Goal: Task Accomplishment & Management: Manage account settings

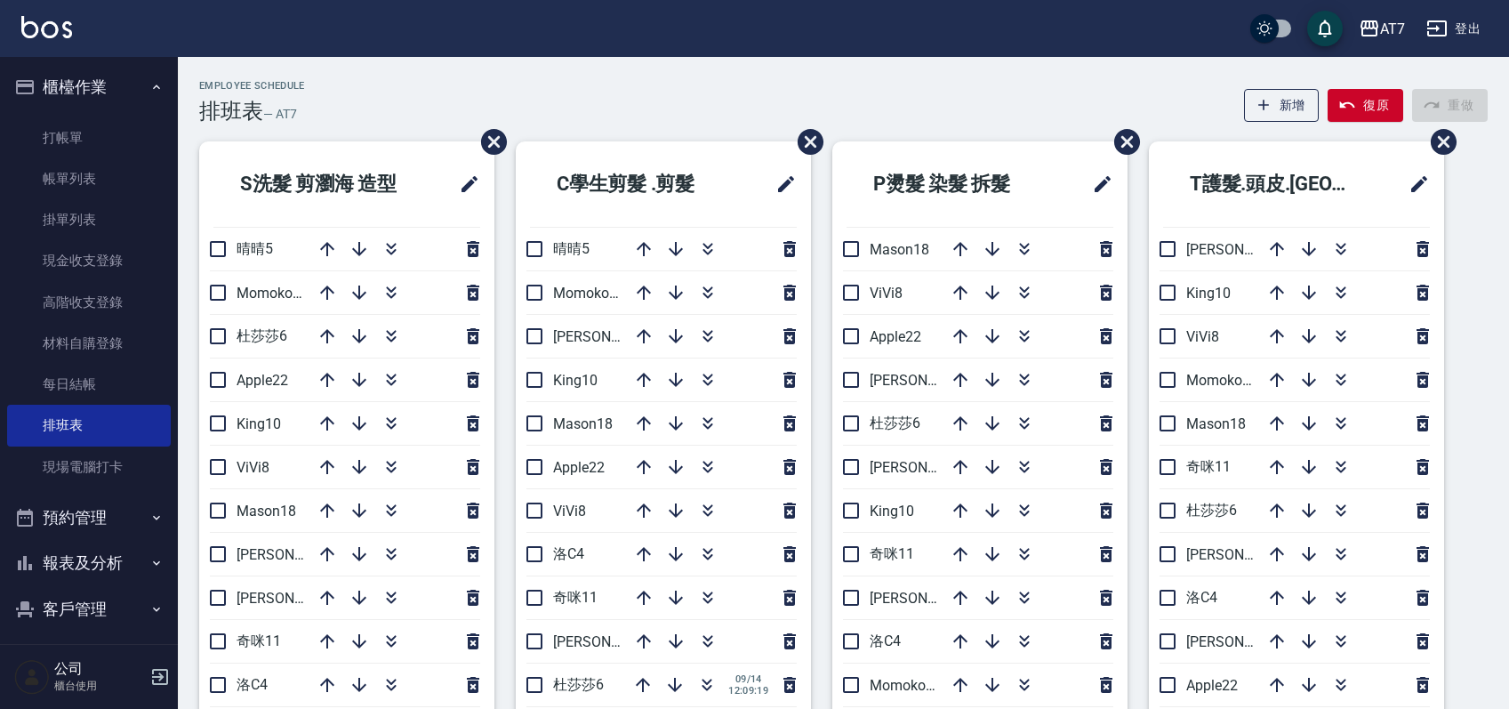
scroll to position [118, 0]
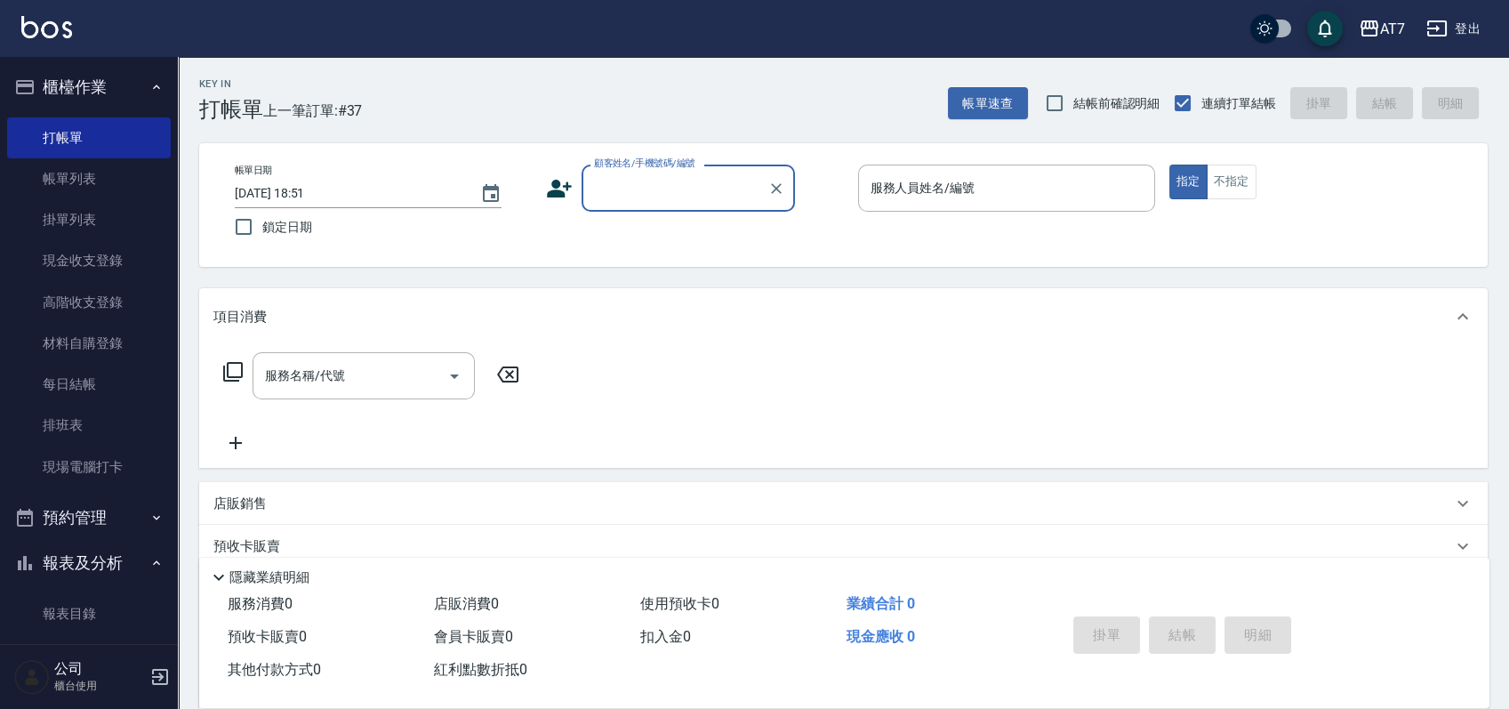
scroll to position [28, 0]
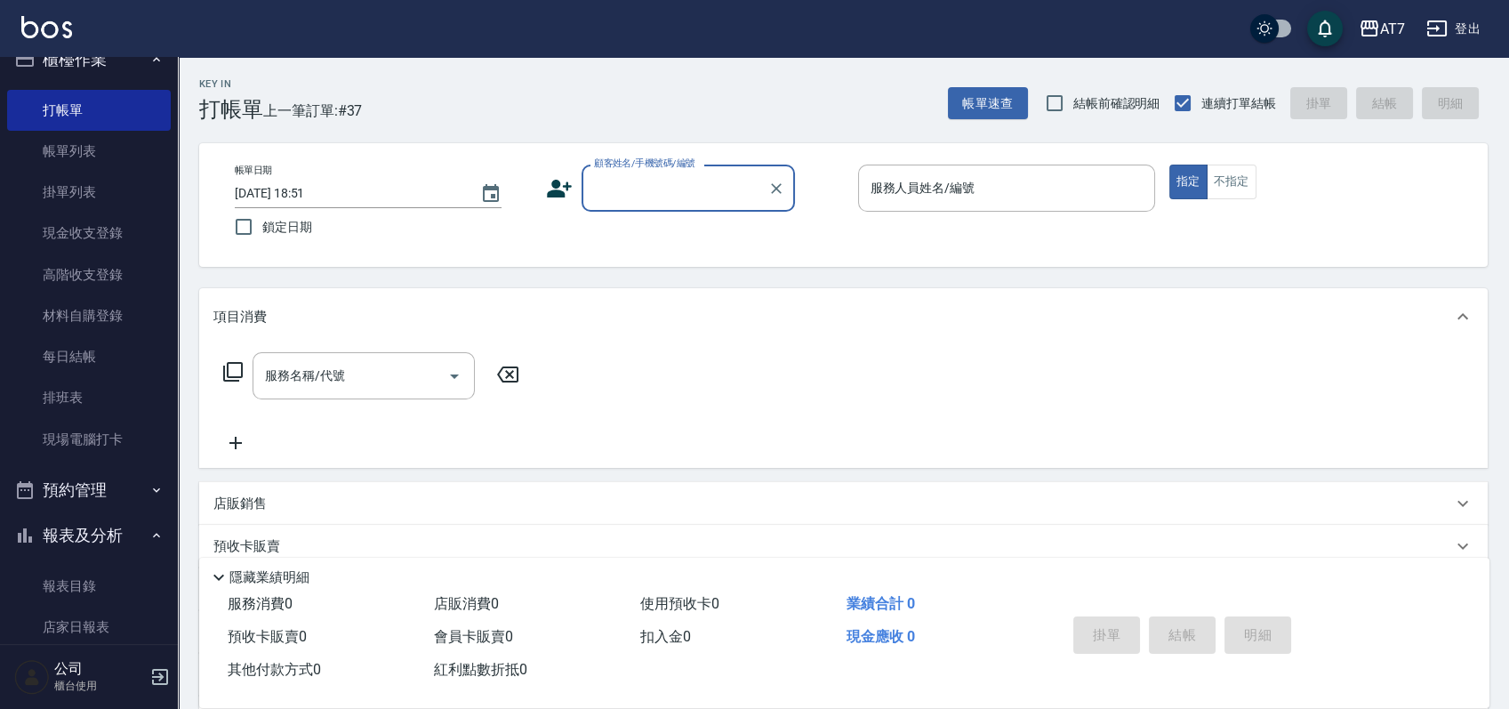
click at [709, 200] on input "顧客姓名/手機號碼/編號" at bounding box center [675, 188] width 171 height 31
type input "公司/公司15500/15500"
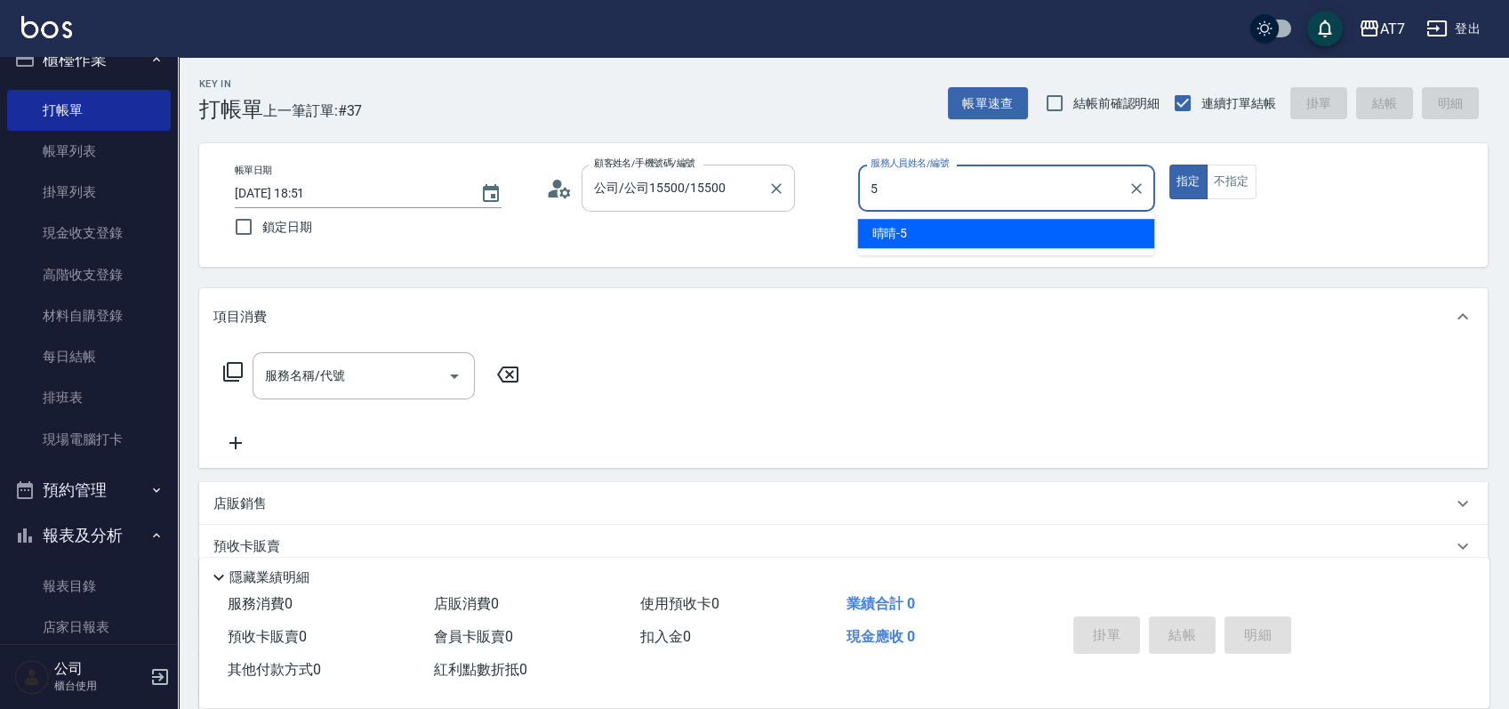
type input "晴晴-5"
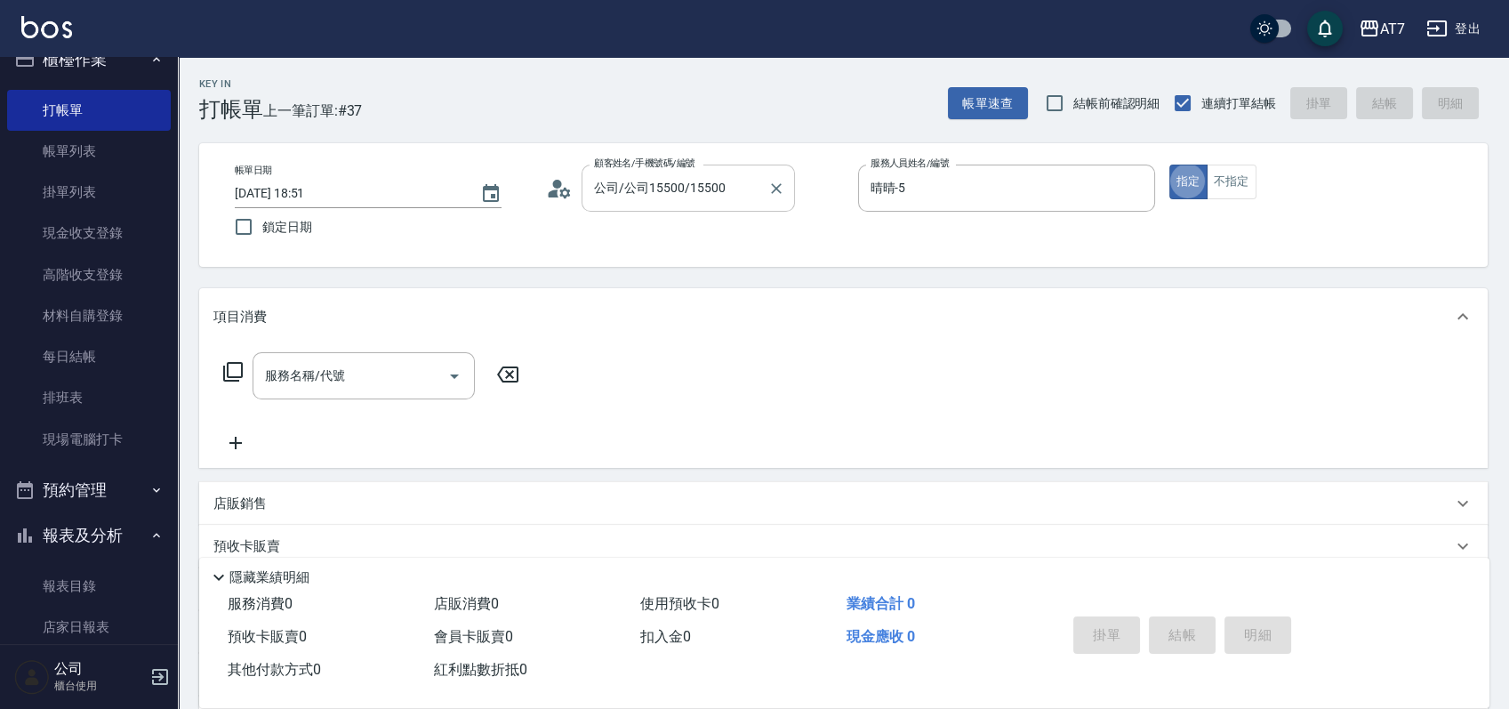
type button "true"
type input "501"
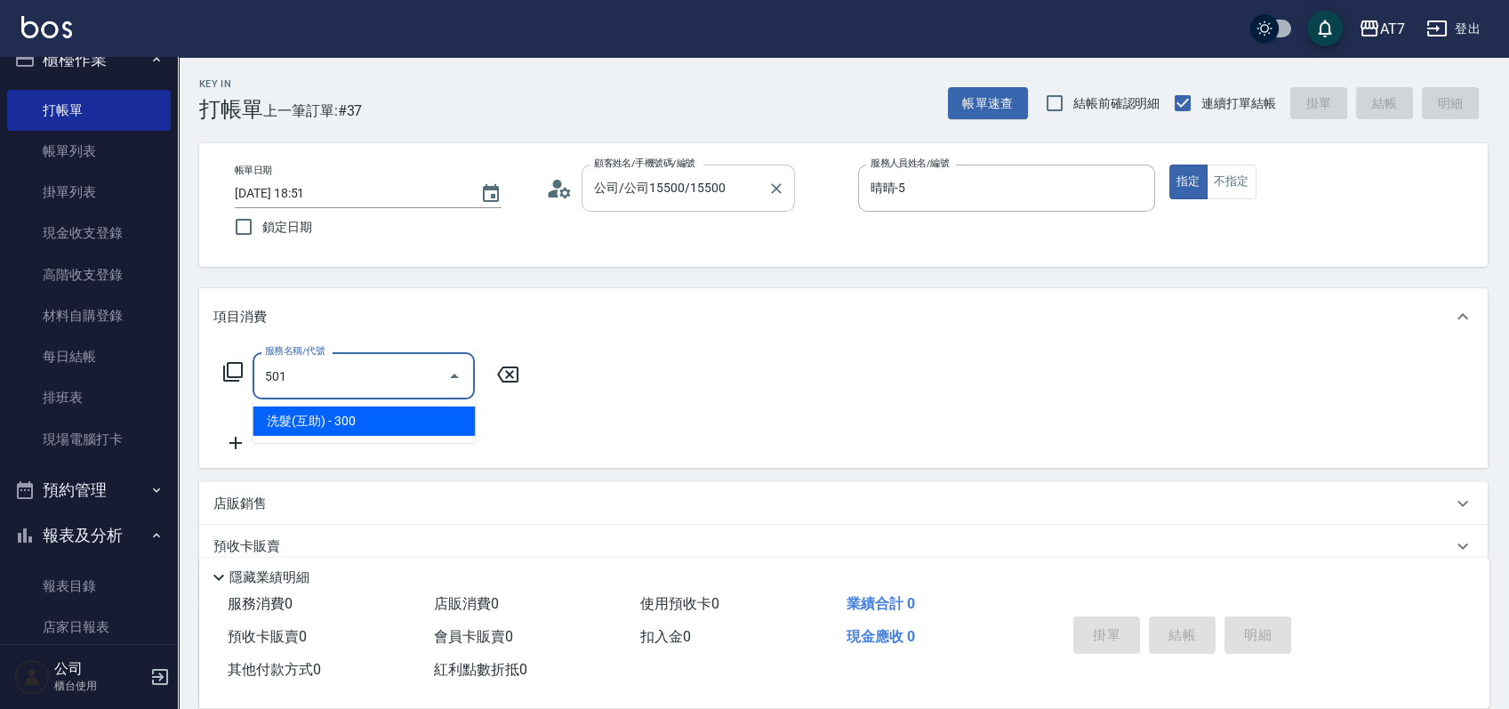
type input "30"
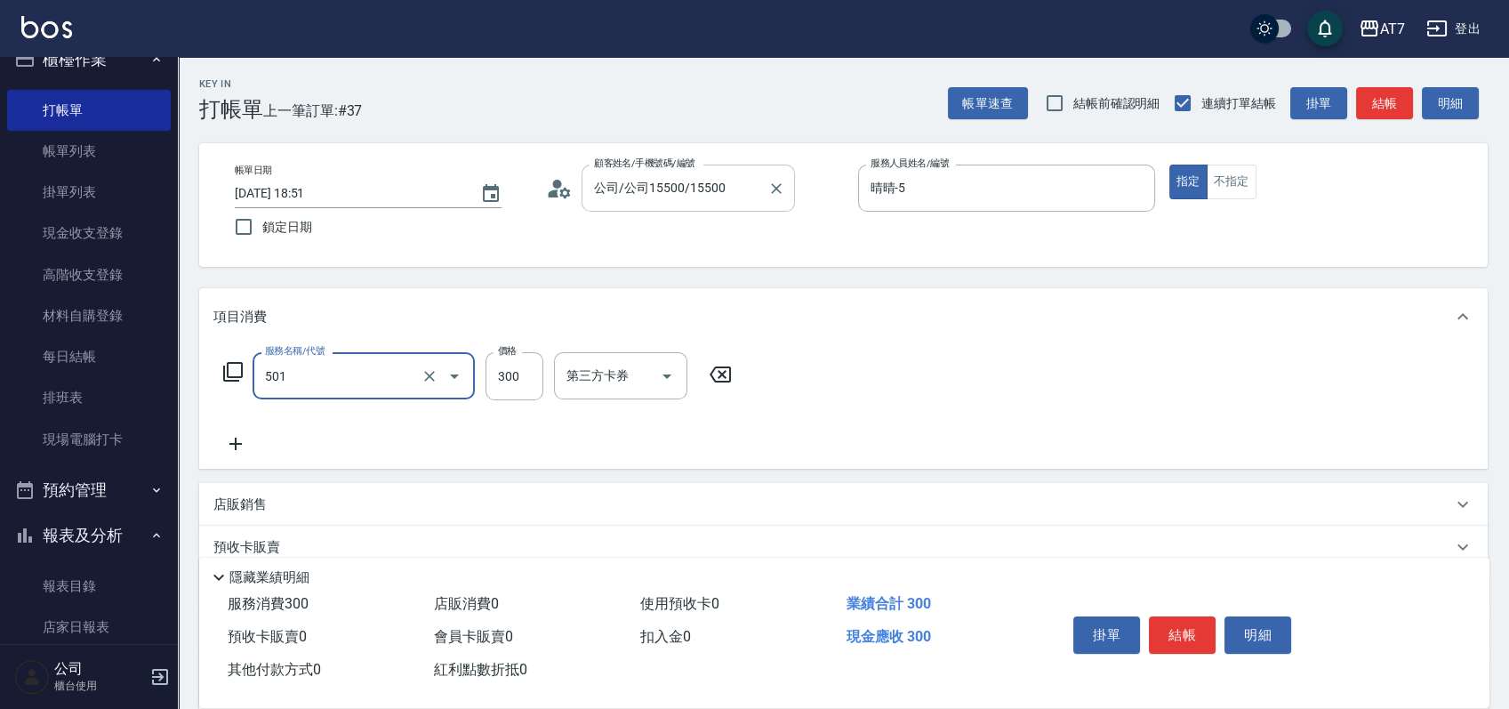
type input "洗髮(互助)(501)"
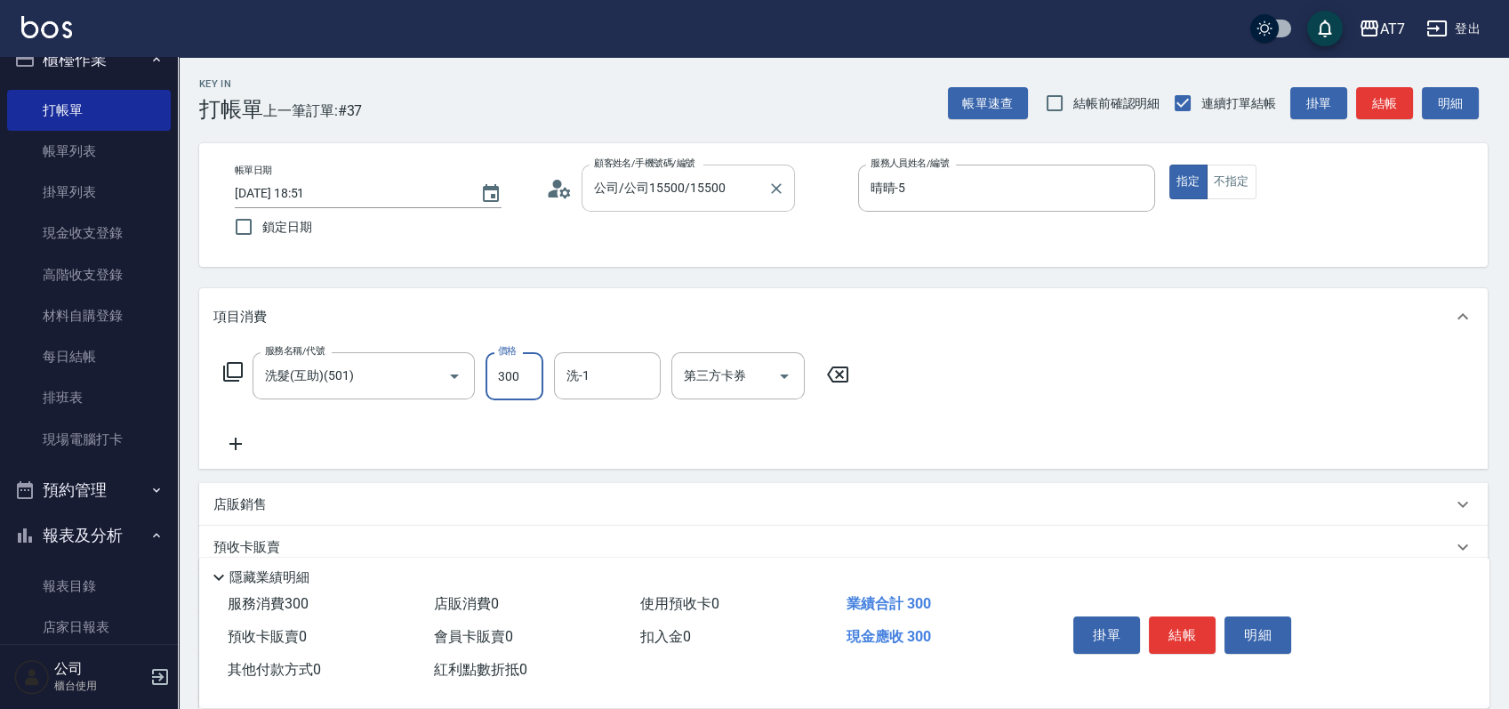
type input "2"
type input "0"
type input "20"
type input "200"
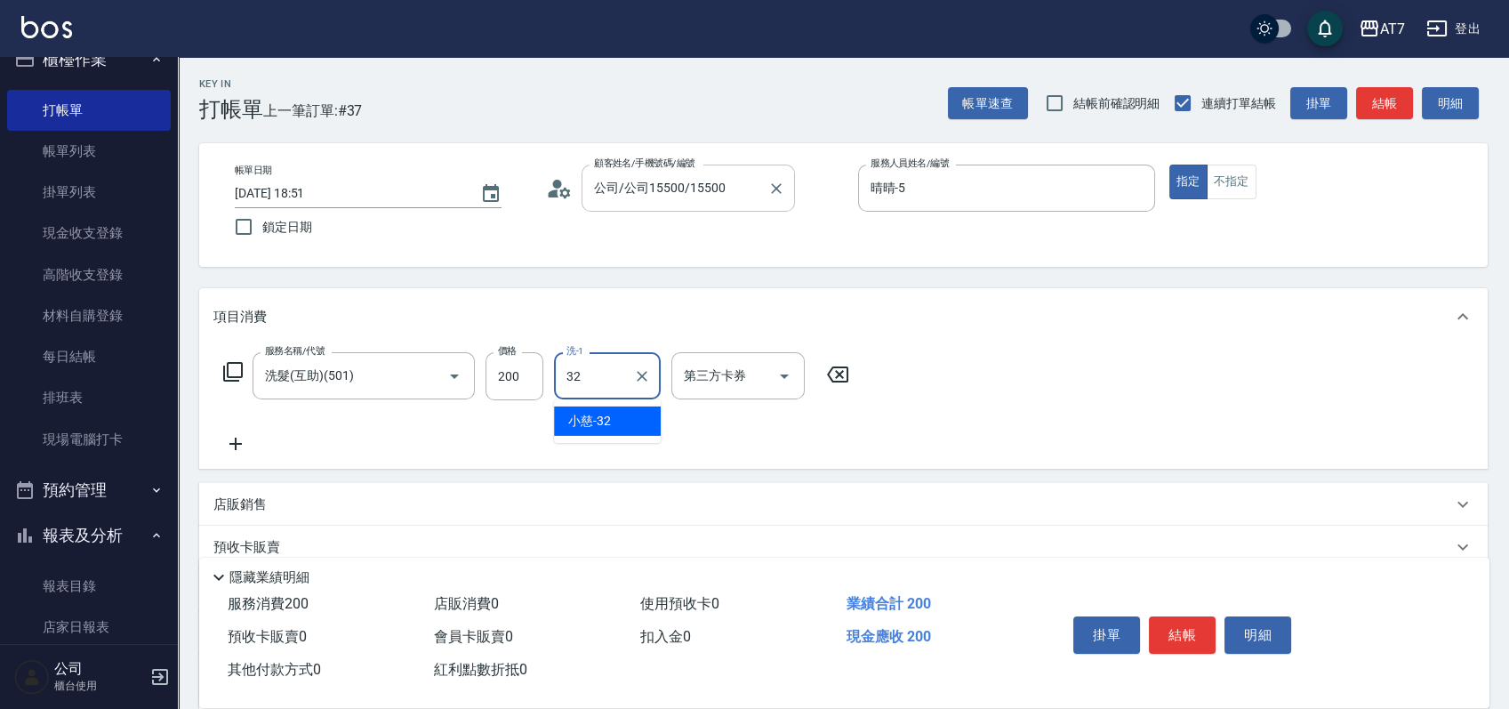
type input "小慈-32"
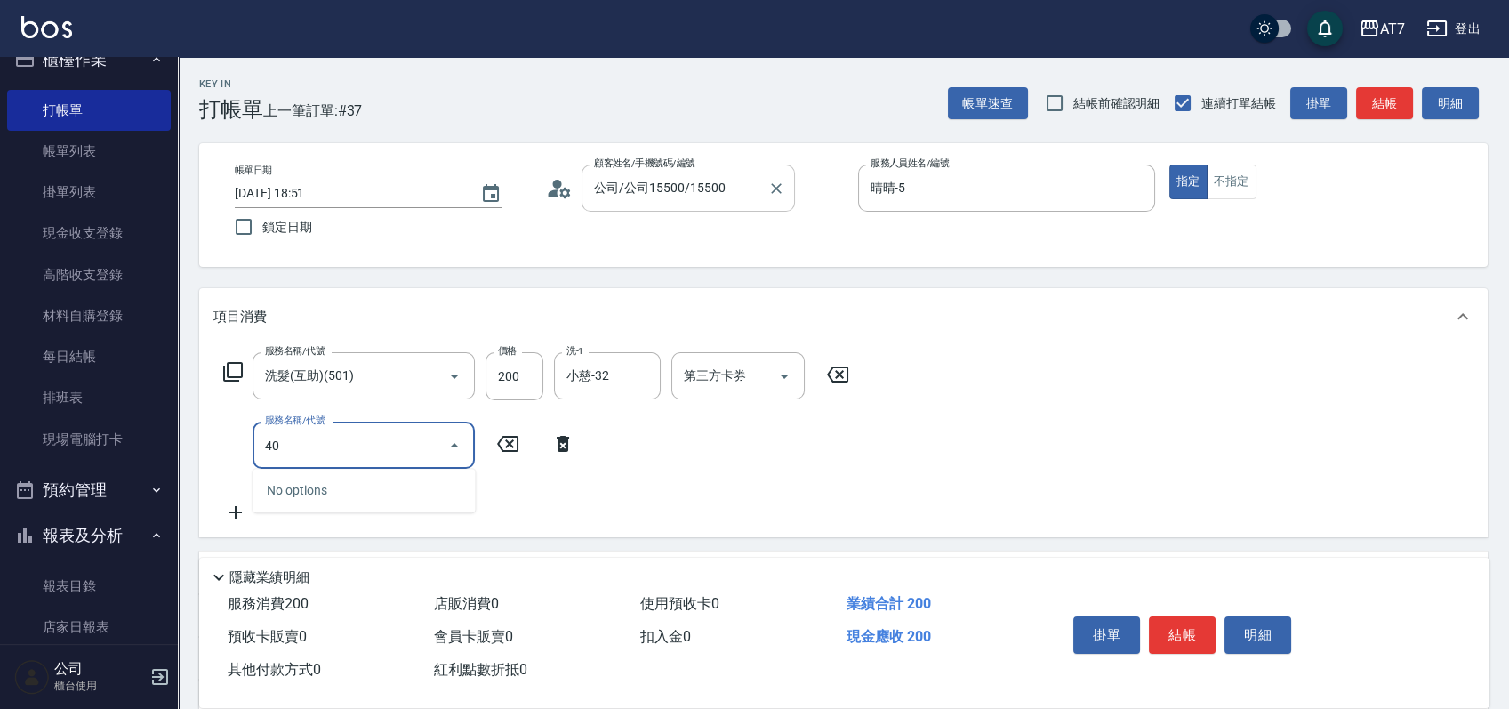
type input "400"
type input "170"
type input "染髮(400)"
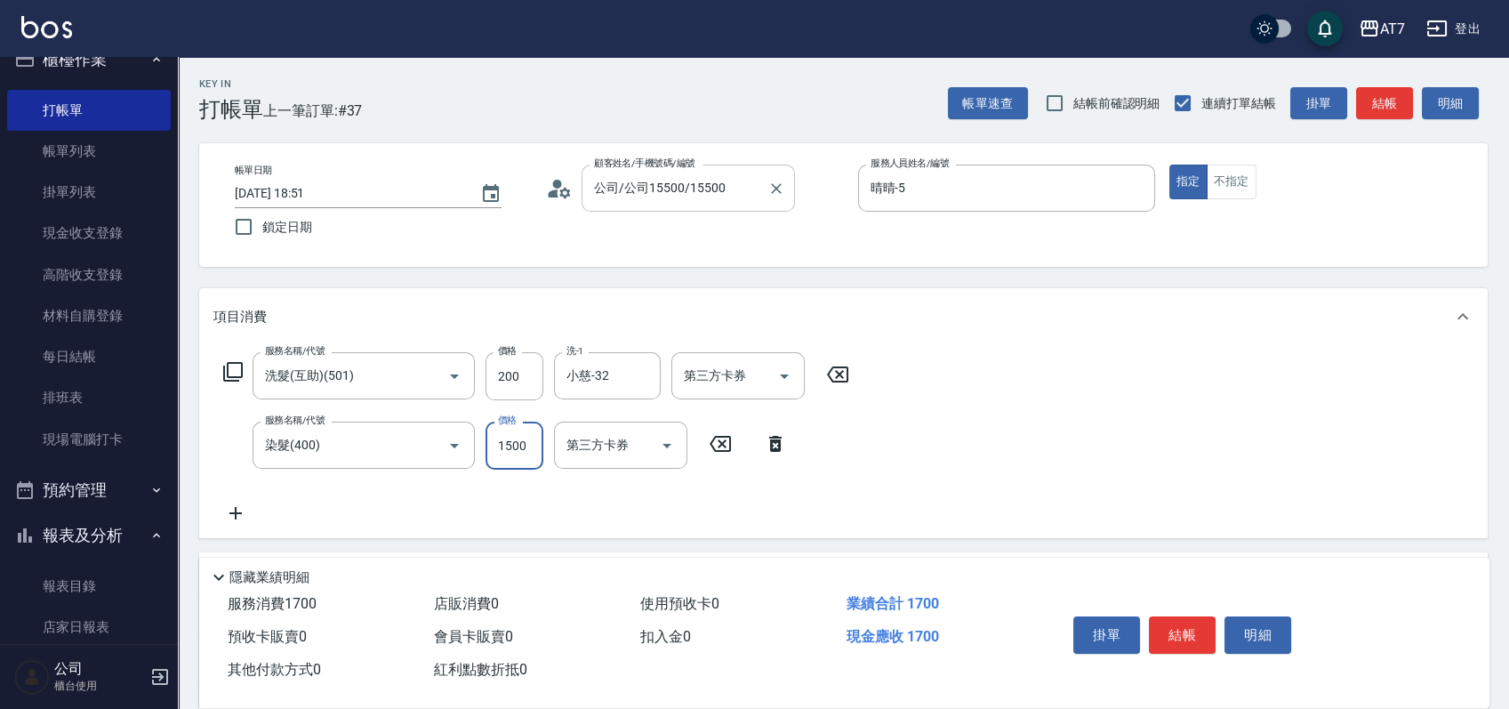
type input "3"
type input "20"
type input "359"
type input "50"
type input "3599"
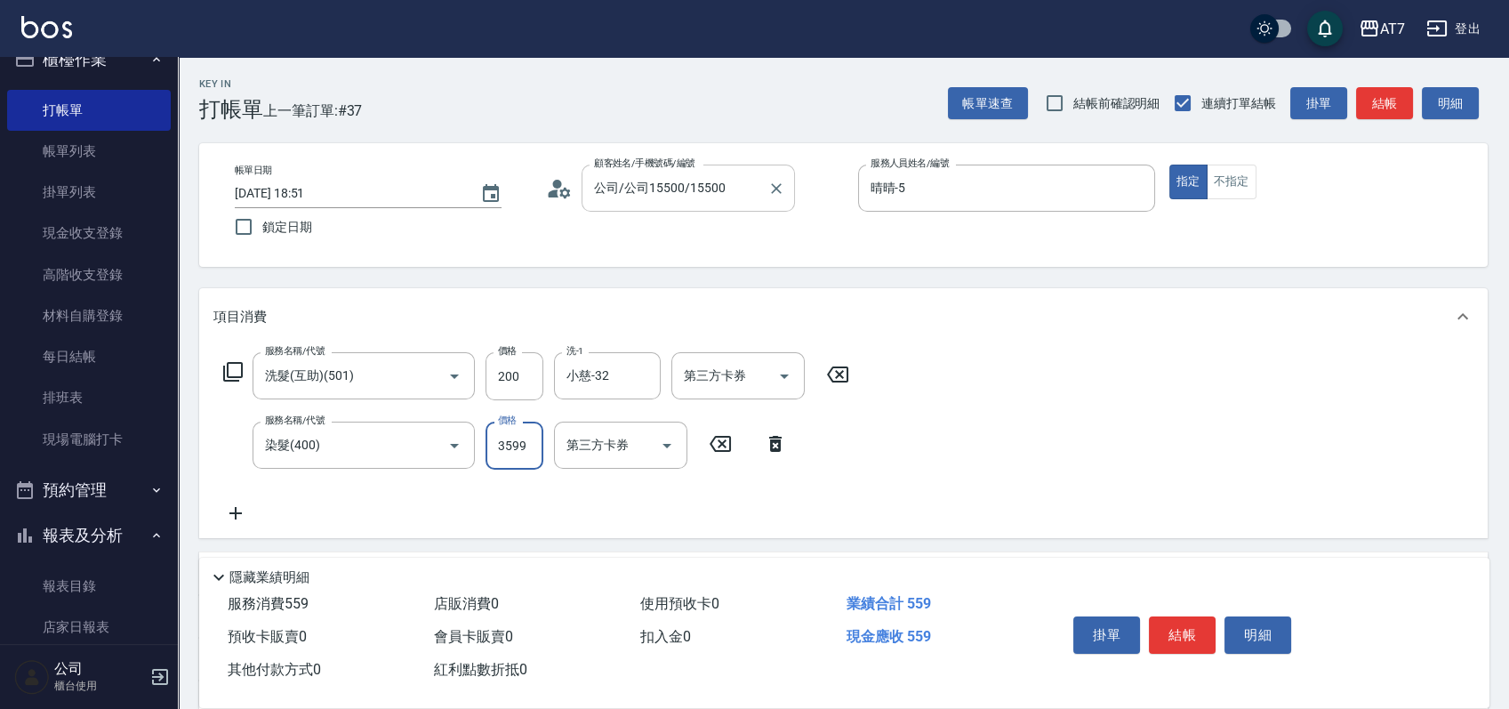
type input "370"
type input "3599"
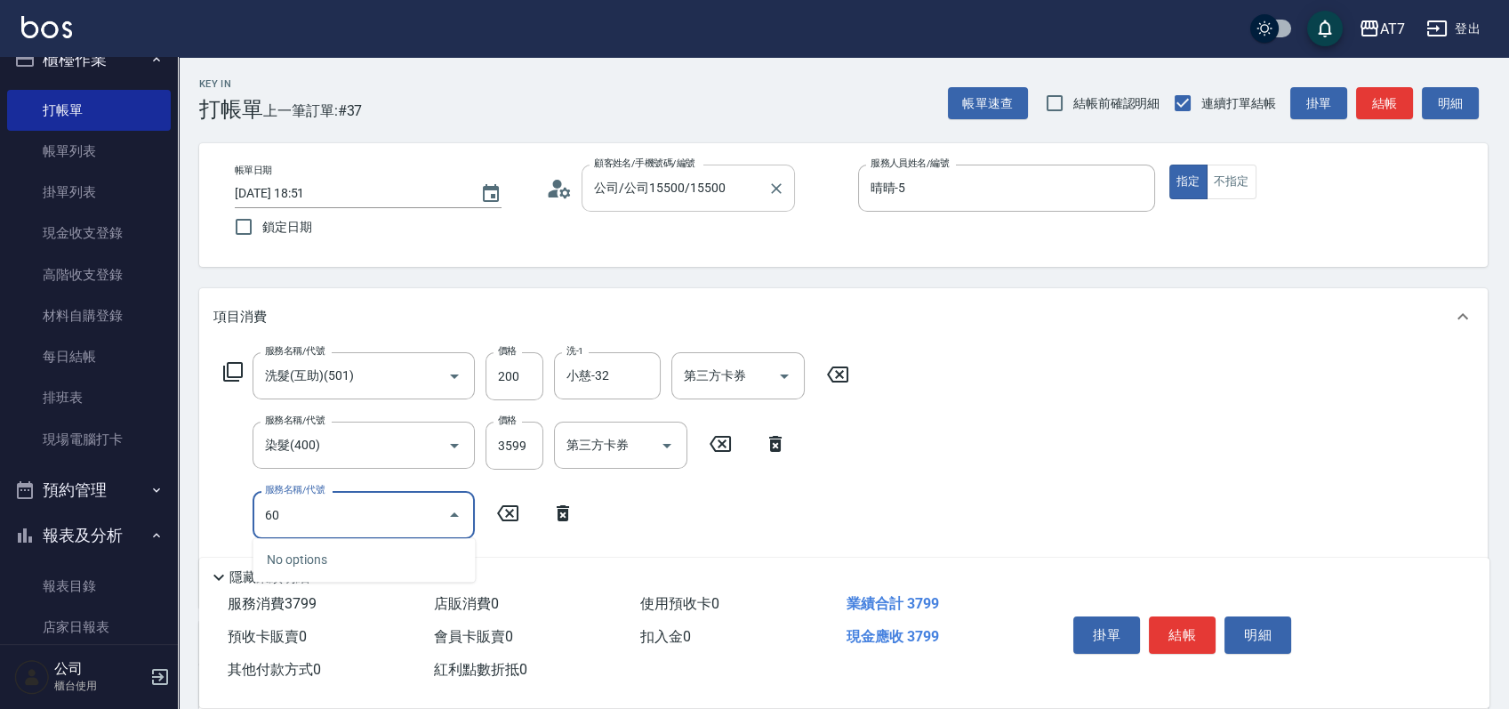
type input "608"
type input "570"
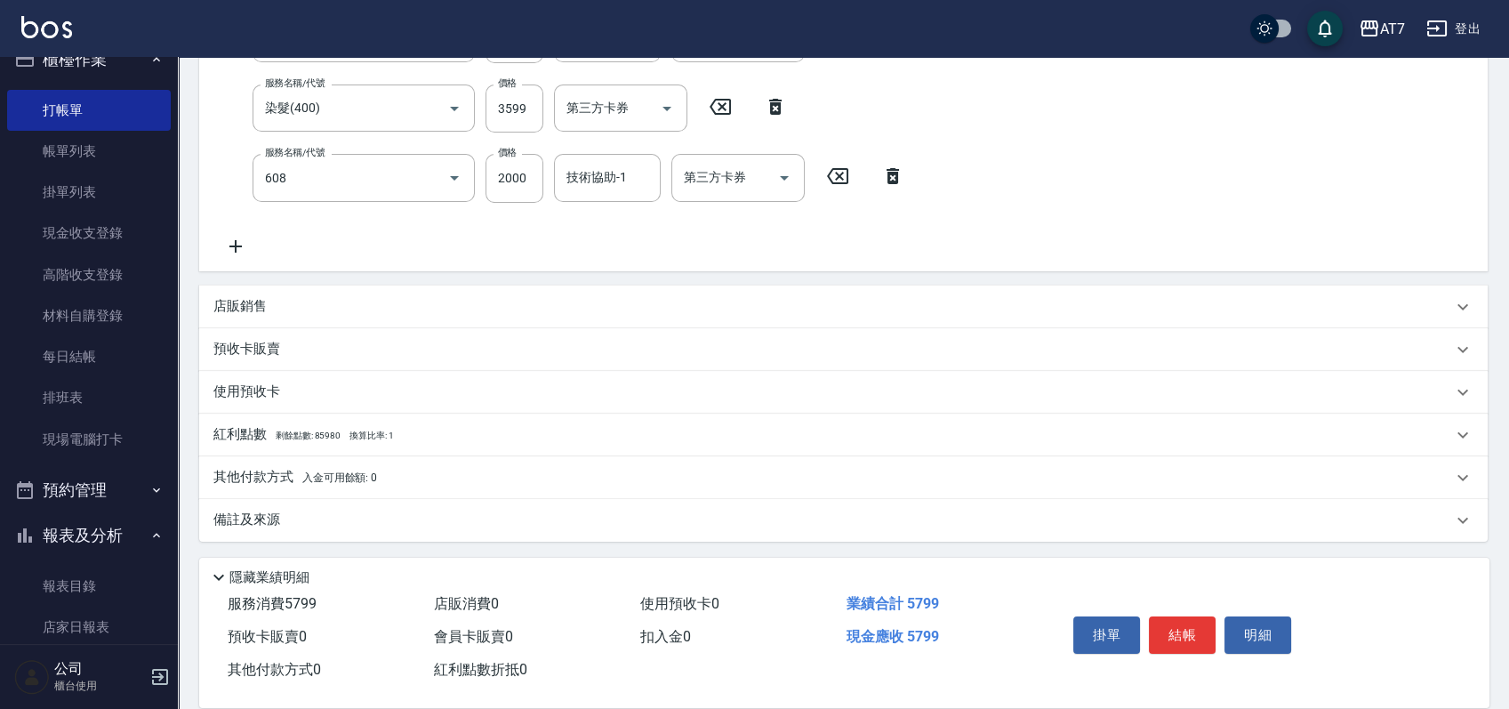
type input "鉑金護髮S（自領(608)"
click at [427, 479] on div "其他付款方式 入金可用餘額: 0" at bounding box center [832, 478] width 1239 height 20
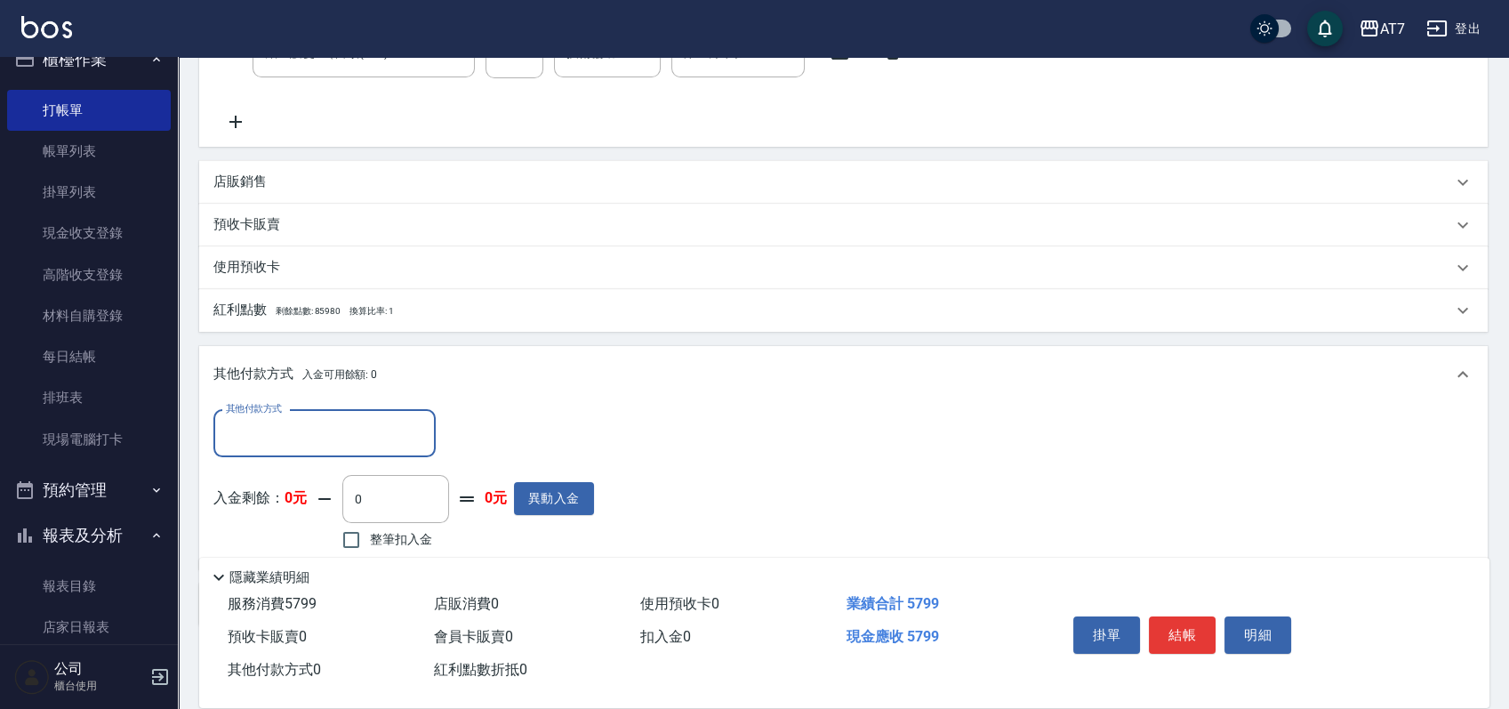
scroll to position [545, 0]
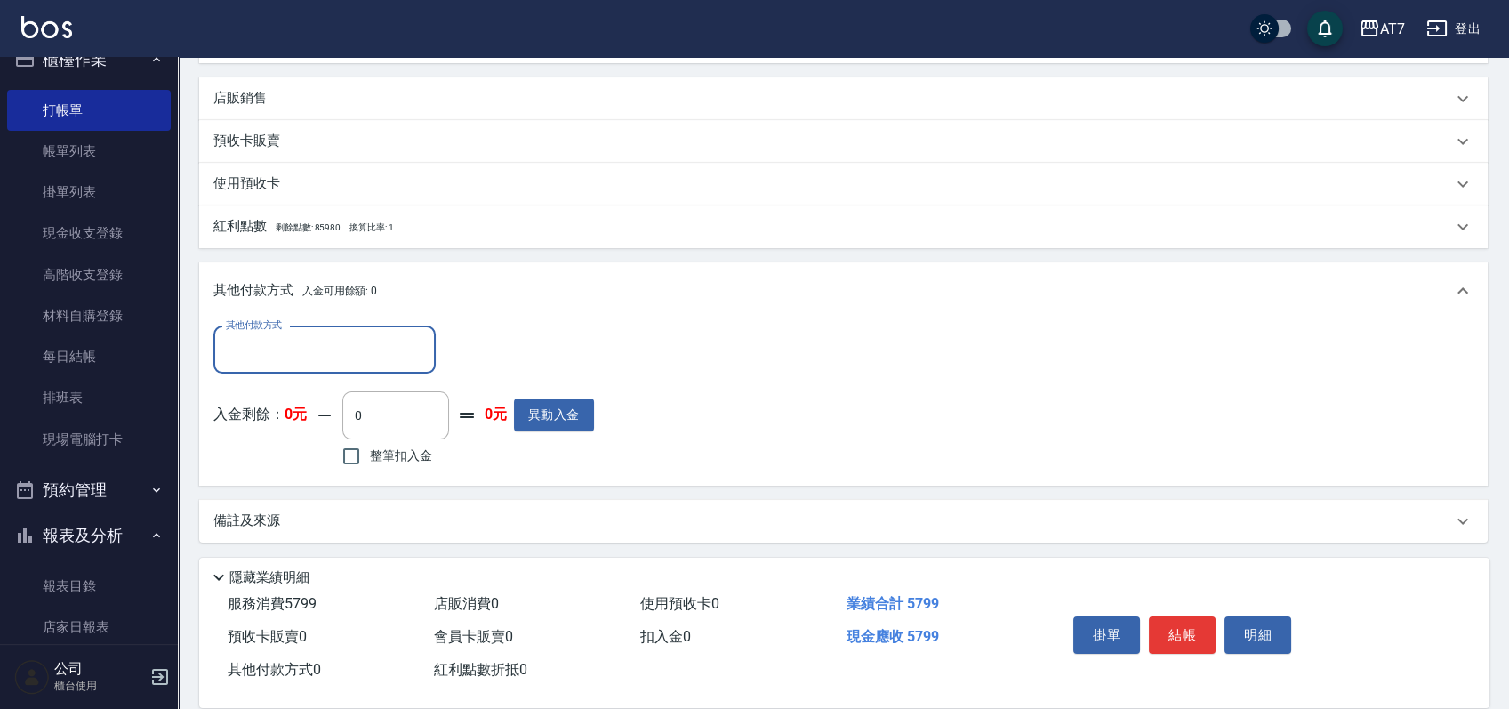
click at [274, 357] on input "其他付款方式" at bounding box center [324, 349] width 206 height 31
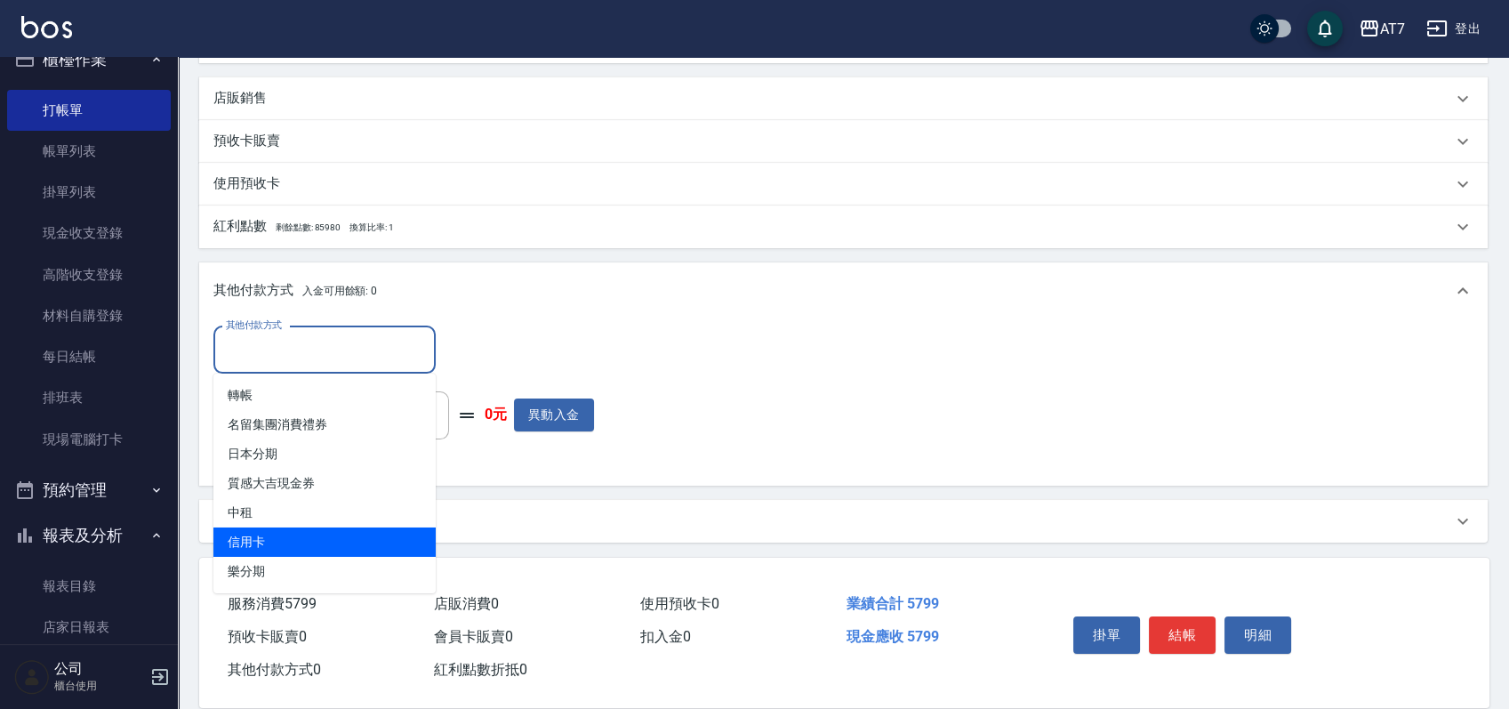
click at [256, 542] on span "信用卡" at bounding box center [324, 541] width 222 height 29
type input "信用卡"
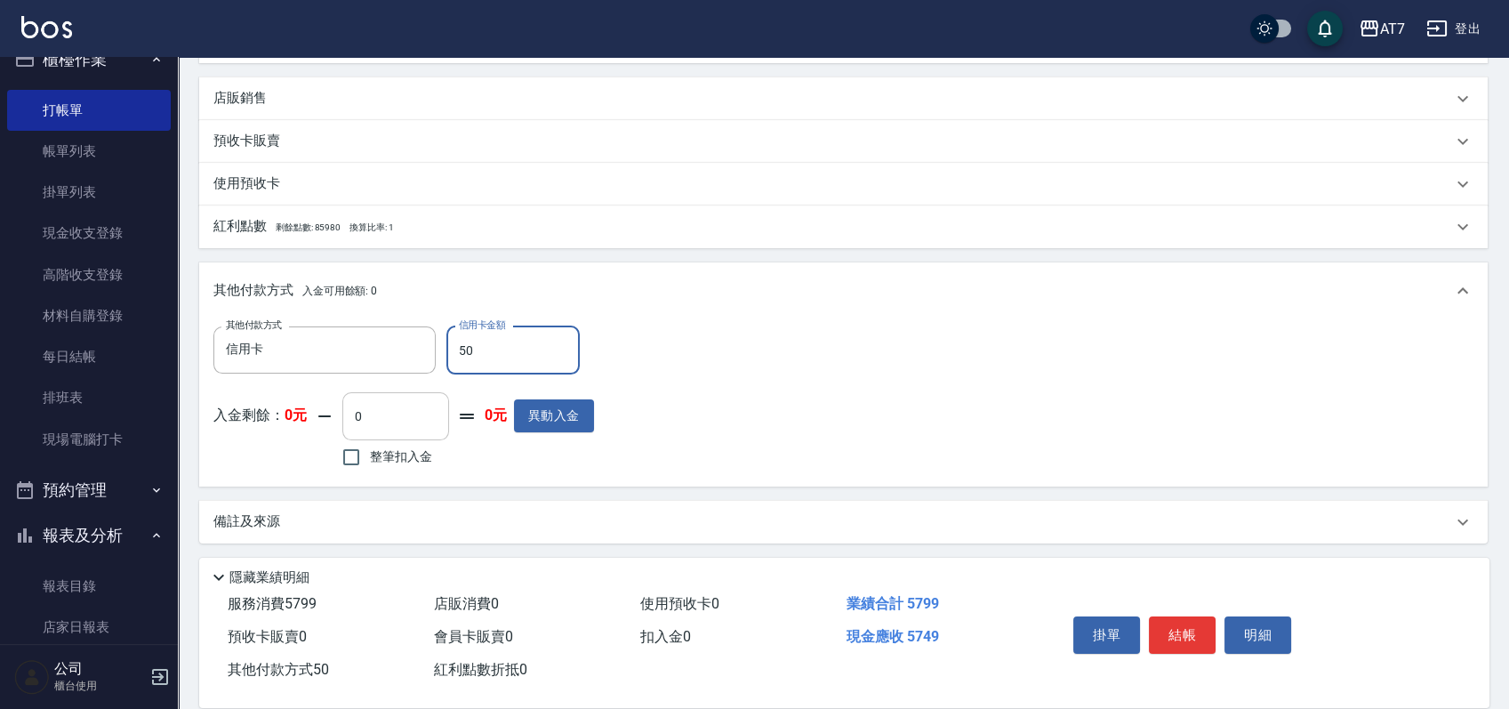
type input "570"
type input "520"
type input "5790"
type input "0"
type input "579"
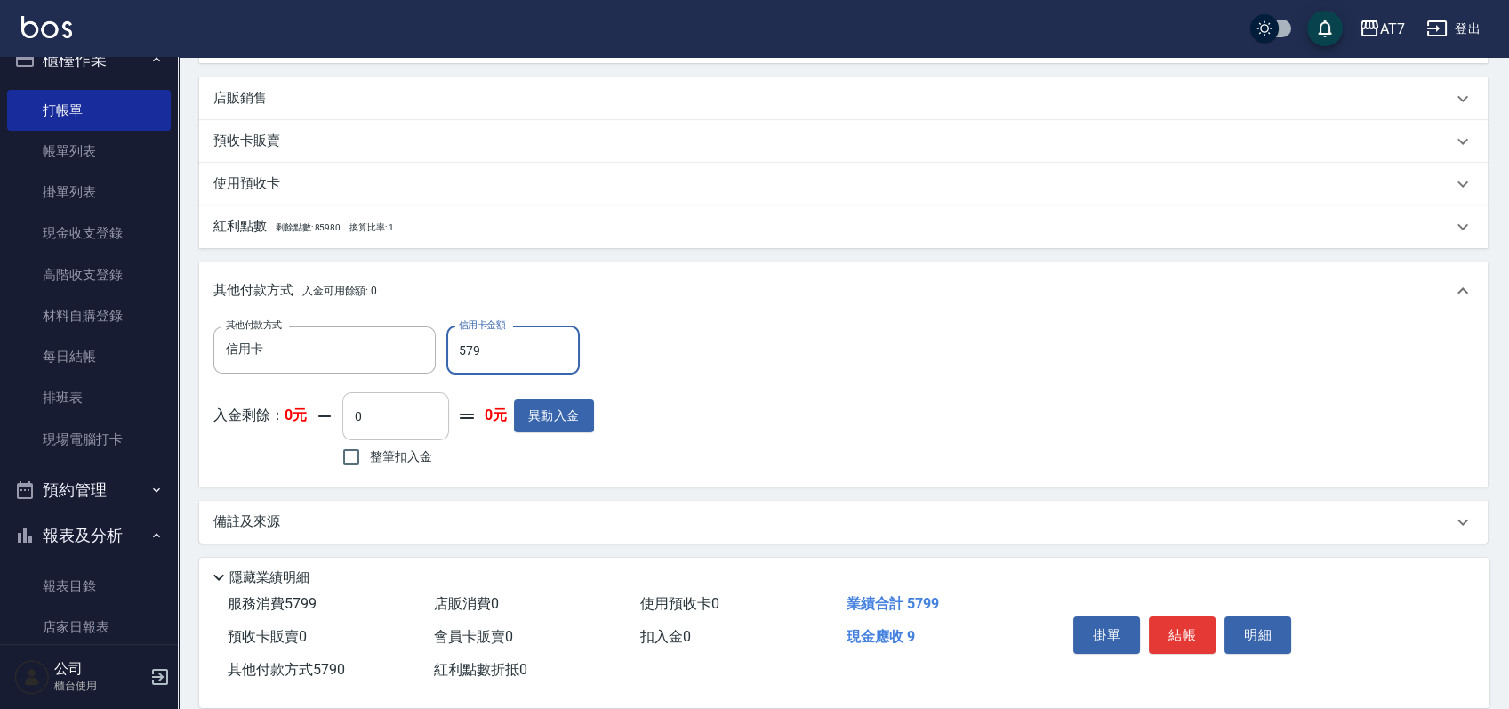
type input "520"
type input "5799"
type input "0"
type input "5799"
click at [1194, 624] on button "結帳" at bounding box center [1182, 634] width 67 height 37
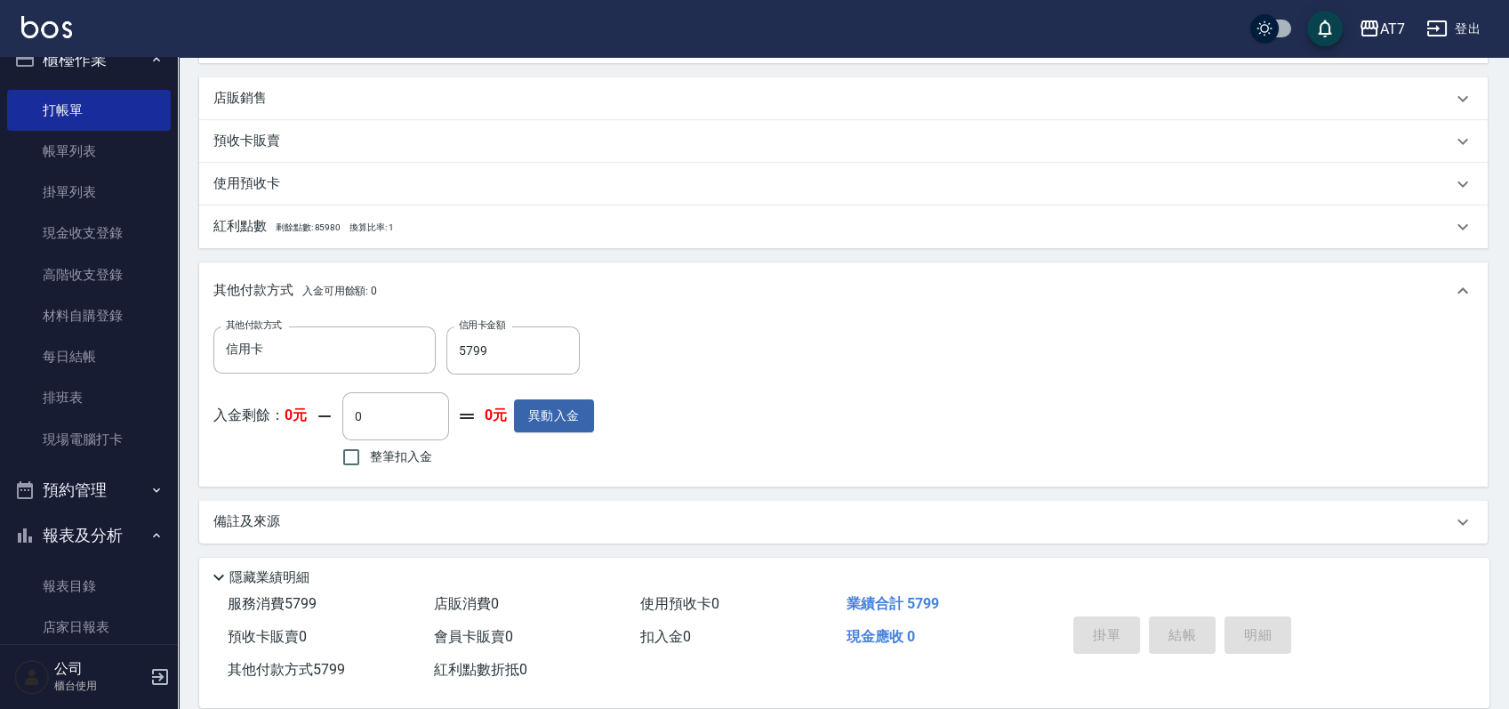
type input "2025/09/14 19:38"
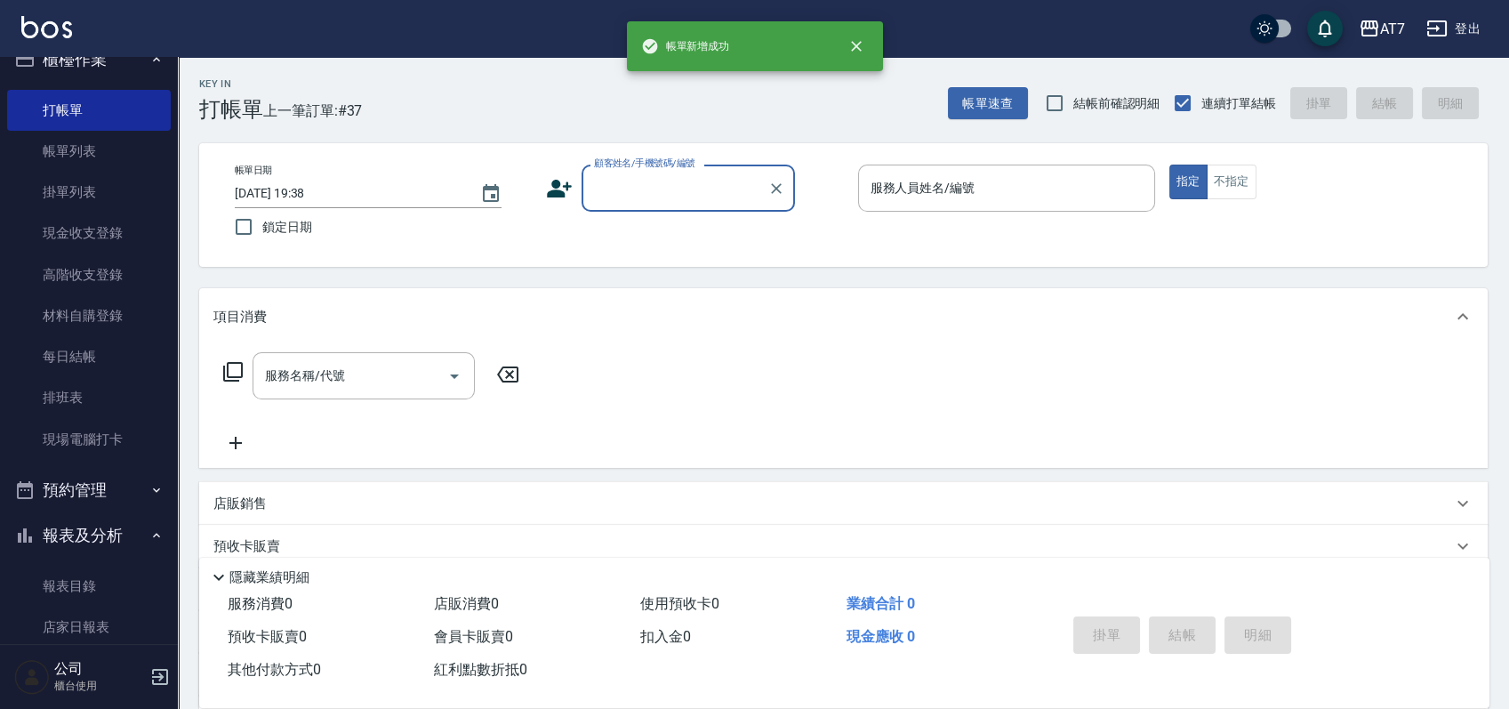
scroll to position [0, 0]
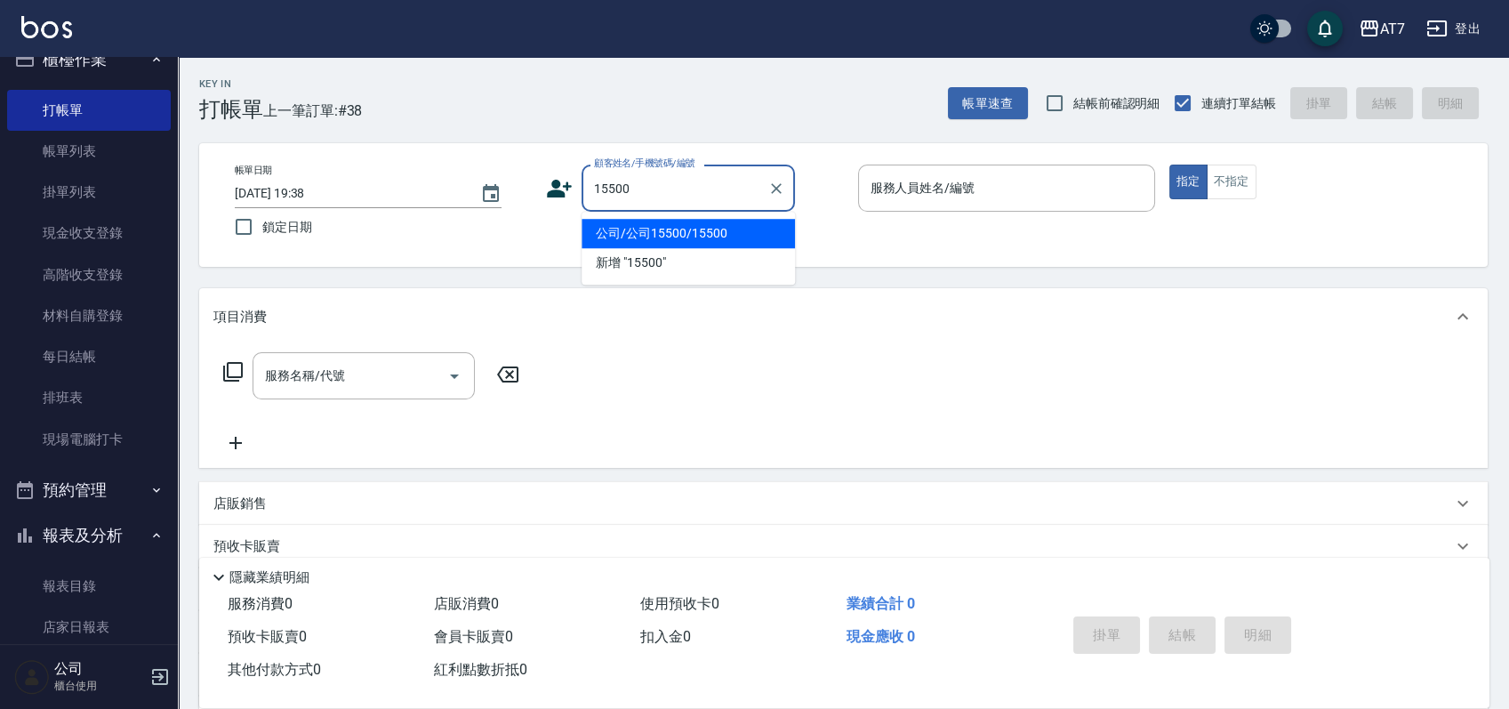
type input "公司/公司15500/15500"
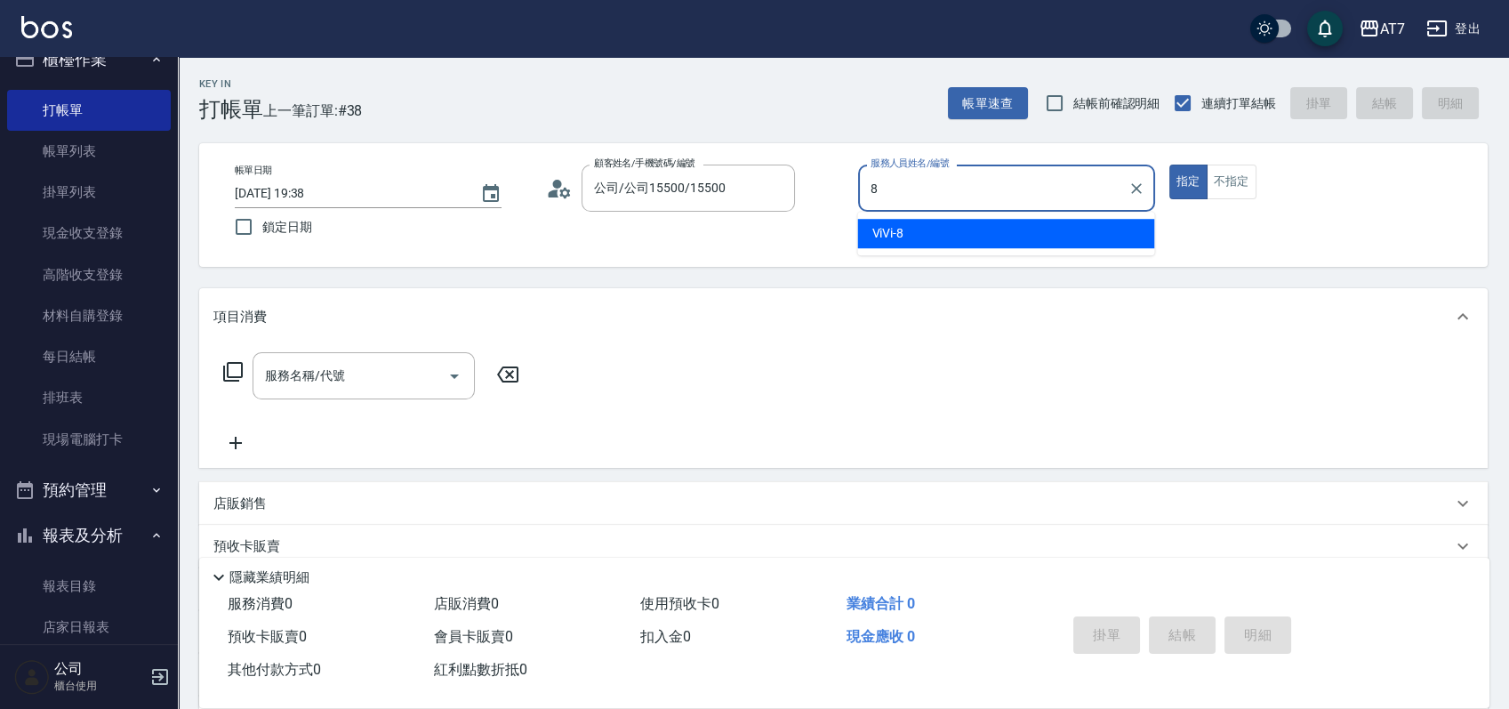
type input "ViVi-8"
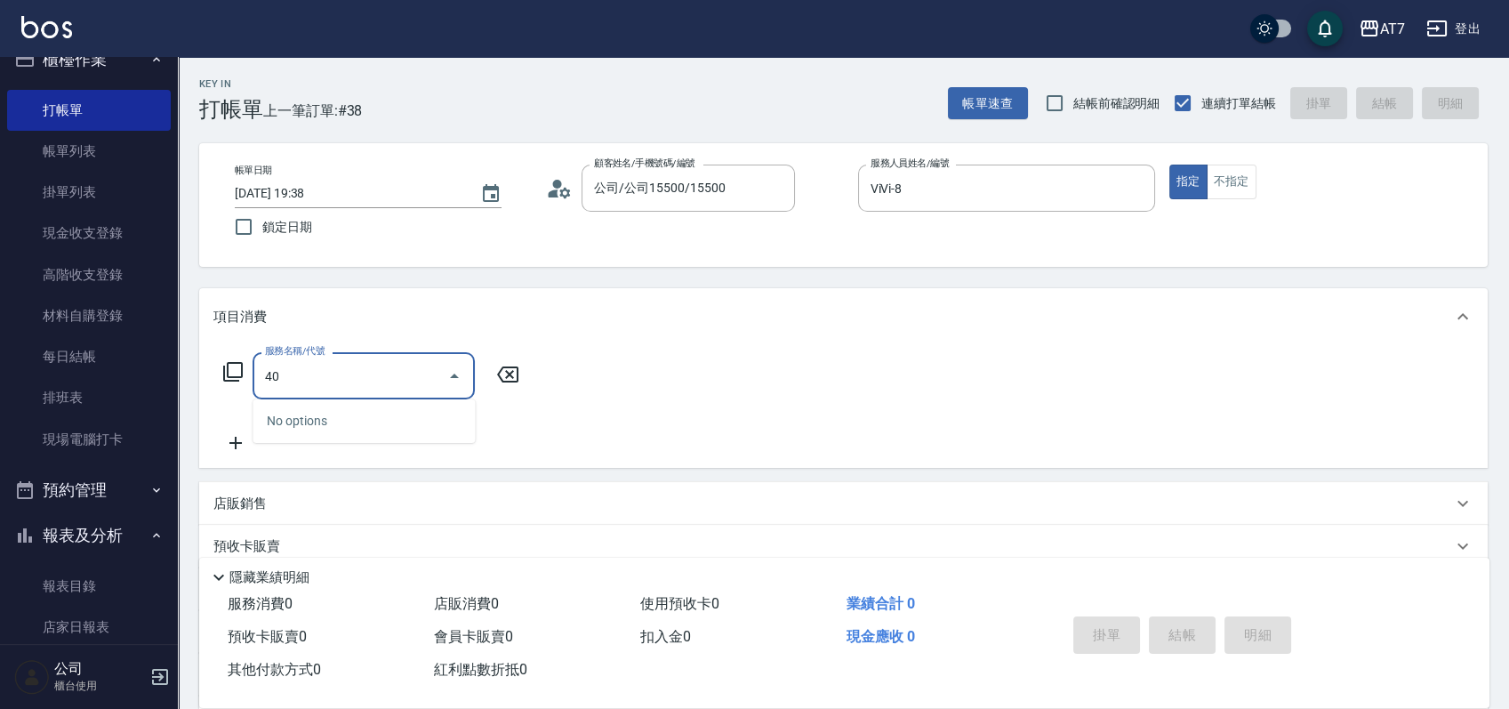
type input "401"
type input "150"
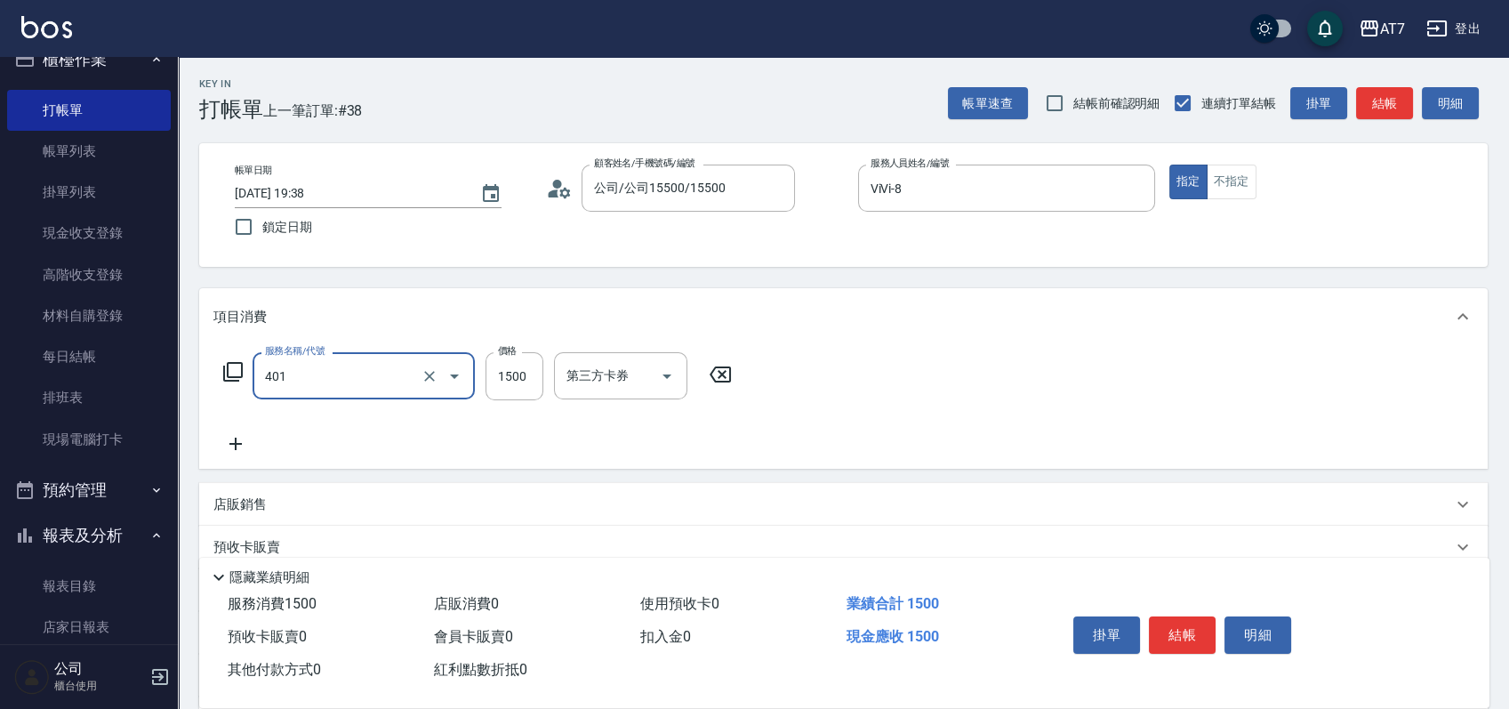
type input "染髮(互助)(401)"
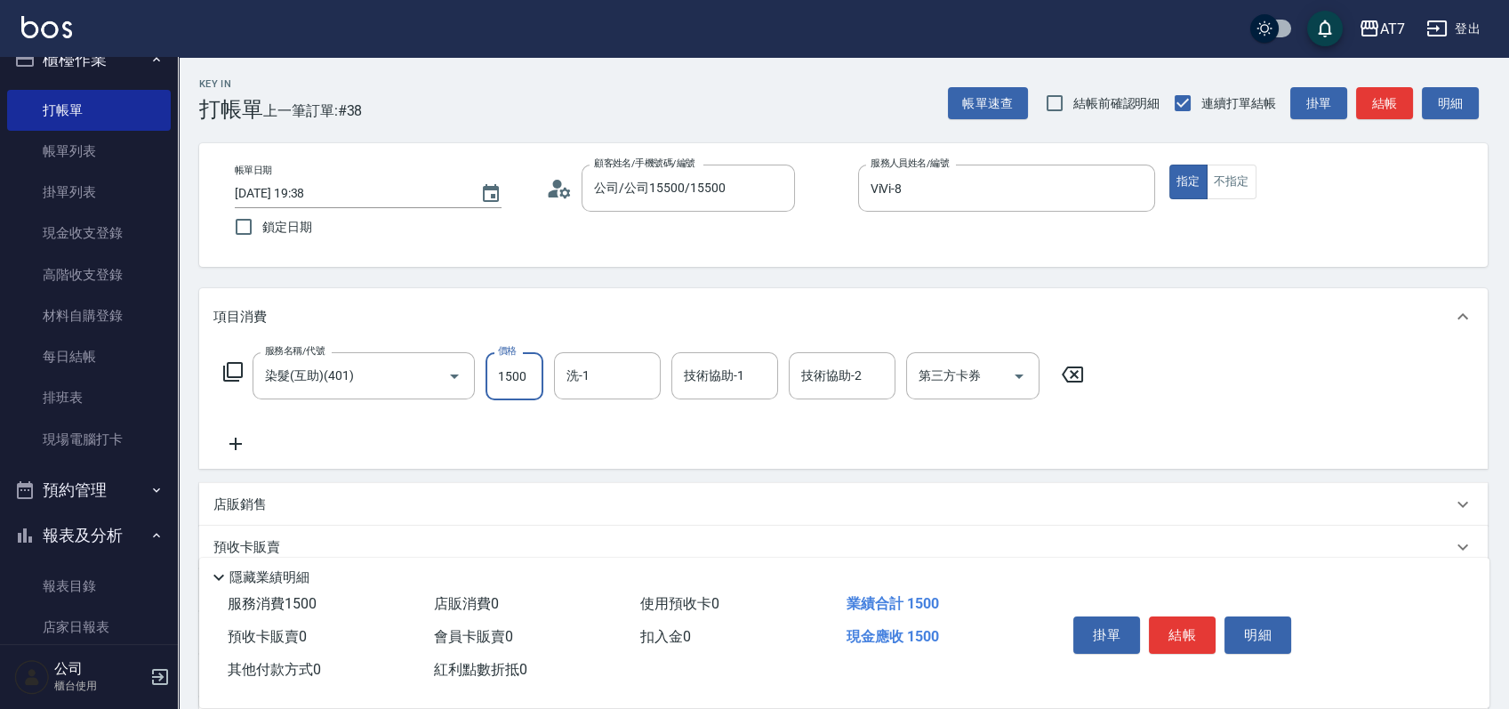
type input "2"
type input "0"
type input "259"
type input "20"
type input "2599"
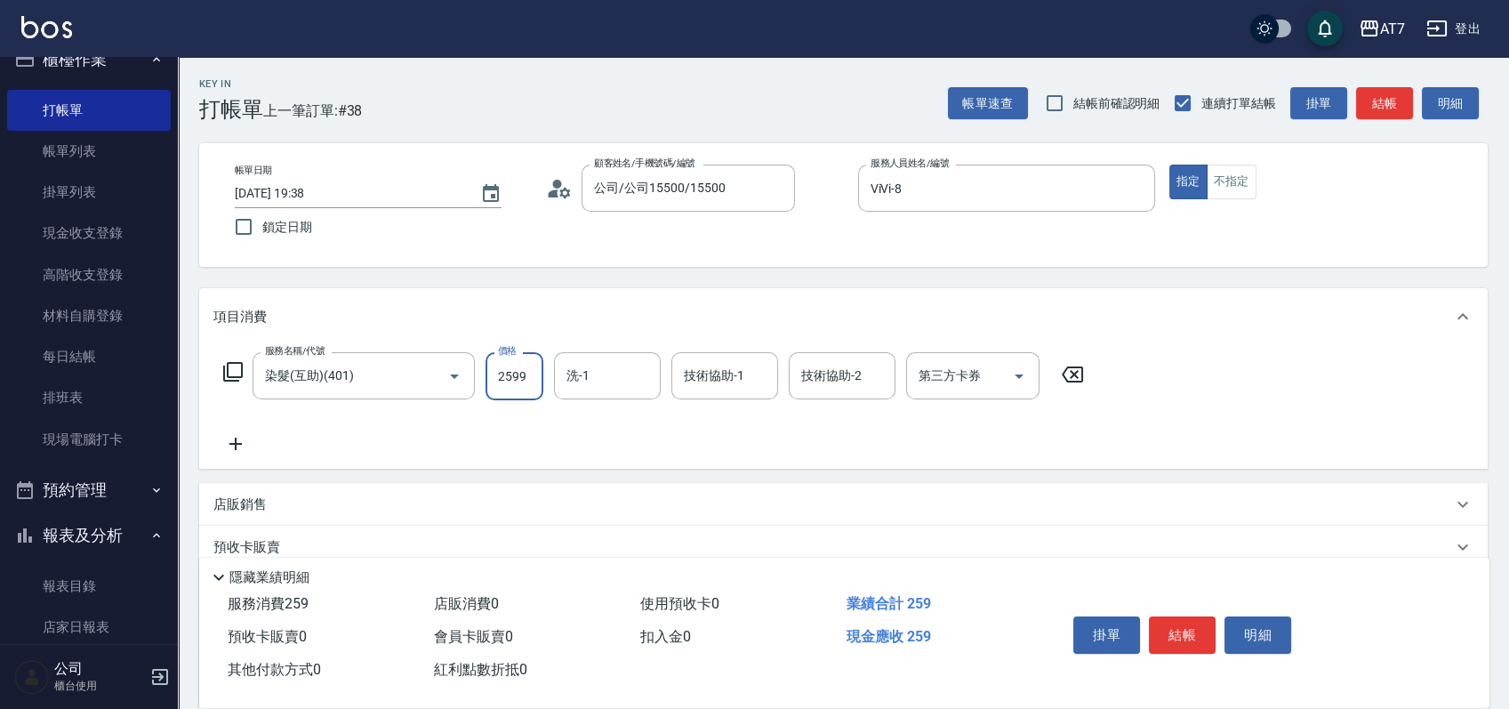
type input "250"
type input "2599"
type input "小慈-32"
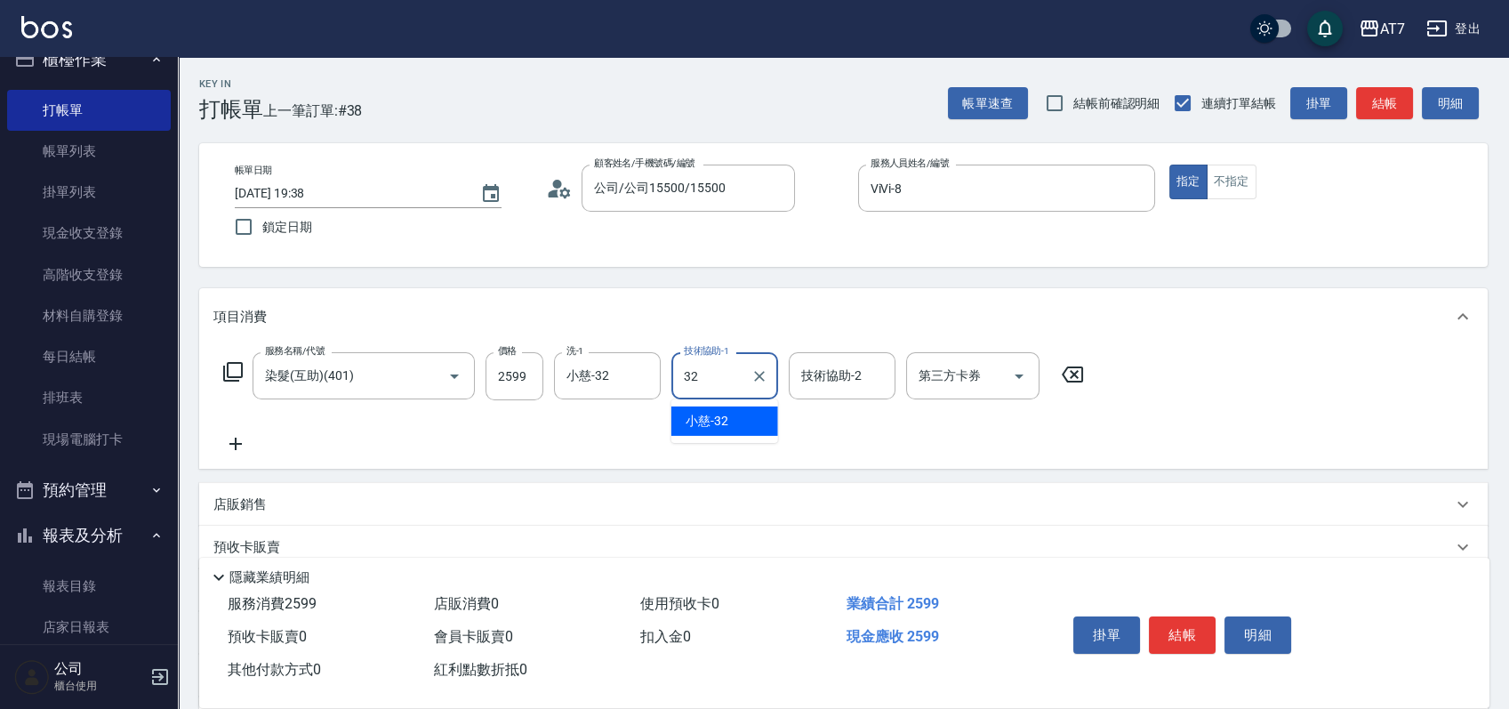
type input "小慈-32"
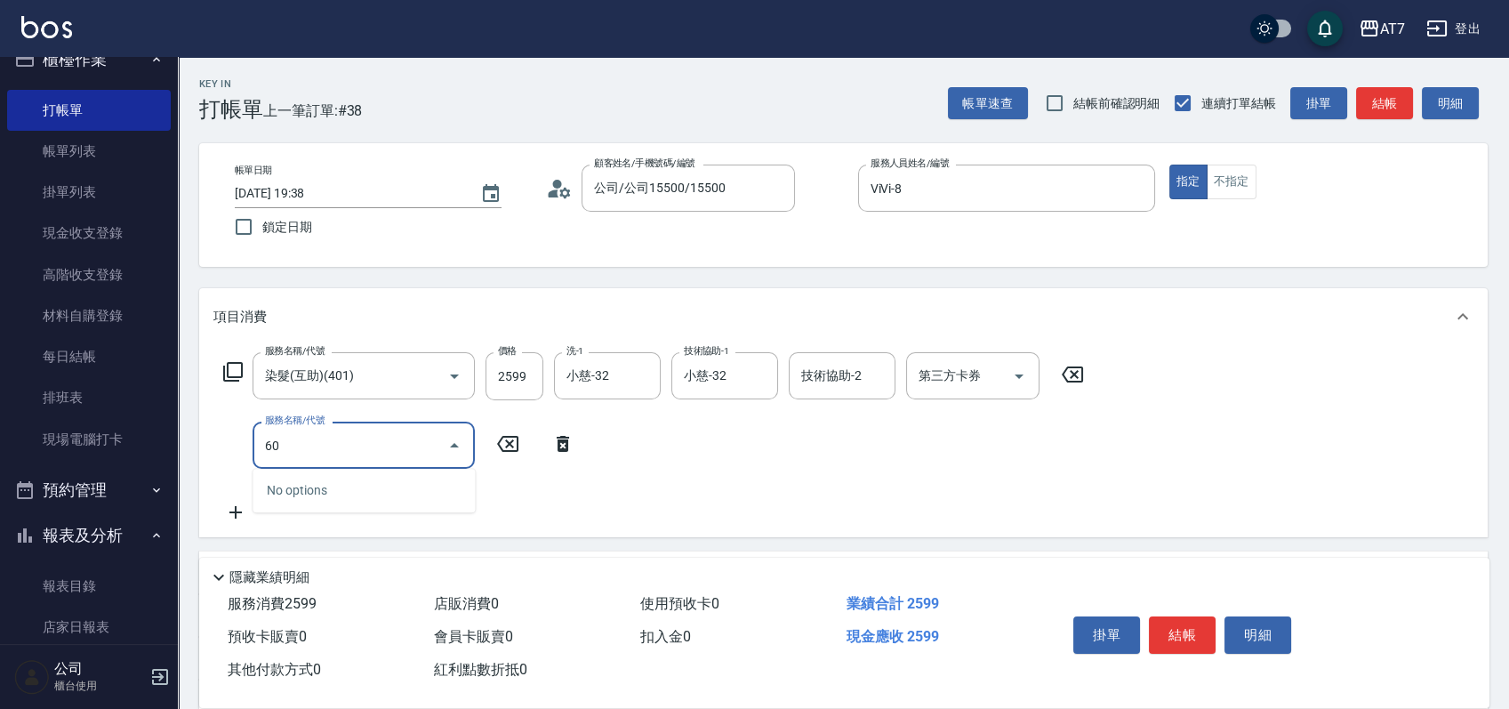
type input "608"
type input "450"
type input "鉑金護髮S（自領(608)"
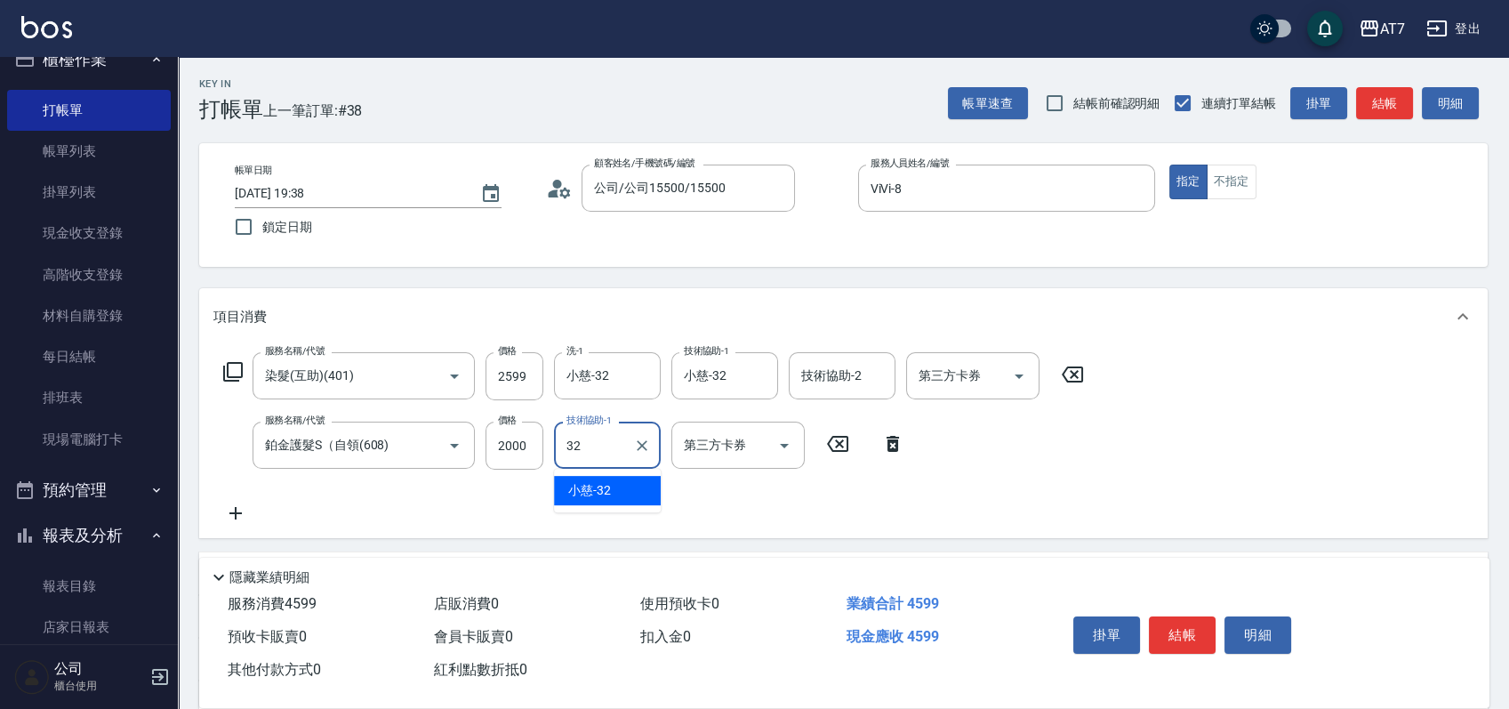
type input "小慈-32"
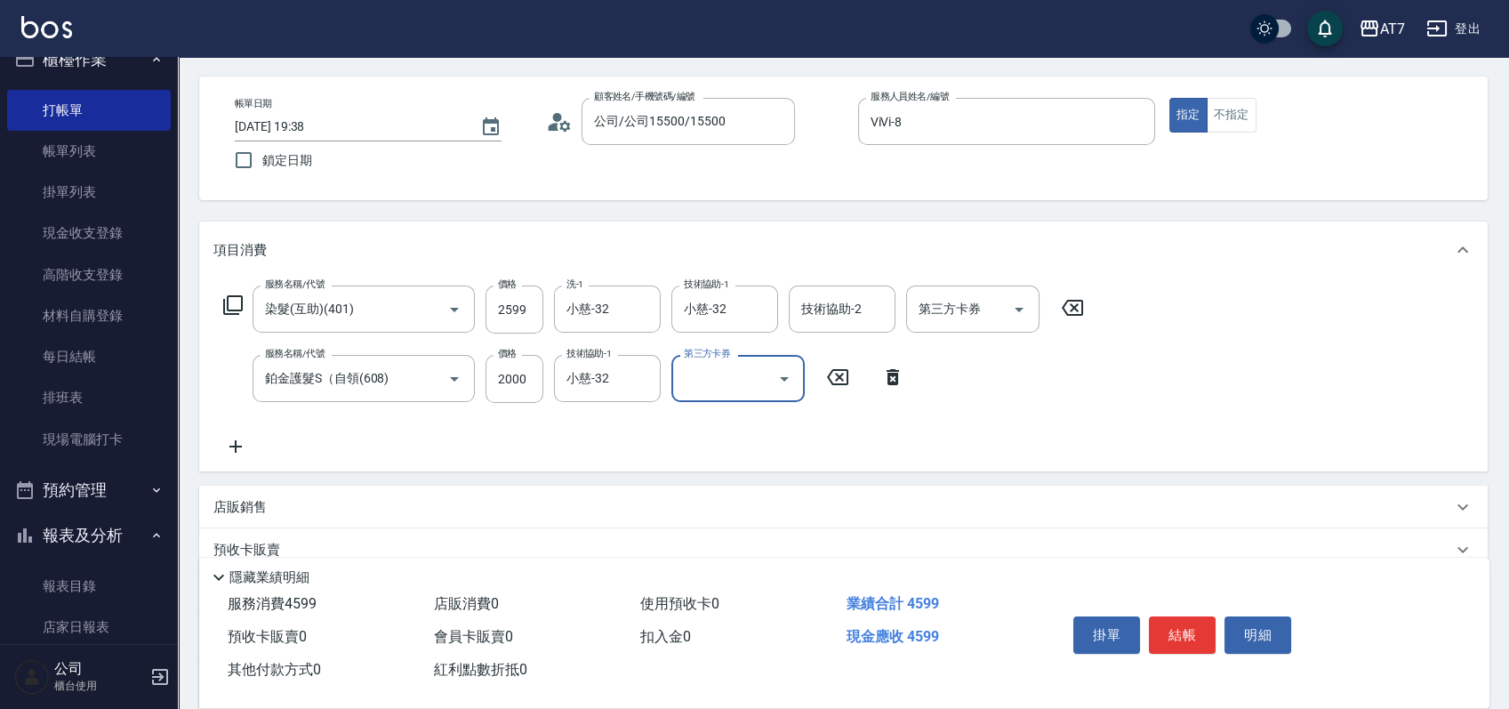
scroll to position [118, 0]
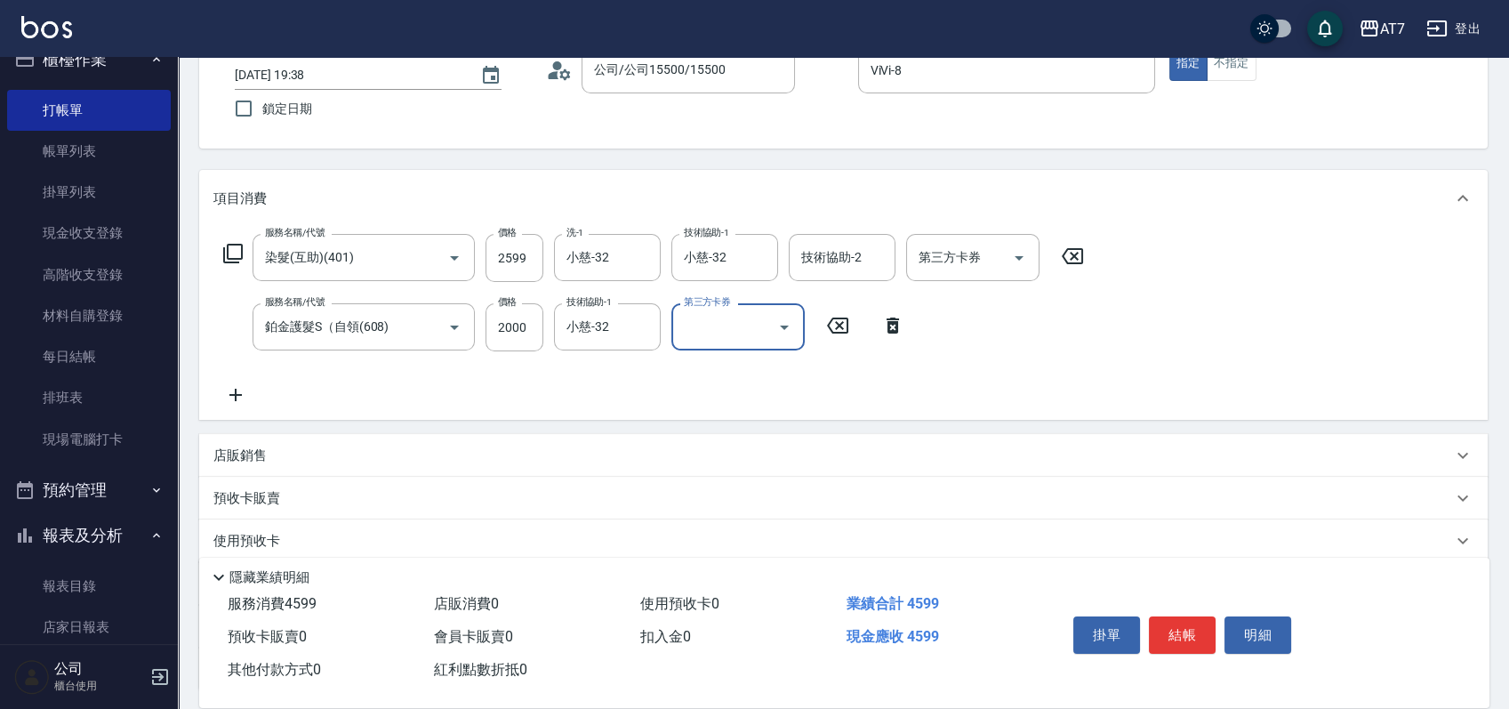
click at [1249, 450] on div "店販銷售" at bounding box center [832, 455] width 1239 height 19
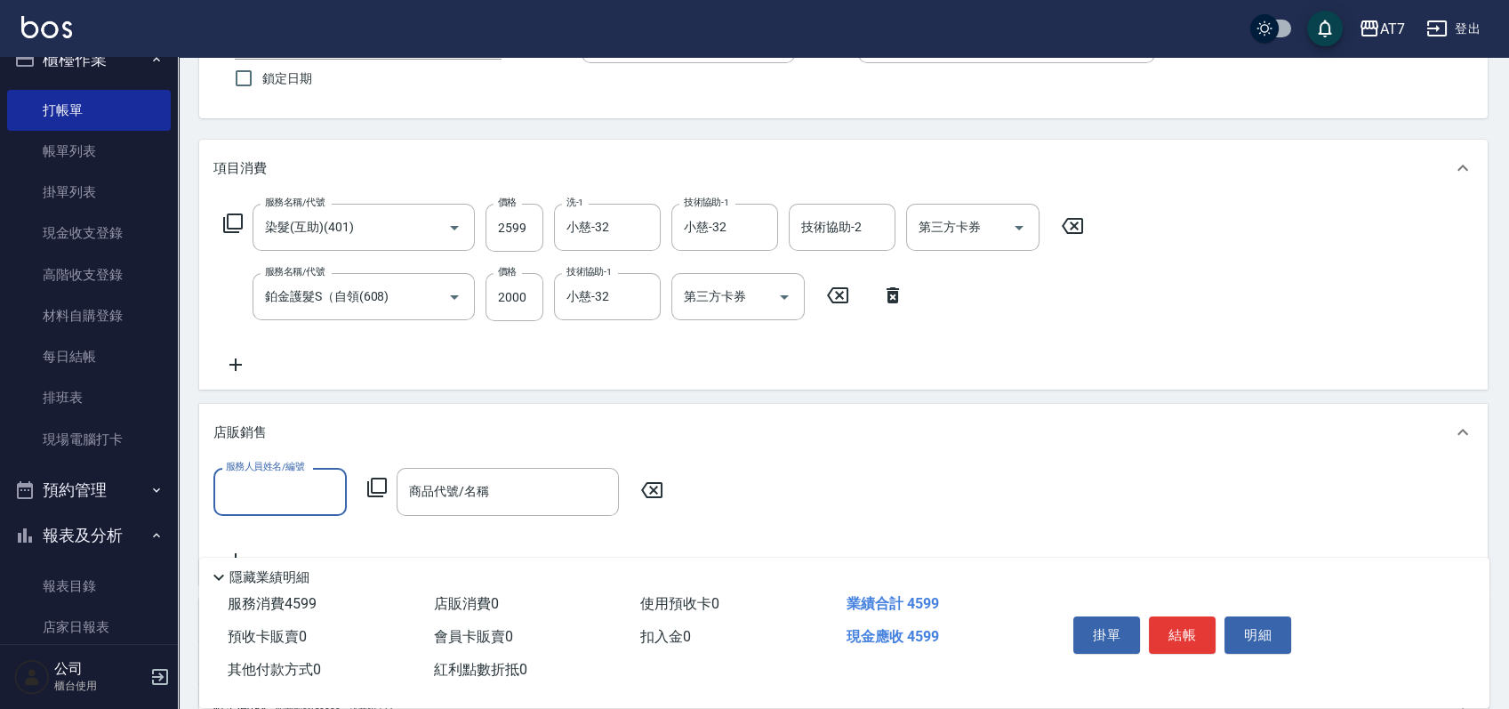
scroll to position [237, 0]
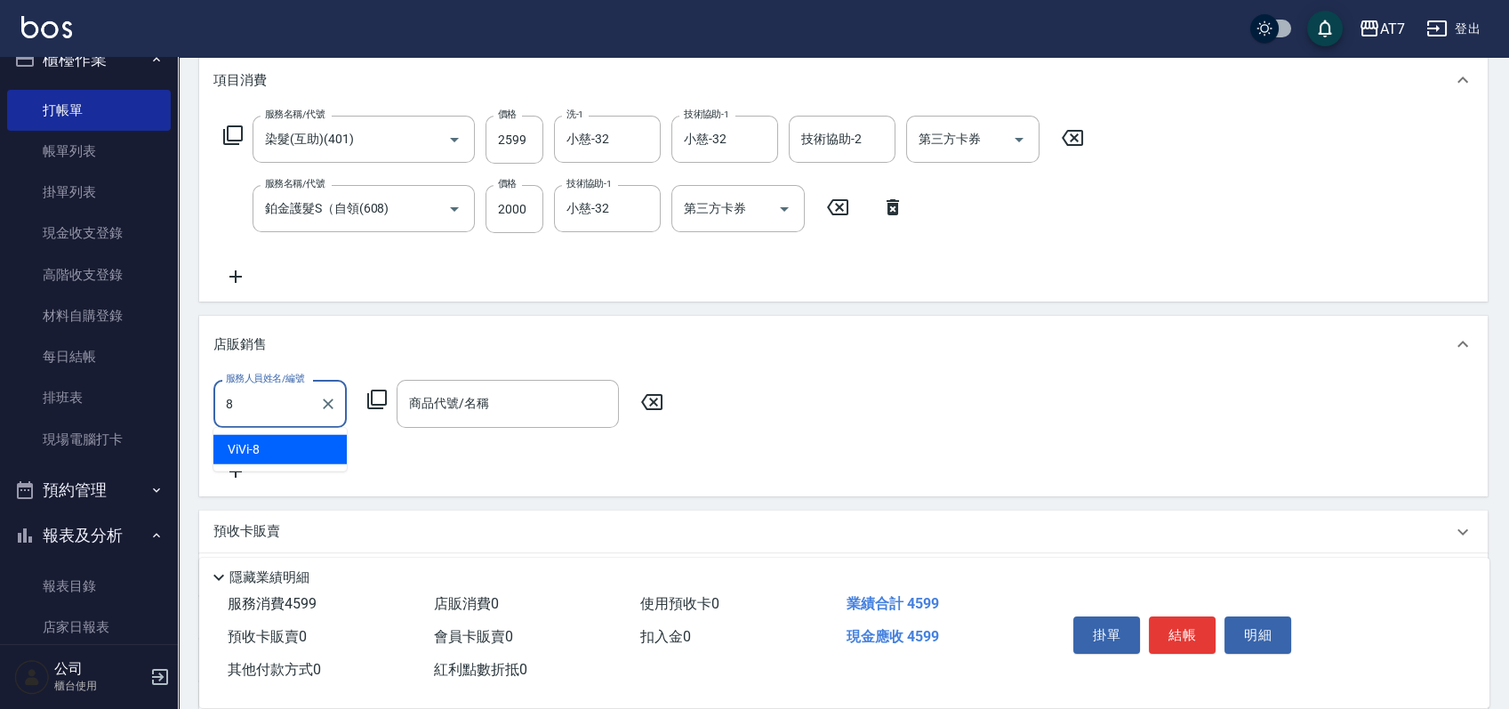
type input "ViVi-8"
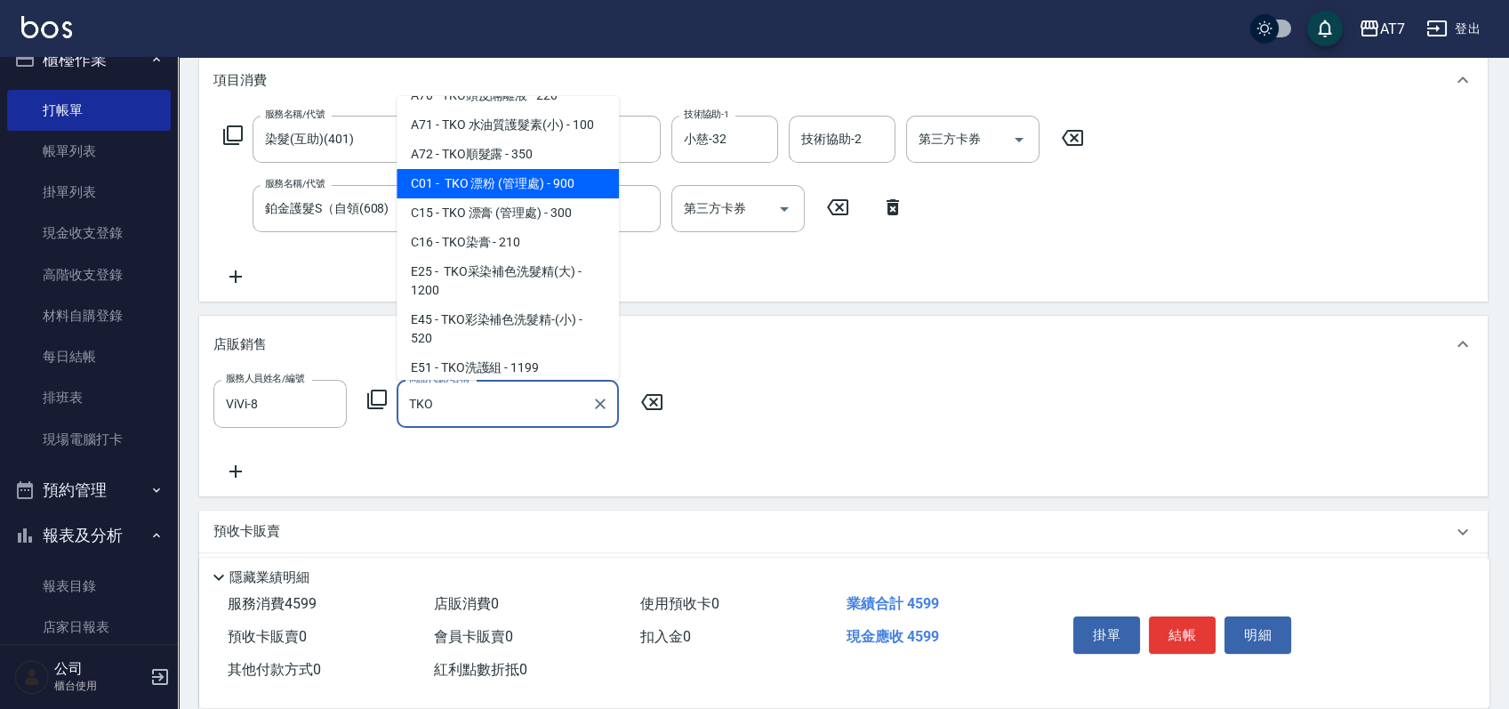
scroll to position [118, 0]
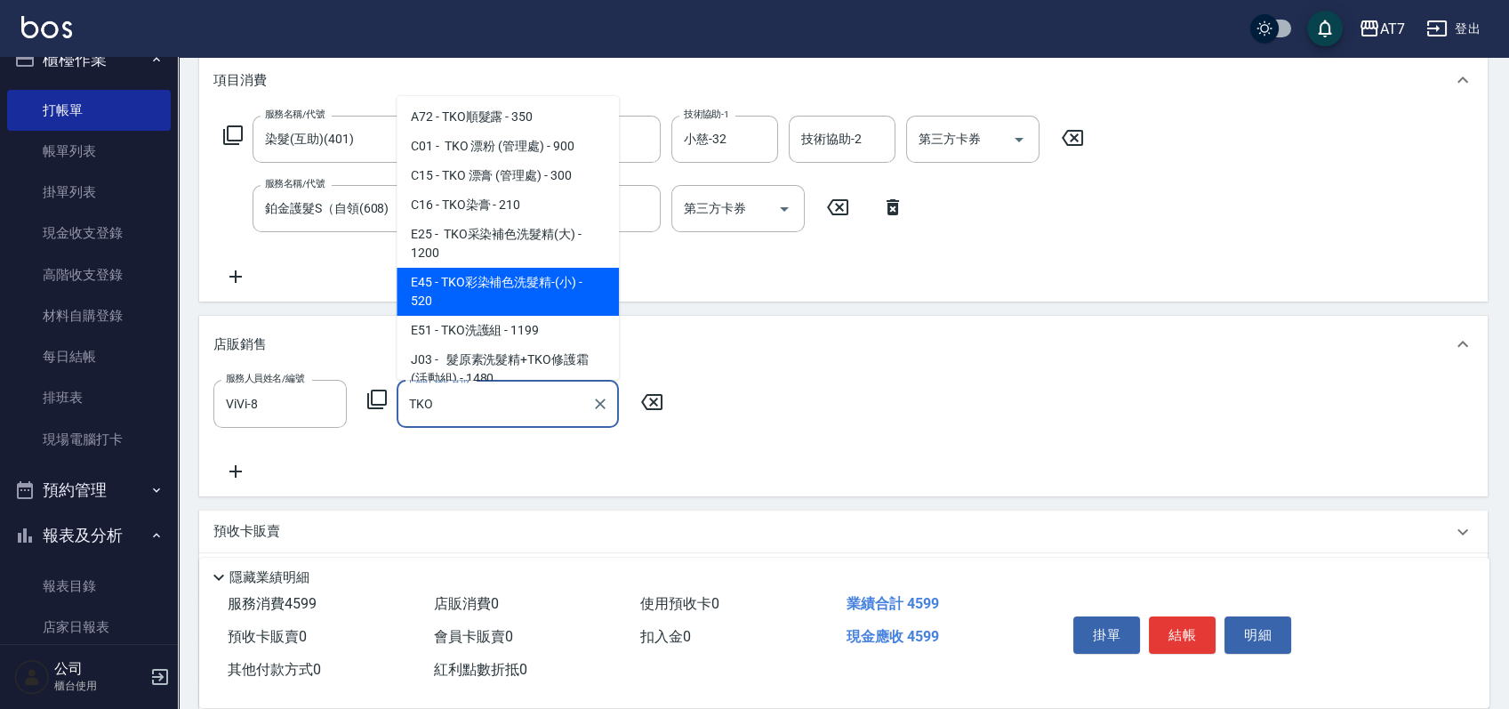
click at [567, 276] on span "E45 - TKO彩染補色洗髮精-(小) - 520" at bounding box center [508, 292] width 222 height 48
type input "TKO彩染補色洗髮精-(小)"
type input "510"
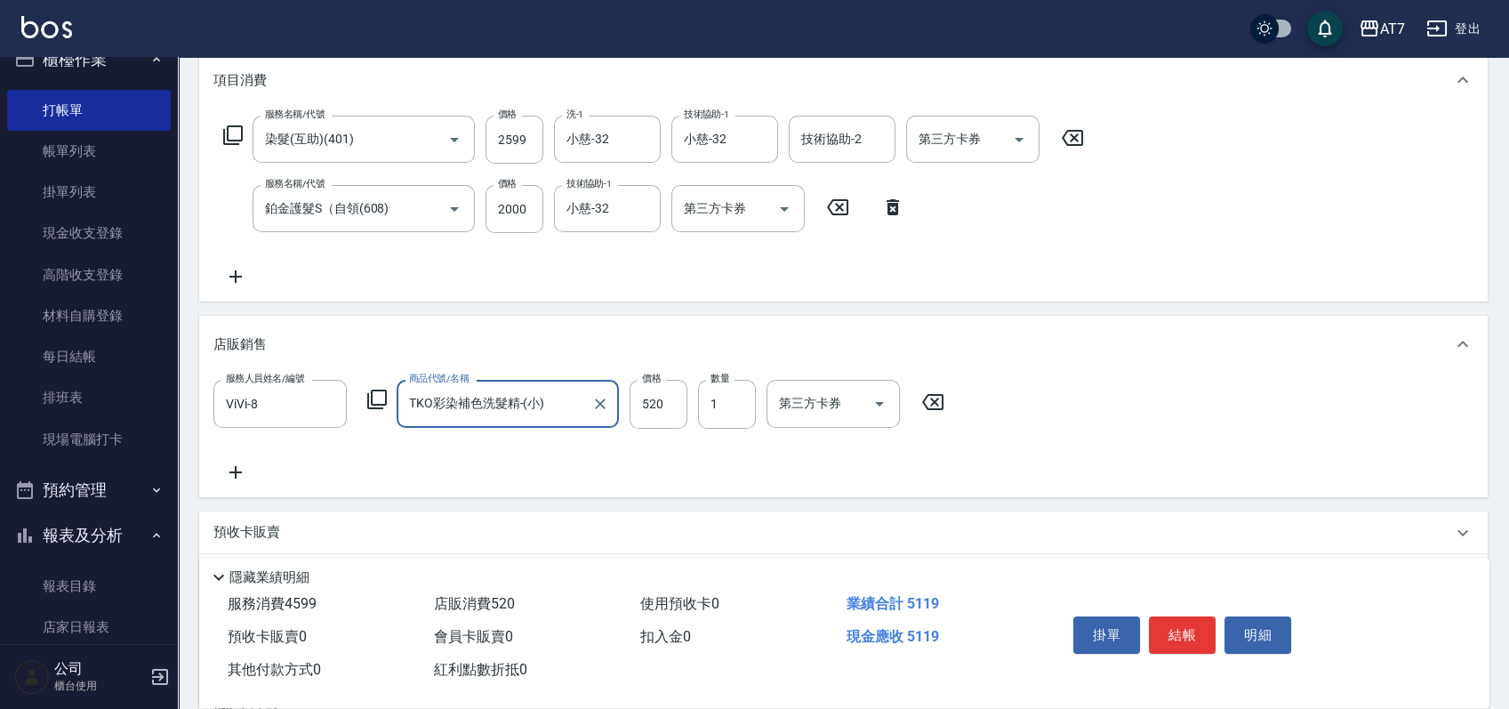
type input "TKO彩染補色洗髮精-(小)"
type input "4"
type input "460"
type input "468"
type input "500"
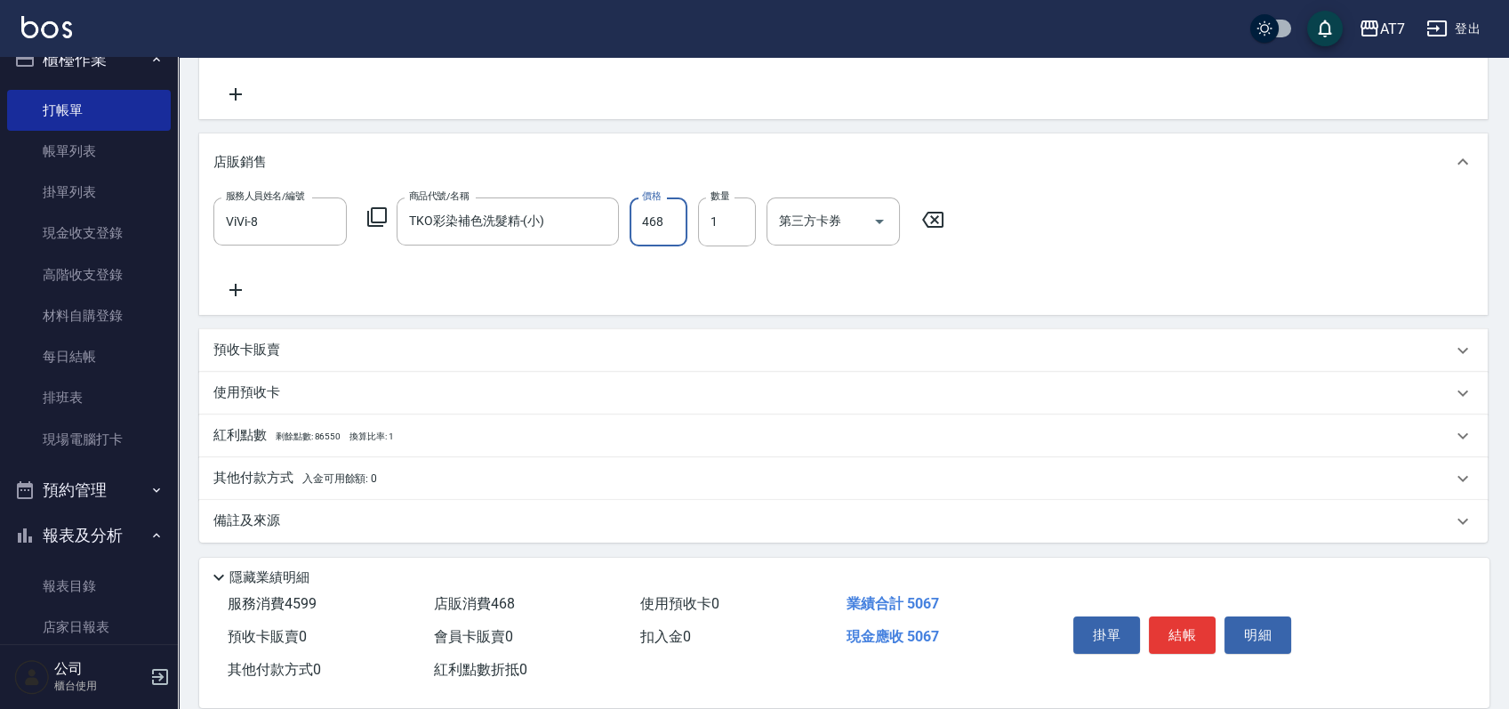
scroll to position [420, 0]
type input "468"
click at [561, 477] on div "其他付款方式 入金可用餘額: 0" at bounding box center [832, 478] width 1239 height 20
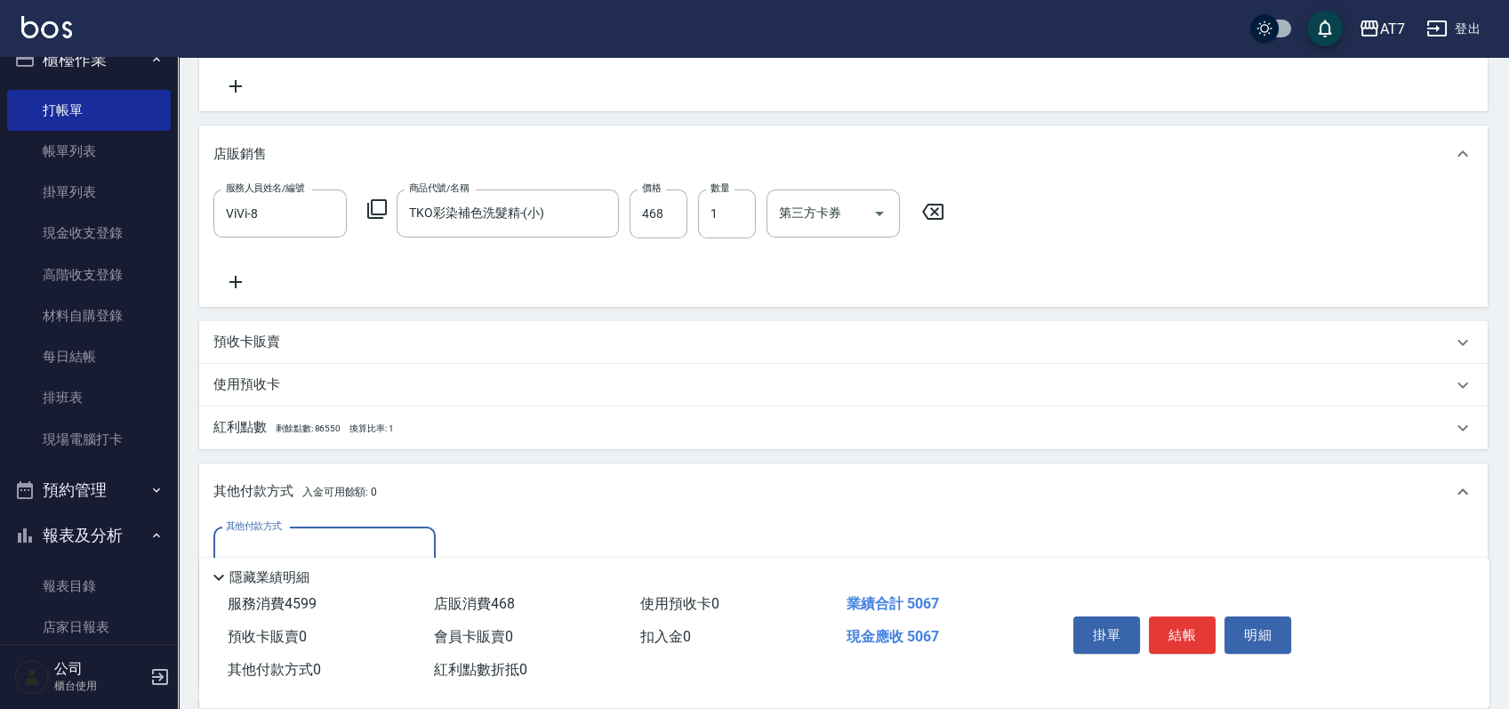
scroll to position [0, 0]
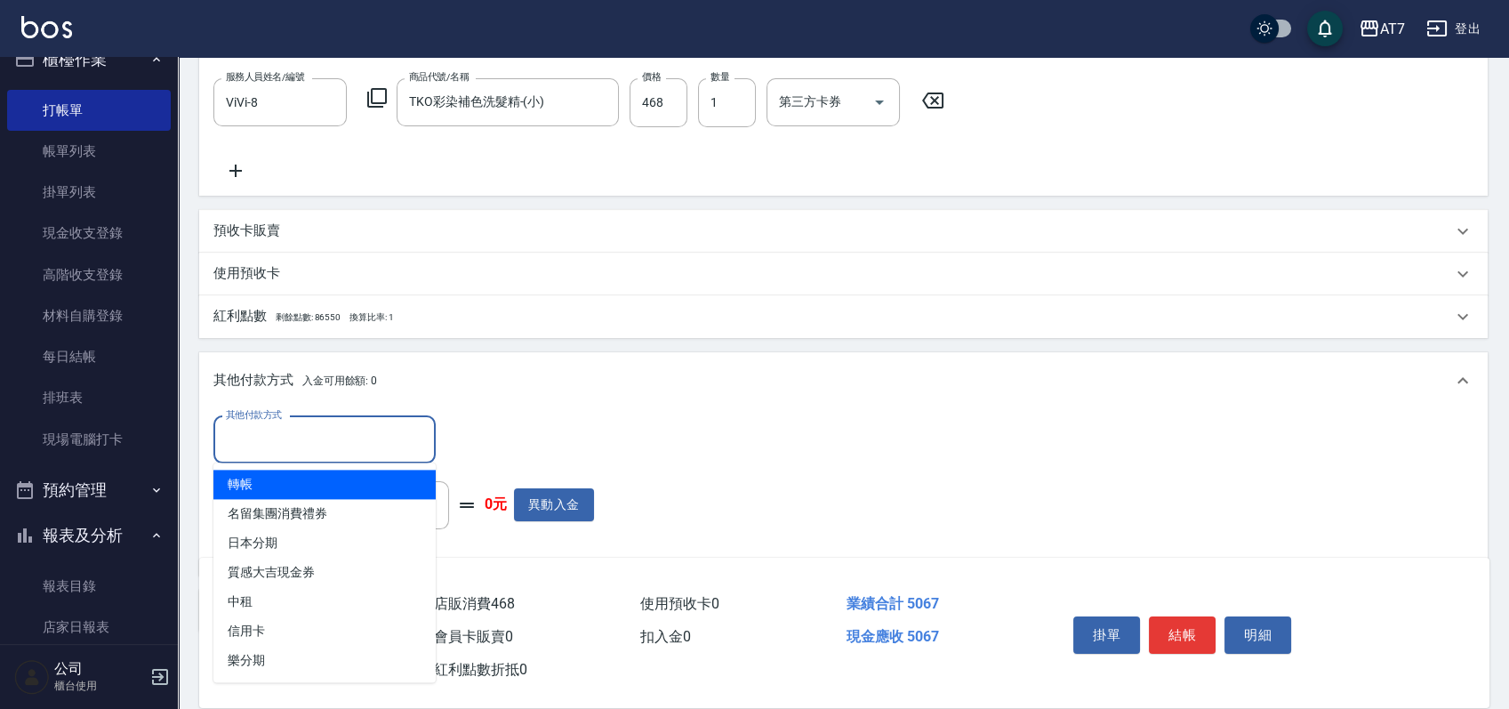
click at [324, 424] on input "其他付款方式" at bounding box center [324, 439] width 206 height 31
click at [285, 490] on span "轉帳" at bounding box center [324, 484] width 222 height 29
type input "轉帳"
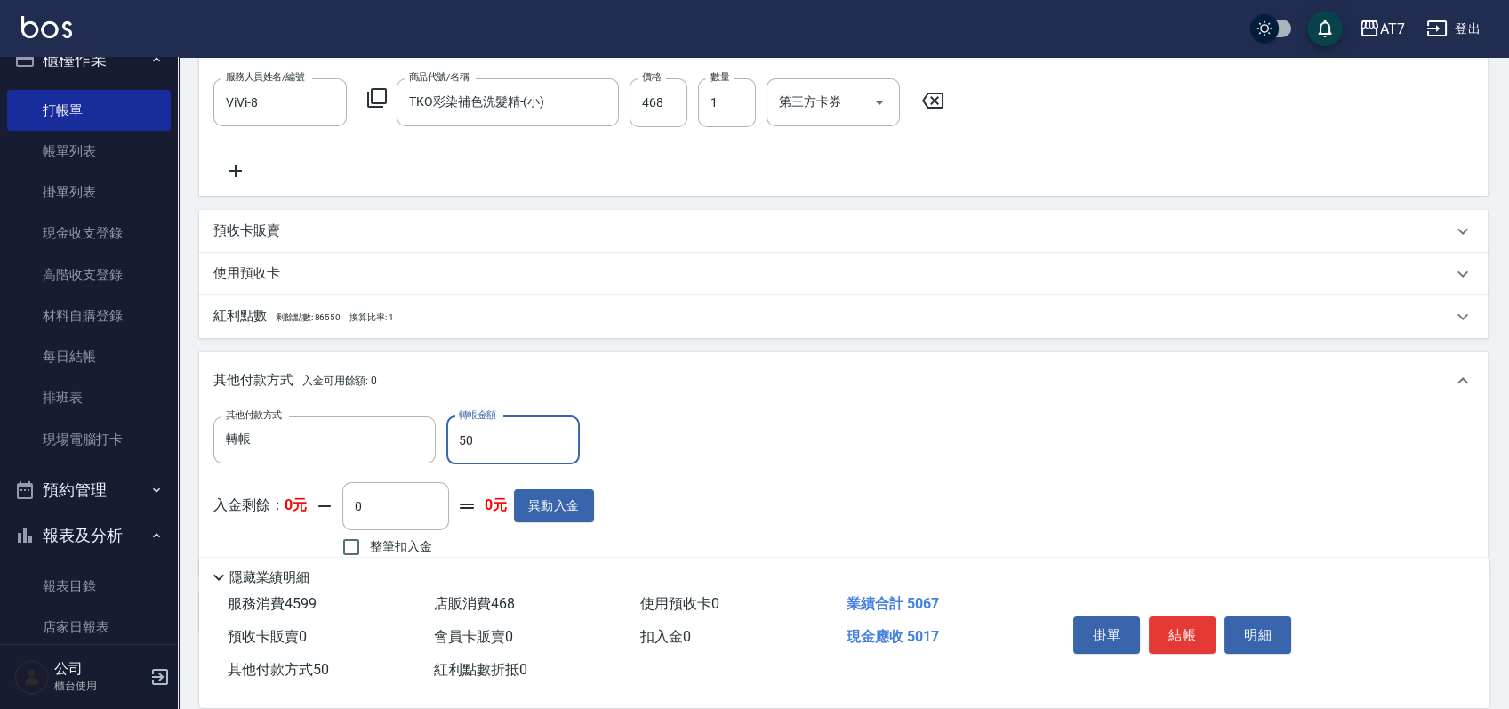
type input "506"
type input "450"
type input "5067"
type input "0"
type input "5067"
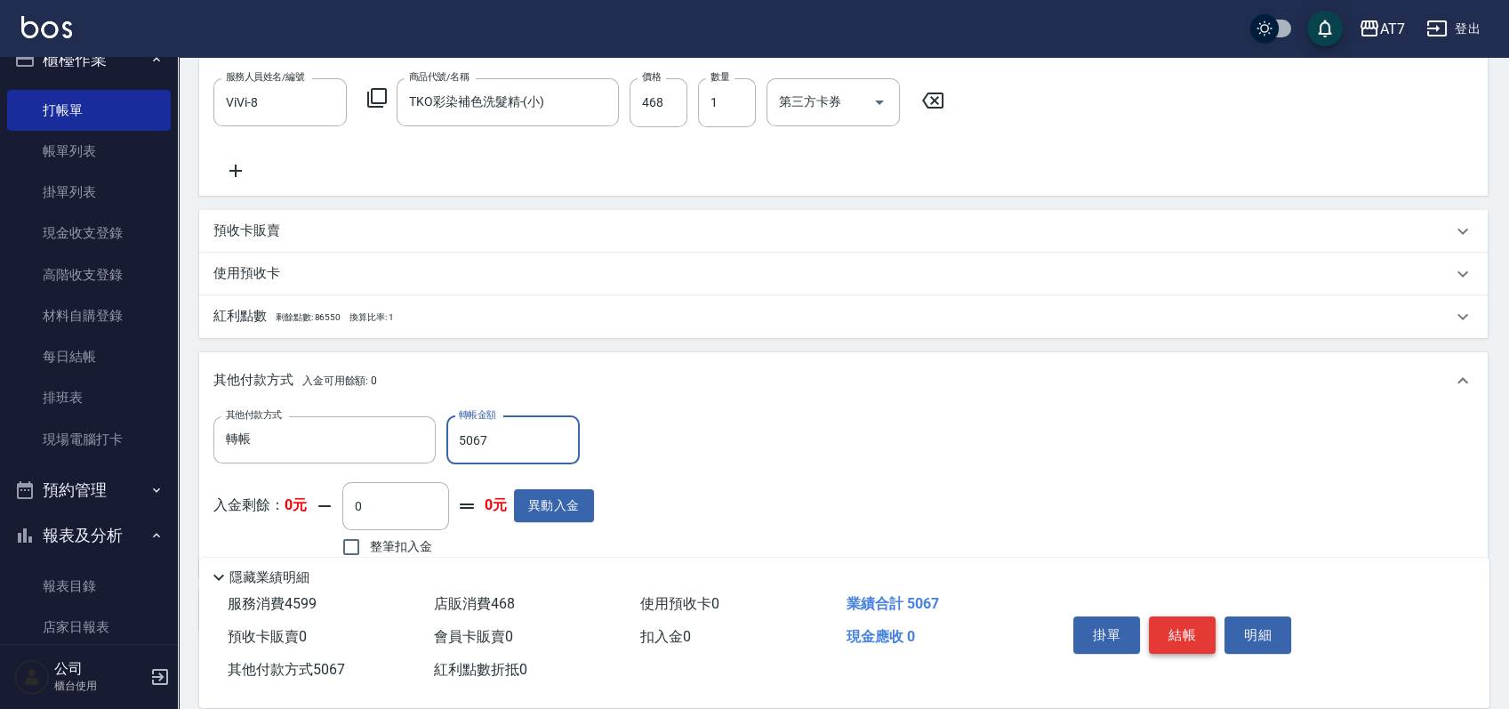
click at [1184, 630] on button "結帳" at bounding box center [1182, 634] width 67 height 37
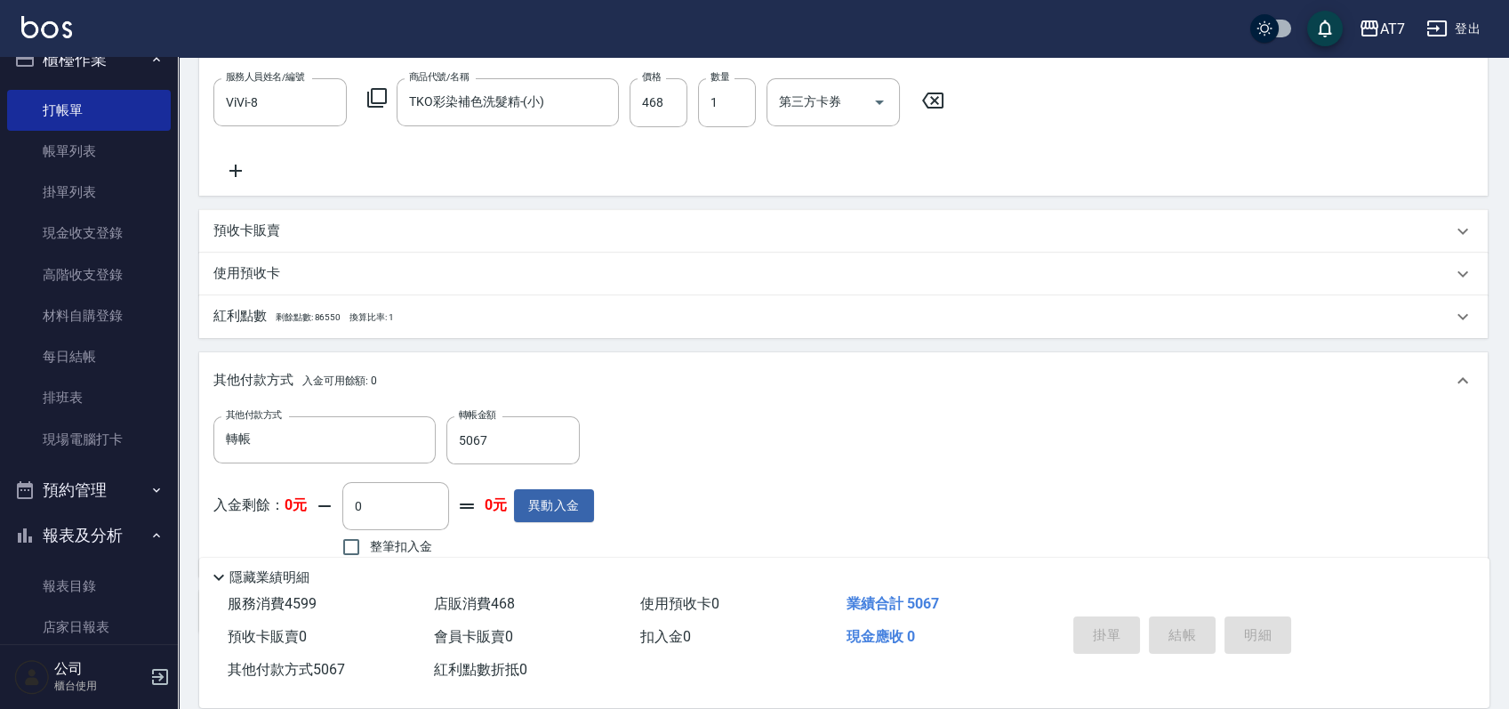
type input "2025/09/14 19:39"
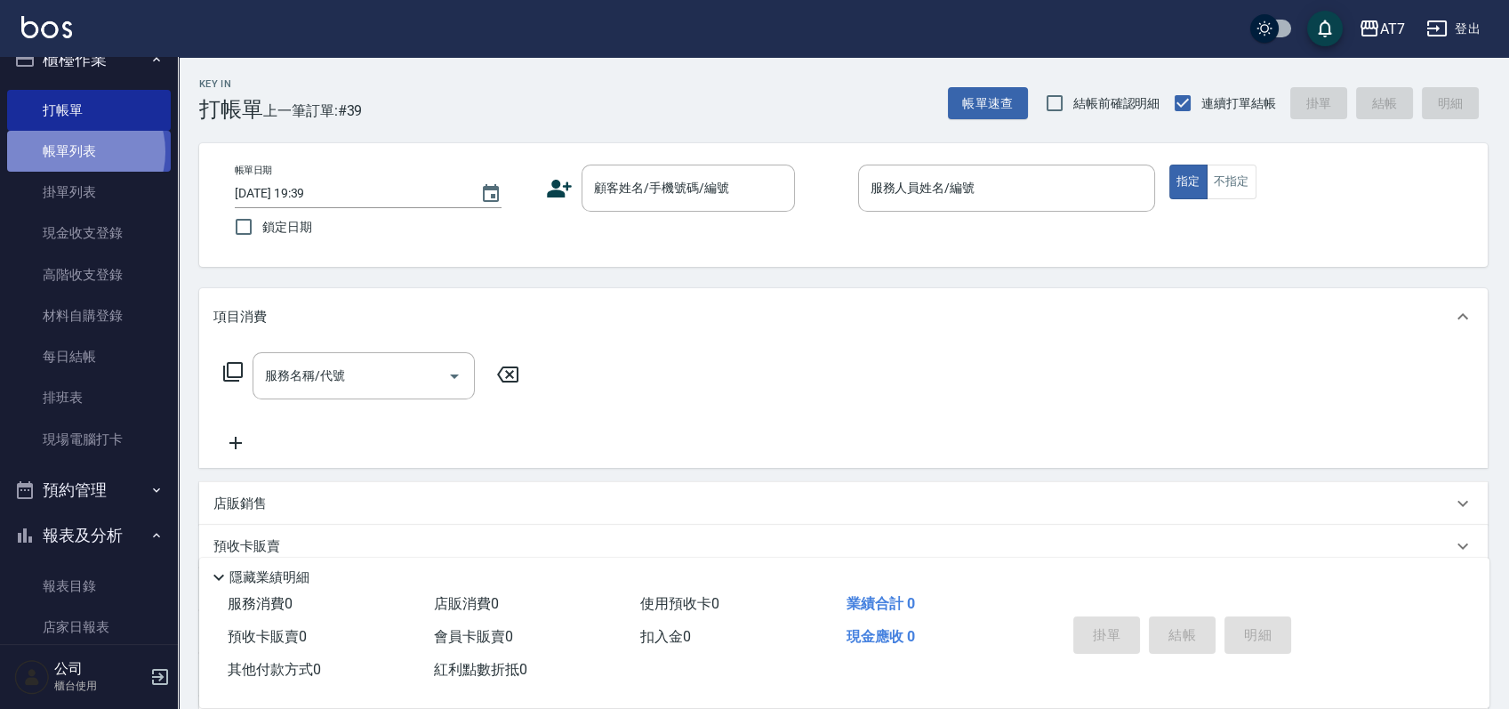
click at [79, 152] on link "帳單列表" at bounding box center [89, 151] width 164 height 41
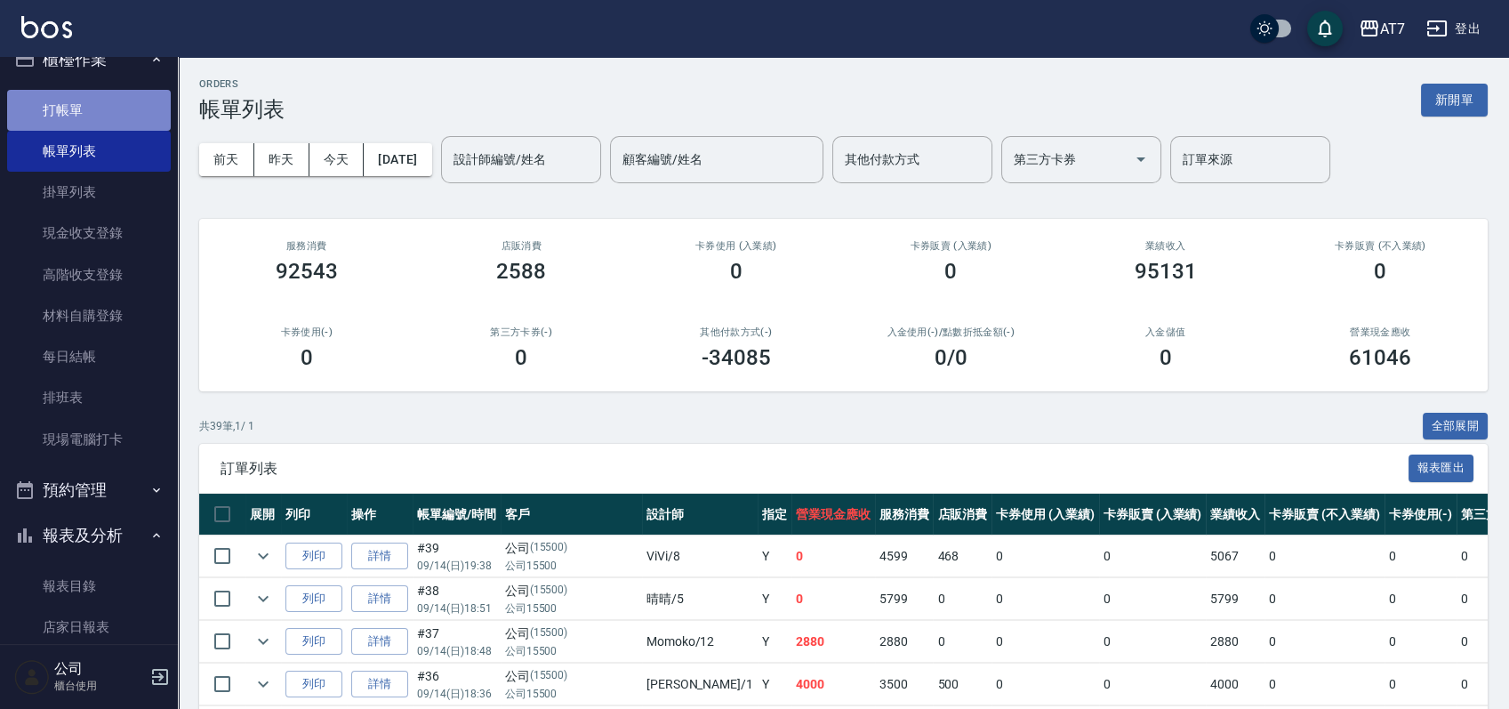
click at [103, 108] on link "打帳單" at bounding box center [89, 110] width 164 height 41
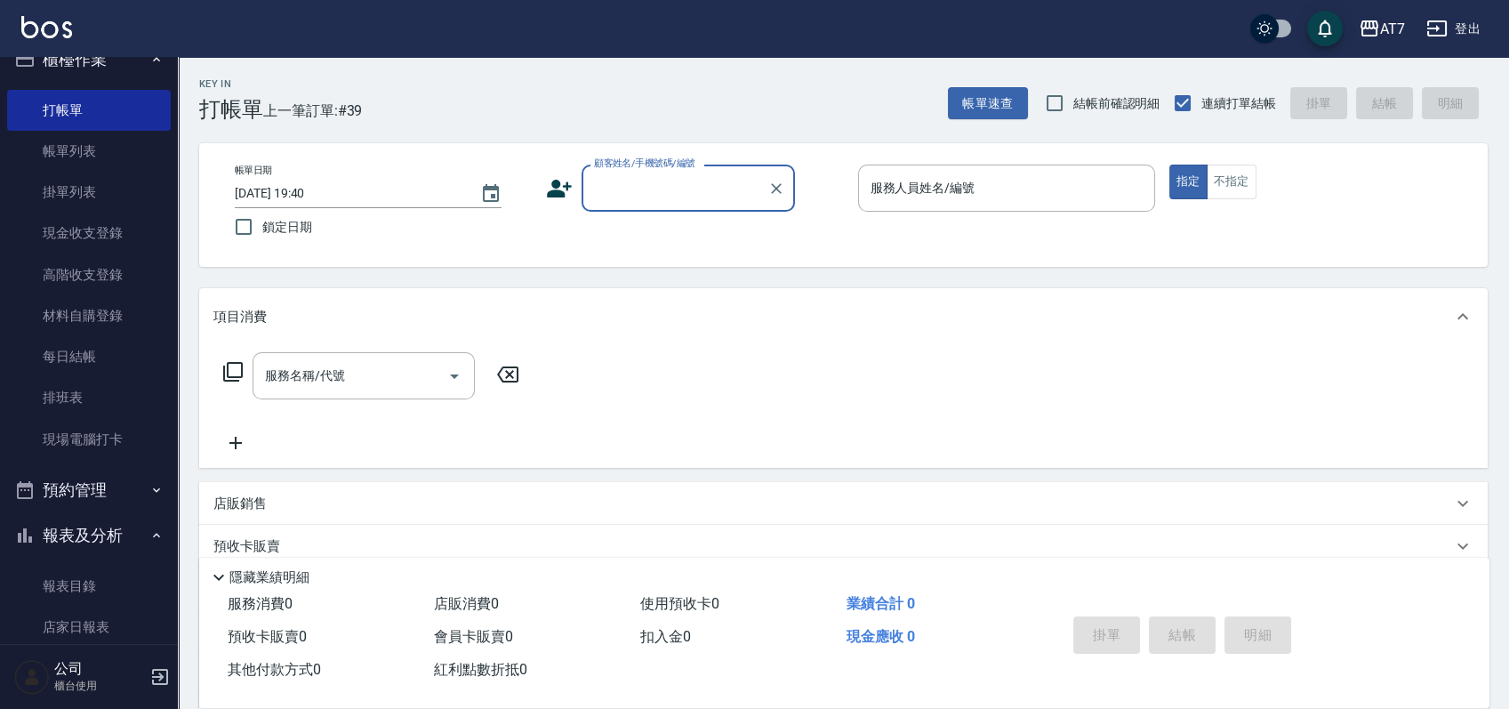
click at [647, 191] on div "顧客姓名/手機號碼/編號 顧客姓名/手機號碼/編號" at bounding box center [688, 188] width 213 height 47
type input "公司/公司15500/15500"
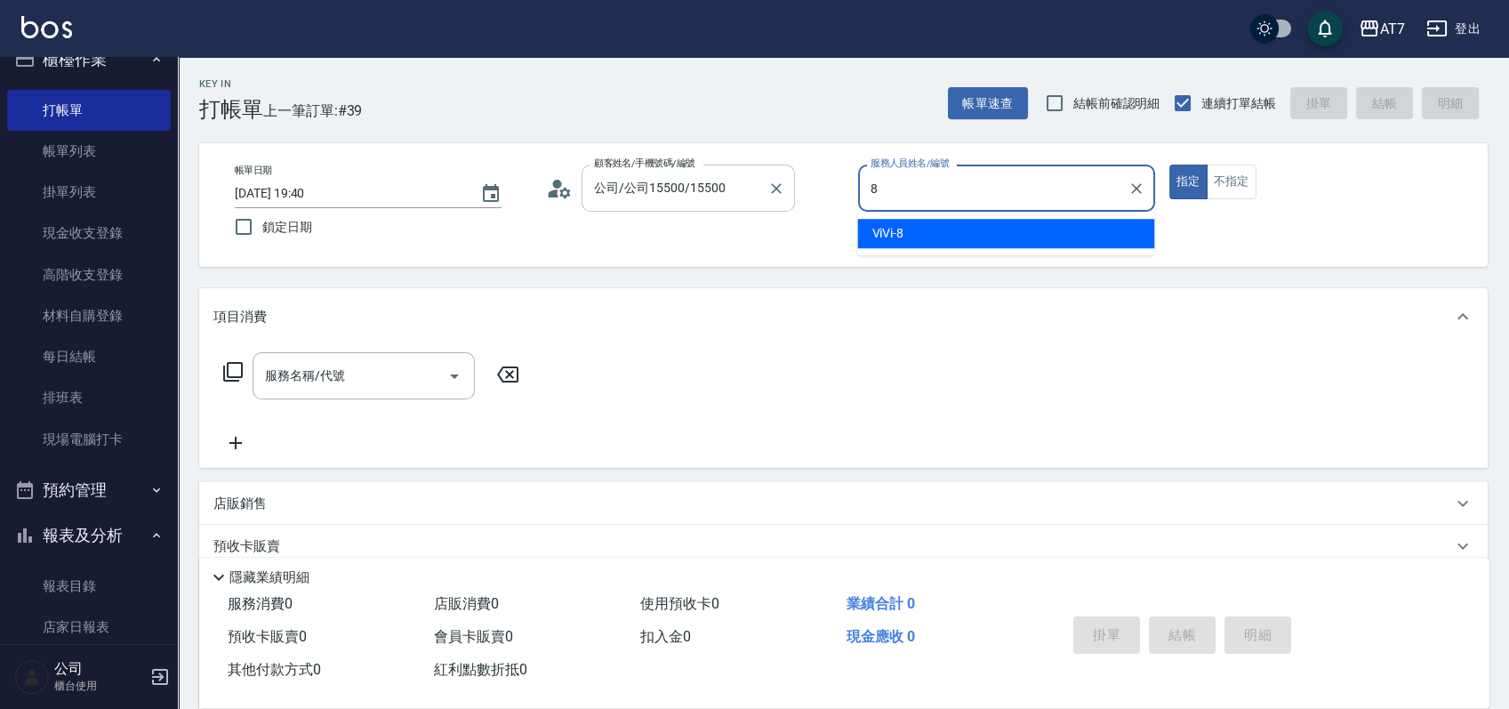
type input "ViVi-8"
type button "true"
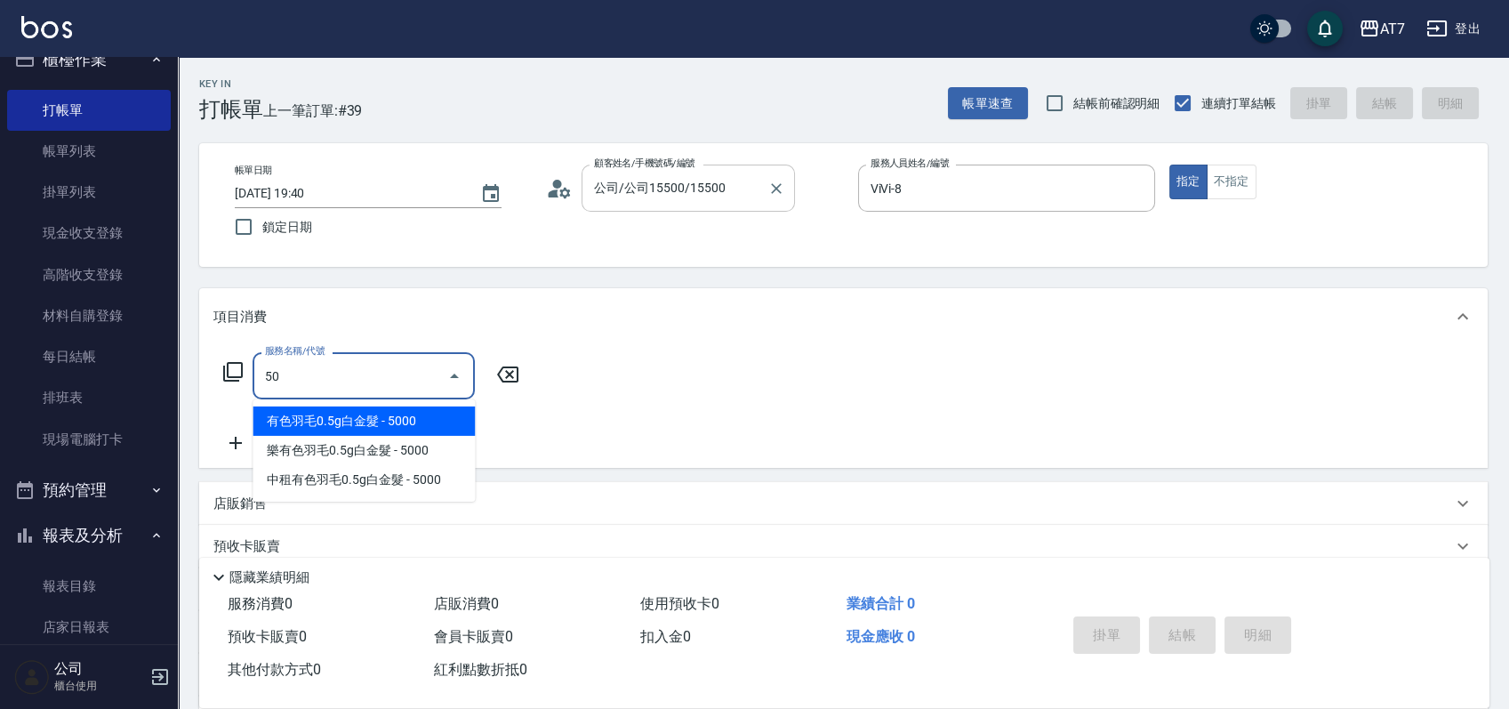
type input "501"
type input "30"
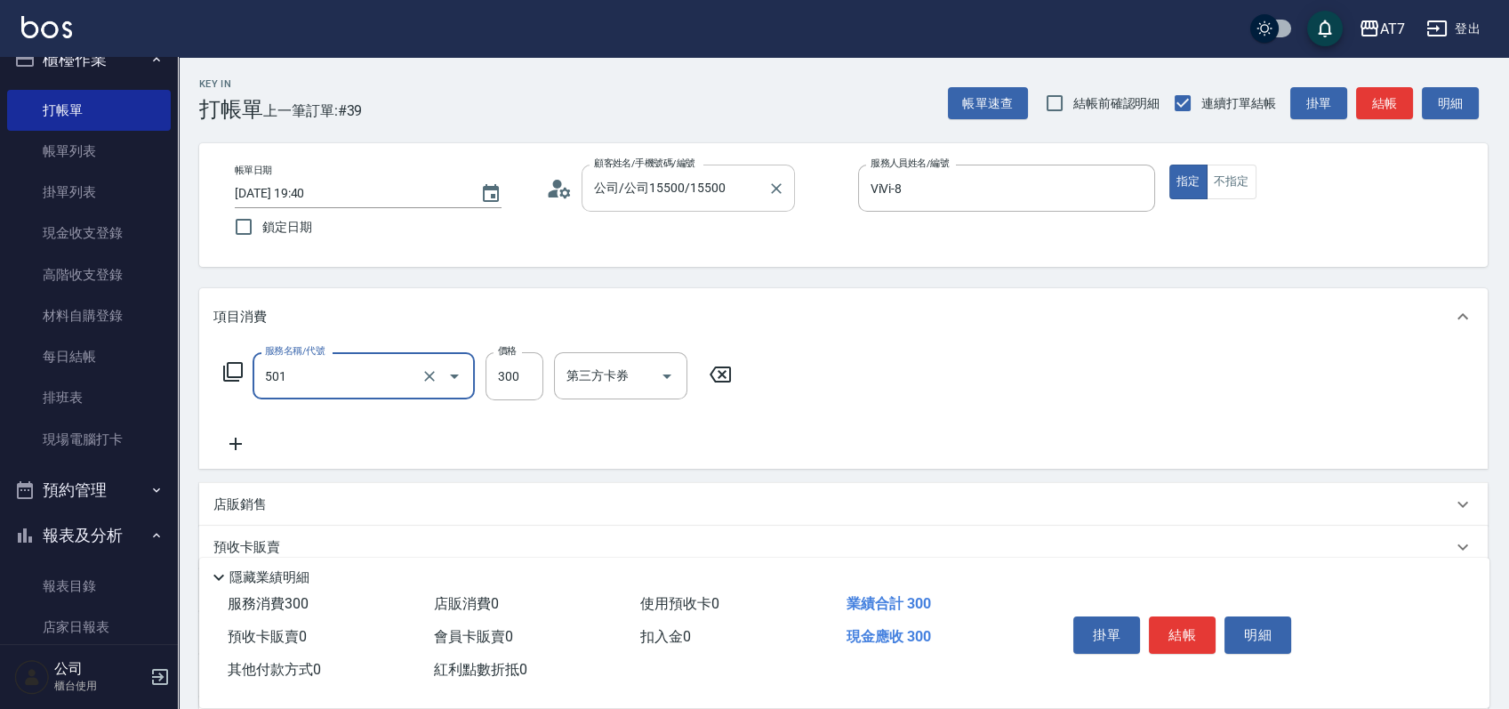
type input "洗髮(互助)(501)"
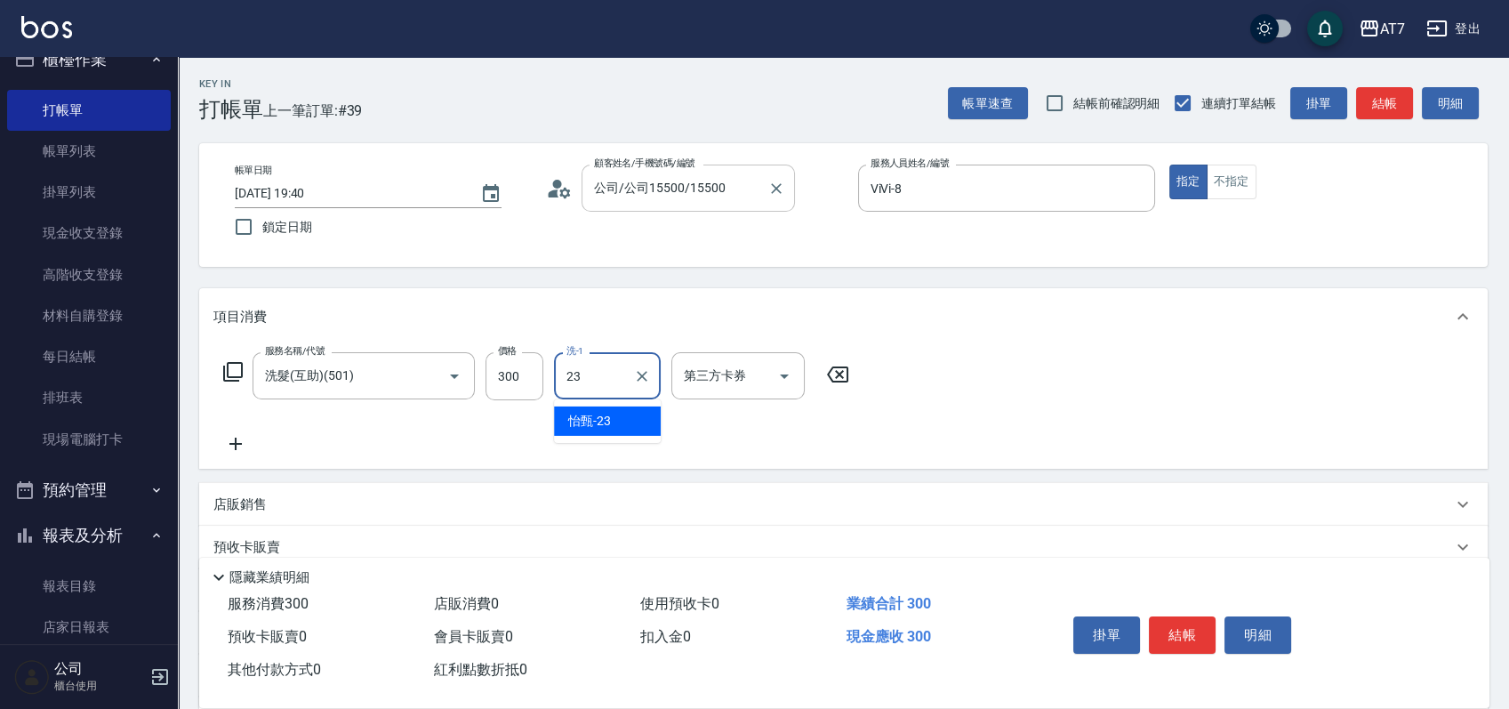
type input "怡甄-23"
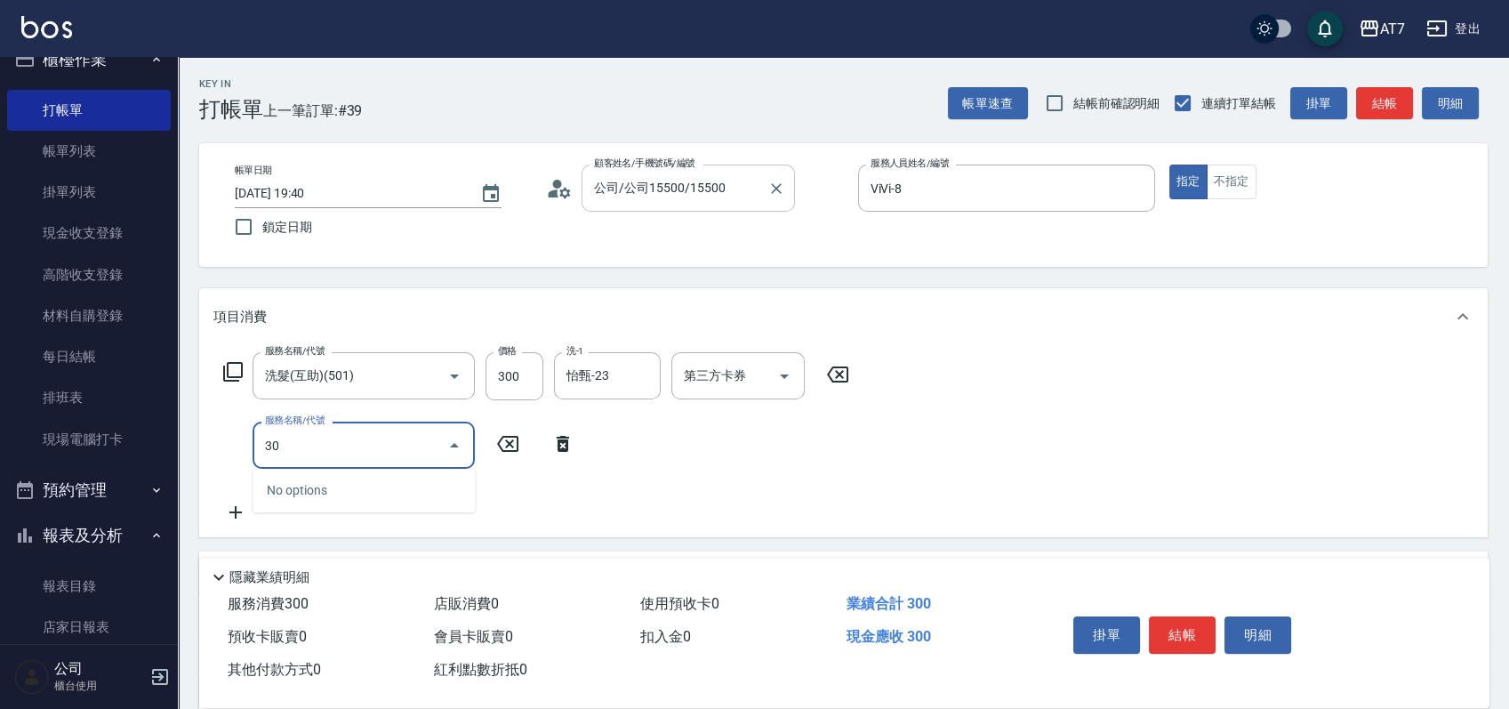
type input "302"
type input "60"
type input "剪髮(302)"
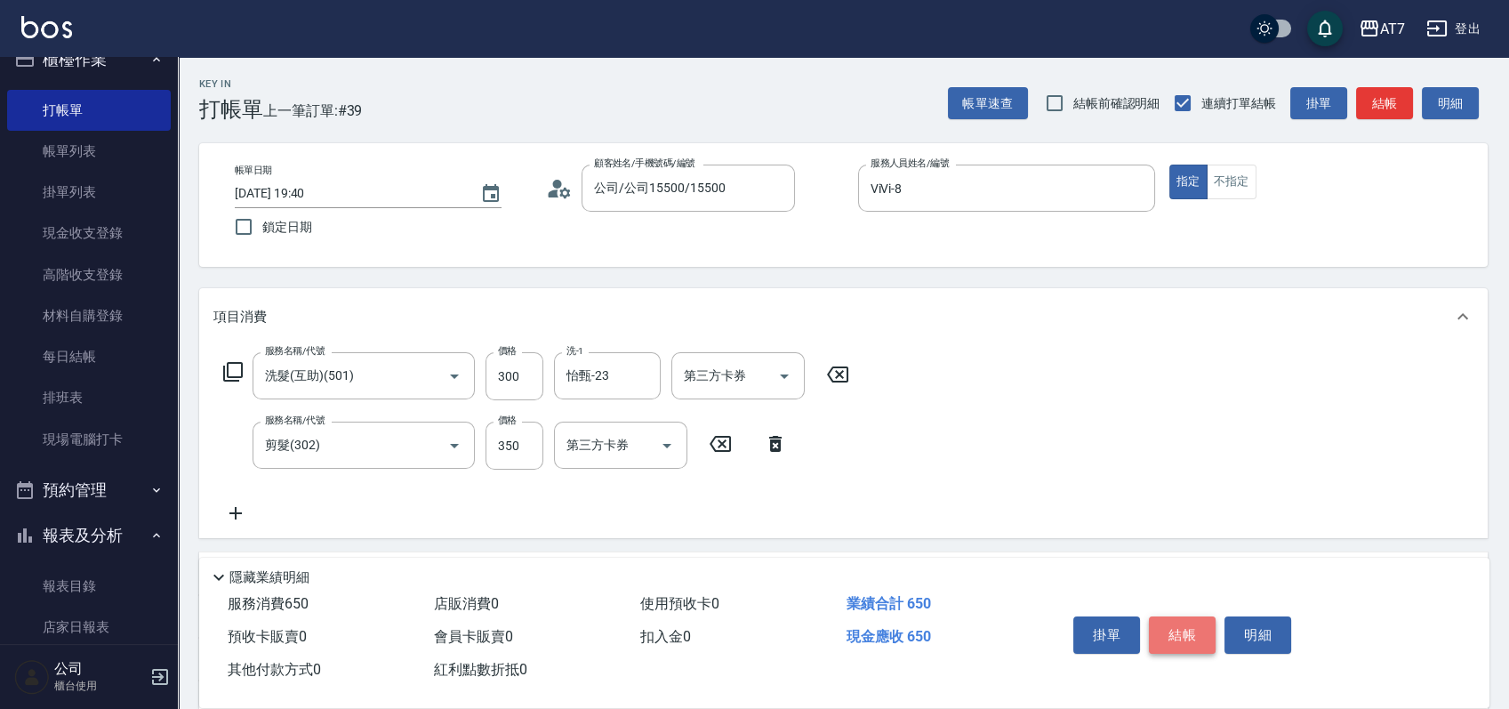
click at [1174, 628] on button "結帳" at bounding box center [1182, 634] width 67 height 37
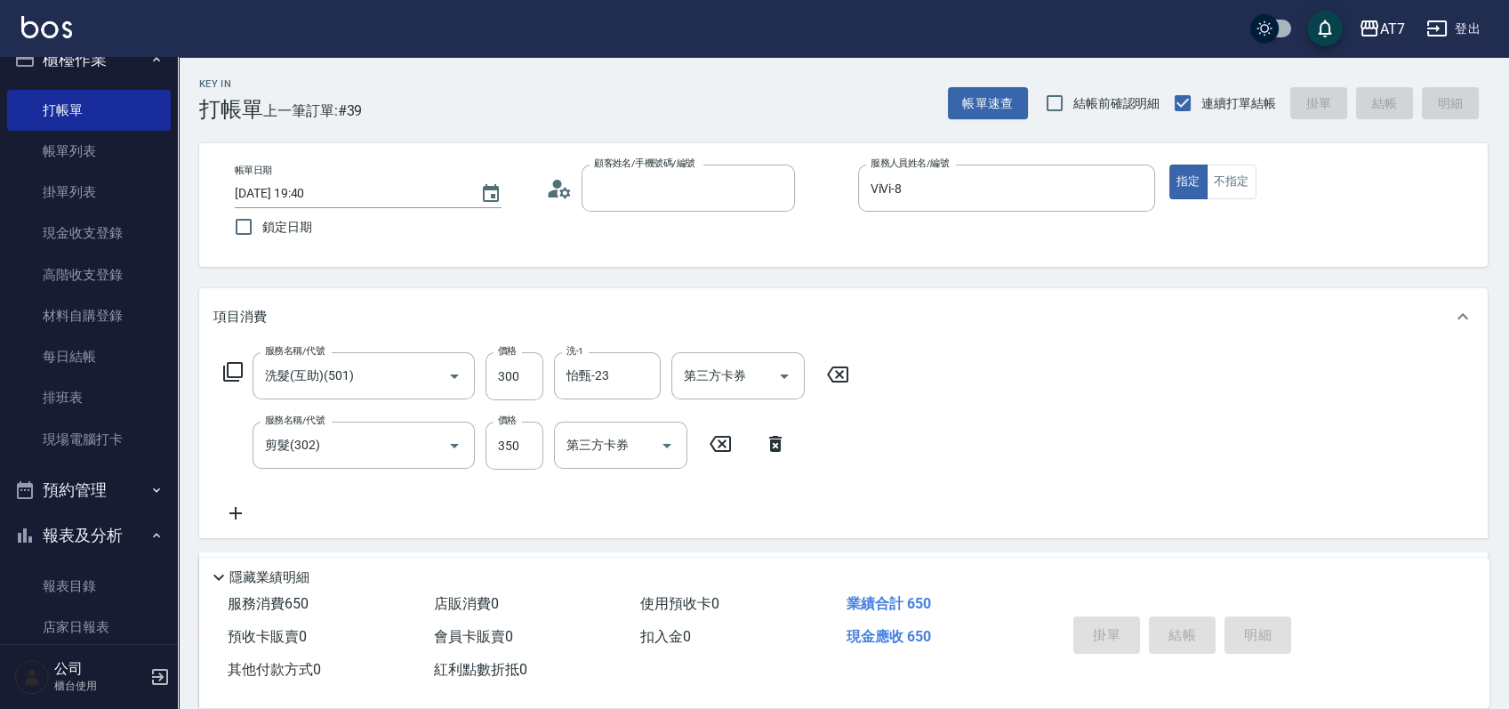
type input "0"
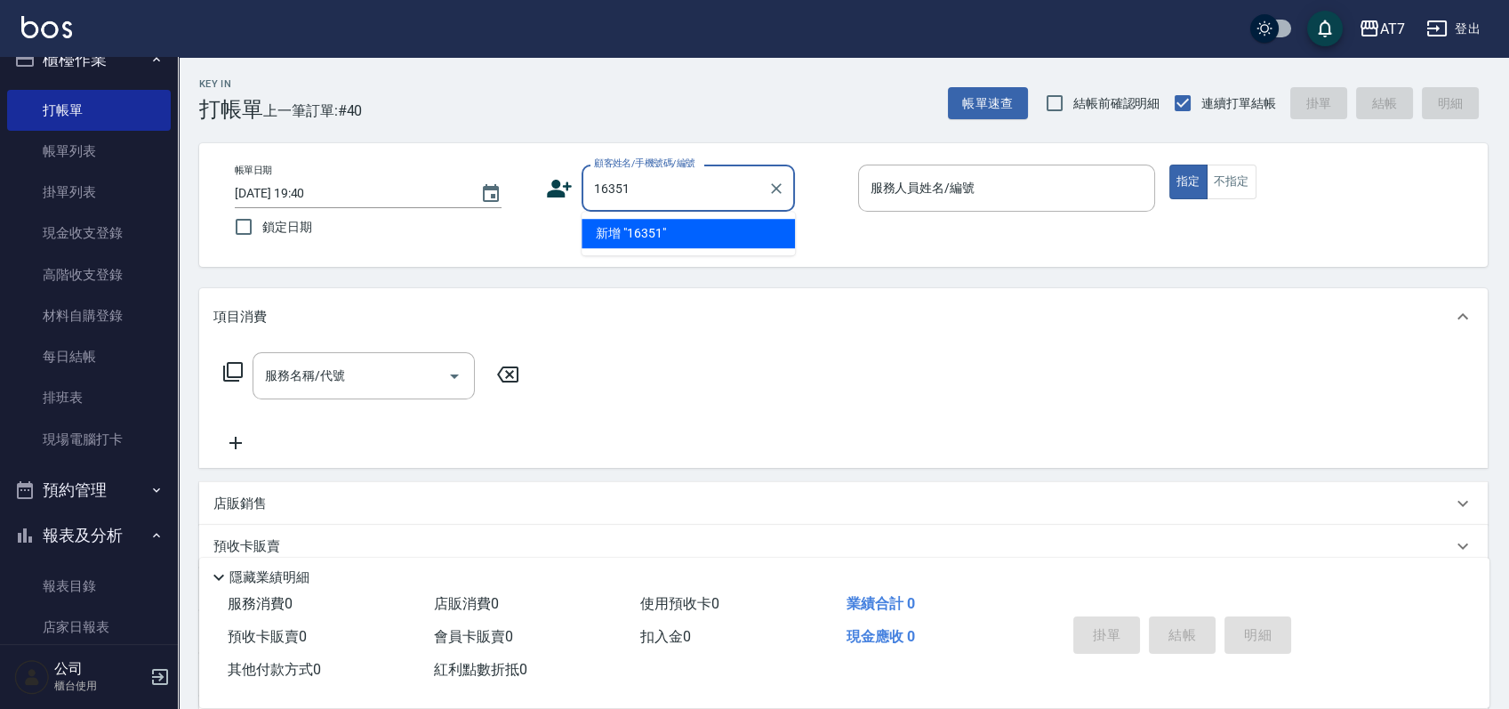
type input "16351"
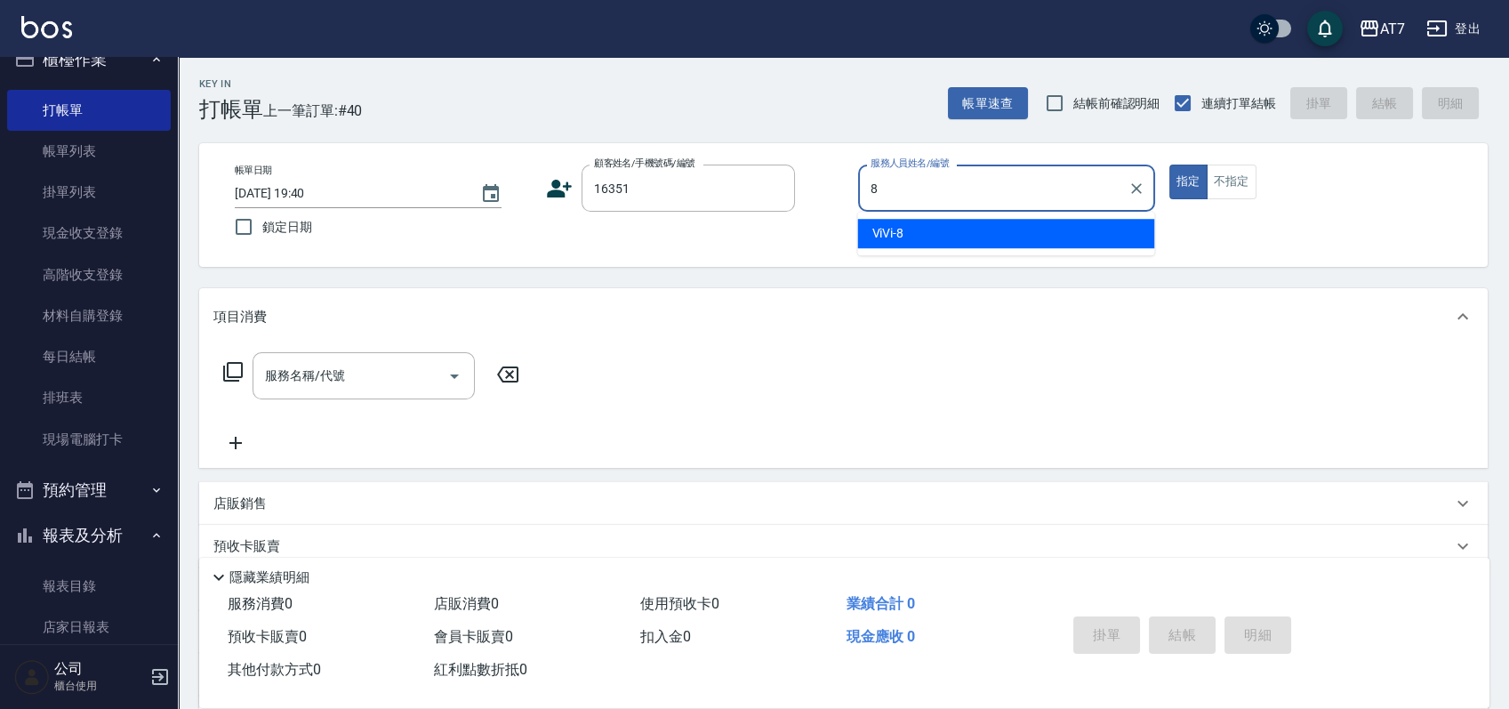
type input "ViVi-8"
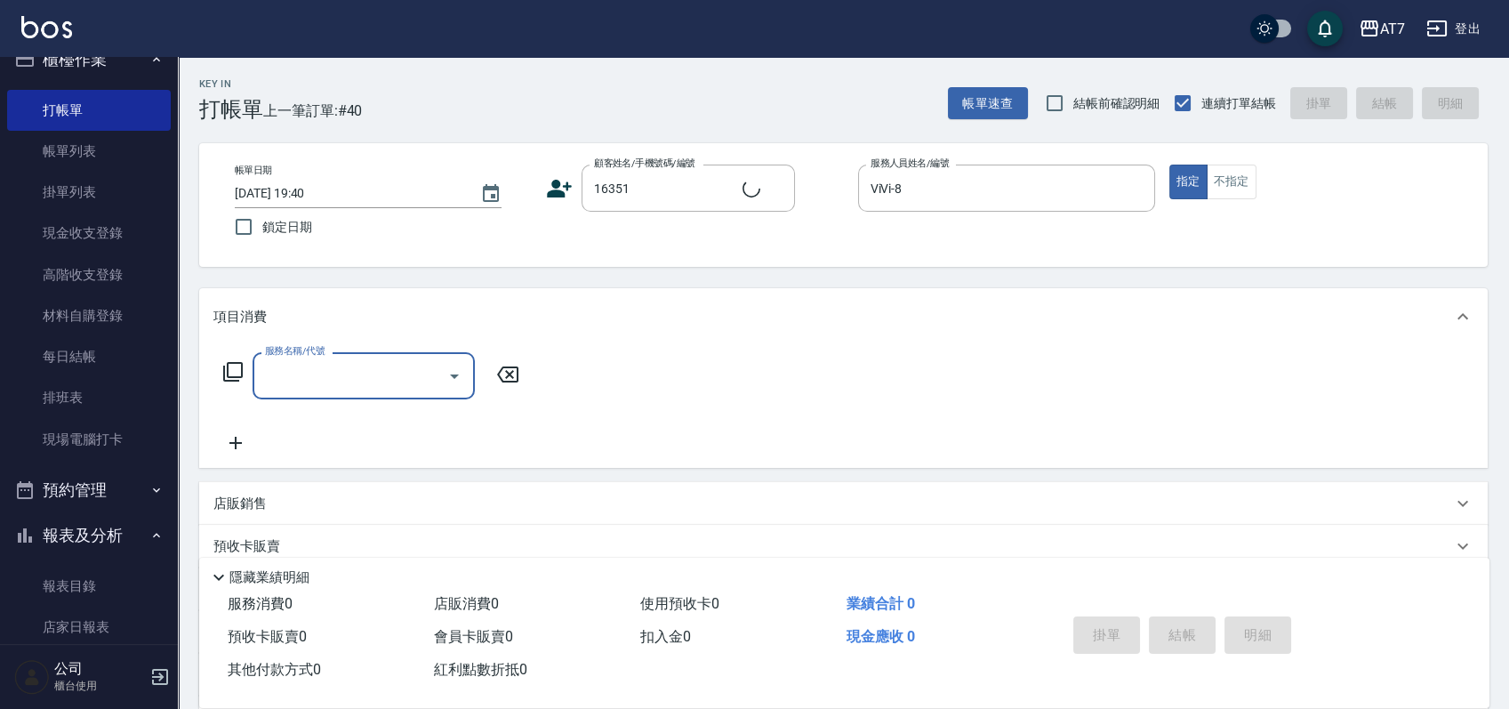
type input "公司/公司16351/16351"
type input "803"
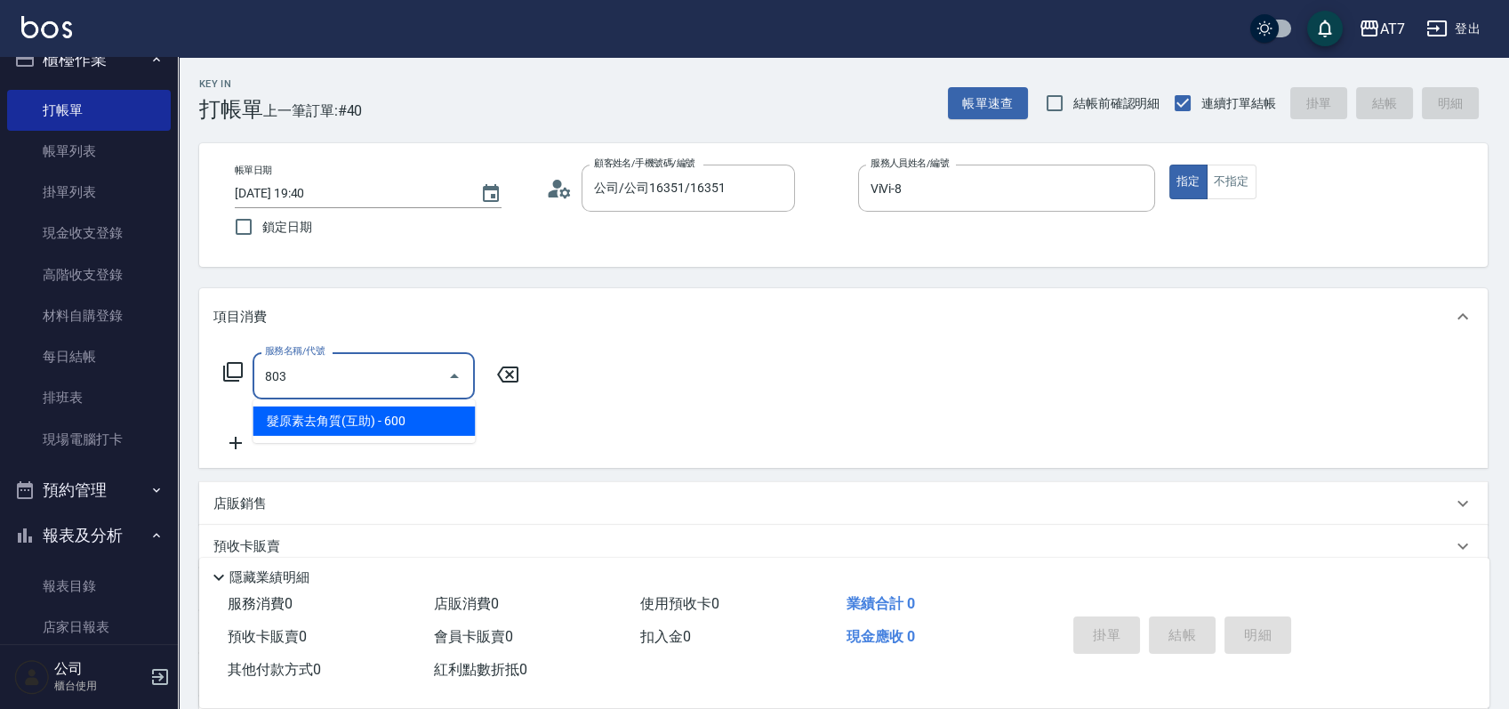
type input "60"
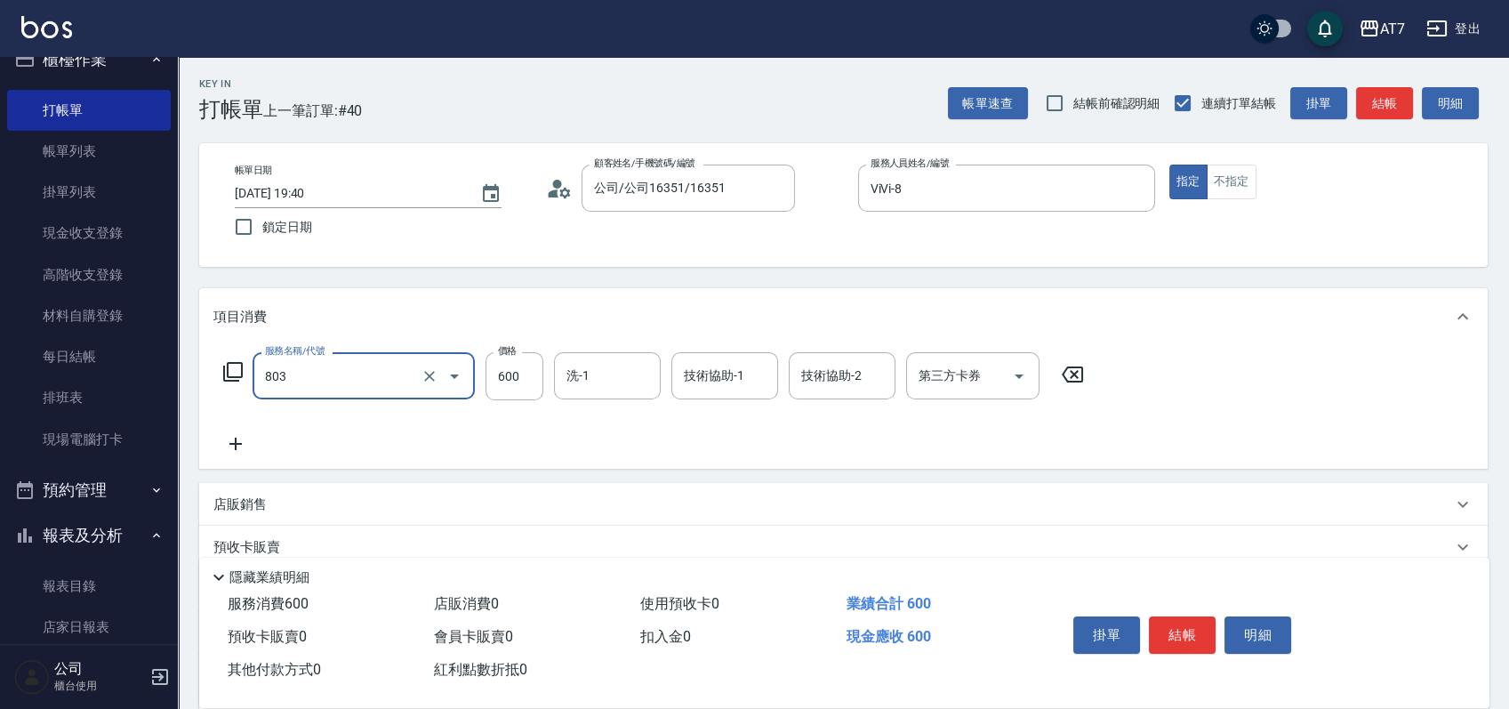
type input "髮原素去角質(互助)(803)"
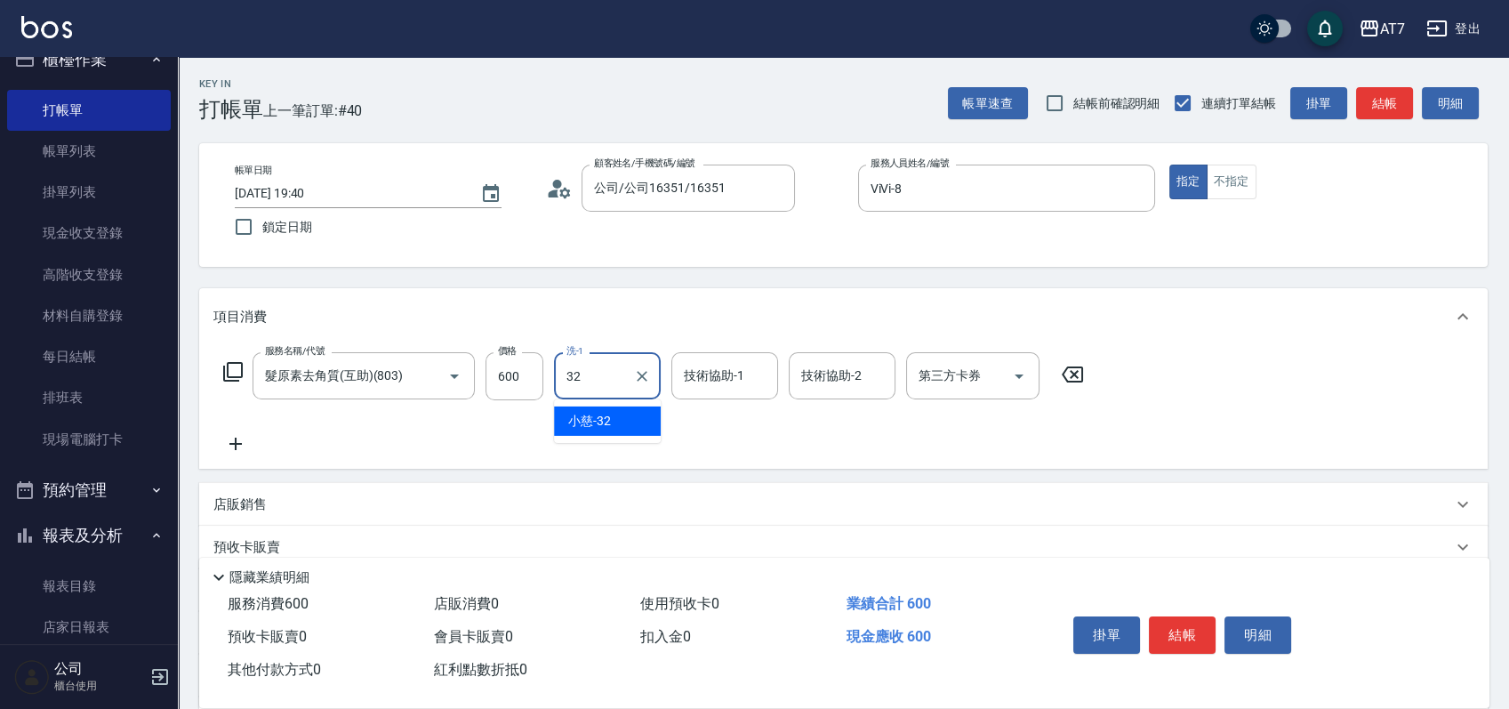
type input "小慈-32"
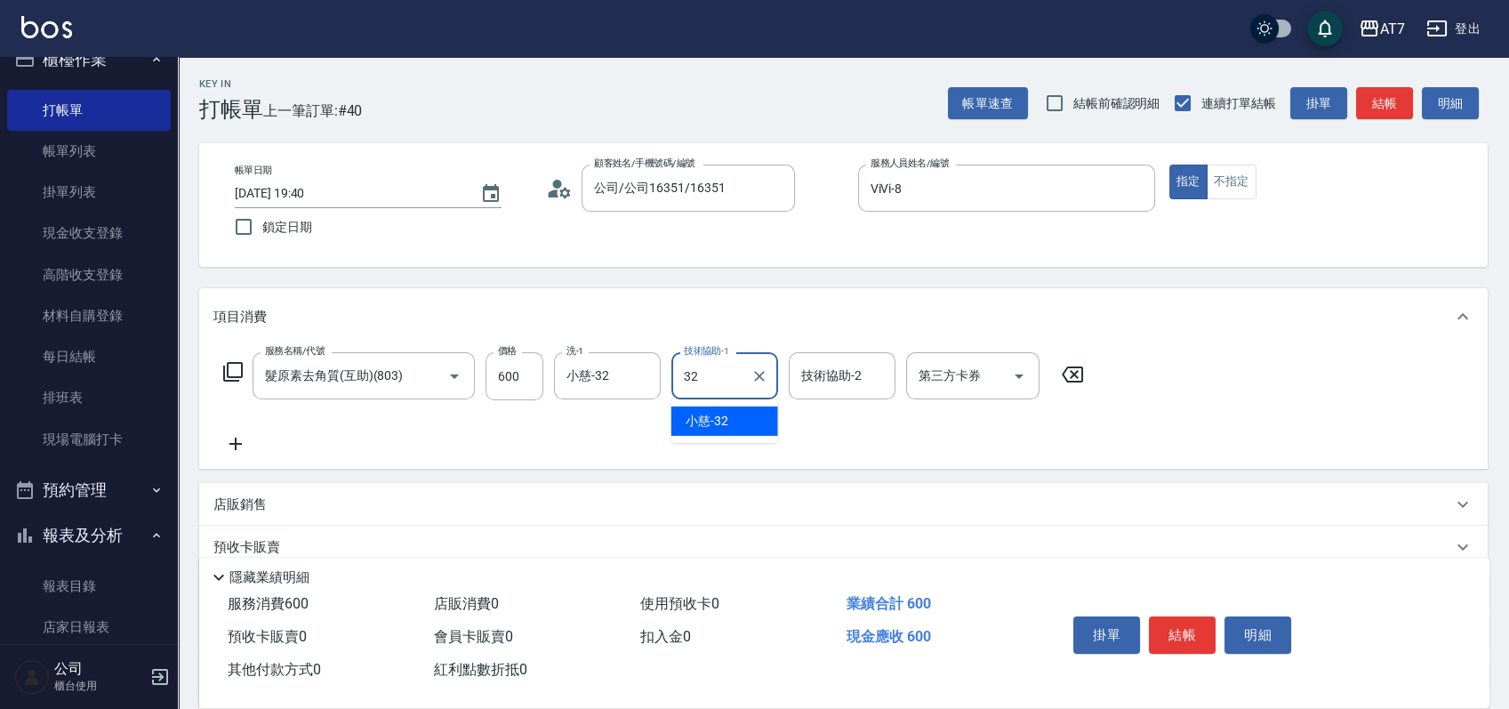
type input "小慈-32"
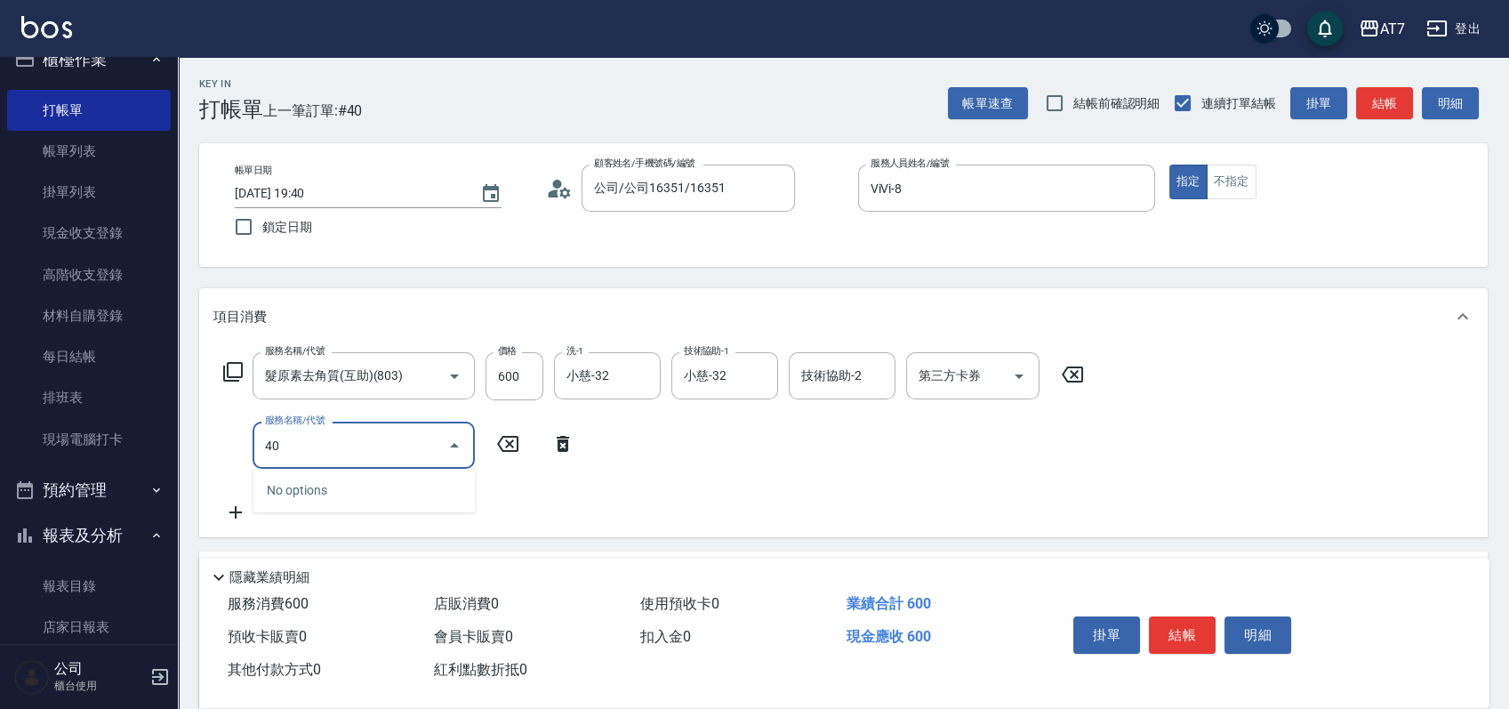
type input "401"
type input "210"
type input "染髮(互助)(401)"
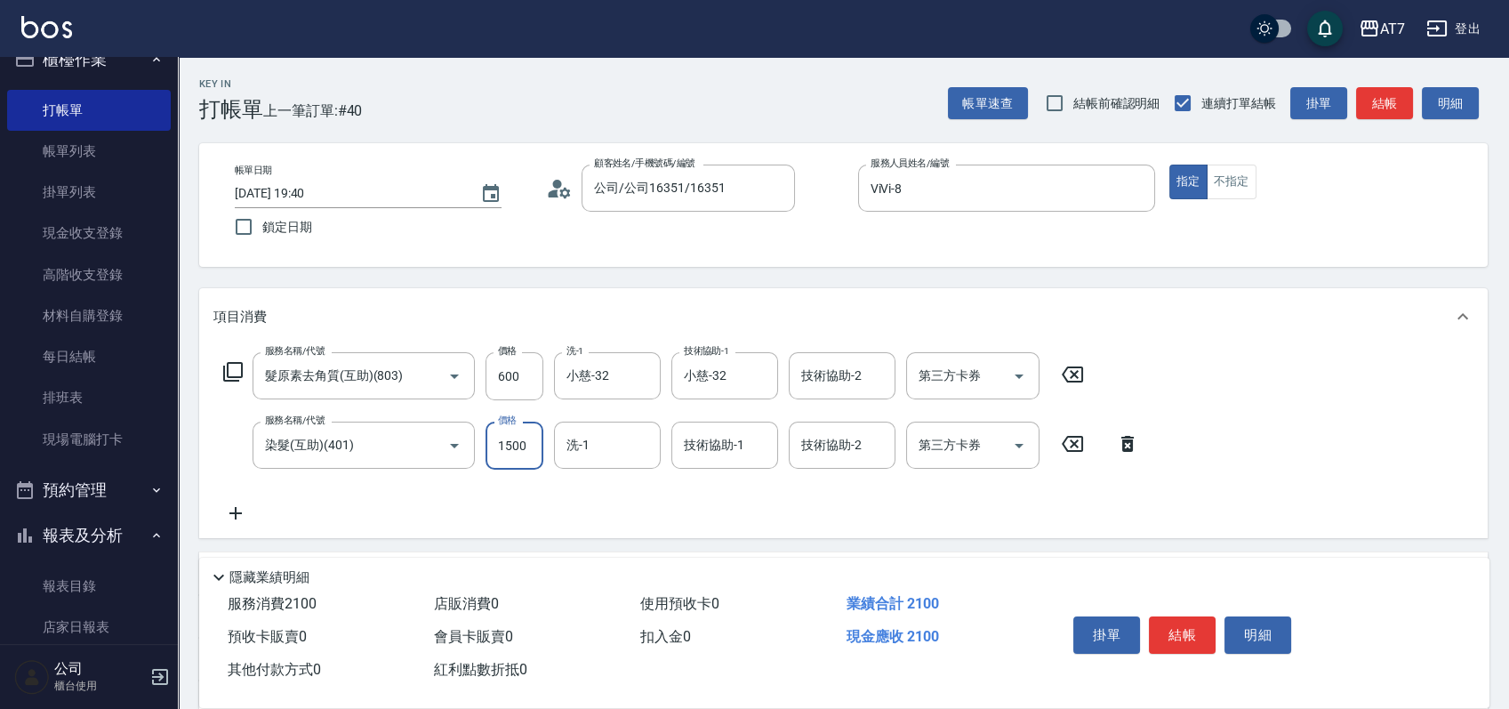
type input "1"
type input "60"
type input "109"
type input "70"
type input "1099"
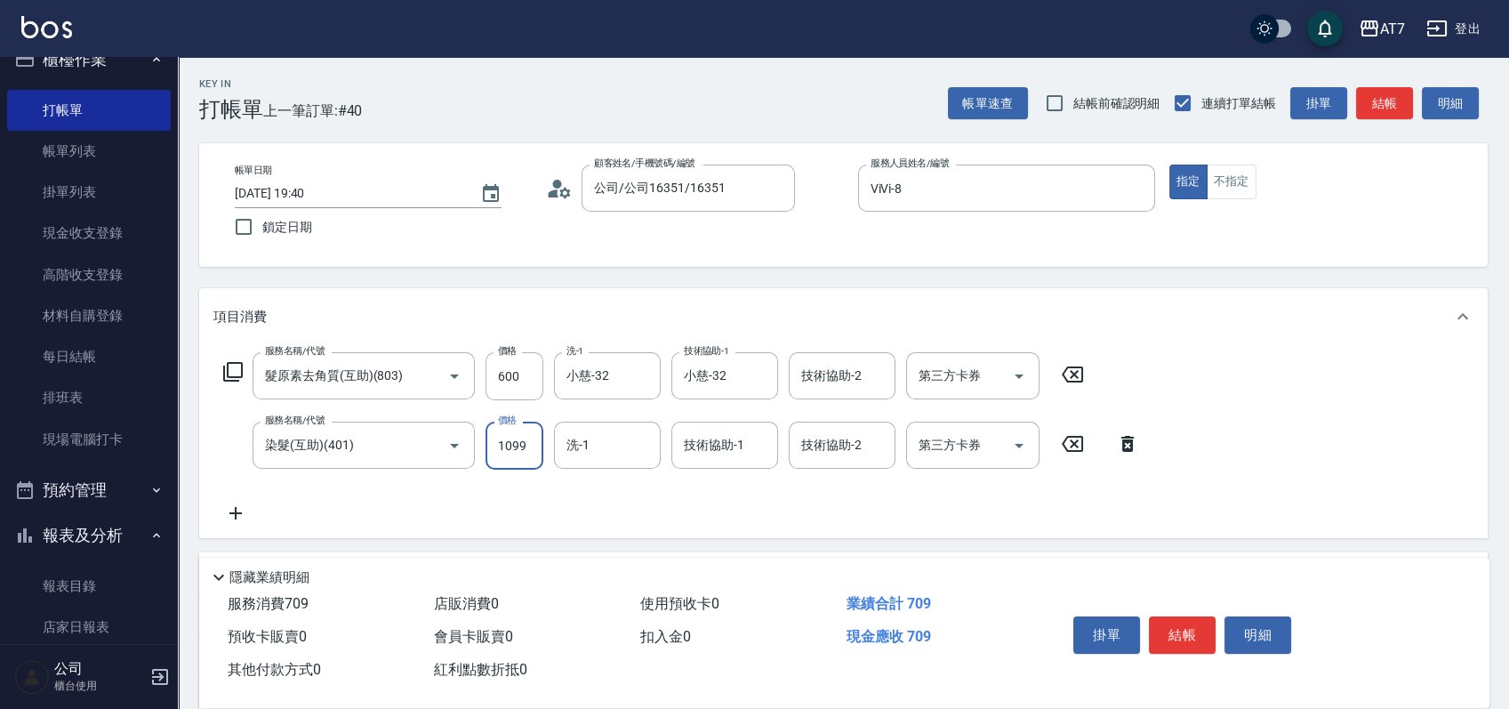
type input "160"
type input "1099"
type input "小慈-32"
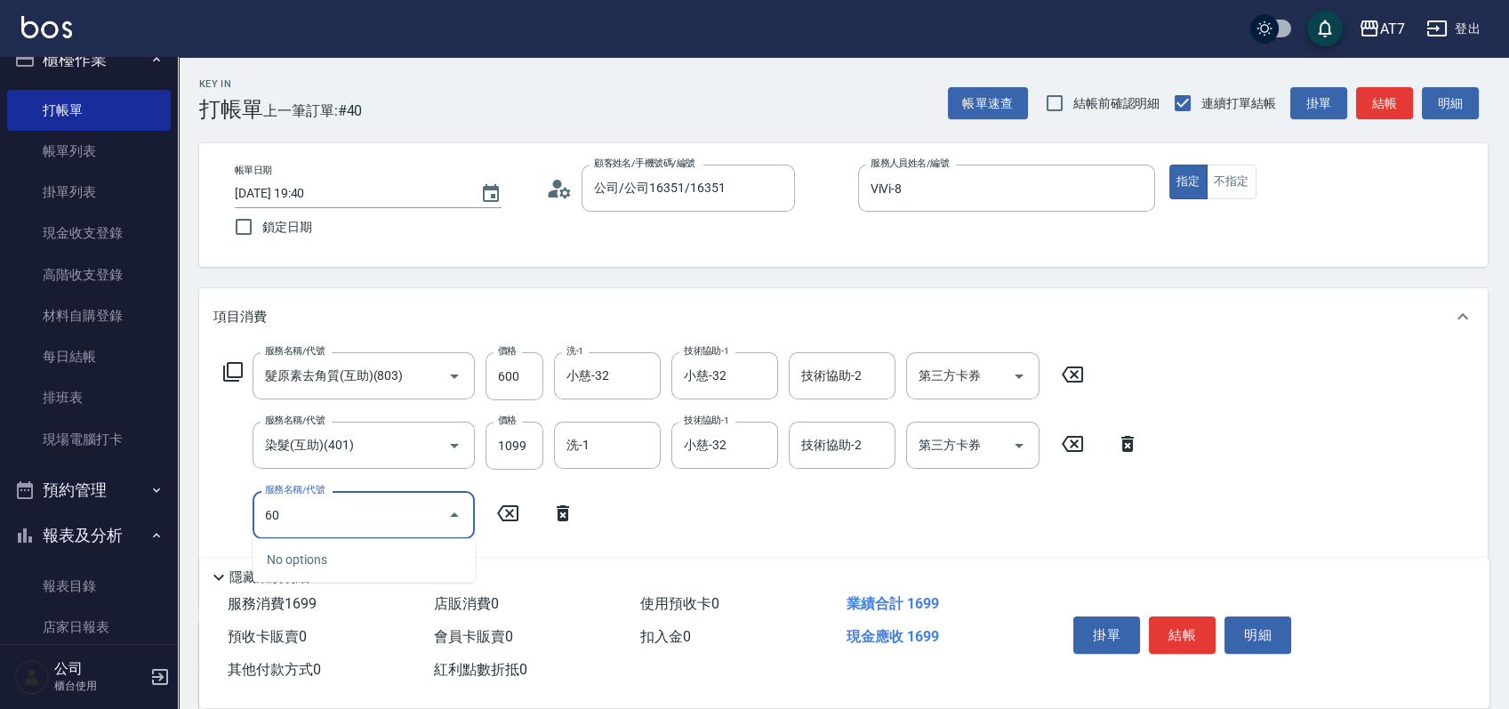
type input "605"
type input "260"
type input "順子護髮(助(605)"
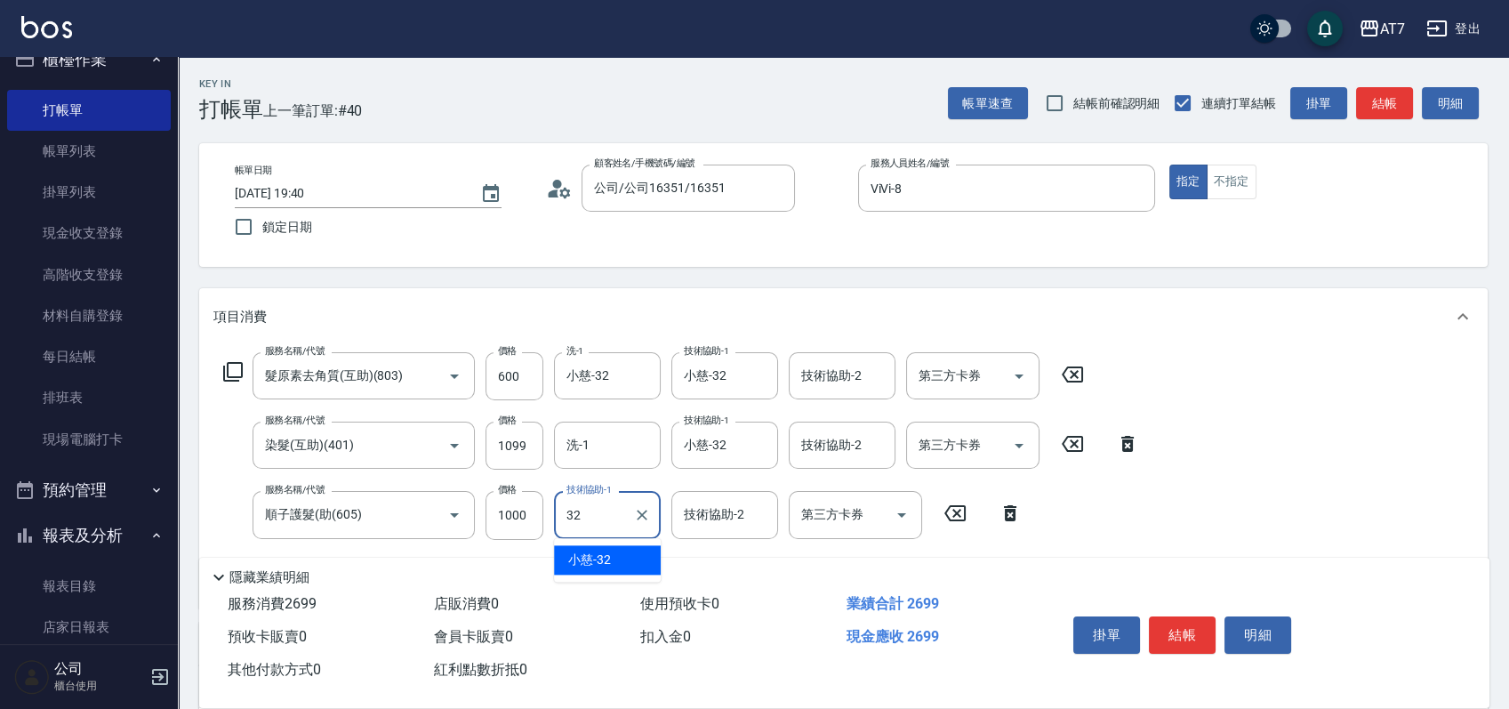
type input "小慈-32"
click at [1193, 630] on button "結帳" at bounding box center [1182, 634] width 67 height 37
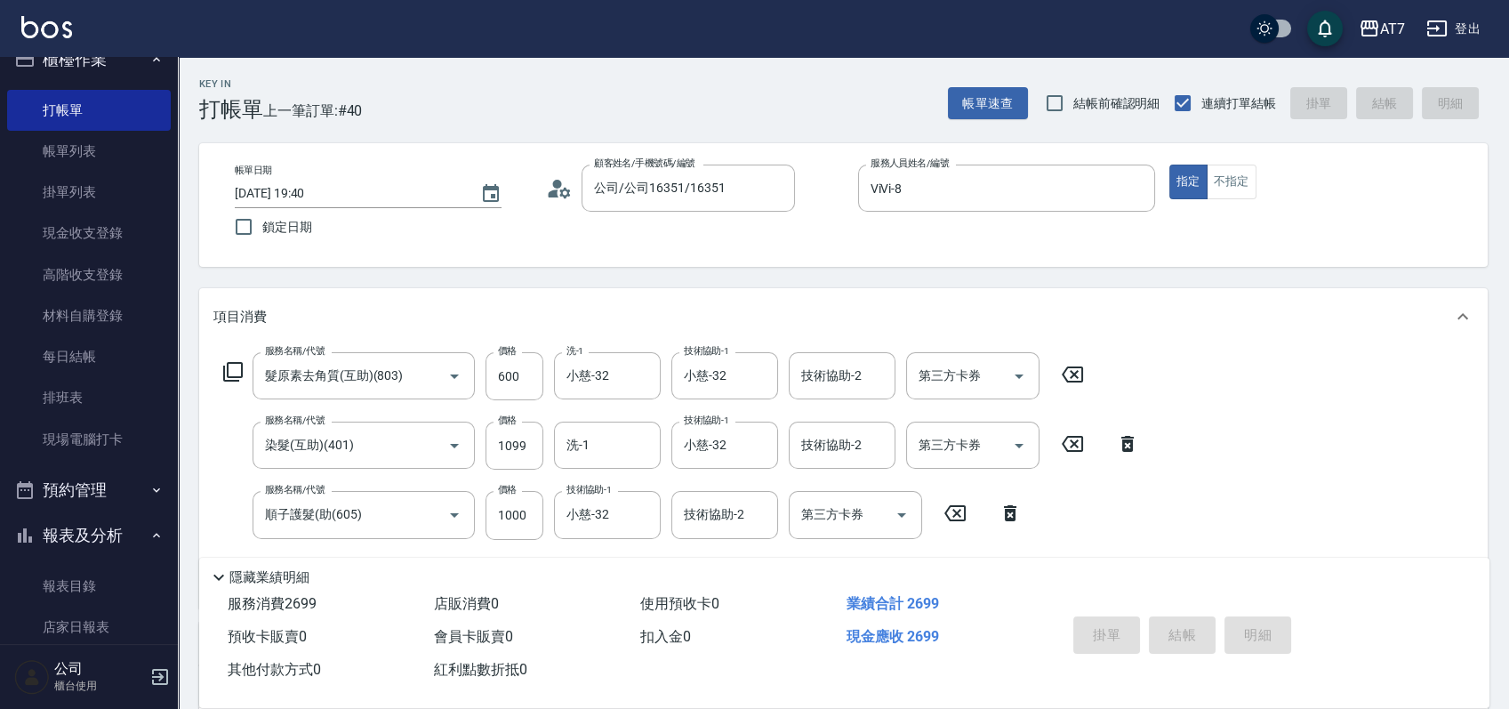
type input "2025/09/14 19:41"
type input "0"
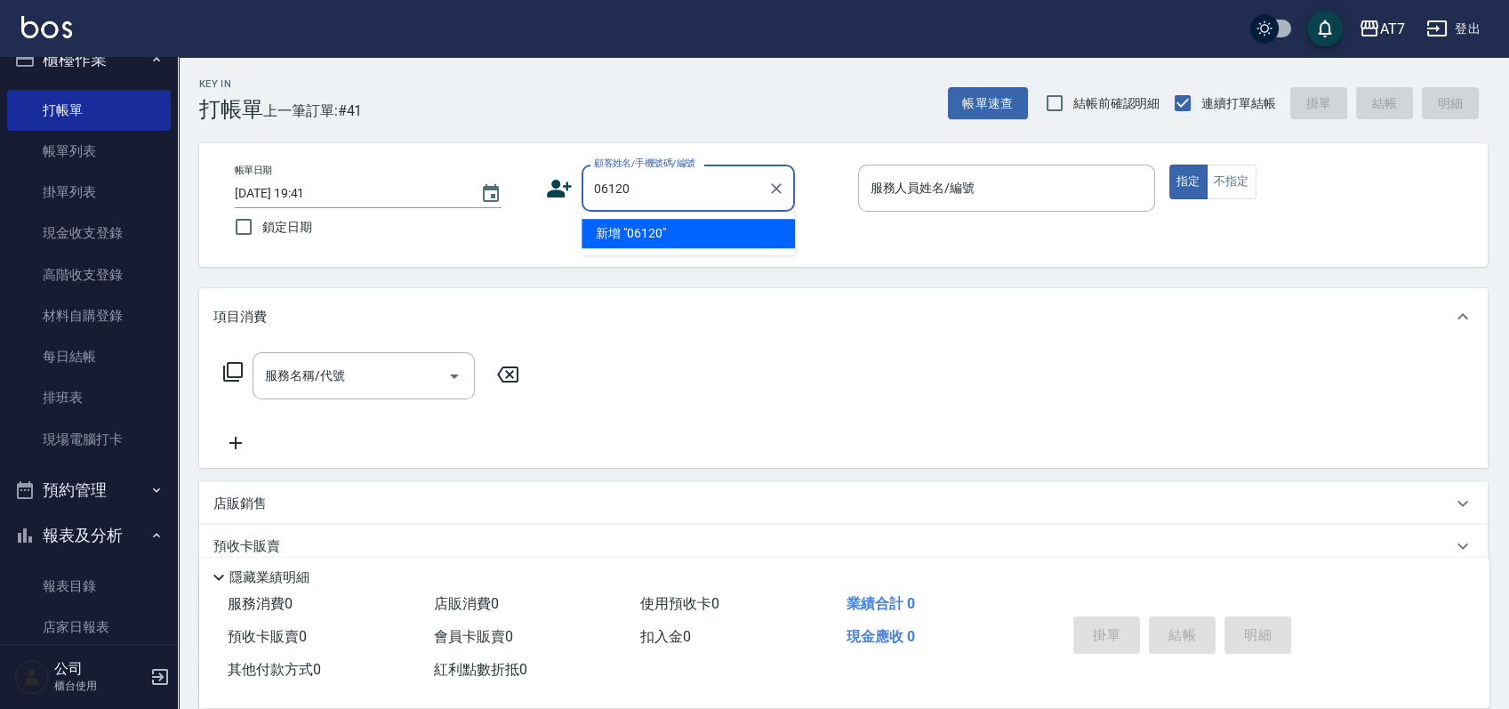
type input "06120"
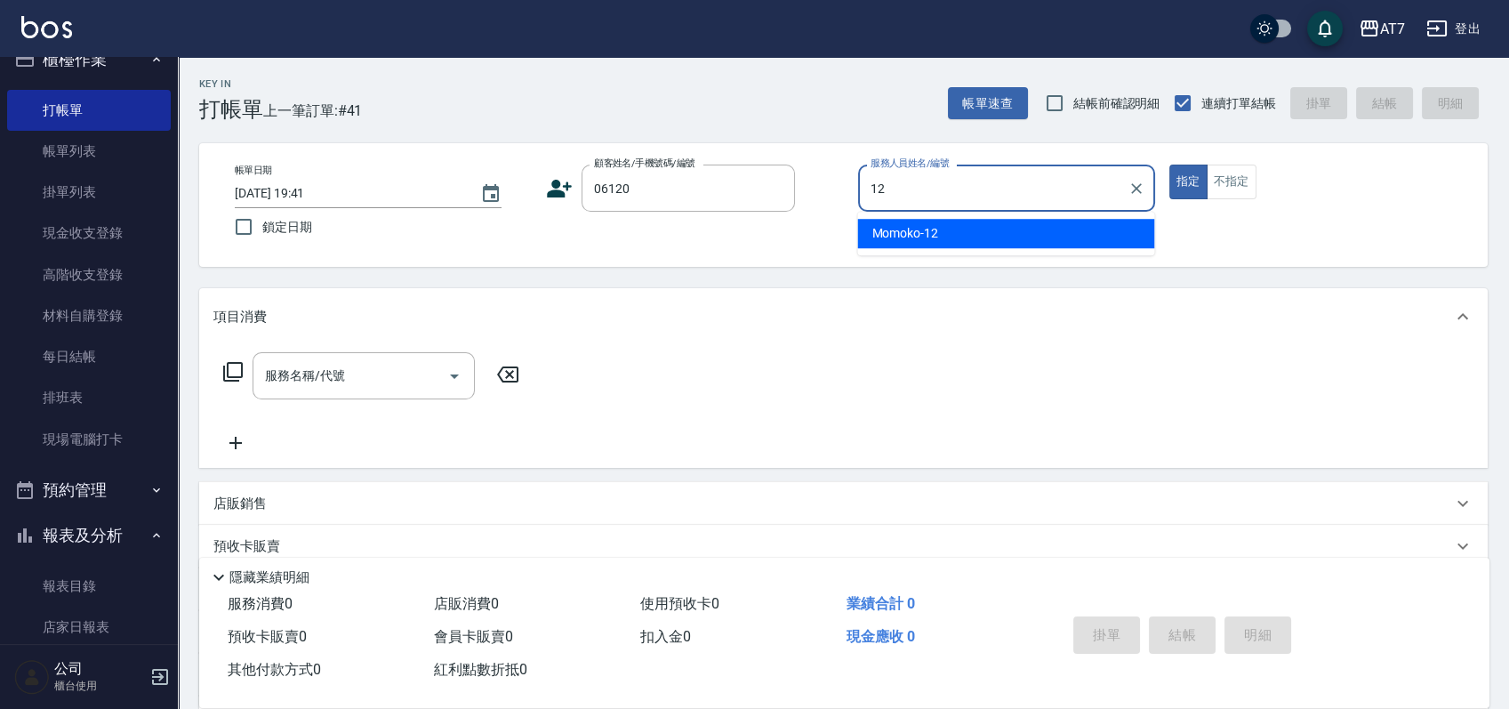
type input "Momoko-12"
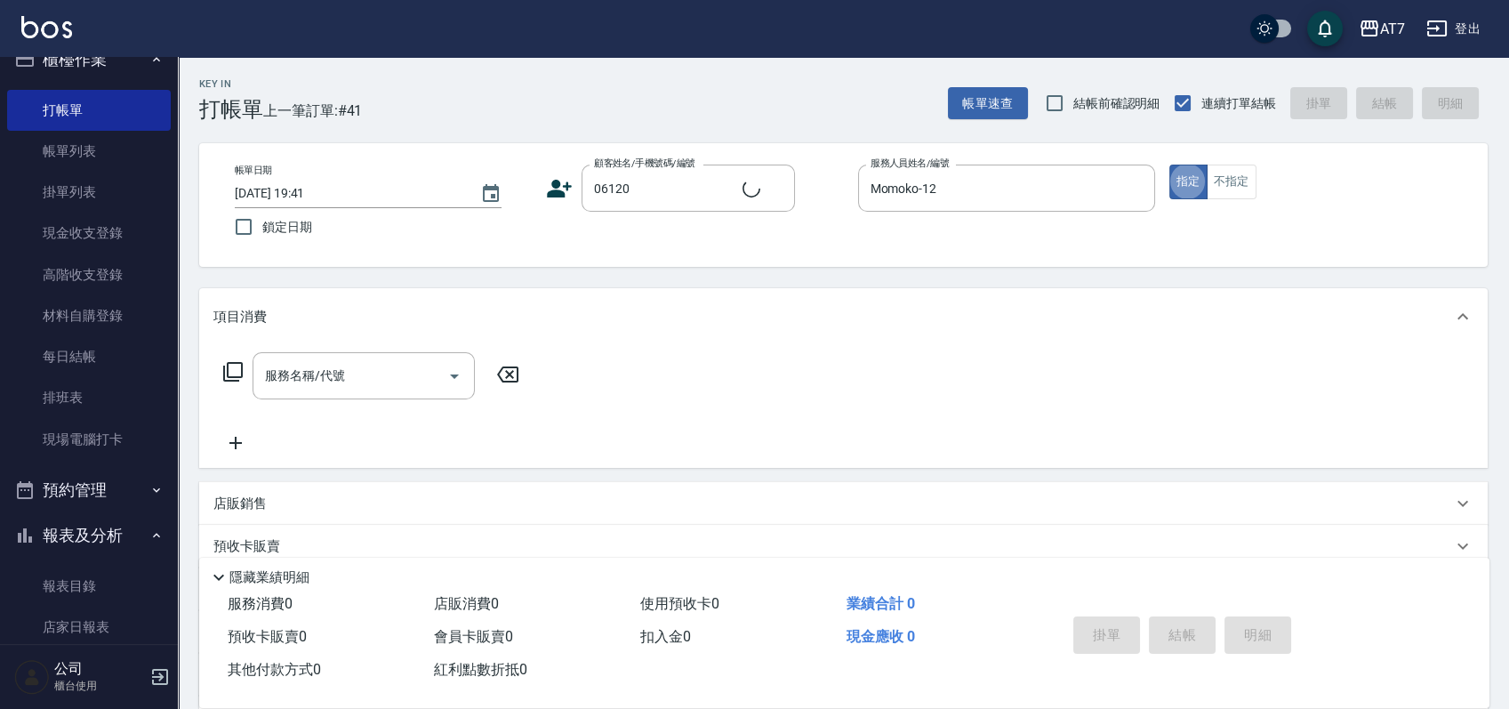
type input "公司單/06120-1/06120"
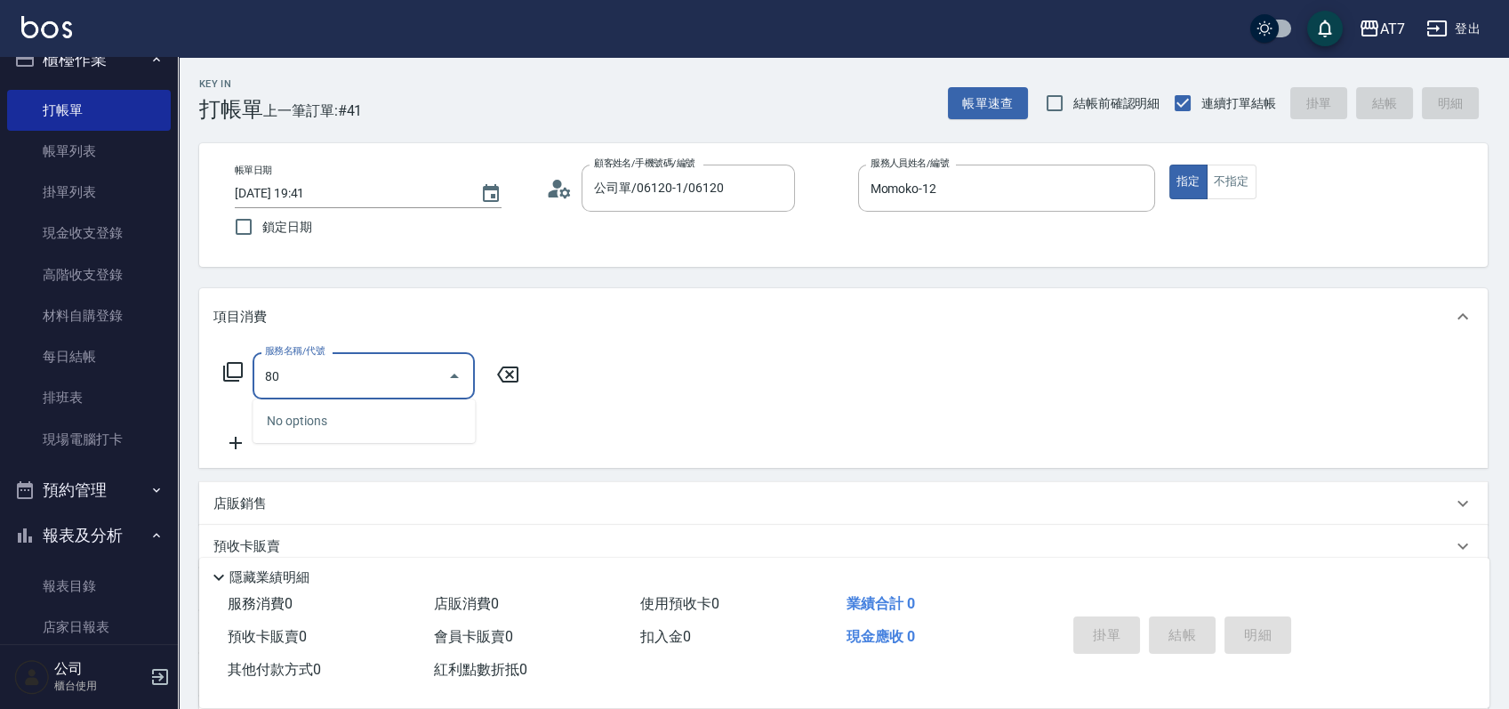
type input "803"
type input "60"
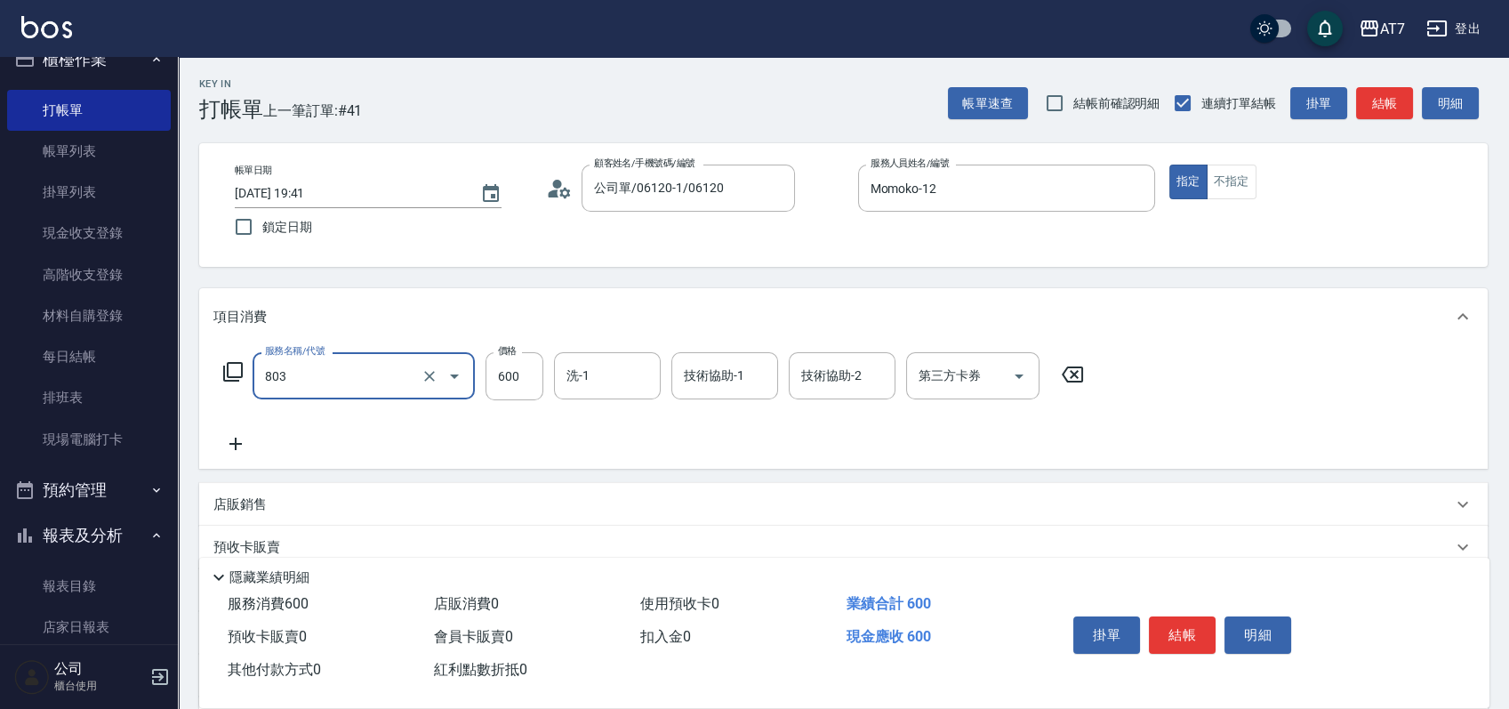
type input "髮原素去角質(互助)(803)"
type input "7"
type input "0"
type input "750"
type input "70"
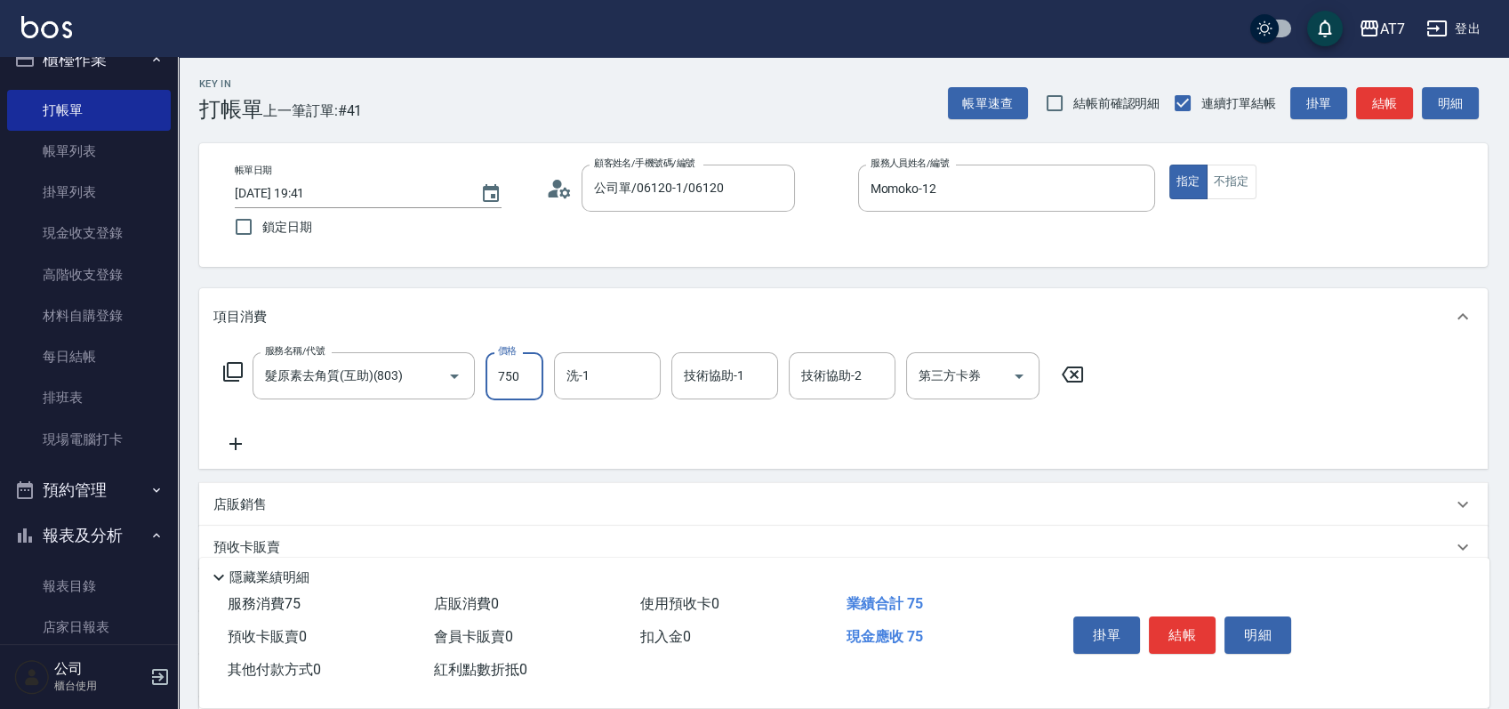
type input "750"
type input "依依-30"
click at [702, 355] on div "技術協助-1" at bounding box center [724, 375] width 107 height 47
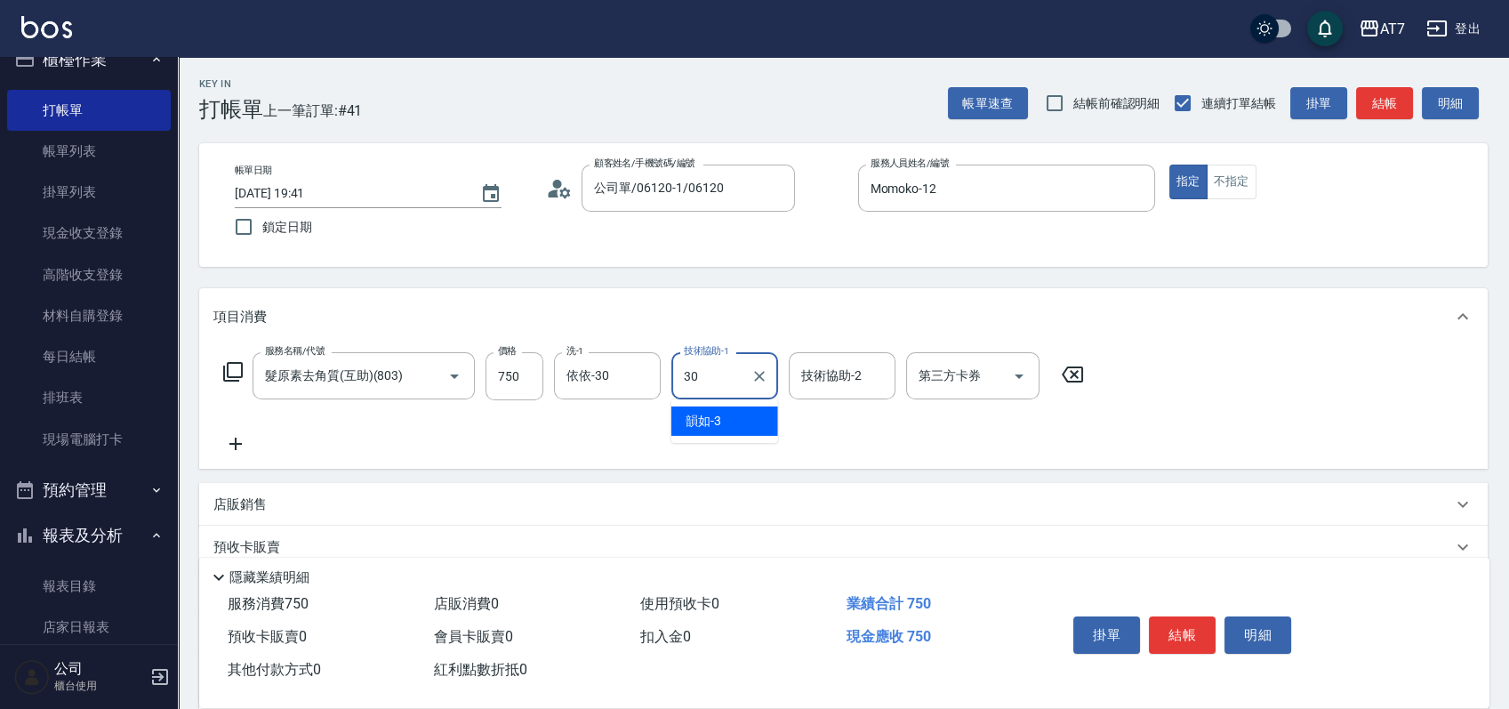
type input "依依-30"
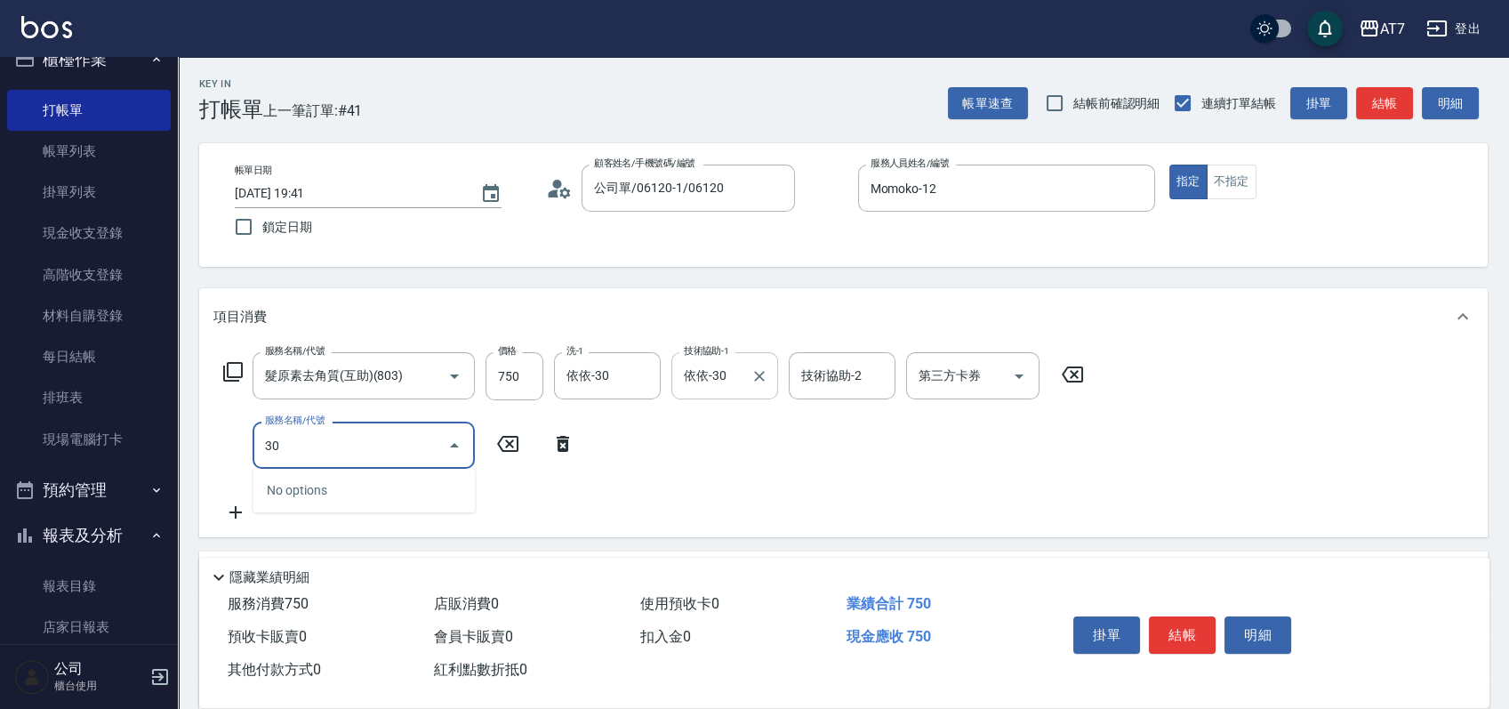
type input "303"
type input "110"
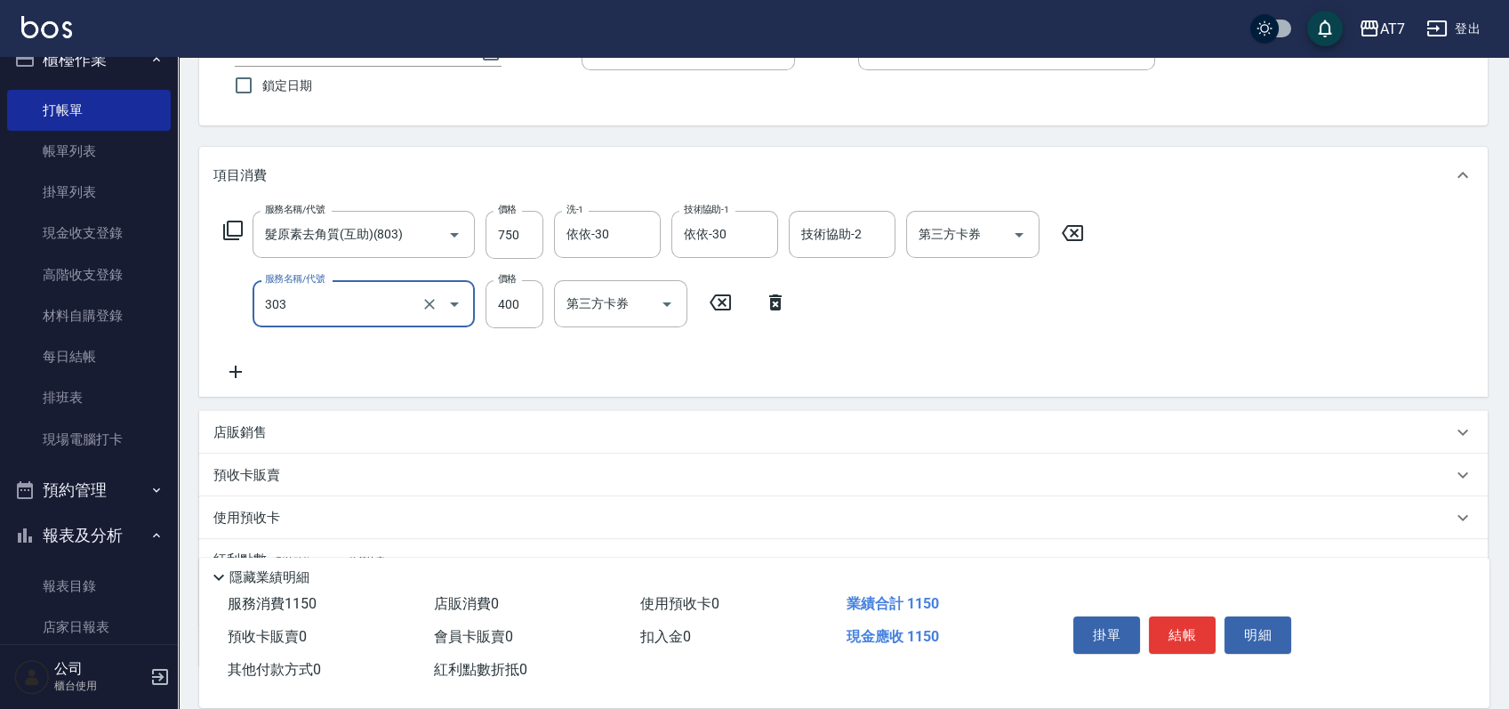
scroll to position [268, 0]
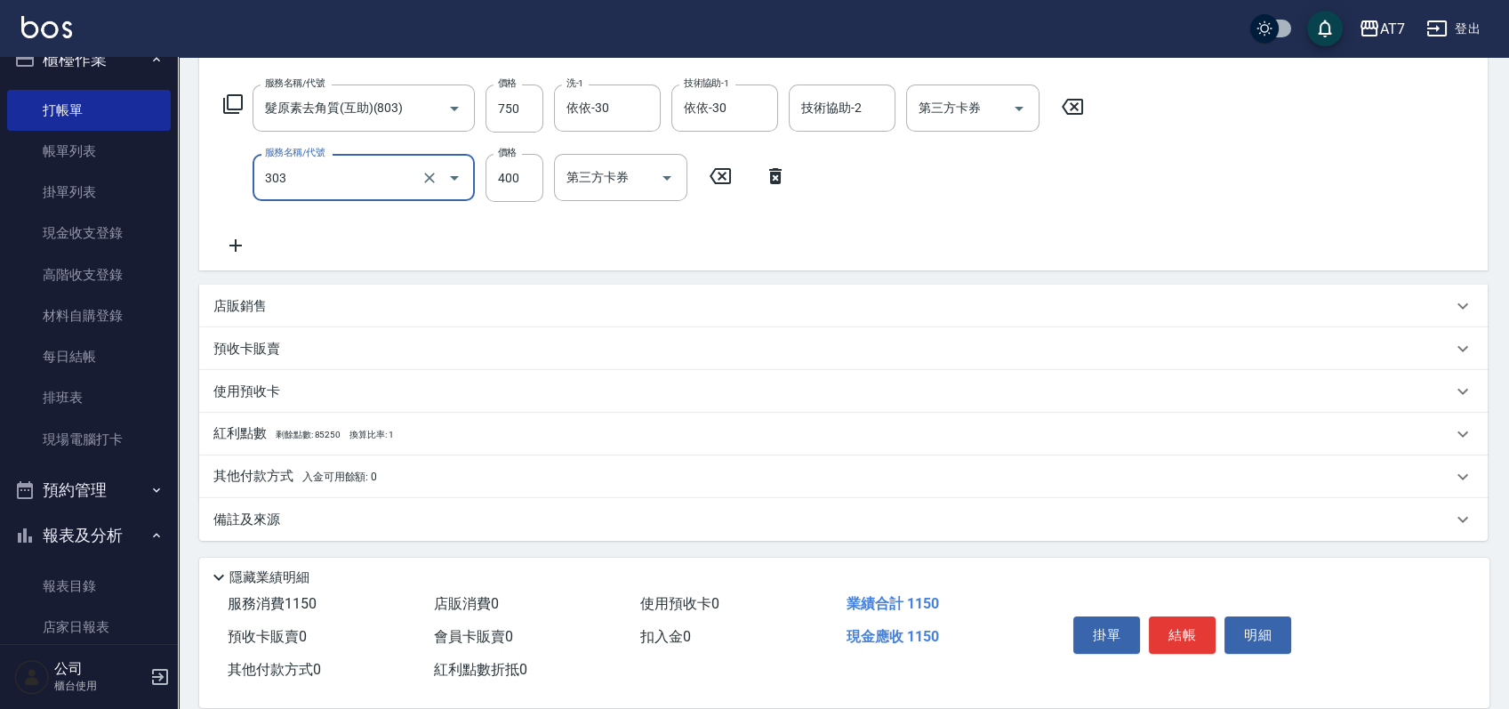
type input "A級剪髮(303)"
click at [962, 293] on div "店販銷售" at bounding box center [843, 306] width 1289 height 43
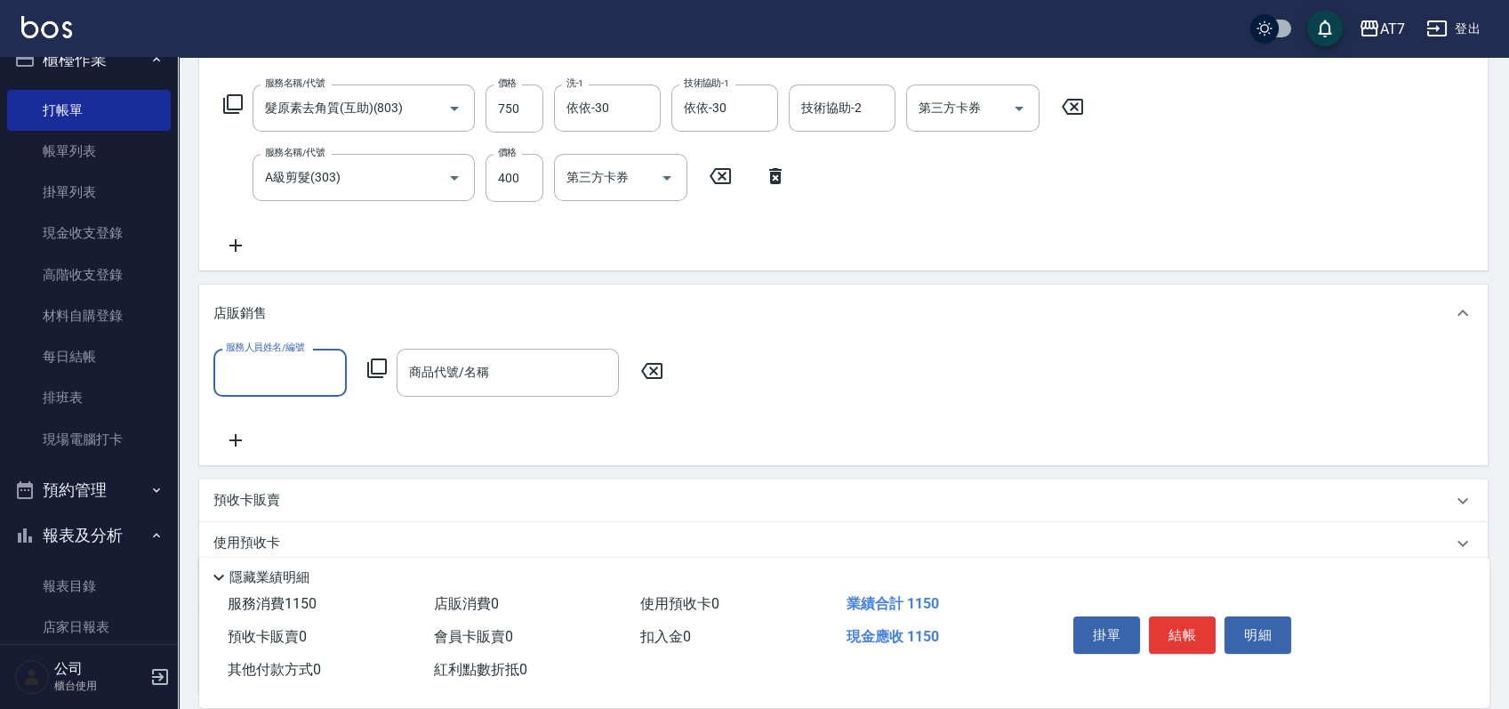
scroll to position [0, 0]
type input "Momoko-12"
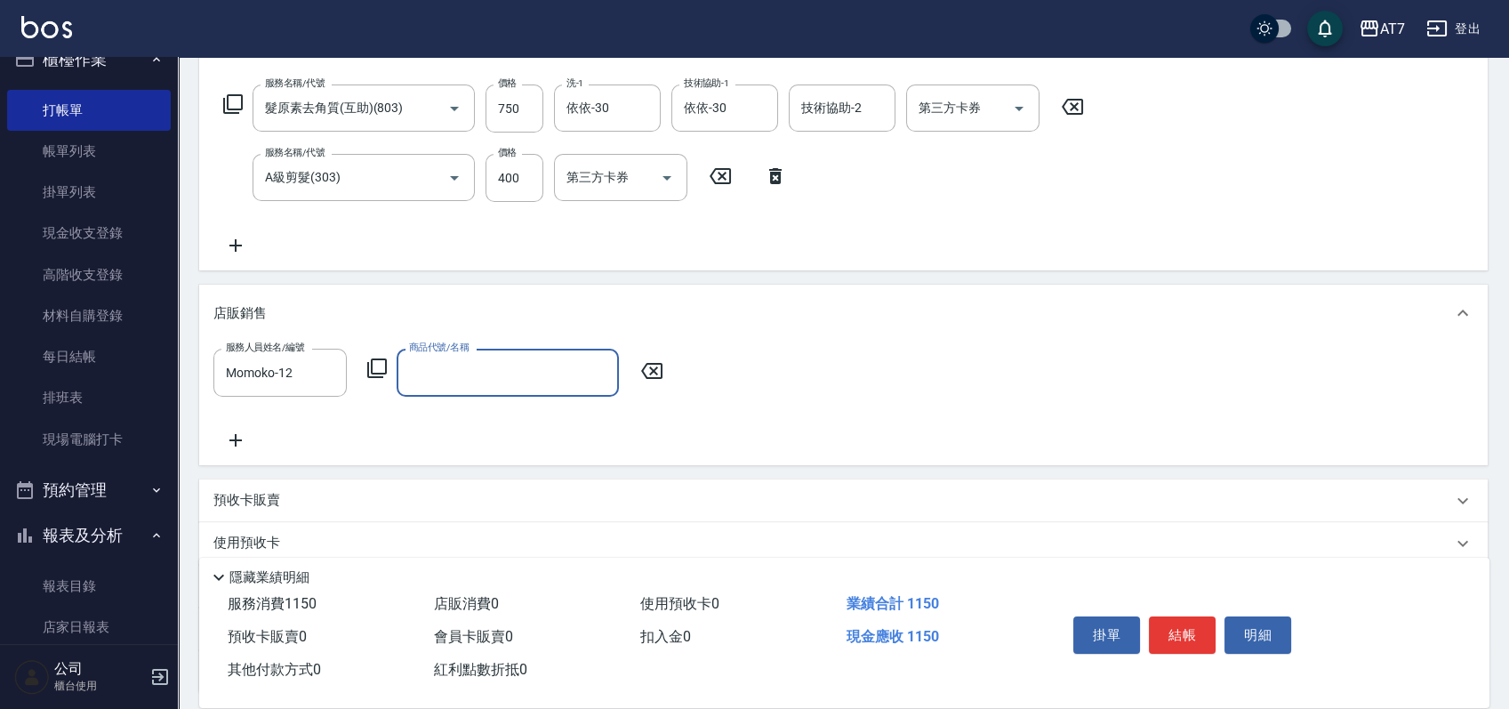
type input "n"
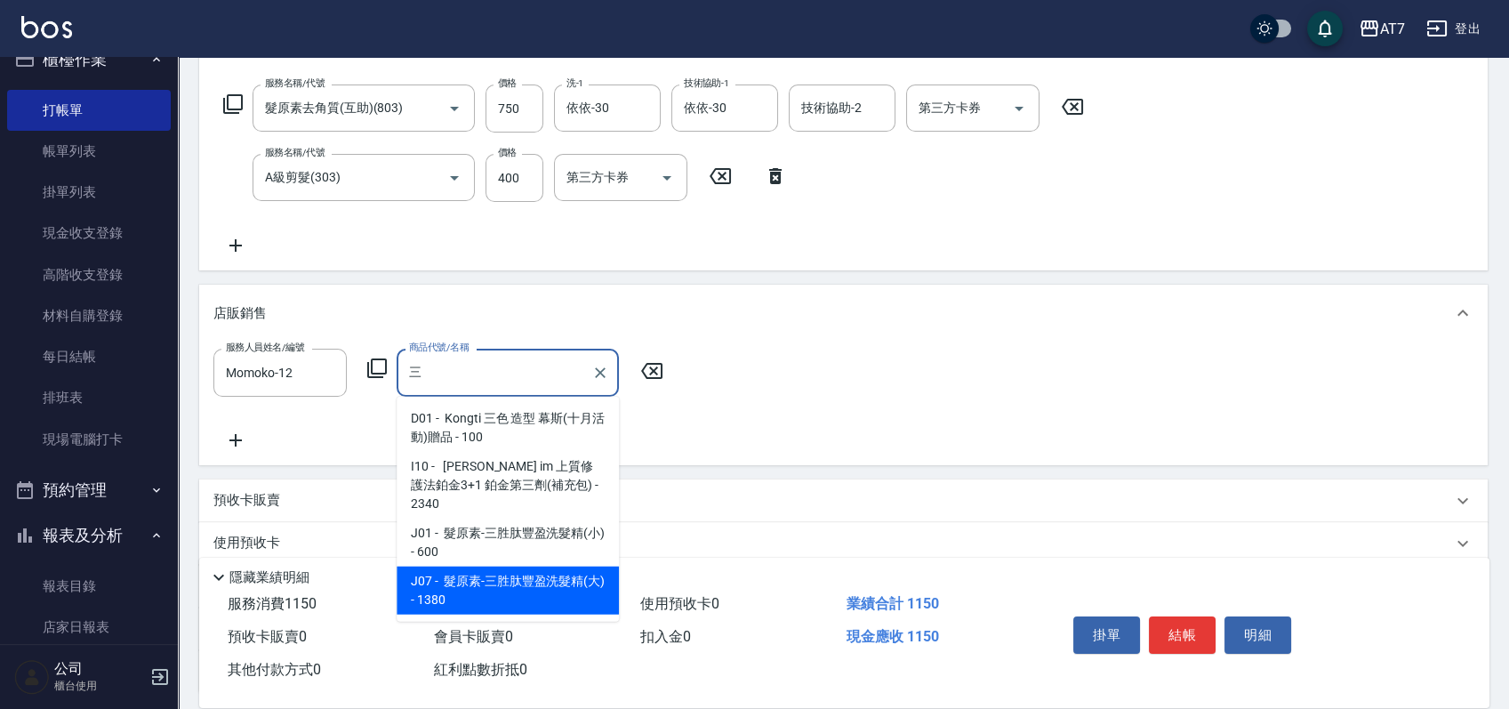
type input "髮原素深層洗髮精（乾性）"
type input "260"
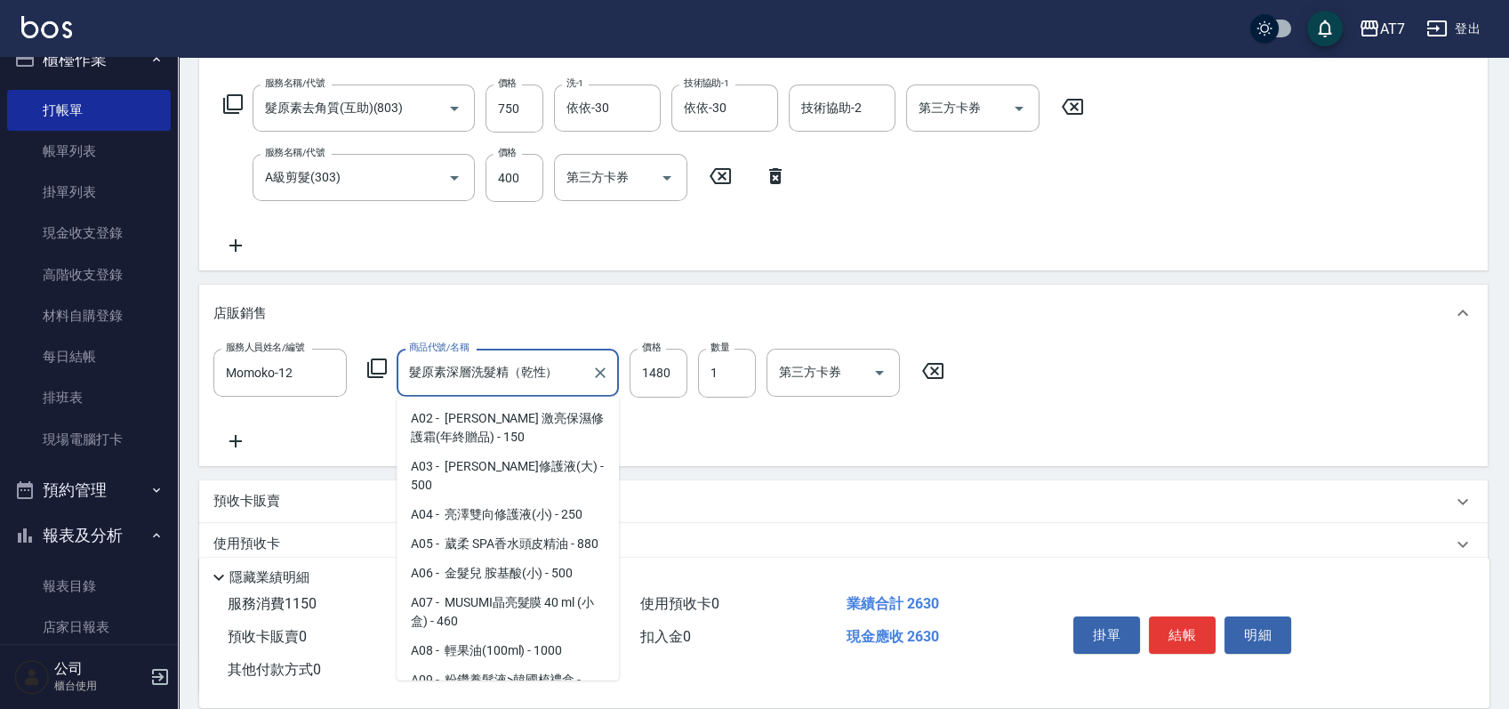
click at [567, 374] on input "髮原素深層洗髮精（乾性）" at bounding box center [495, 372] width 180 height 31
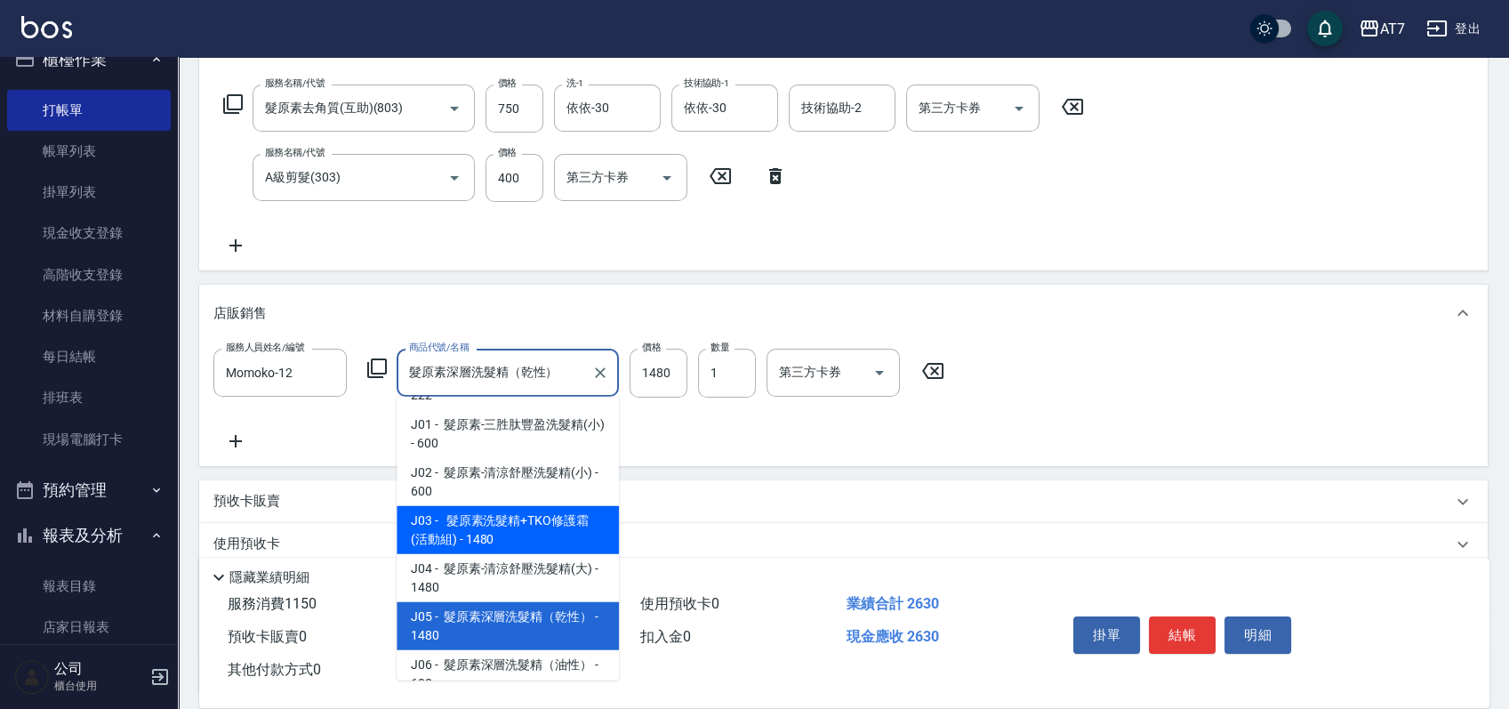
scroll to position [10306, 0]
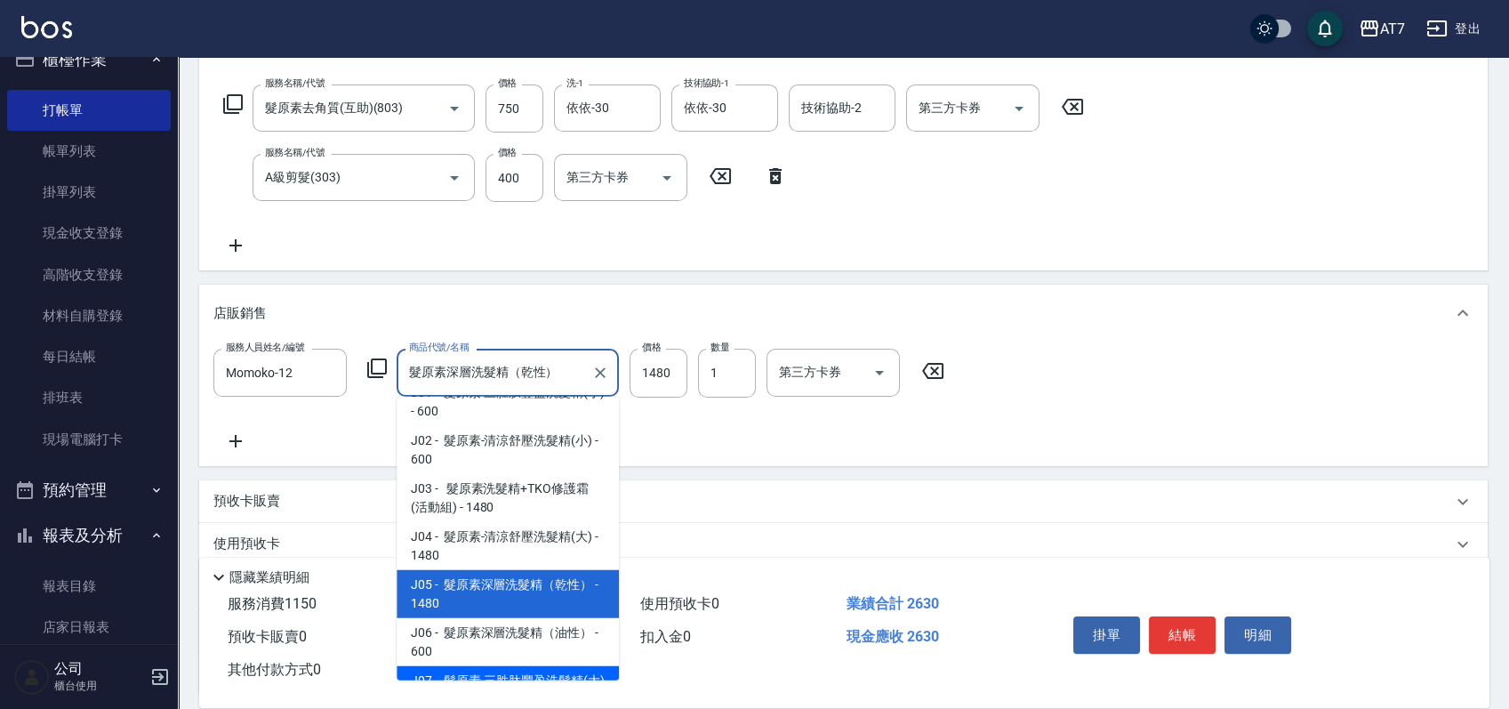
click at [548, 666] on span "J07 - 髮原素-三胜肽豐盈洗髮精(大) - 1380" at bounding box center [508, 690] width 222 height 48
type input "髮原素-三胜肽豐盈洗髮精(大)"
type input "250"
type input "1380"
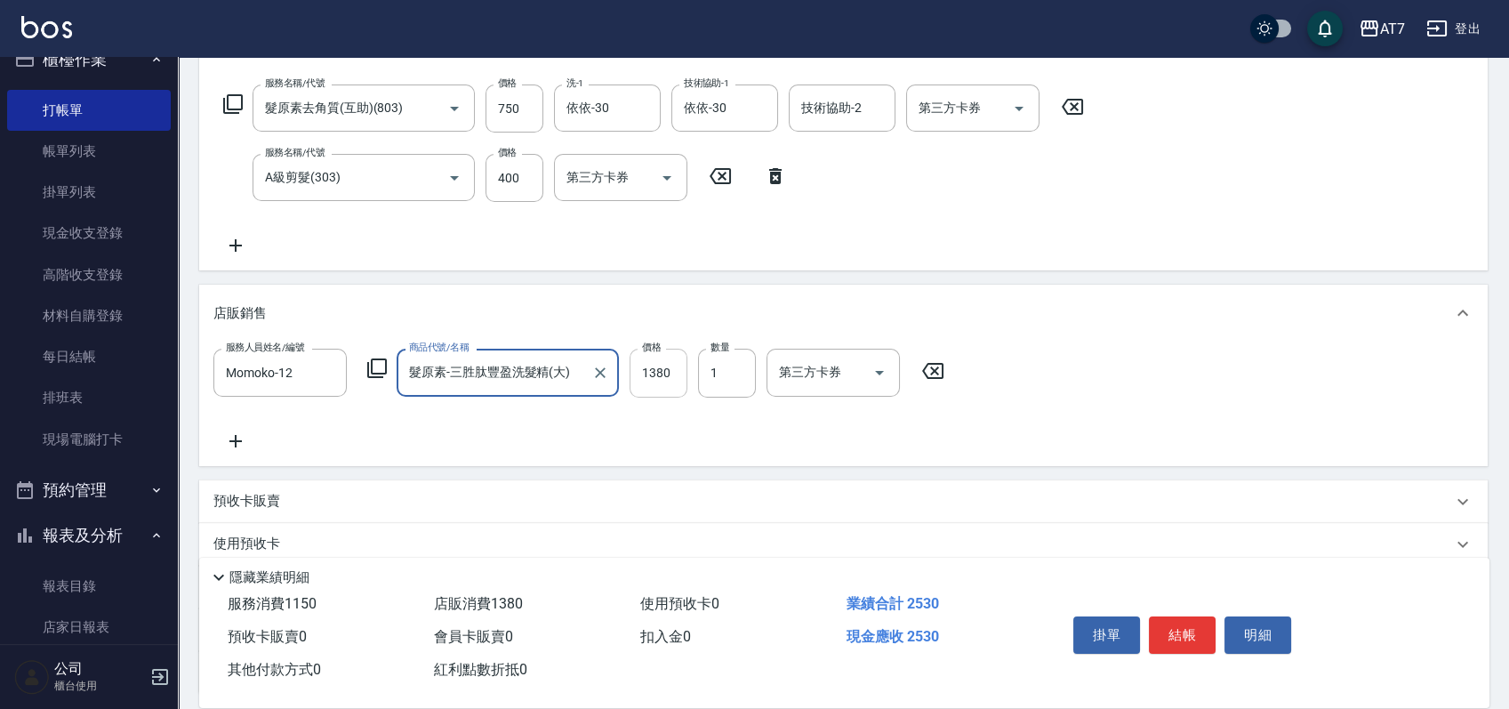
type input "髮原素-三胜肽豐盈洗髮精(大)"
click at [668, 367] on input "1380" at bounding box center [659, 373] width 58 height 48
type input "1"
type input "110"
type input "148"
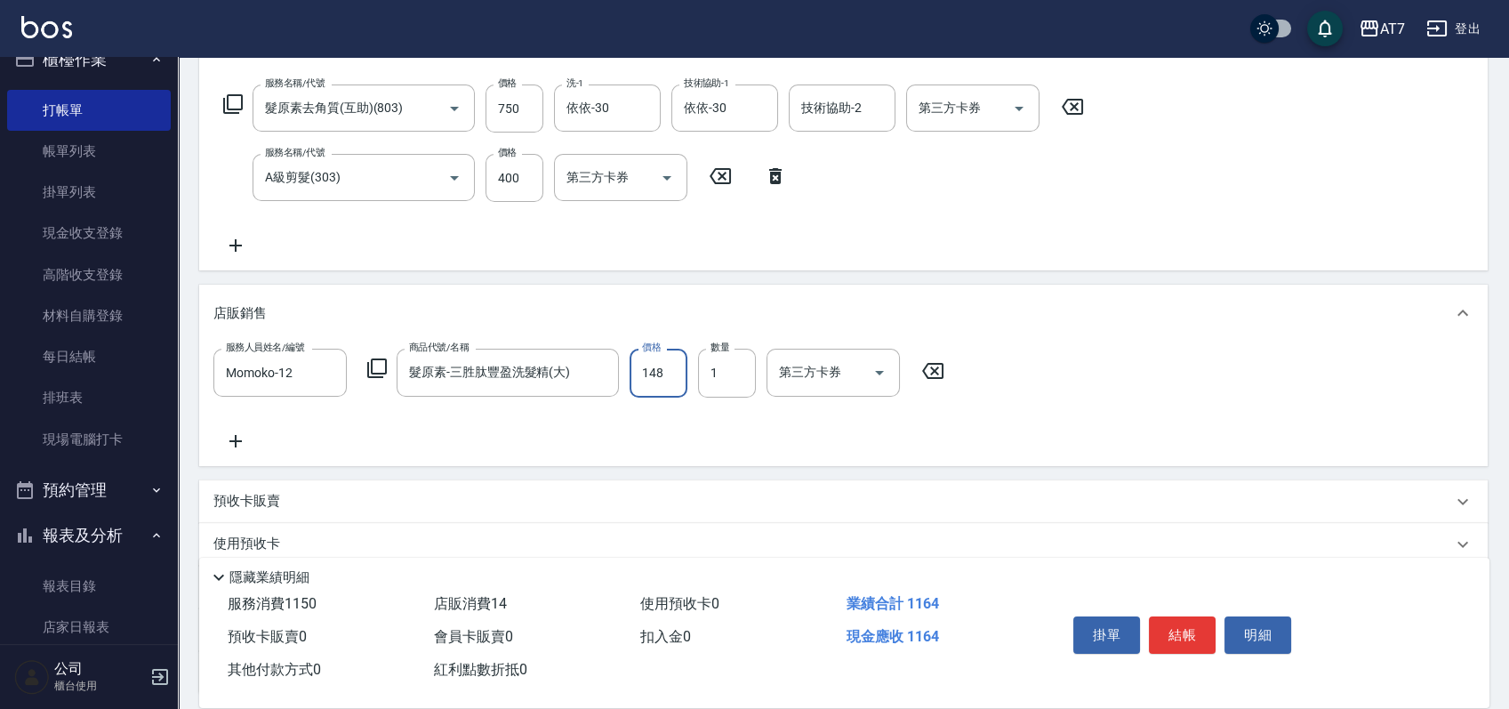
type input "120"
type input "1480"
type input "260"
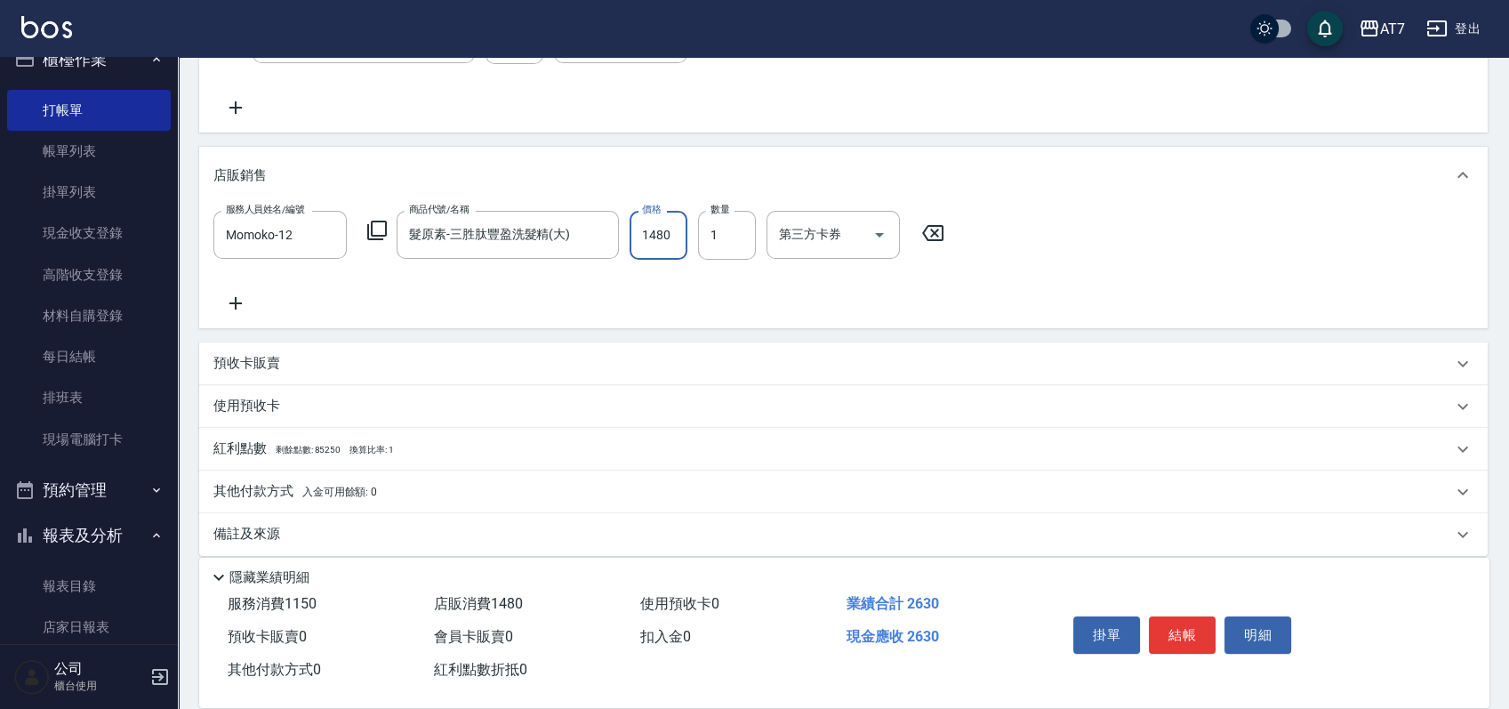
scroll to position [420, 0]
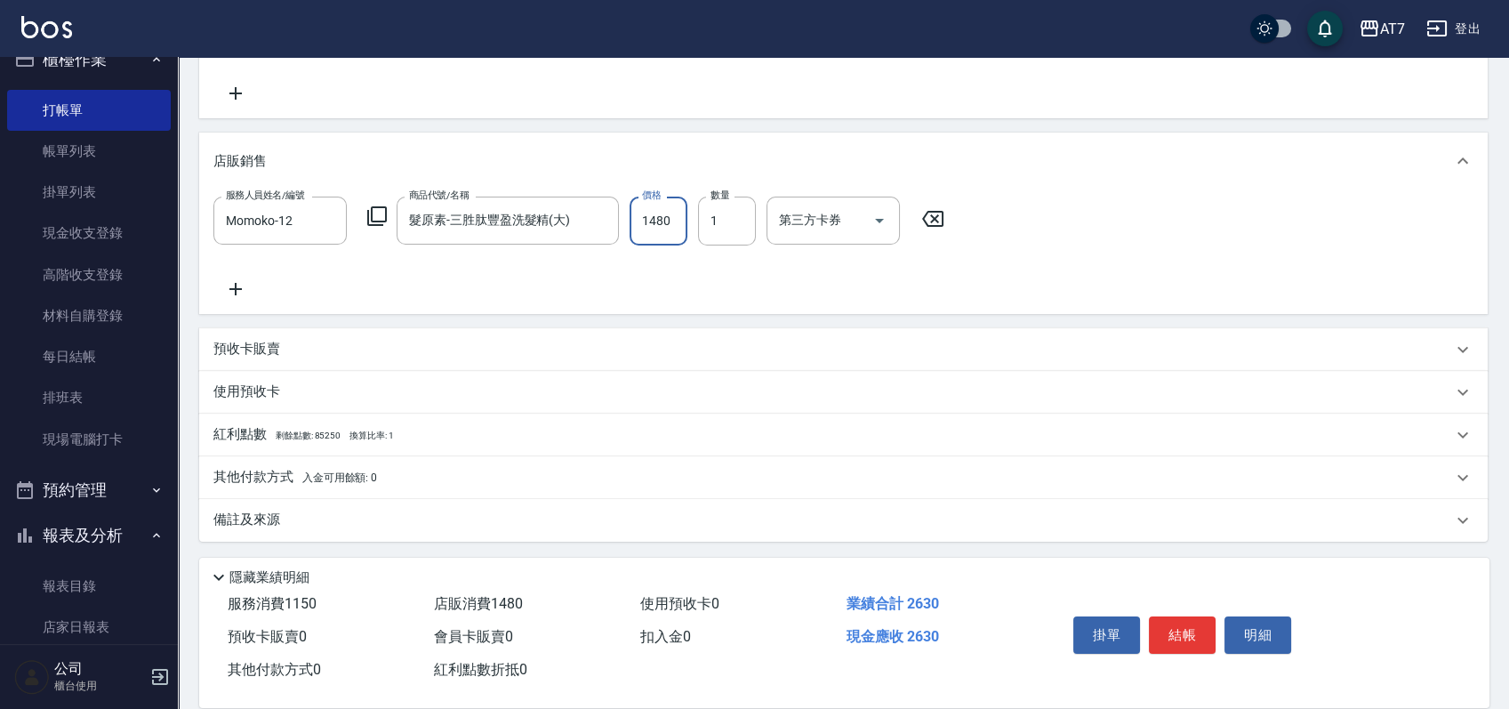
type input "1480"
drag, startPoint x: 430, startPoint y: 476, endPoint x: 468, endPoint y: 406, distance: 79.6
click at [431, 476] on div "其他付款方式 入金可用餘額: 0" at bounding box center [832, 478] width 1239 height 20
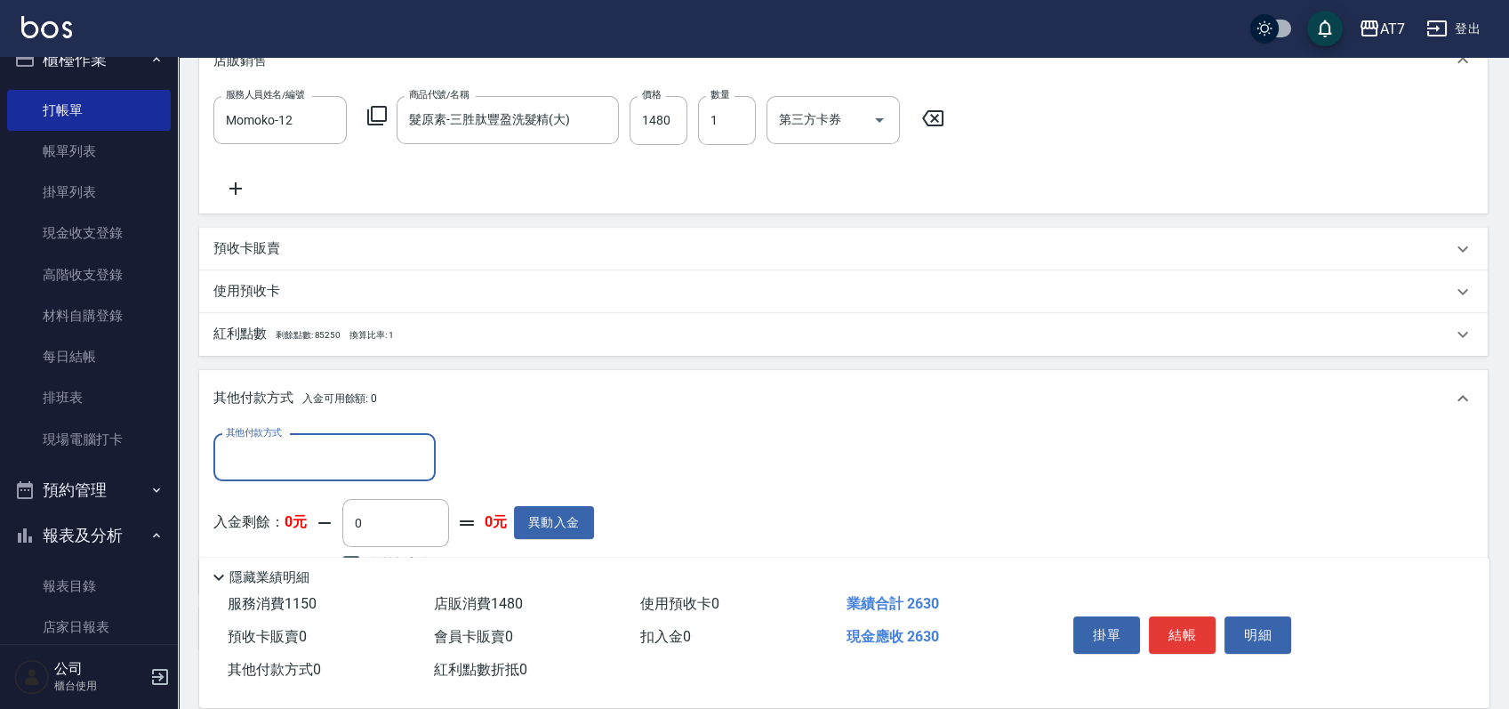
scroll to position [620, 0]
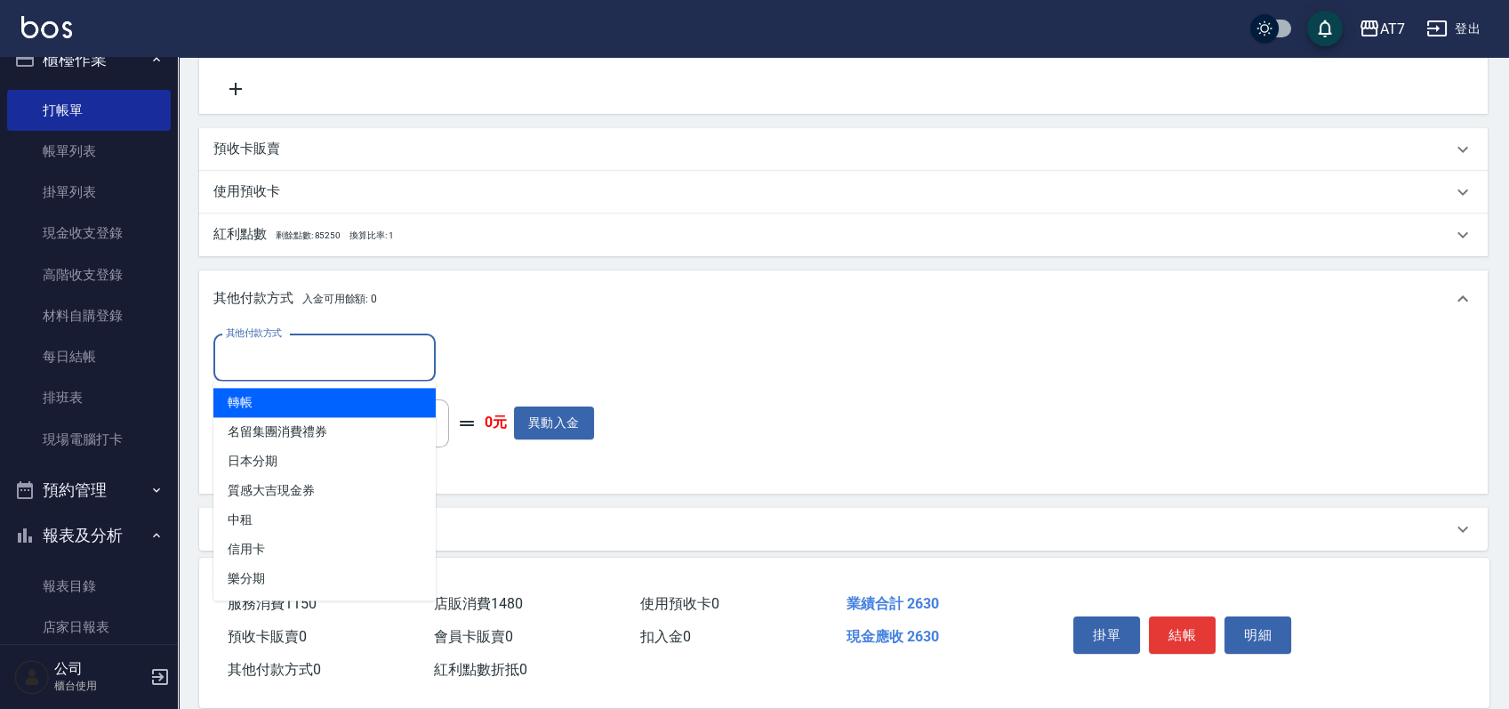
click at [319, 356] on input "其他付款方式" at bounding box center [324, 357] width 206 height 31
click at [292, 402] on span "轉帳" at bounding box center [324, 402] width 222 height 29
type input "轉帳"
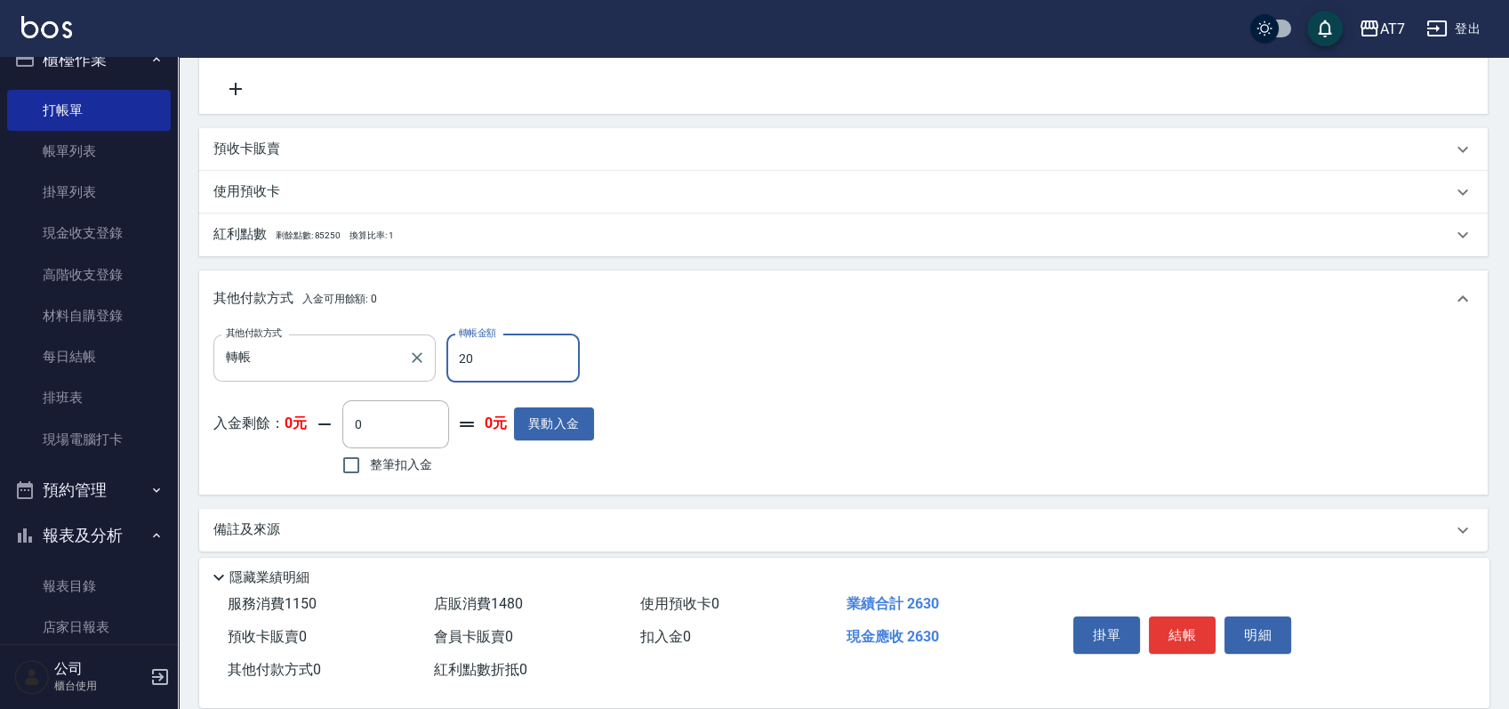
type input "260"
type input "230"
type input "2630"
type input "0"
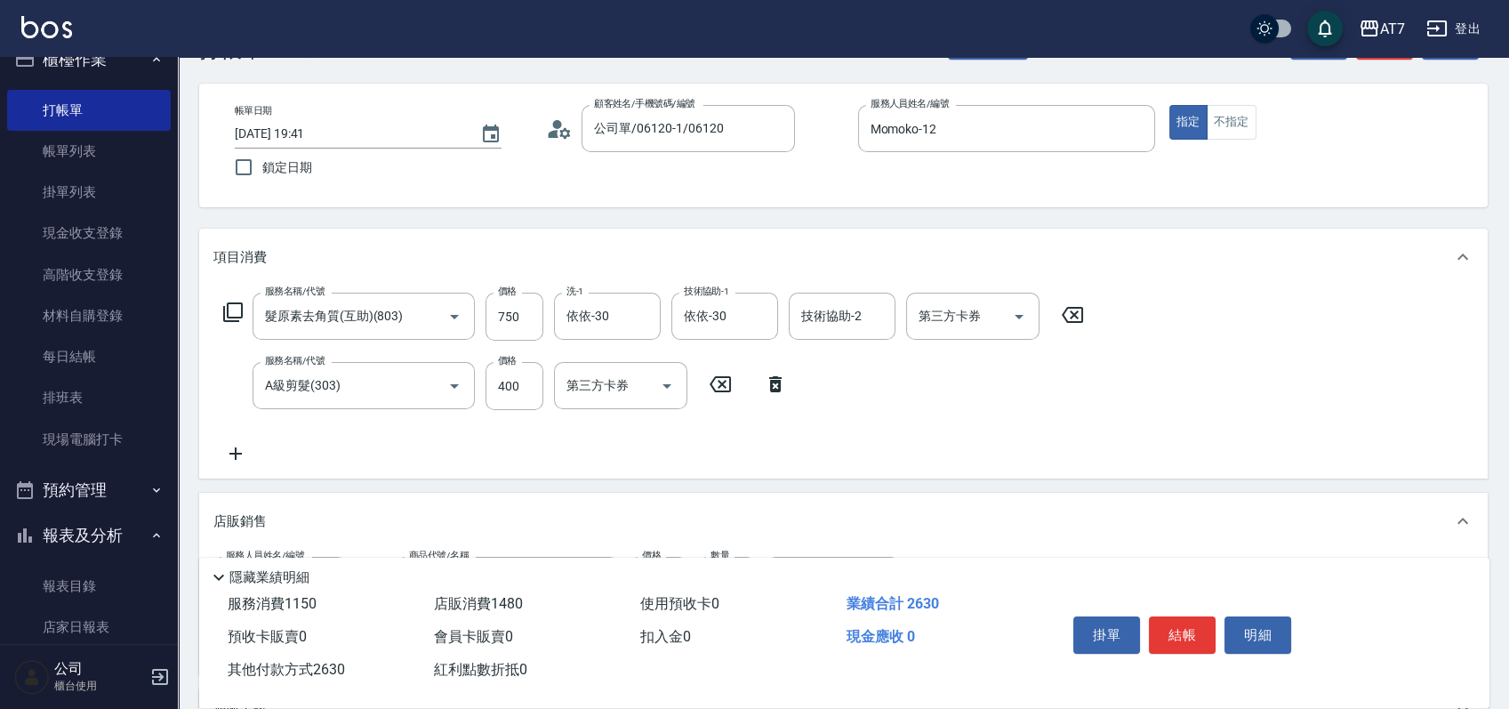
scroll to position [0, 0]
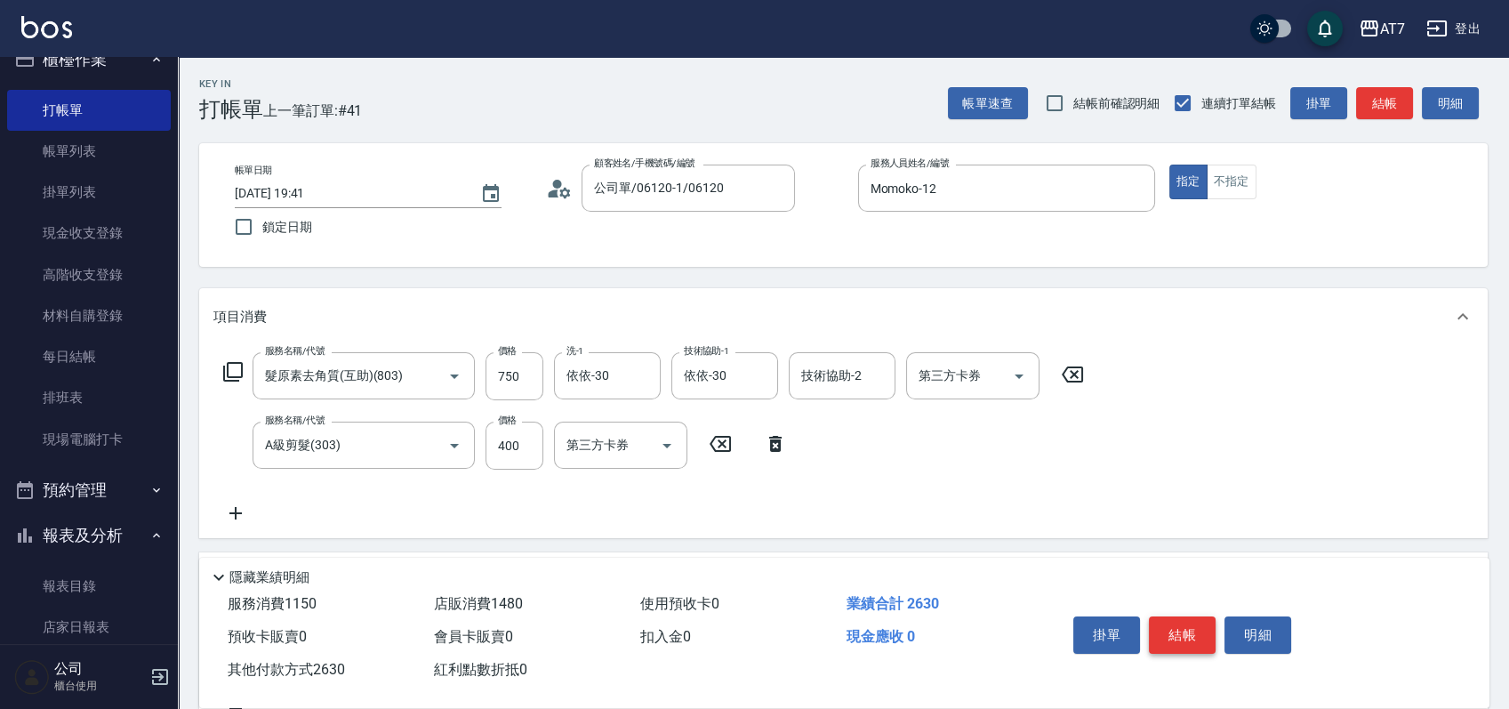
type input "2630"
click at [1172, 623] on button "結帳" at bounding box center [1182, 634] width 67 height 37
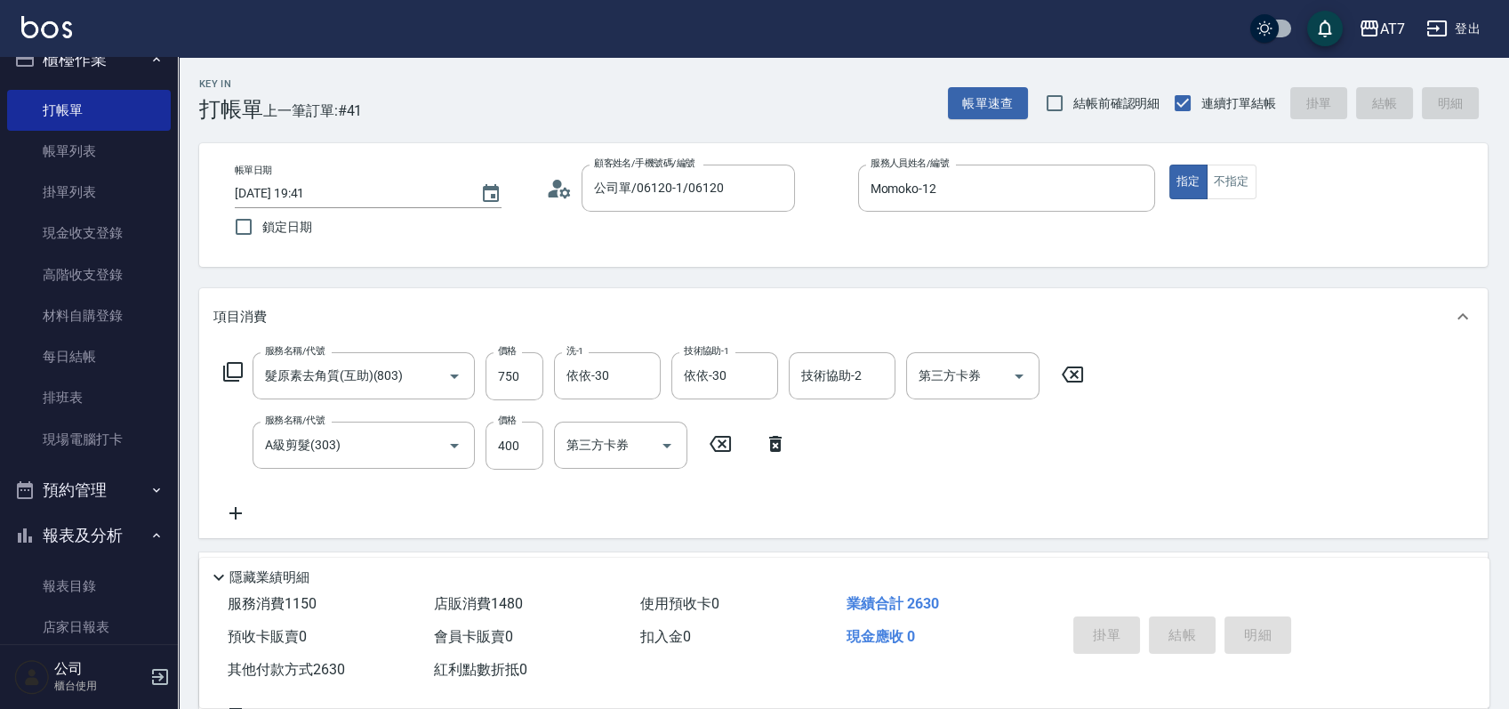
type input "2025/09/14 19:47"
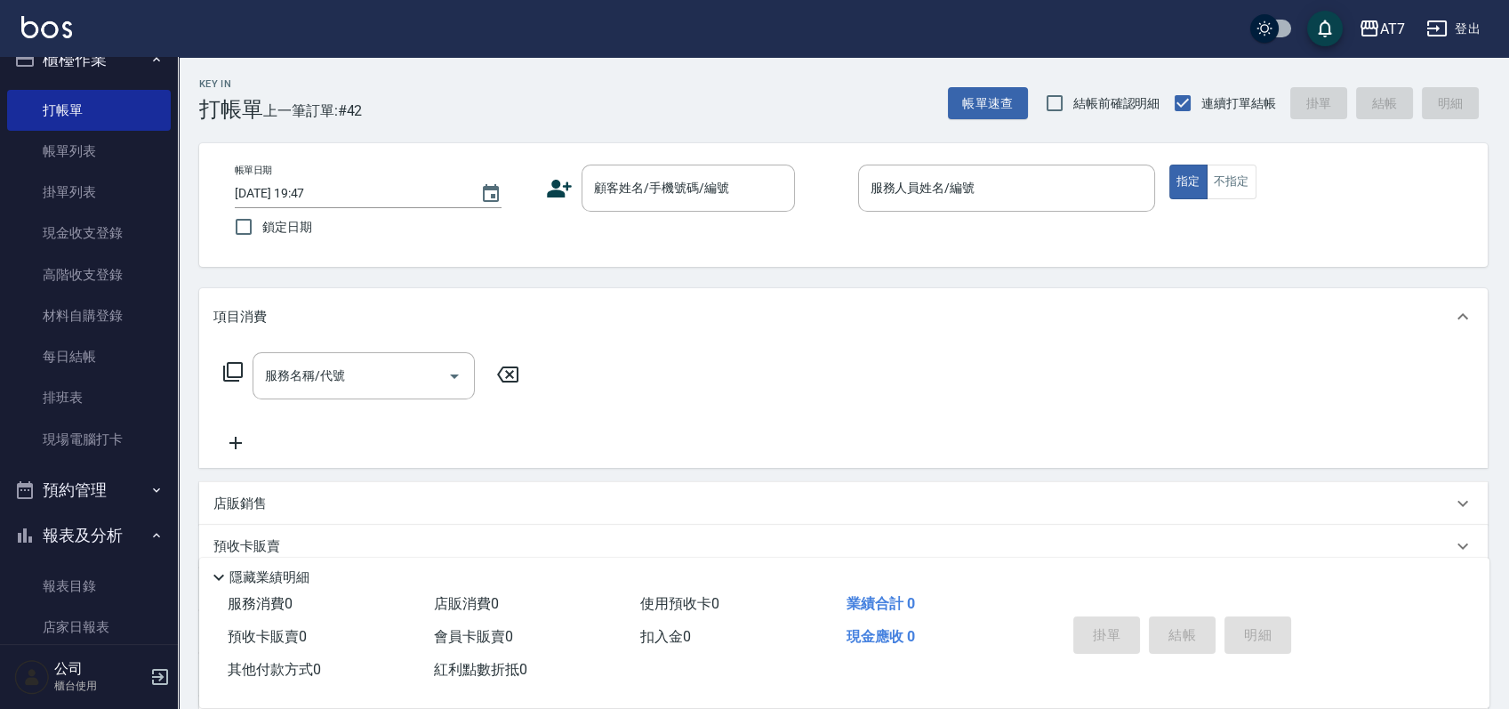
click at [808, 279] on div "Key In 打帳單 上一筆訂單:#42 帳單速查 結帳前確認明細 連續打單結帳 掛單 結帳 明細 帳單日期 2025/09/14 19:47 鎖定日期 顧客…" at bounding box center [843, 481] width 1331 height 849
click at [627, 190] on input "顧客姓名/手機號碼/編號" at bounding box center [675, 188] width 171 height 31
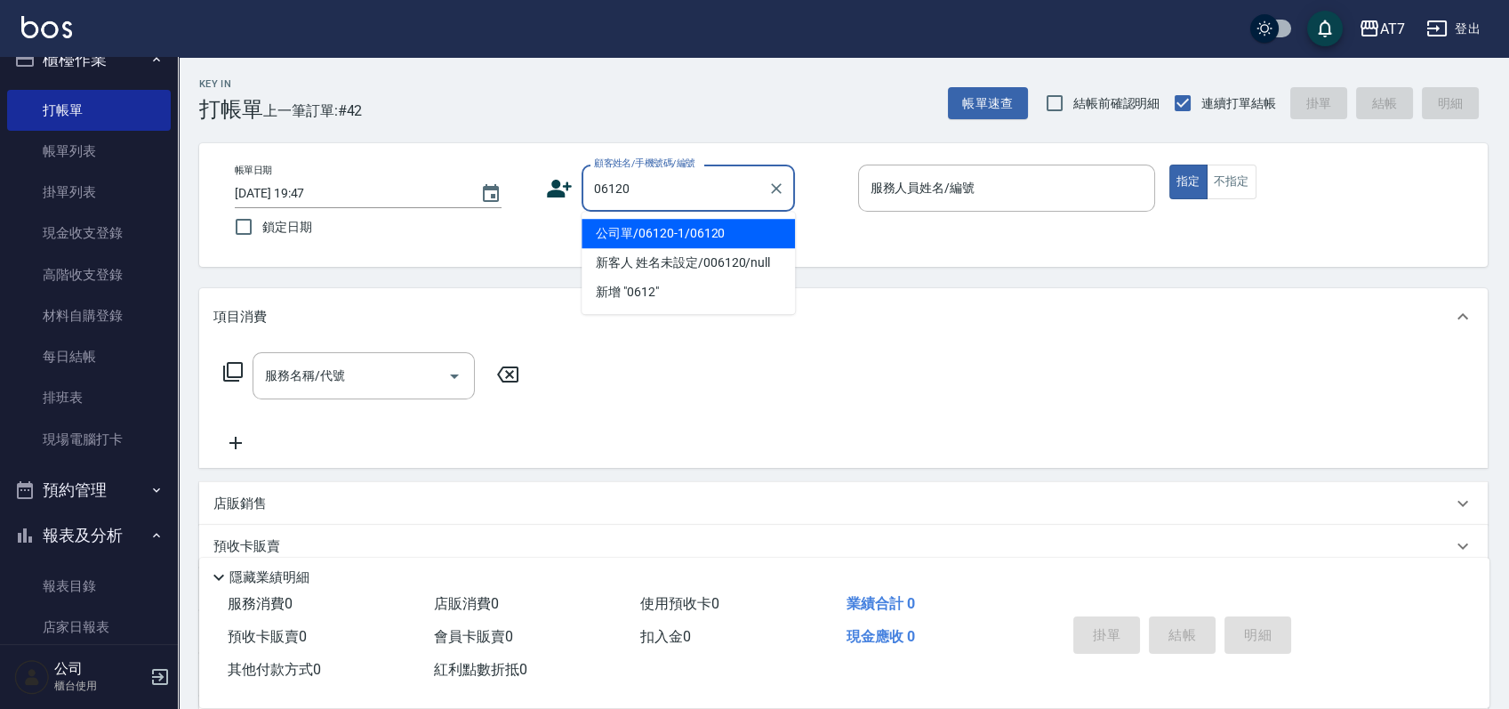
type input "公司單/06120-1/06120"
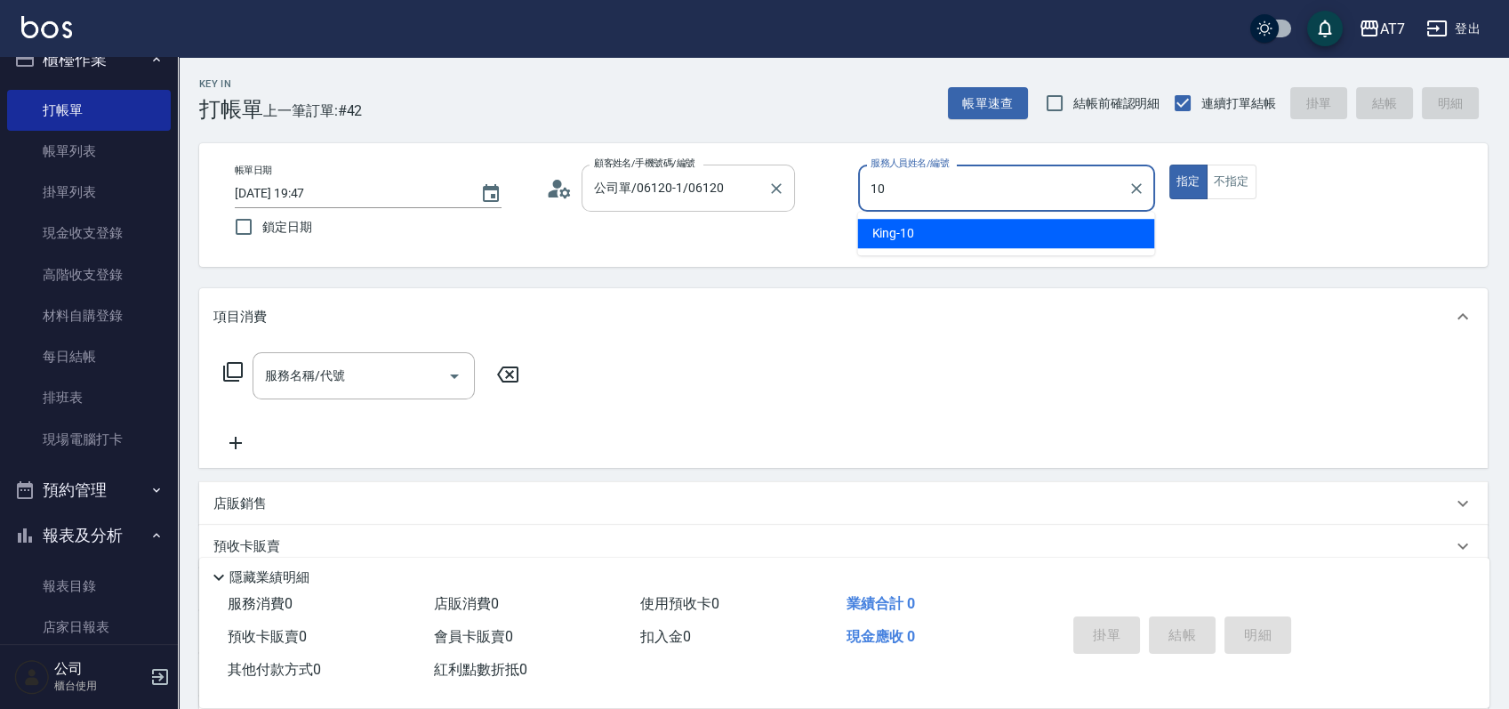
type input "King-10"
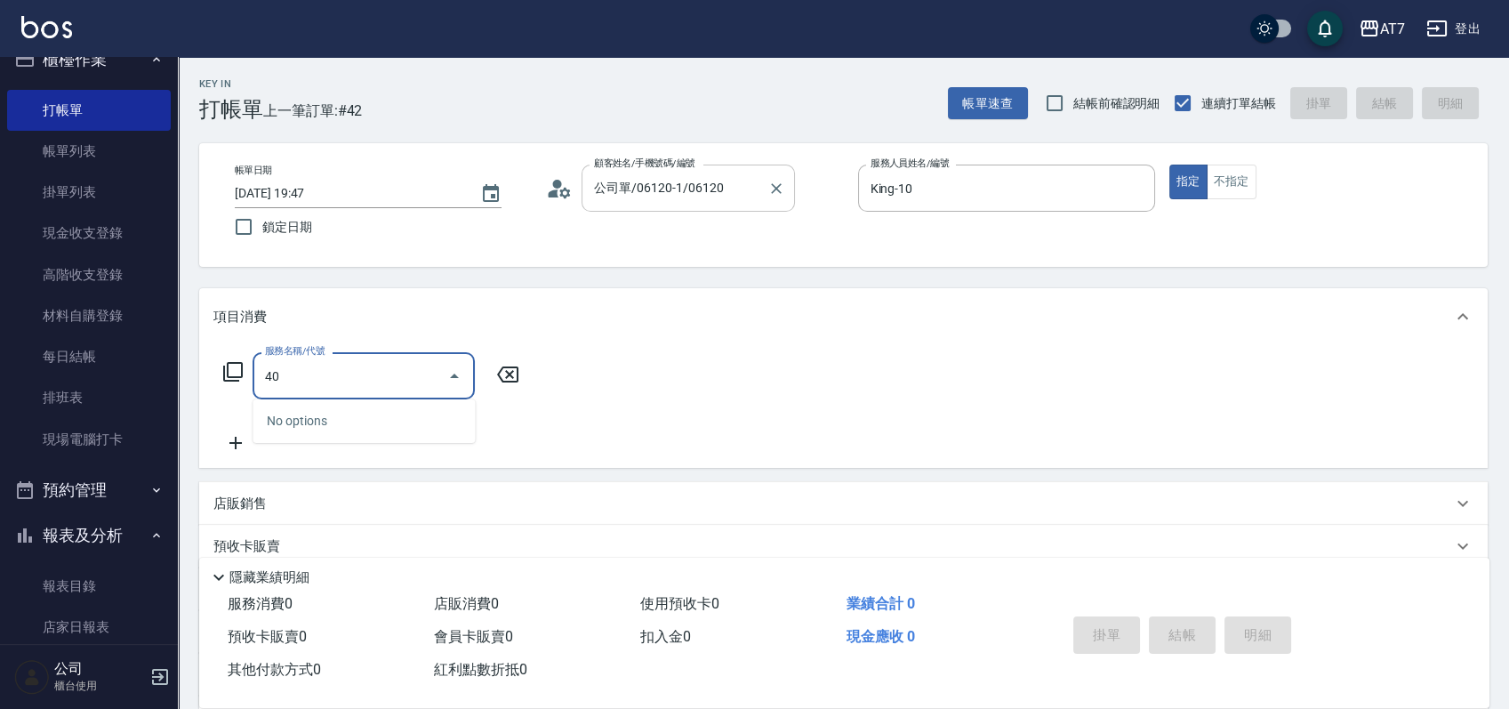
type input "401"
type input "150"
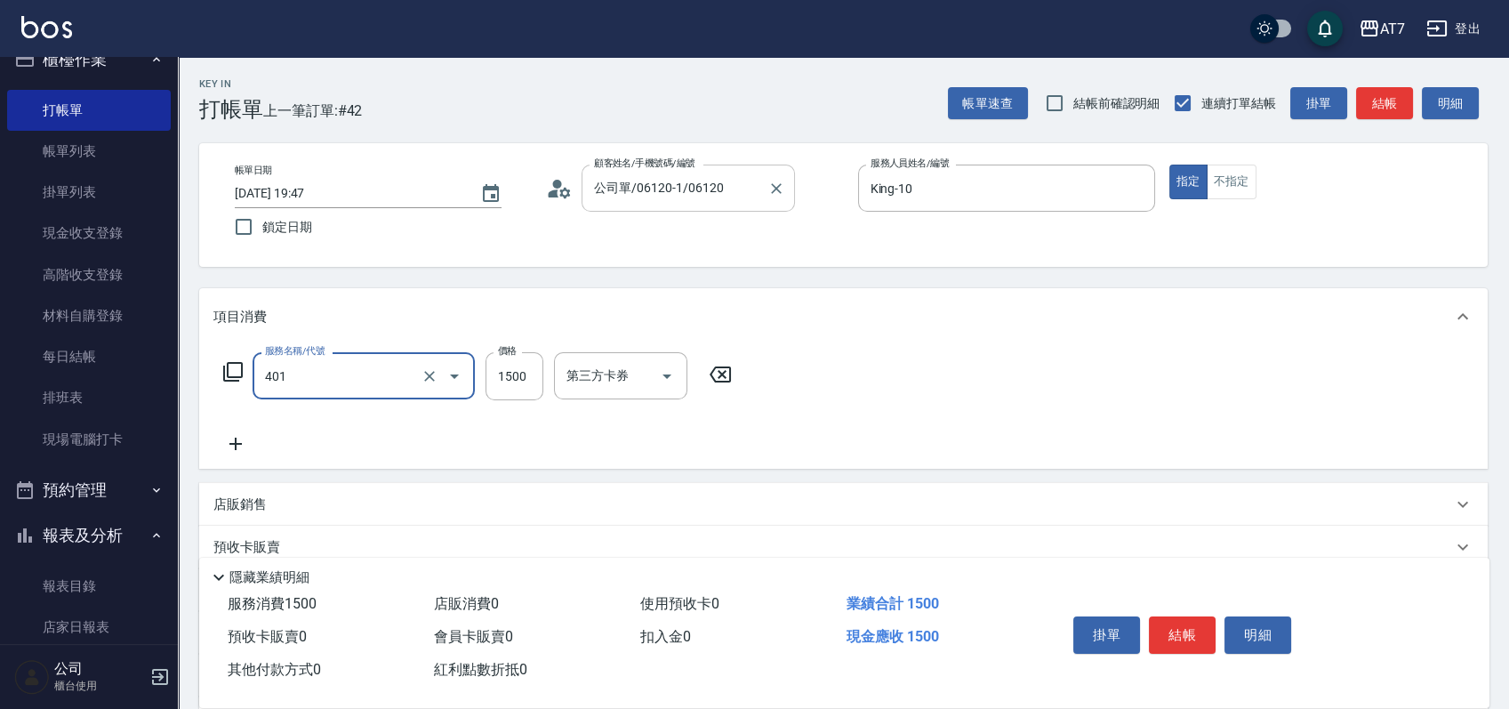
type input "染髮(互助)(401)"
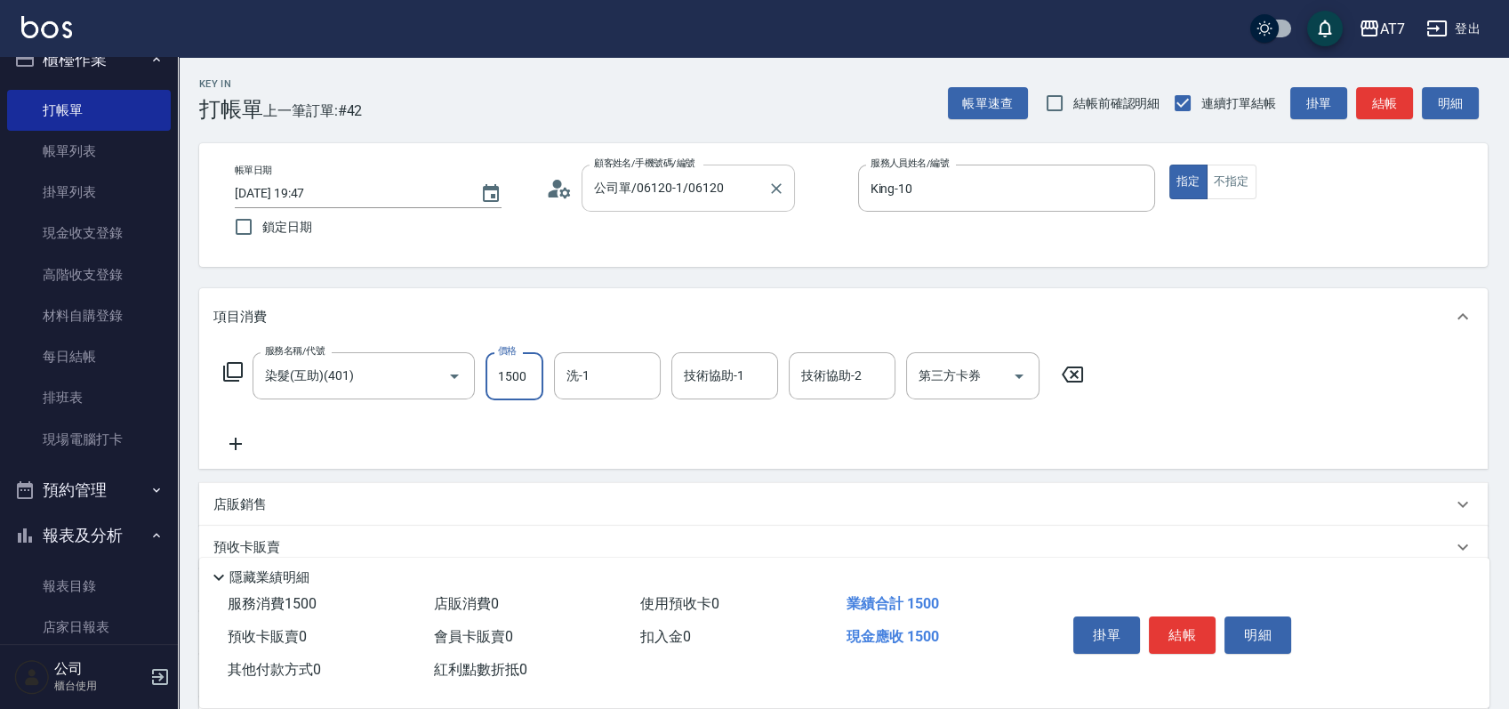
type input "1"
type input "0"
type input "168"
type input "160"
type input "1680"
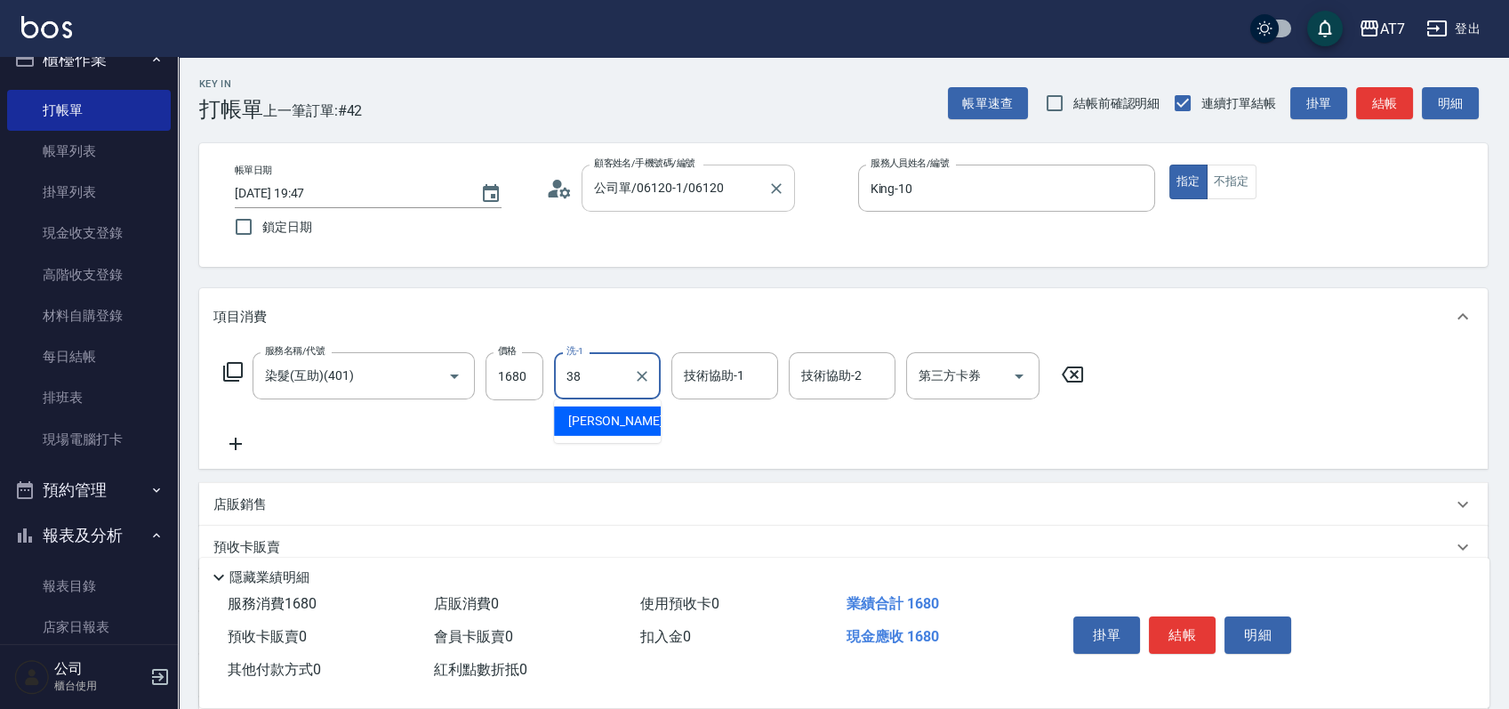
type input "Josh-38"
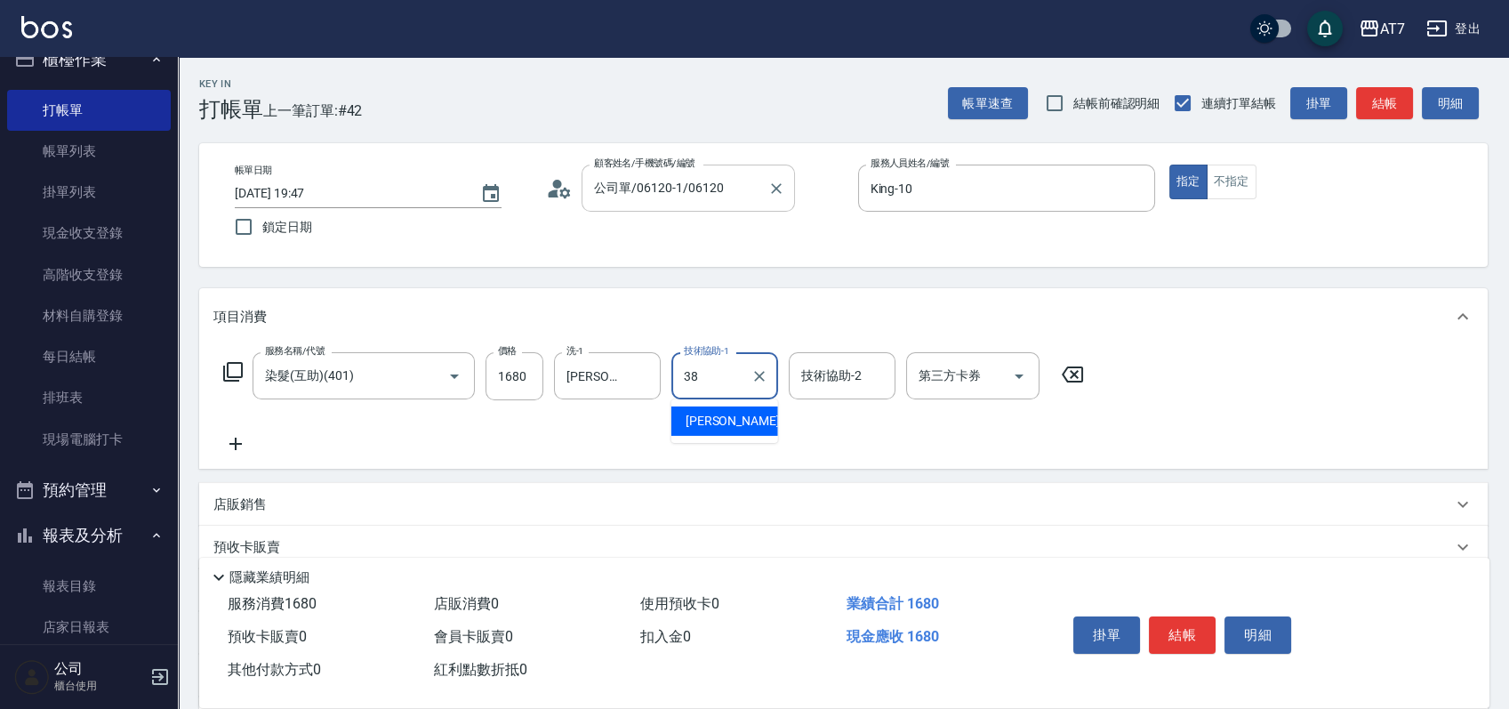
type input "Josh-38"
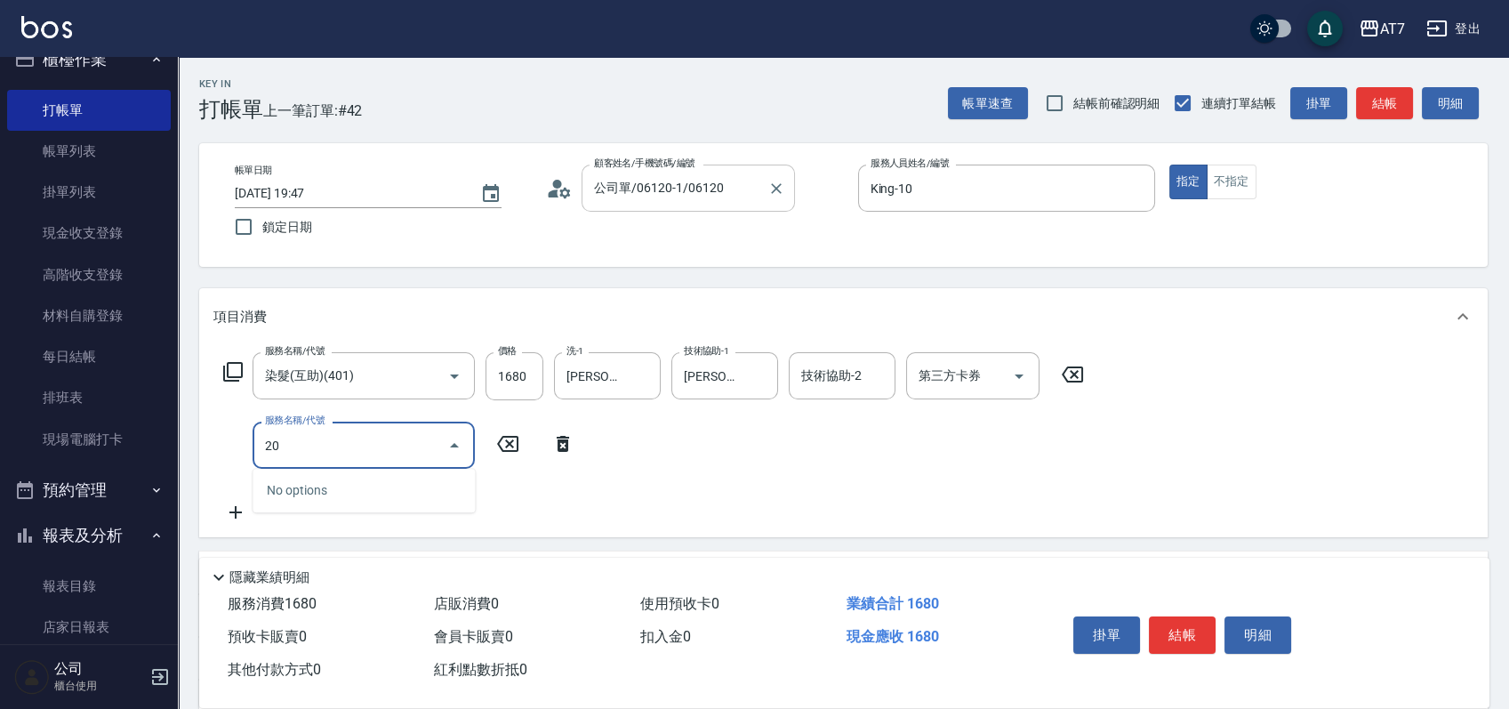
type input "201"
type input "310"
type input "燙-互助(201)"
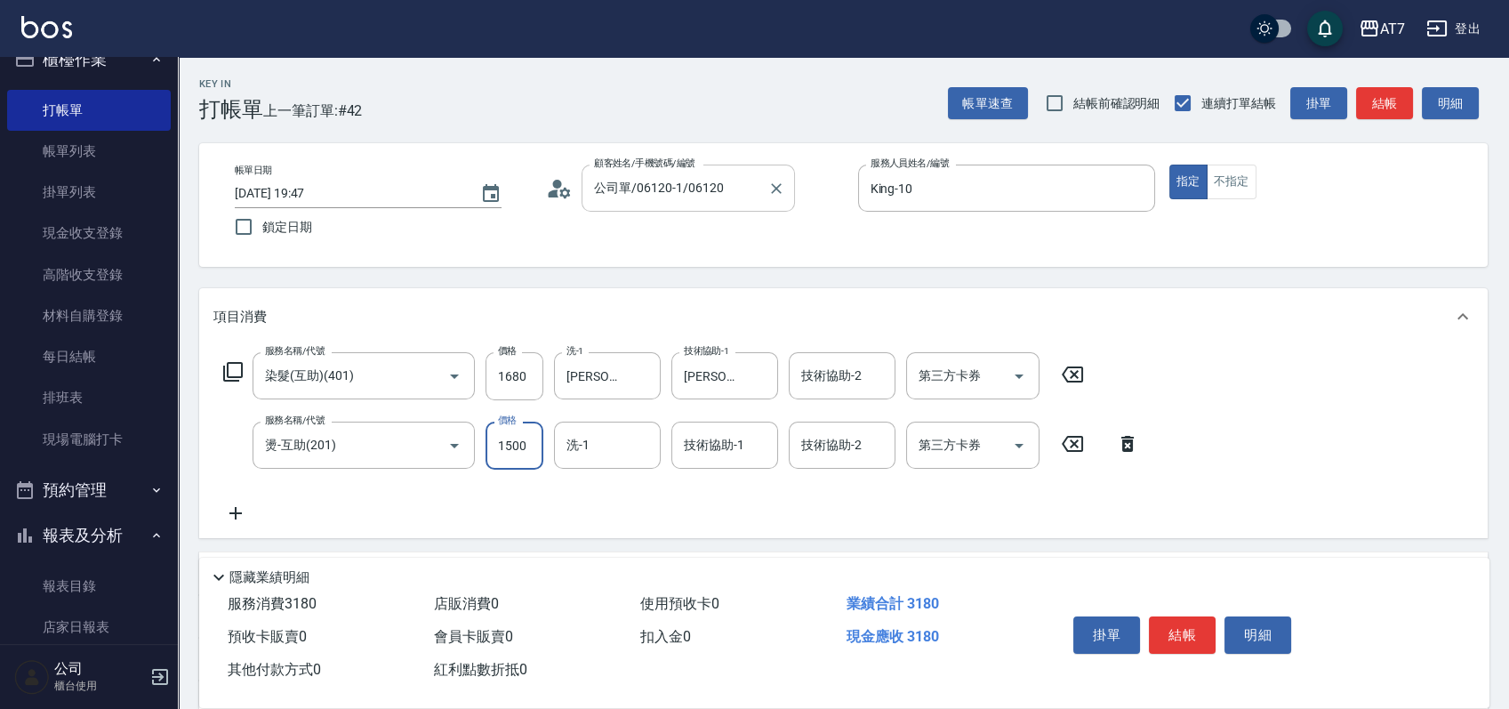
type input "1"
type input "160"
type input "100"
type input "170"
type input "1000"
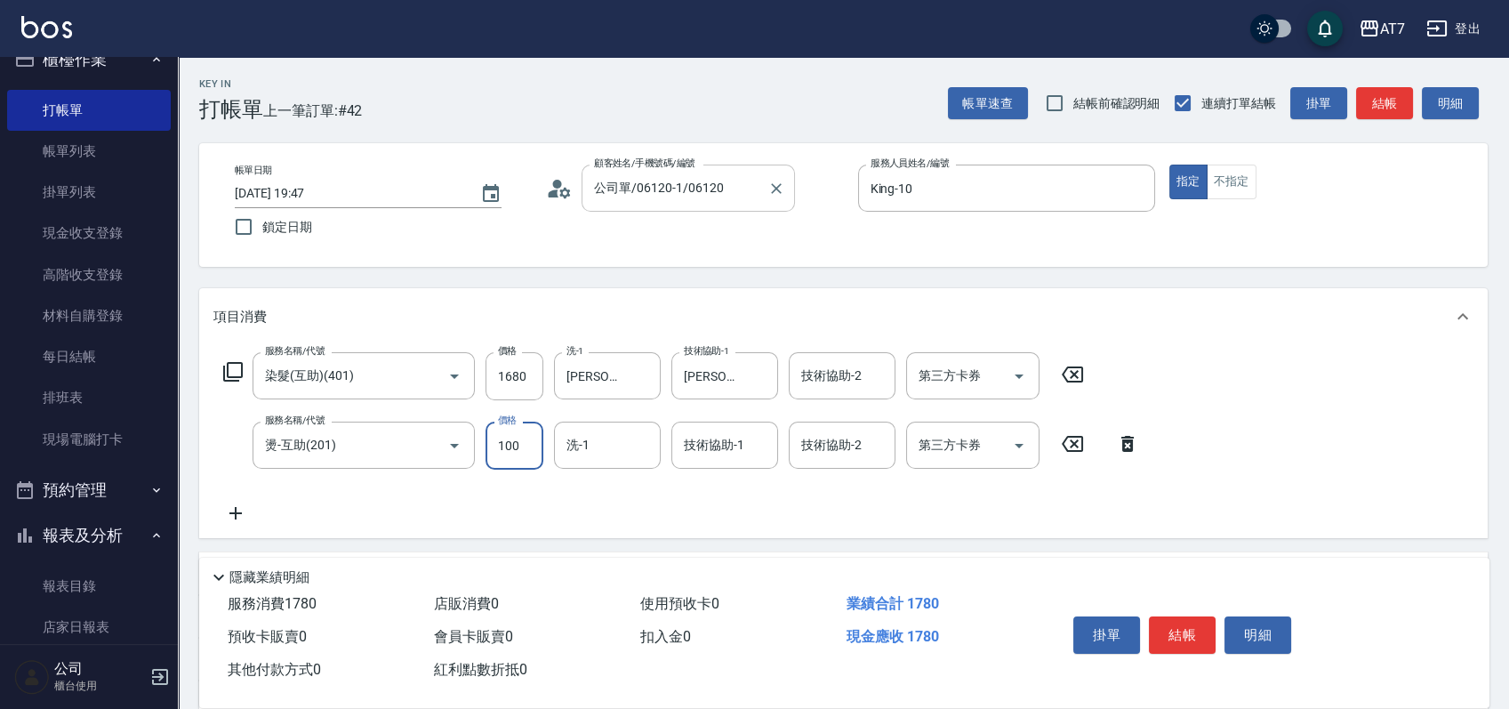
type input "260"
type input "1000"
type input "怡甄-23"
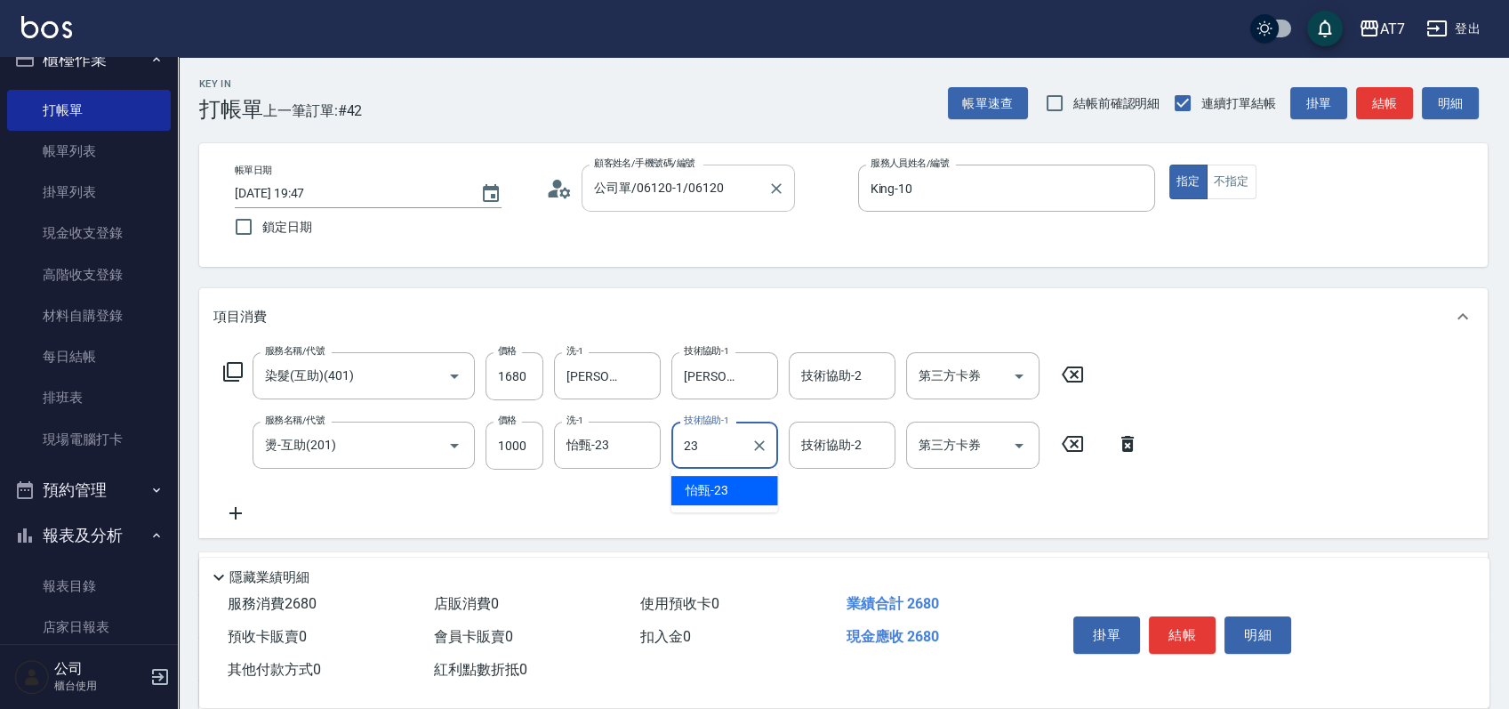
type input "怡甄-23"
click at [232, 371] on icon at bounding box center [232, 371] width 21 height 21
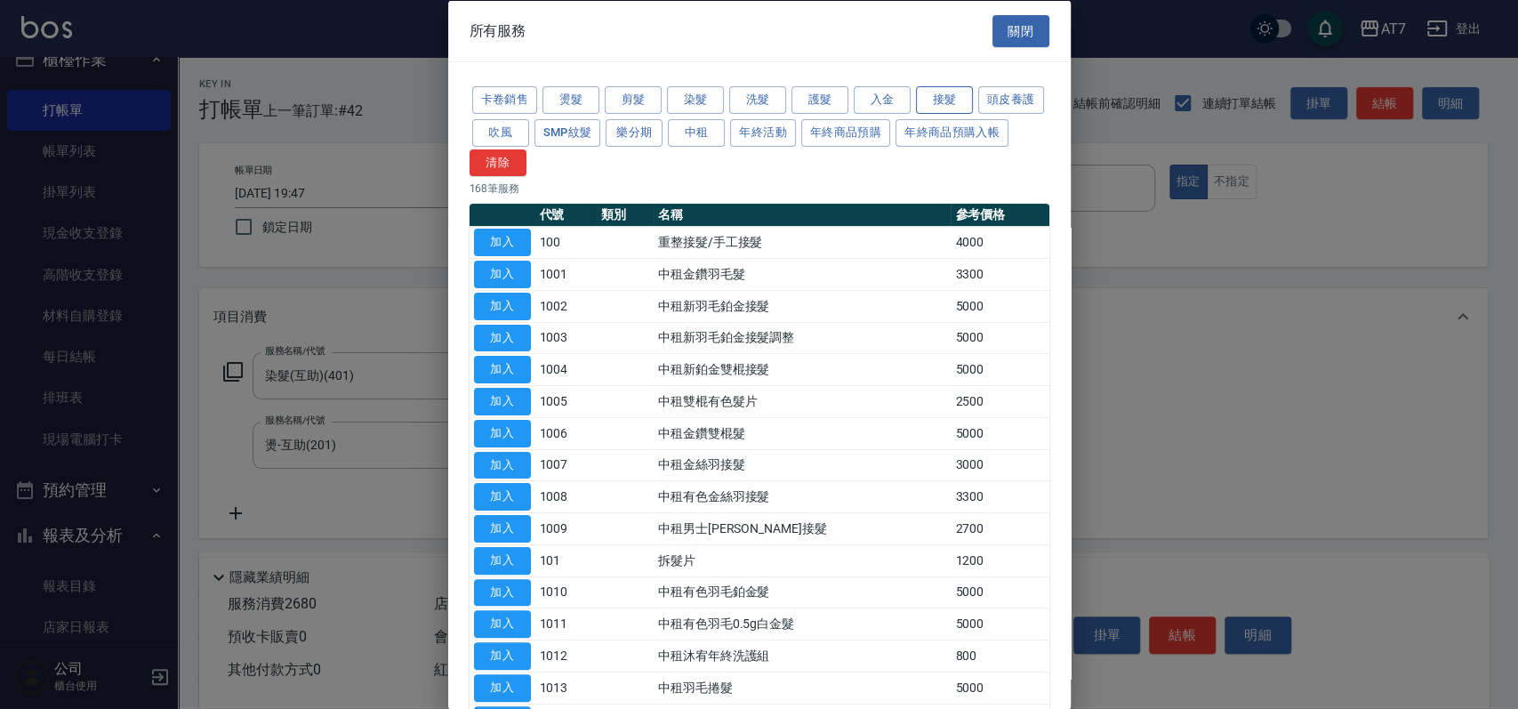
click at [940, 108] on button "接髮" at bounding box center [944, 100] width 57 height 28
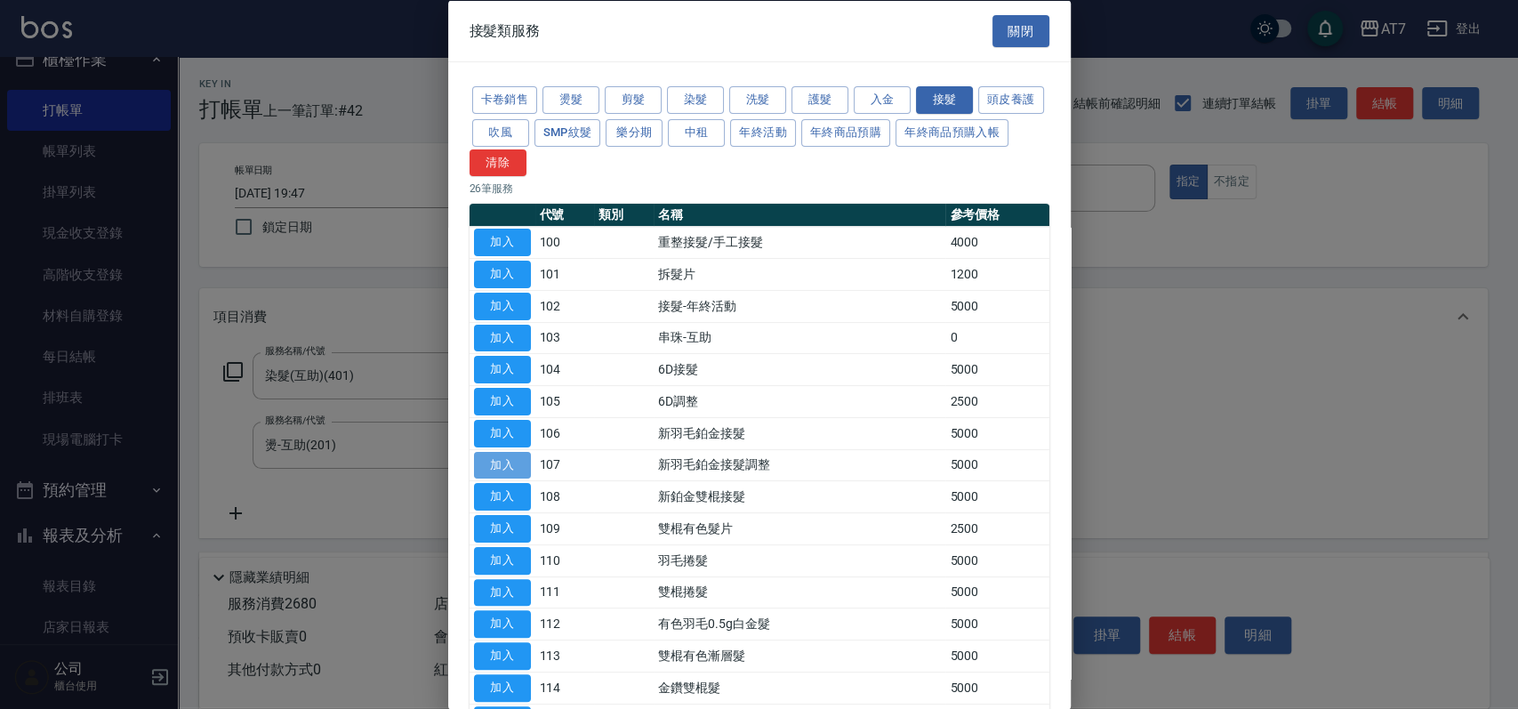
click at [521, 464] on button "加入" at bounding box center [502, 465] width 57 height 28
type input "760"
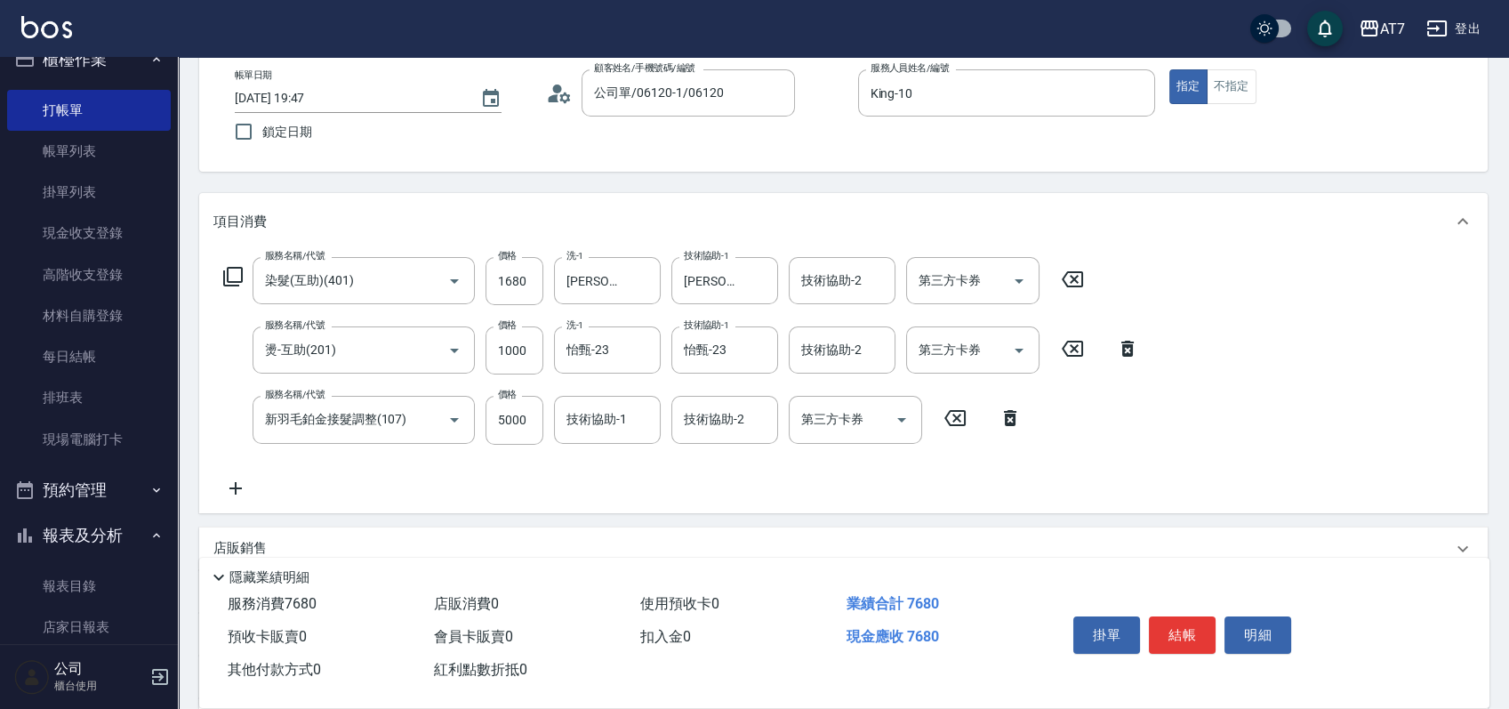
scroll to position [118, 0]
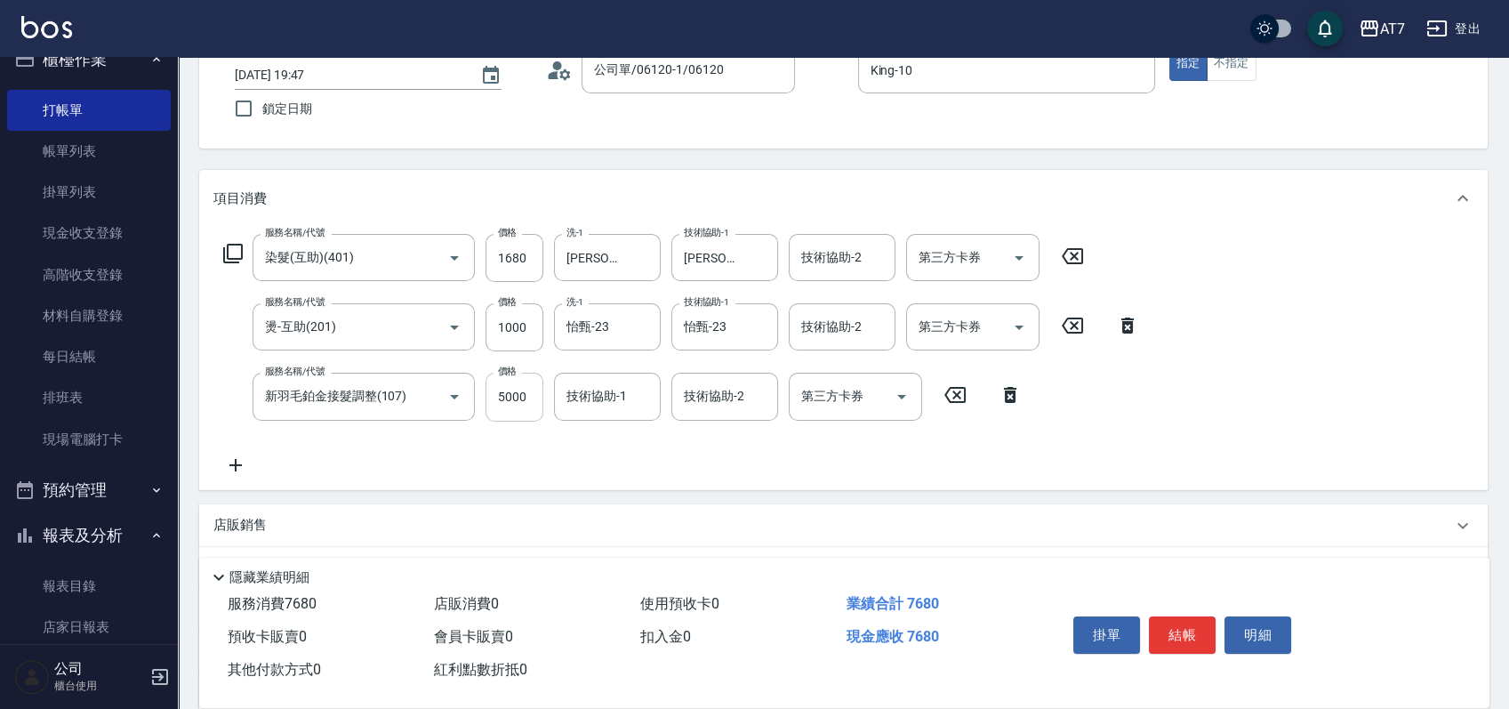
click at [513, 398] on input "5000" at bounding box center [515, 397] width 58 height 48
type input "3"
type input "260"
type input "30"
type input "270"
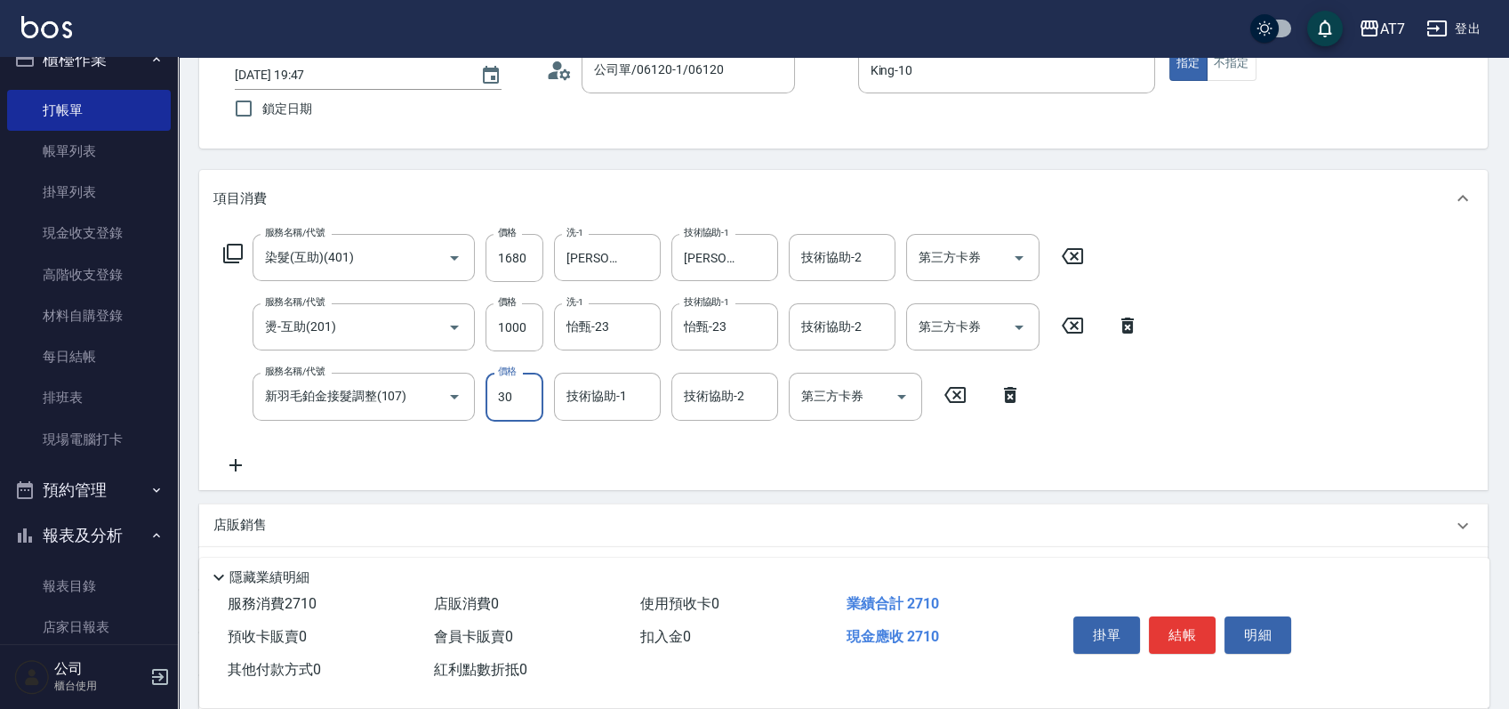
type input "300"
type input "290"
type input "3000"
type input "560"
type input "3000"
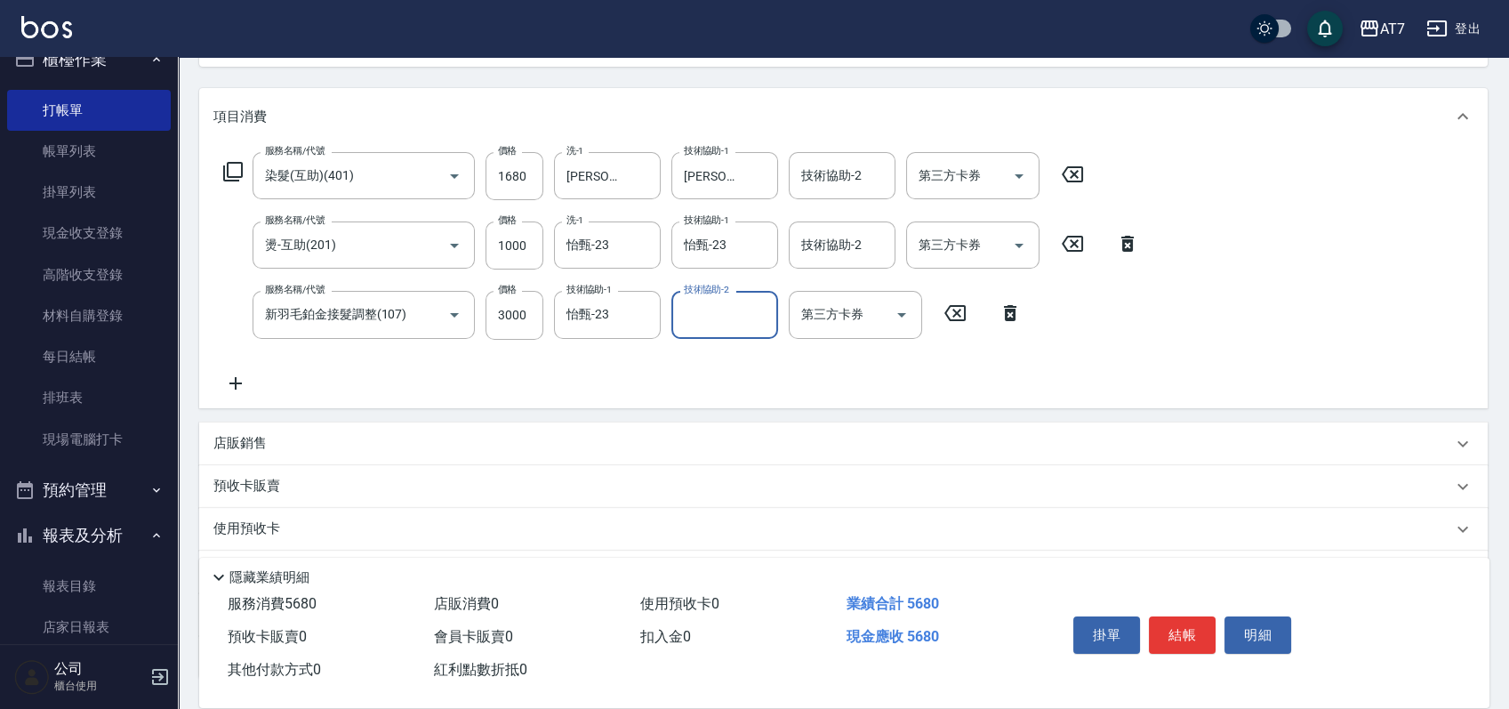
scroll to position [337, 0]
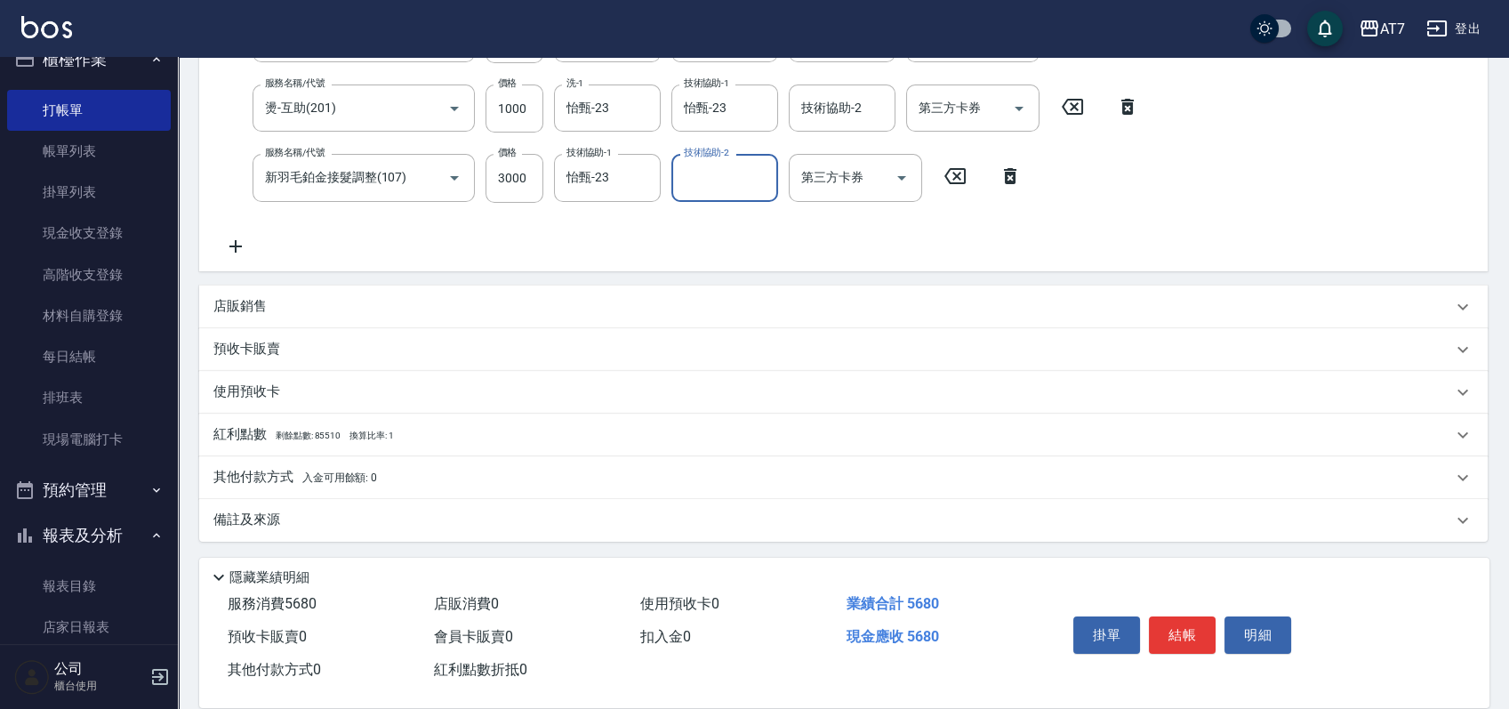
click at [488, 475] on div "其他付款方式 入金可用餘額: 0" at bounding box center [832, 478] width 1239 height 20
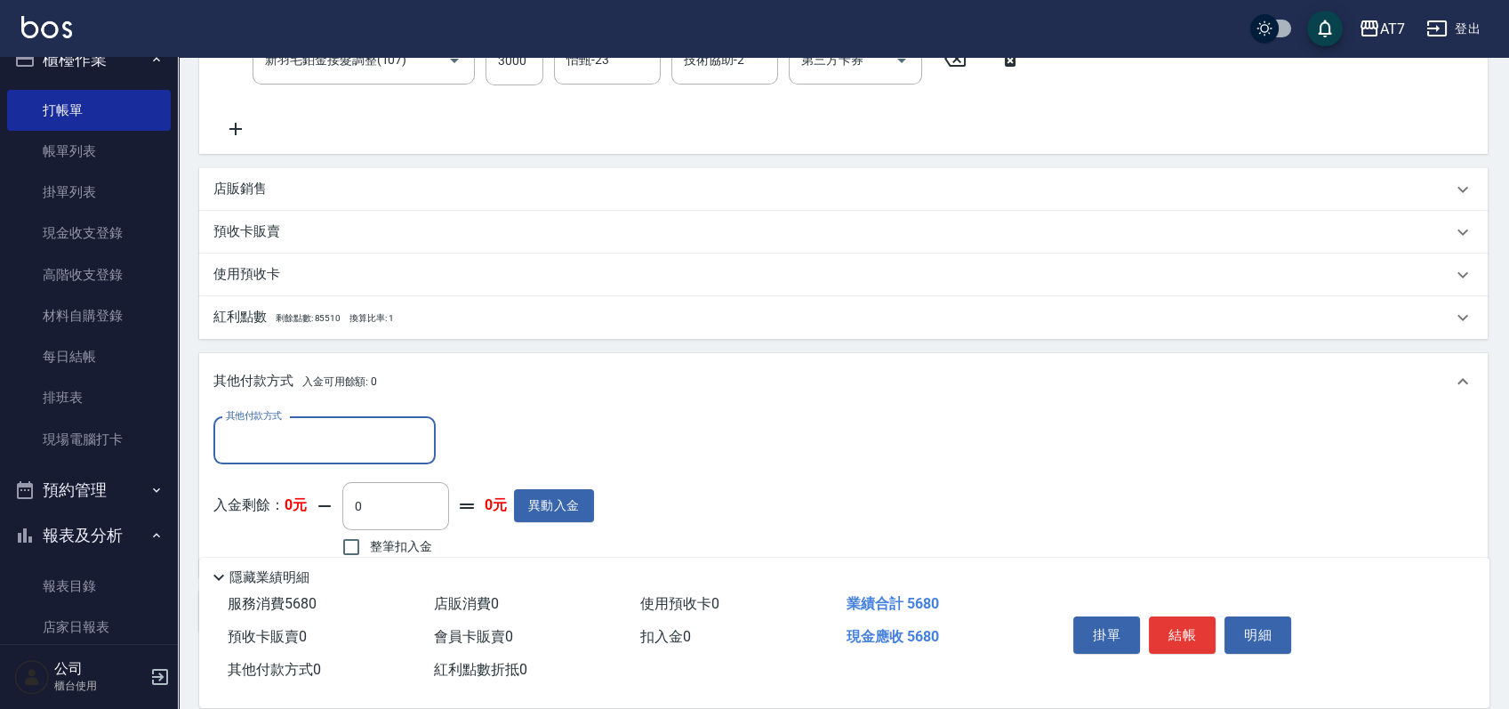
scroll to position [537, 0]
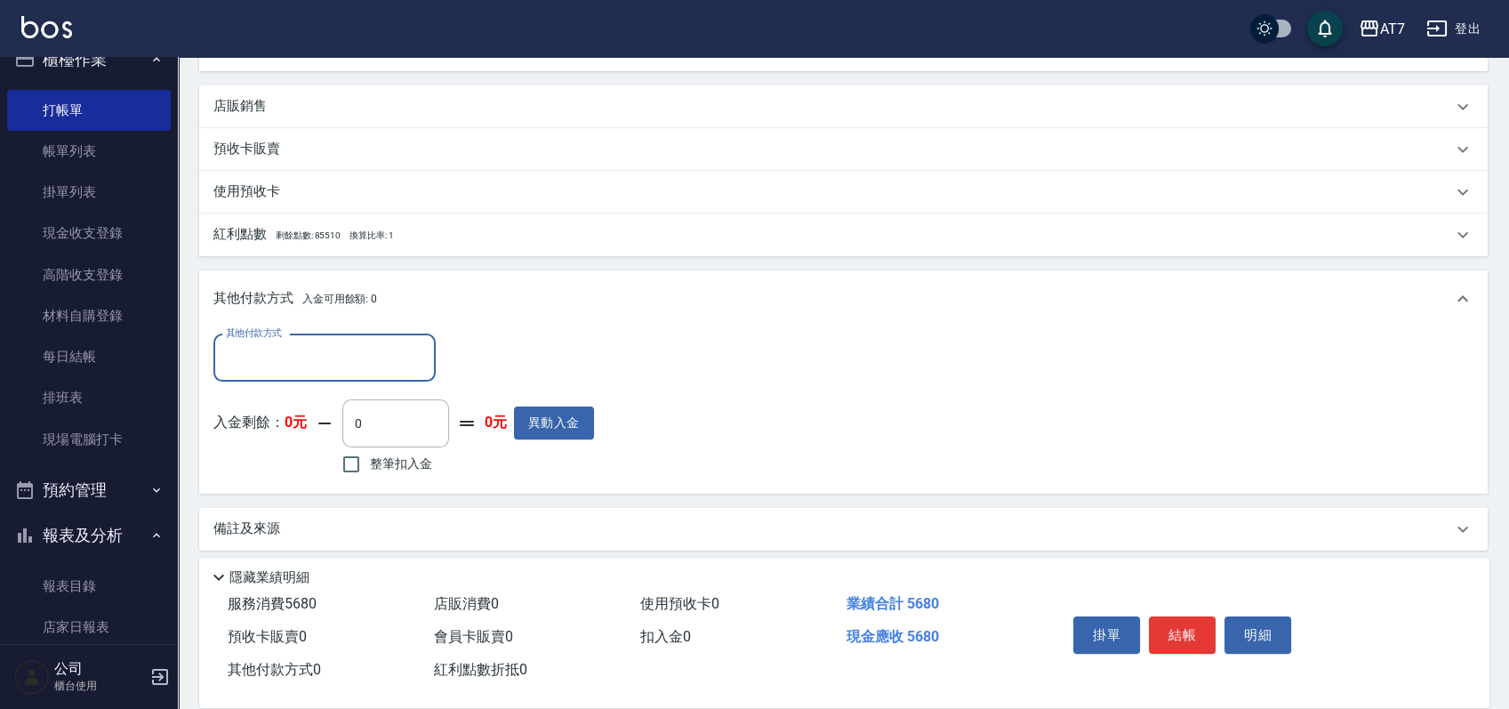
click at [301, 356] on input "其他付款方式" at bounding box center [324, 357] width 206 height 31
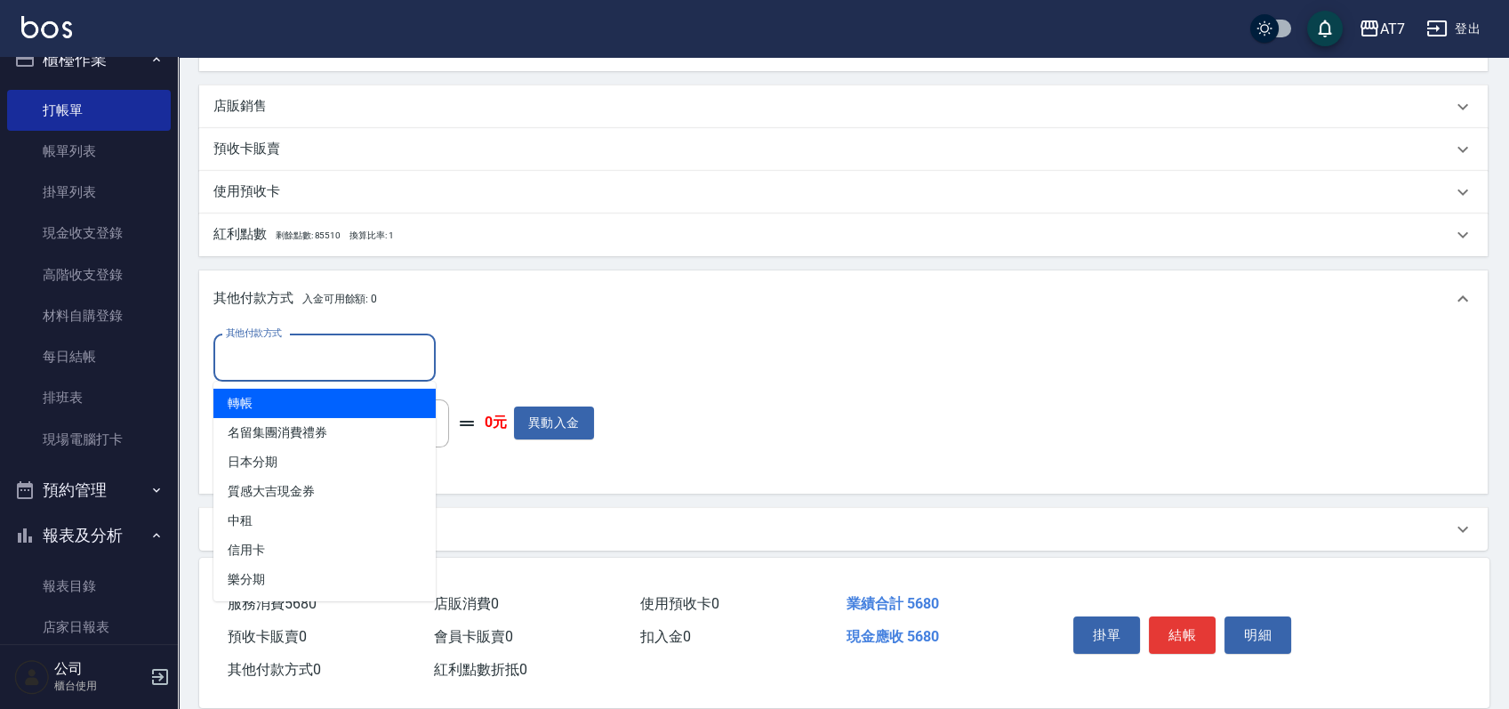
click at [290, 405] on span "轉帳" at bounding box center [324, 403] width 222 height 29
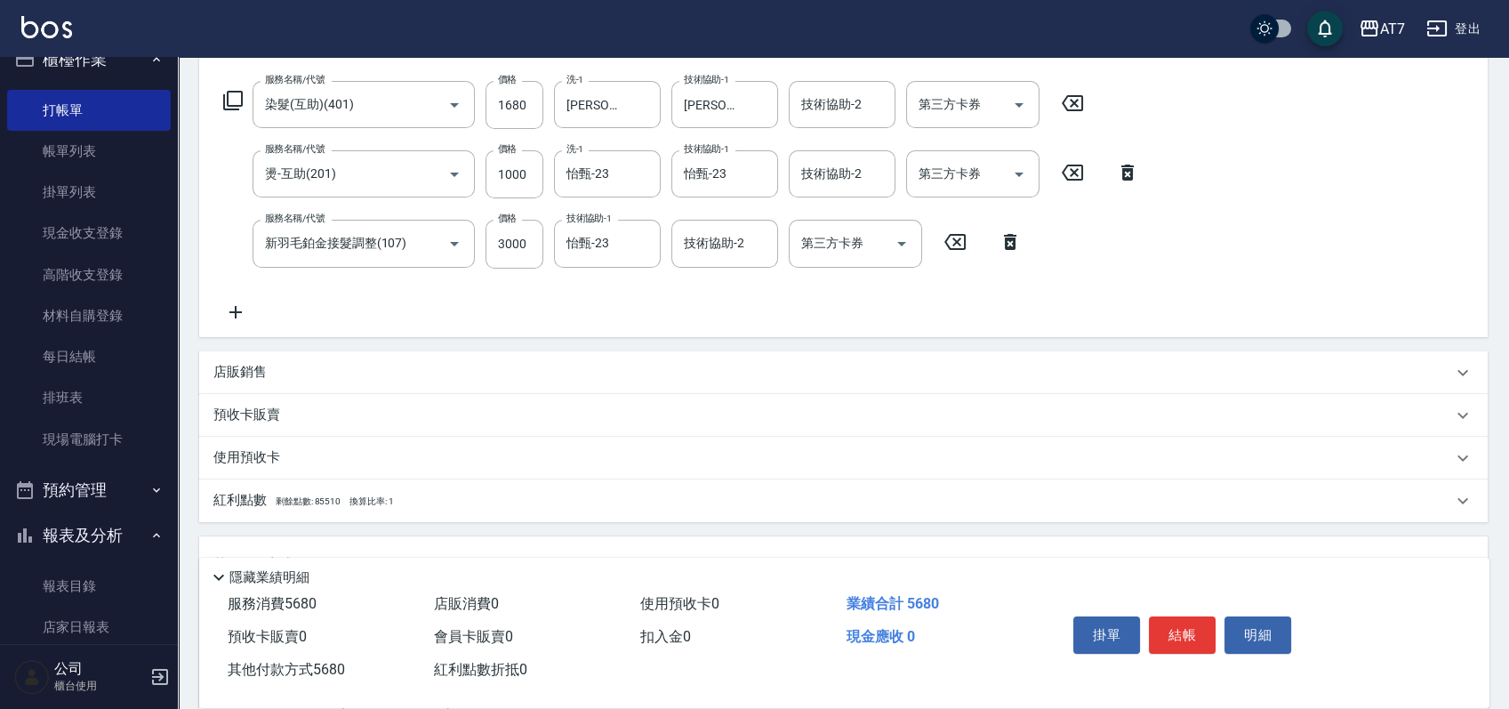
scroll to position [0, 0]
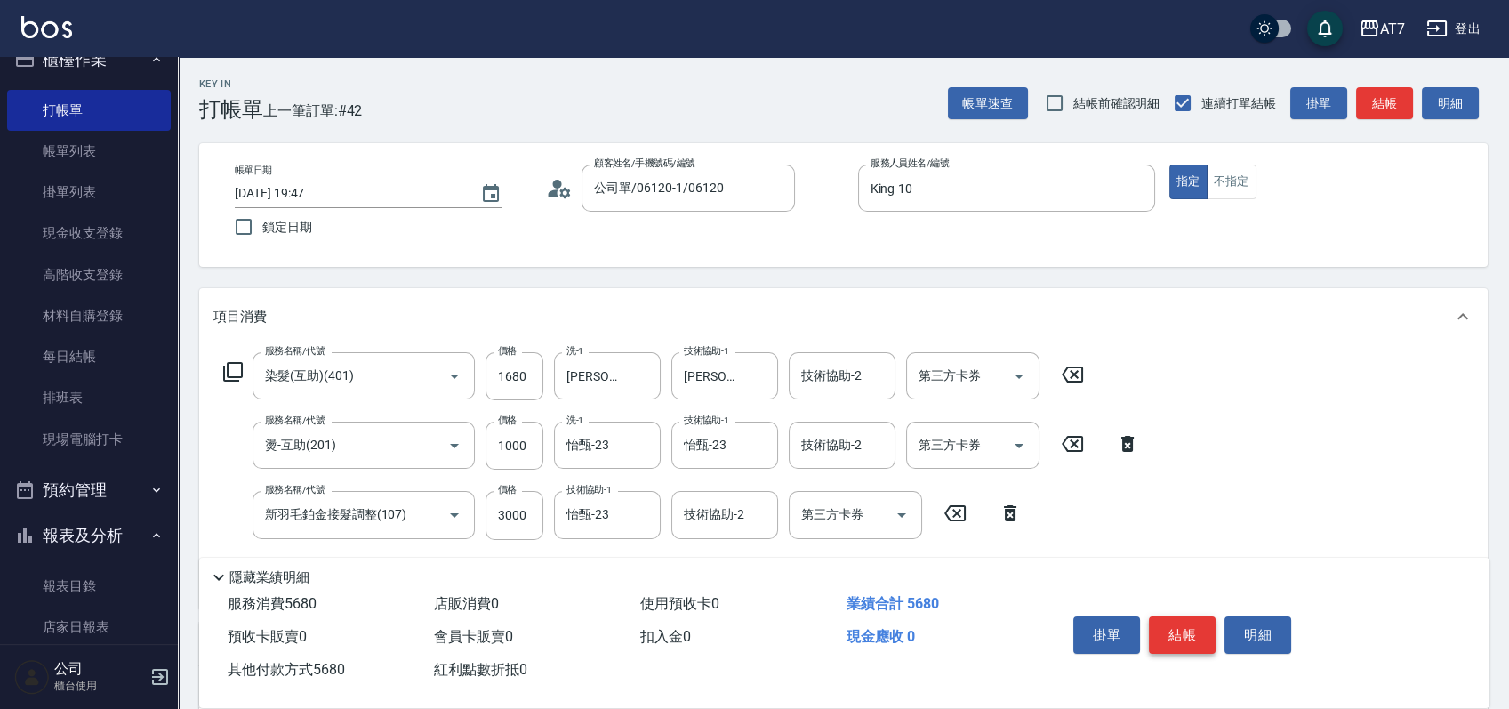
click at [1175, 630] on button "結帳" at bounding box center [1182, 634] width 67 height 37
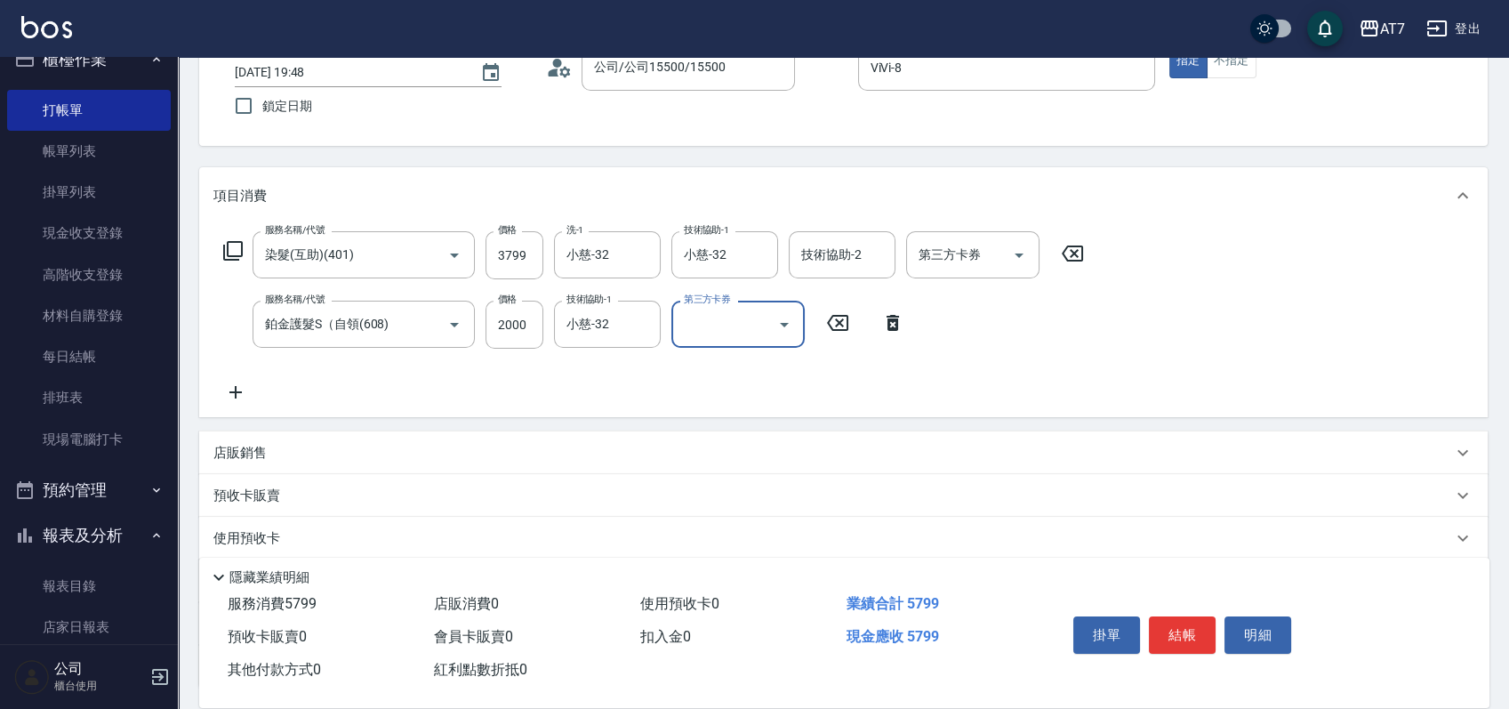
scroll to position [268, 0]
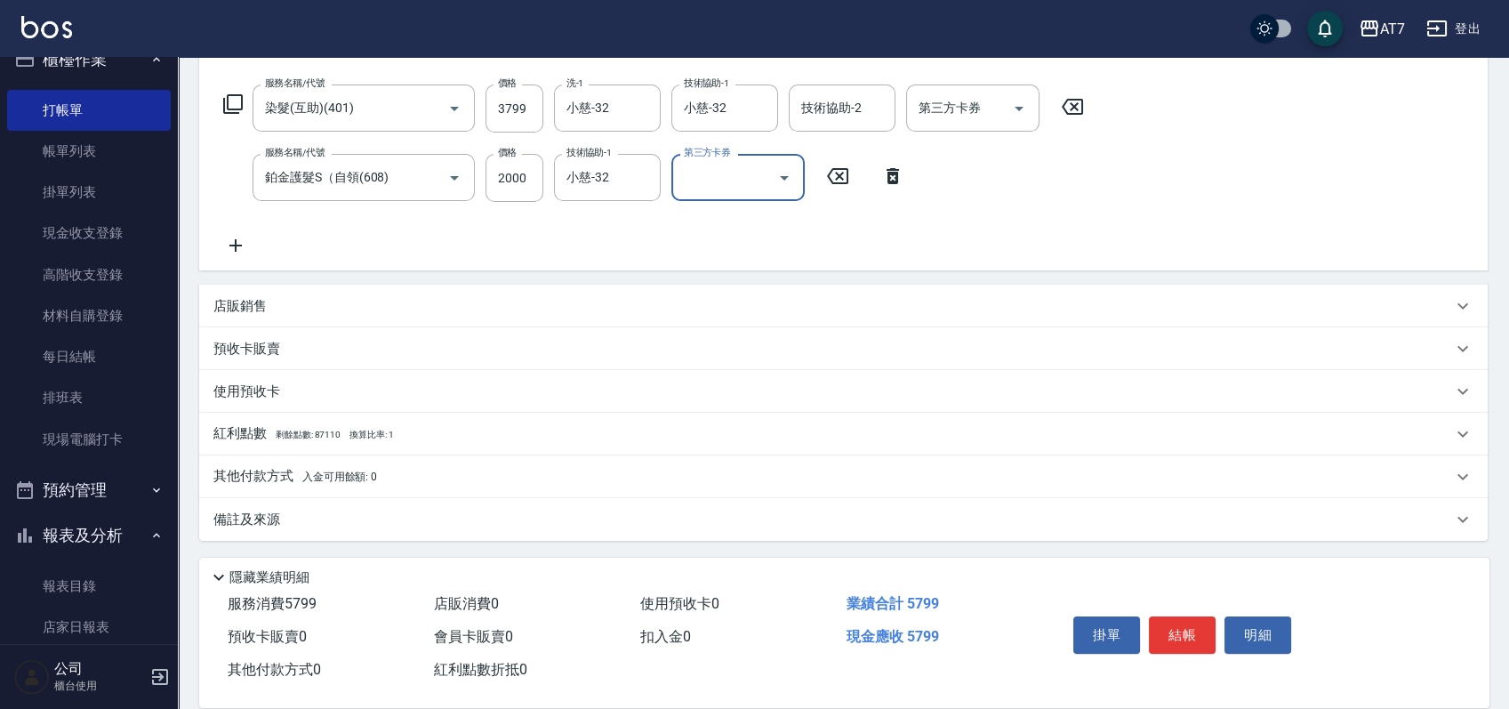
click at [427, 475] on div "其他付款方式 入金可用餘額: 0" at bounding box center [832, 477] width 1239 height 20
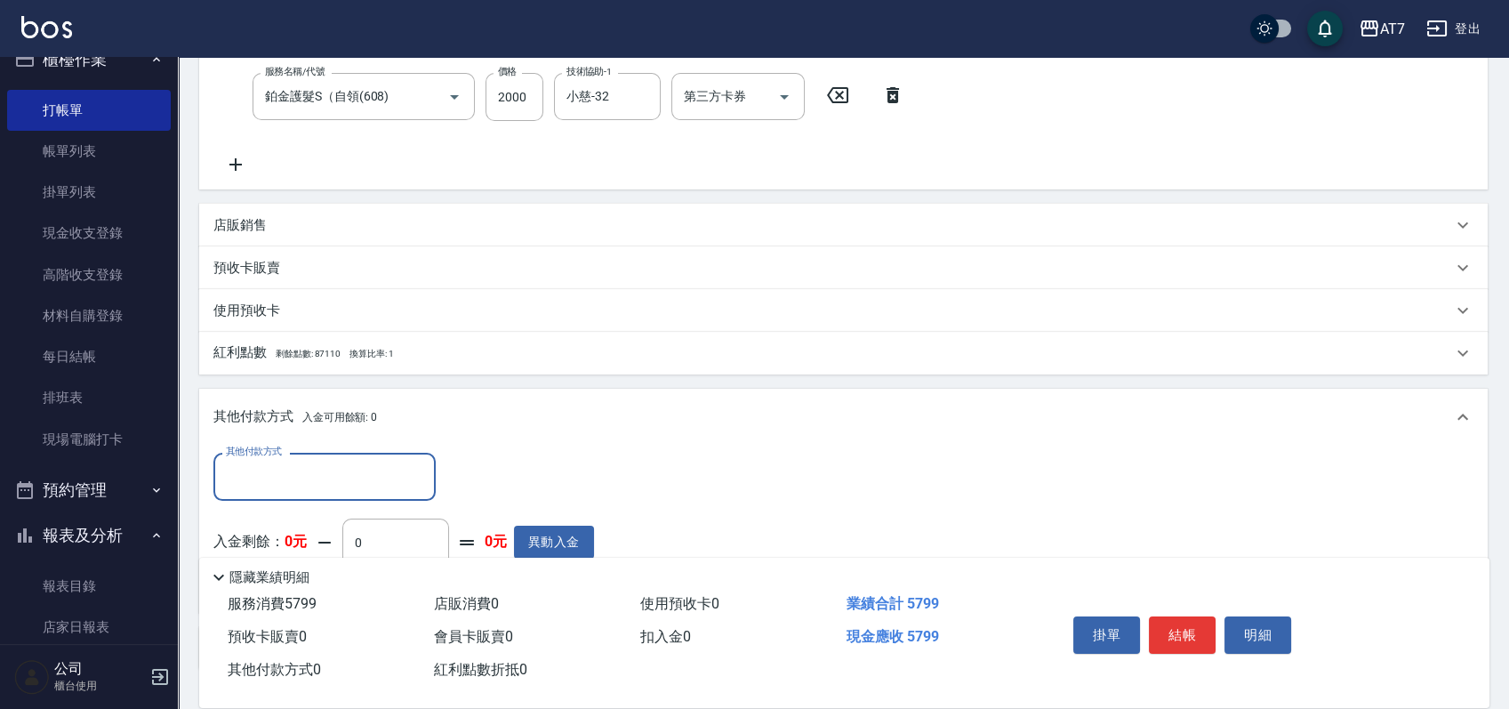
scroll to position [386, 0]
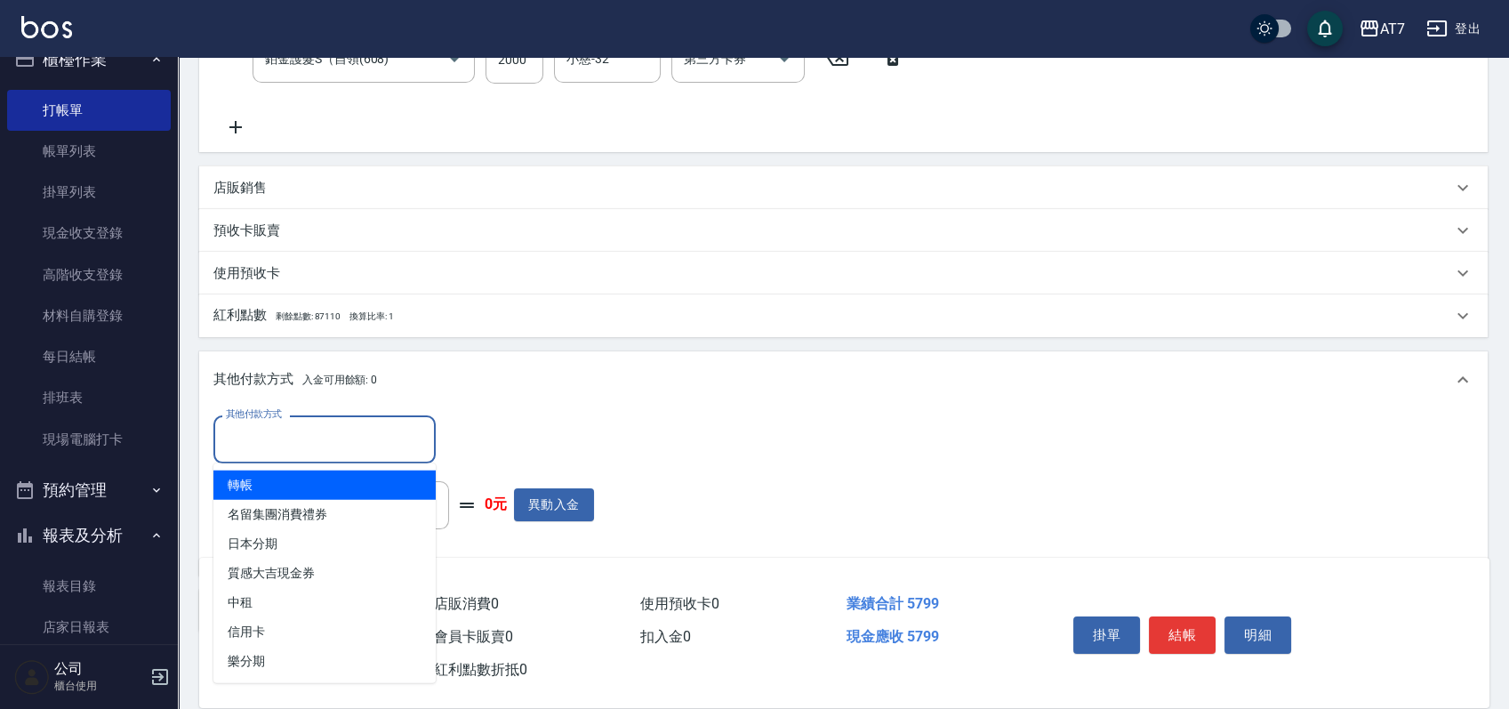
drag, startPoint x: 350, startPoint y: 438, endPoint x: 342, endPoint y: 462, distance: 25.9
click at [350, 438] on input "其他付款方式" at bounding box center [324, 438] width 206 height 31
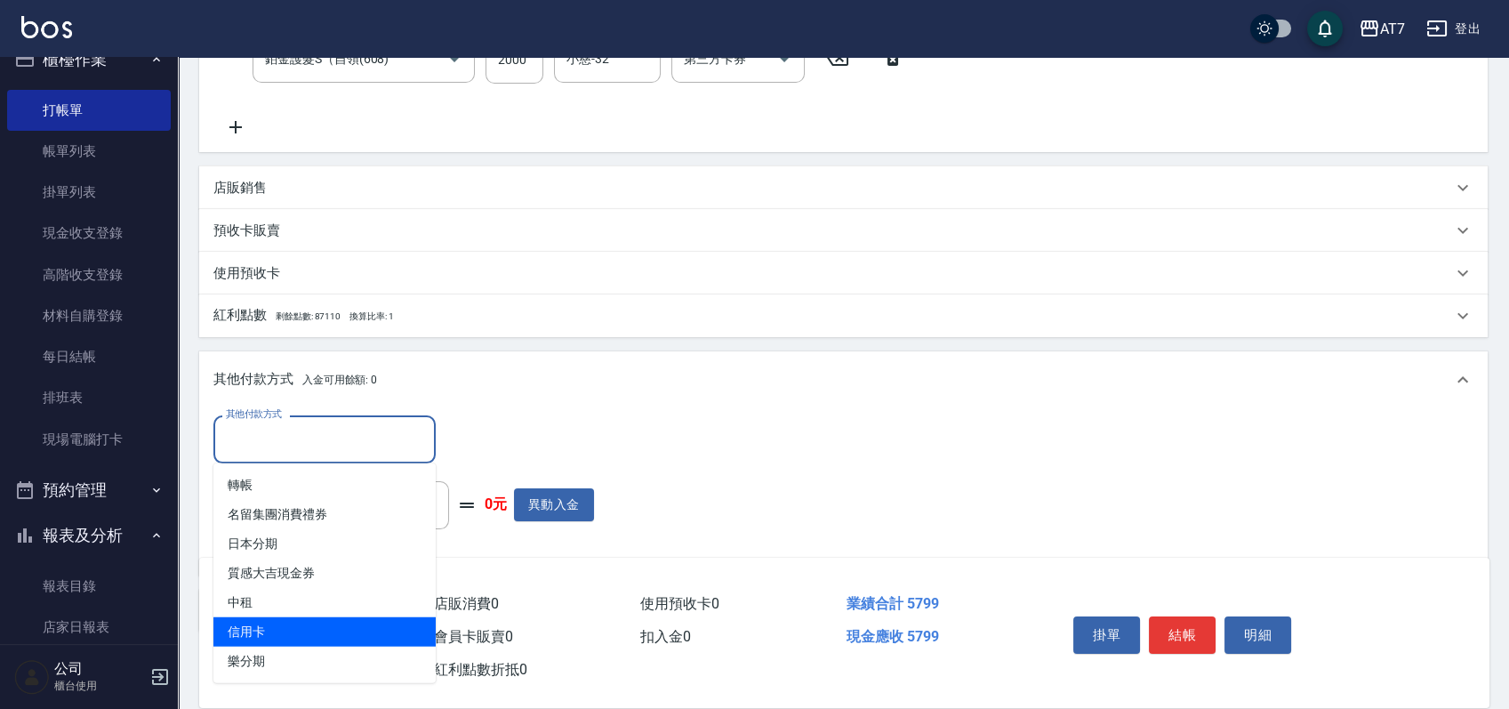
click at [282, 628] on span "信用卡" at bounding box center [324, 631] width 222 height 29
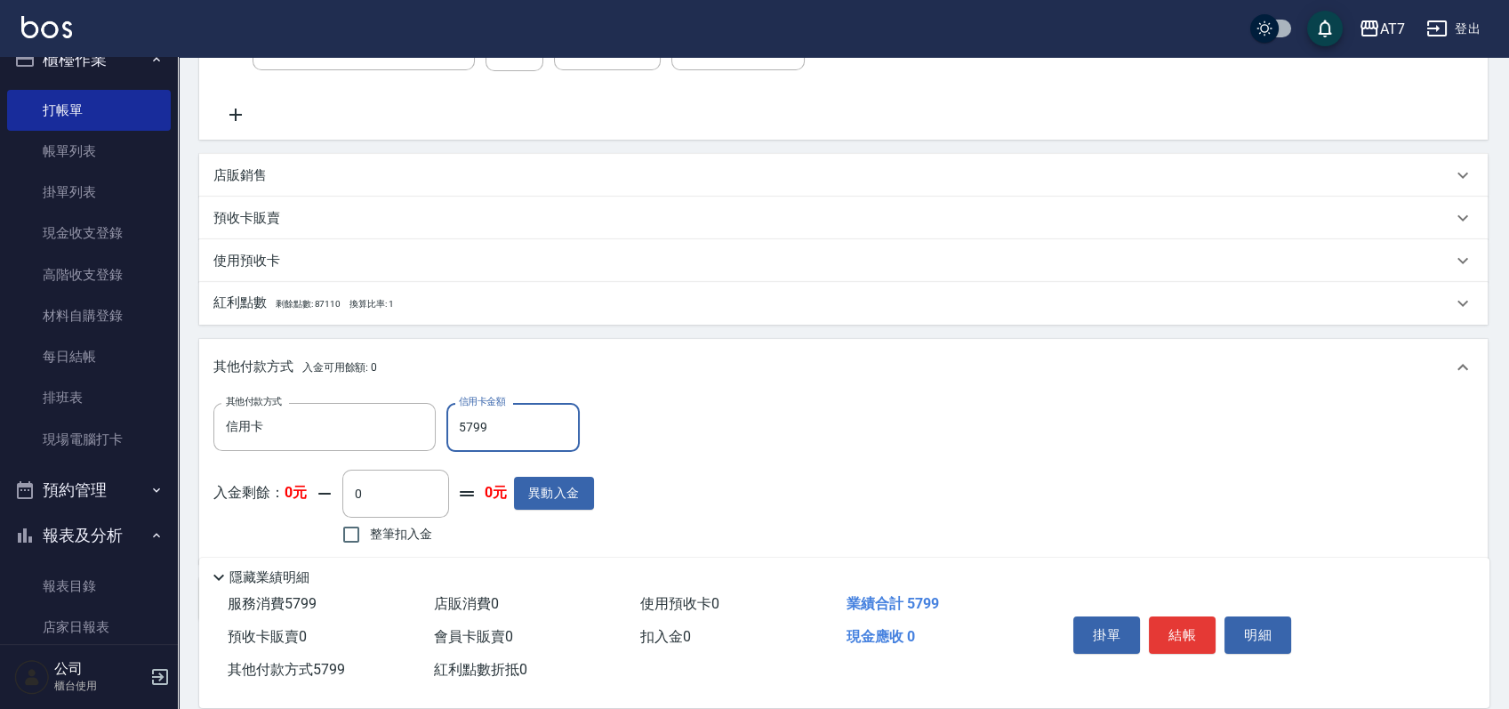
scroll to position [477, 0]
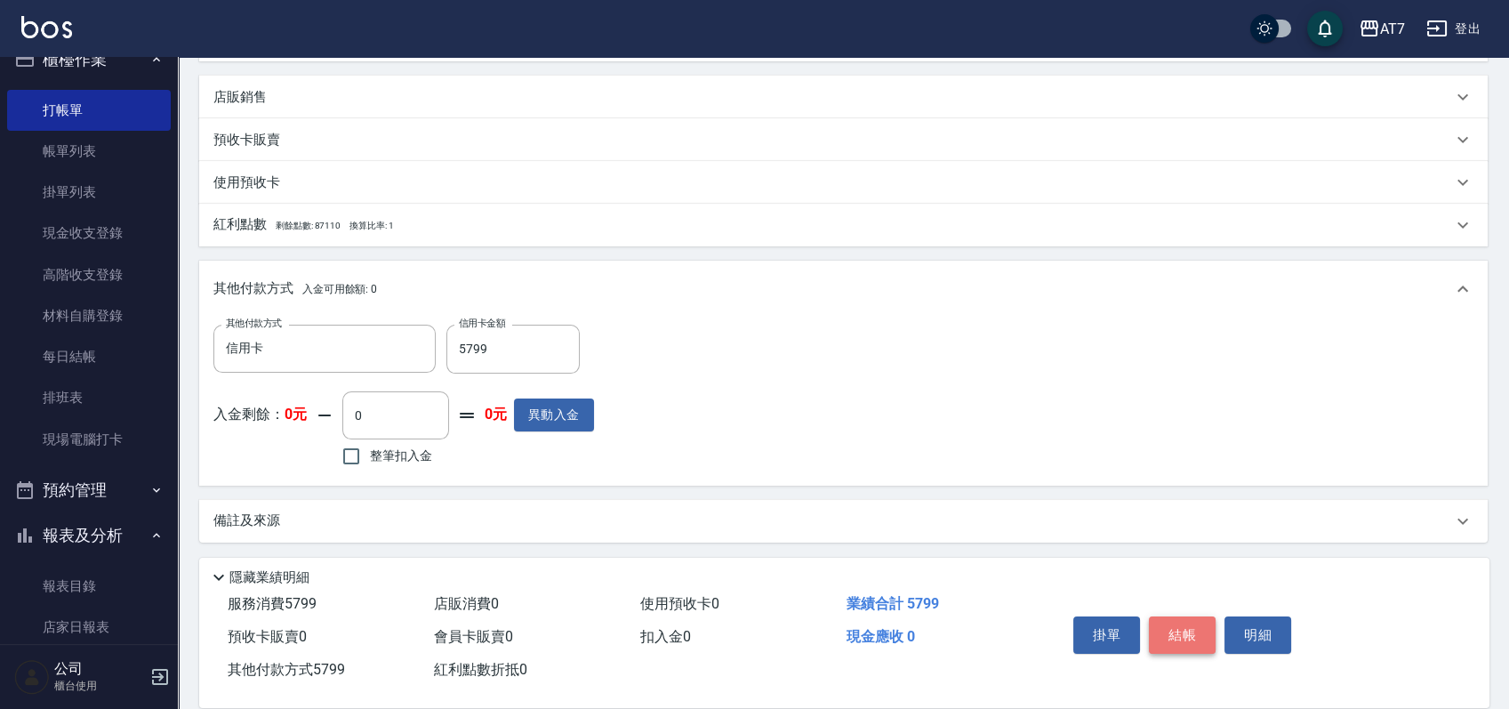
click at [1198, 635] on button "結帳" at bounding box center [1182, 634] width 67 height 37
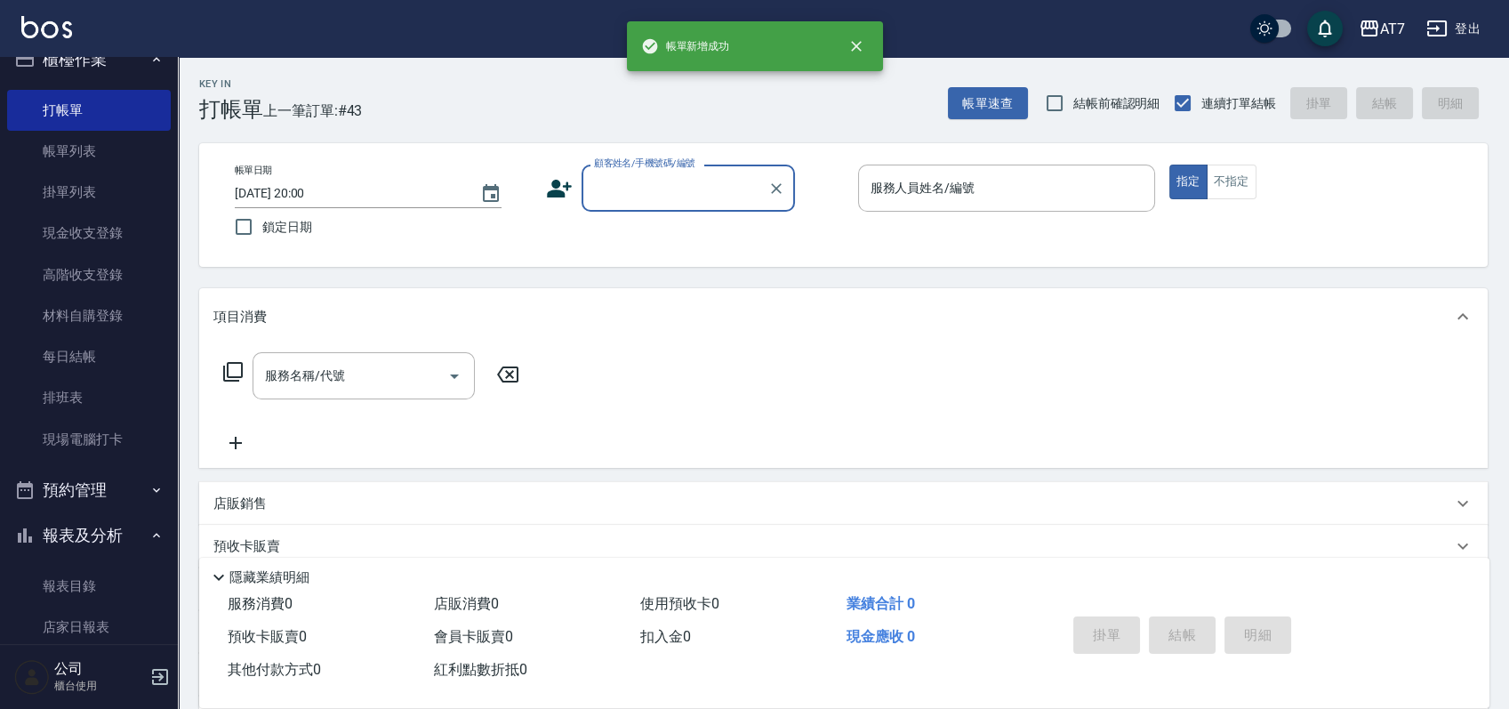
scroll to position [0, 0]
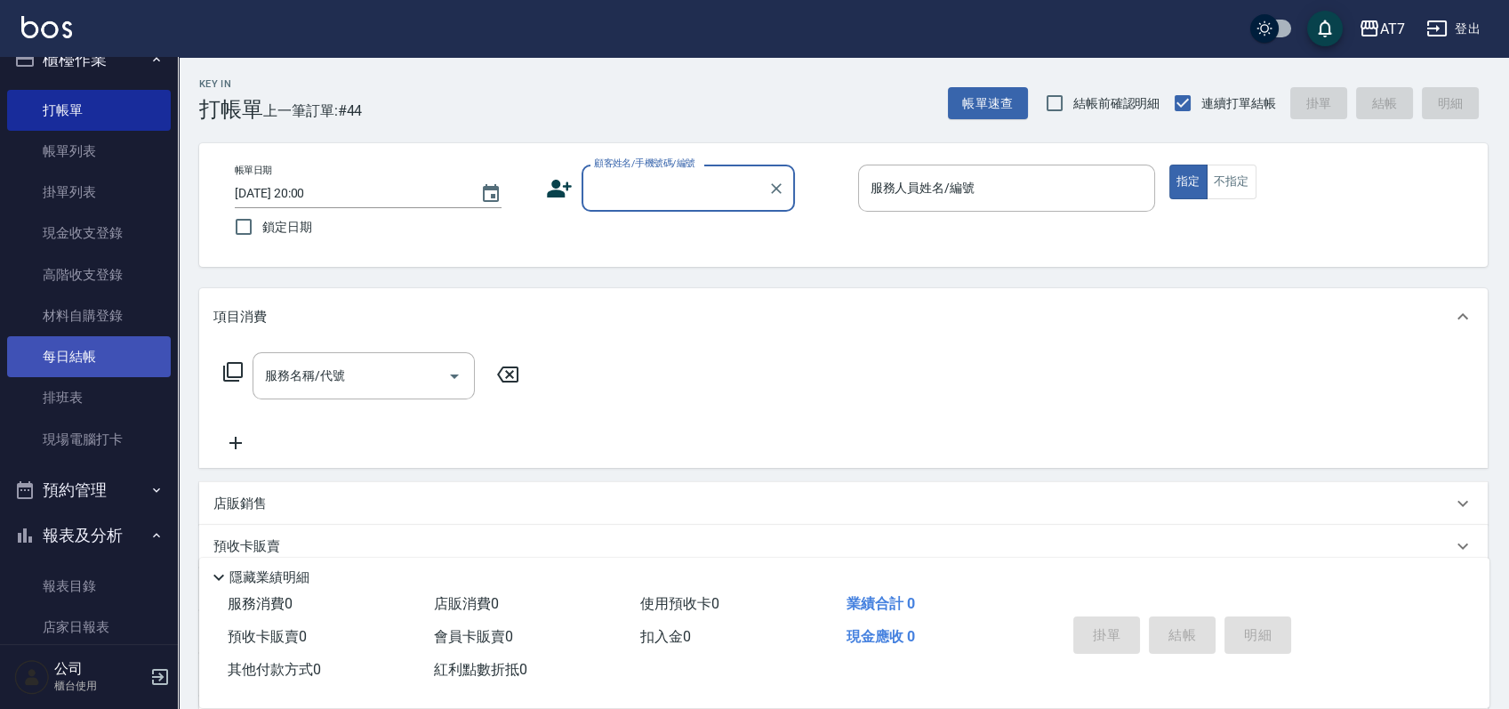
click at [102, 344] on link "每日結帳" at bounding box center [89, 356] width 164 height 41
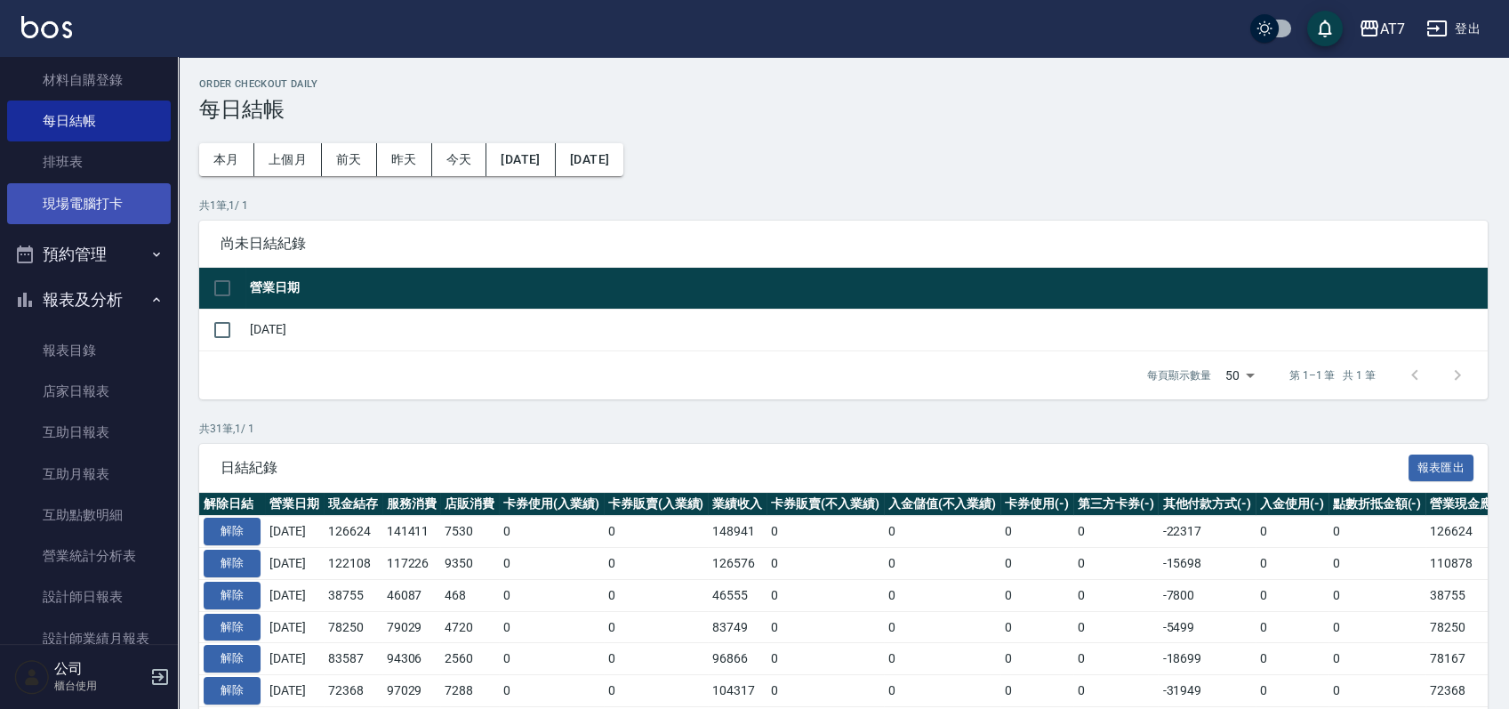
scroll to position [264, 0]
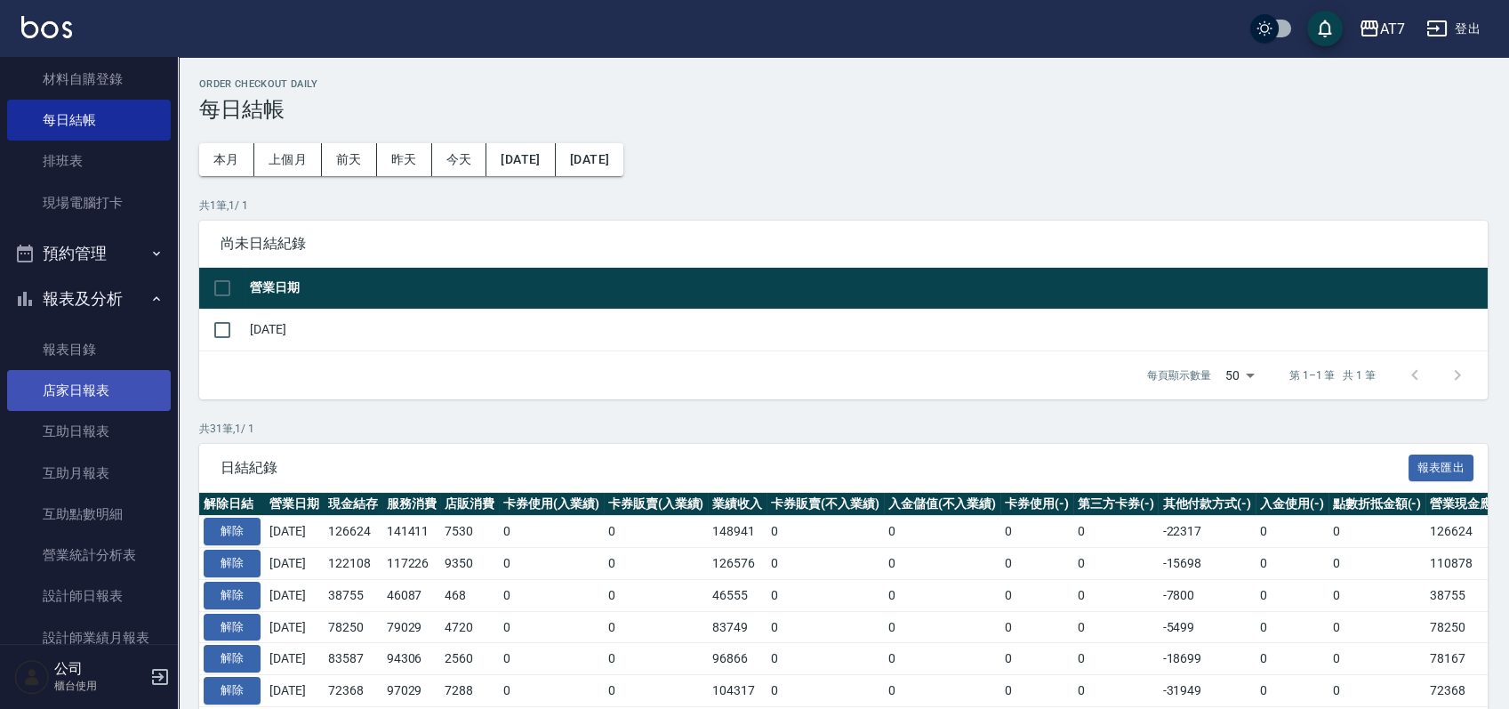
click at [100, 390] on link "店家日報表" at bounding box center [89, 390] width 164 height 41
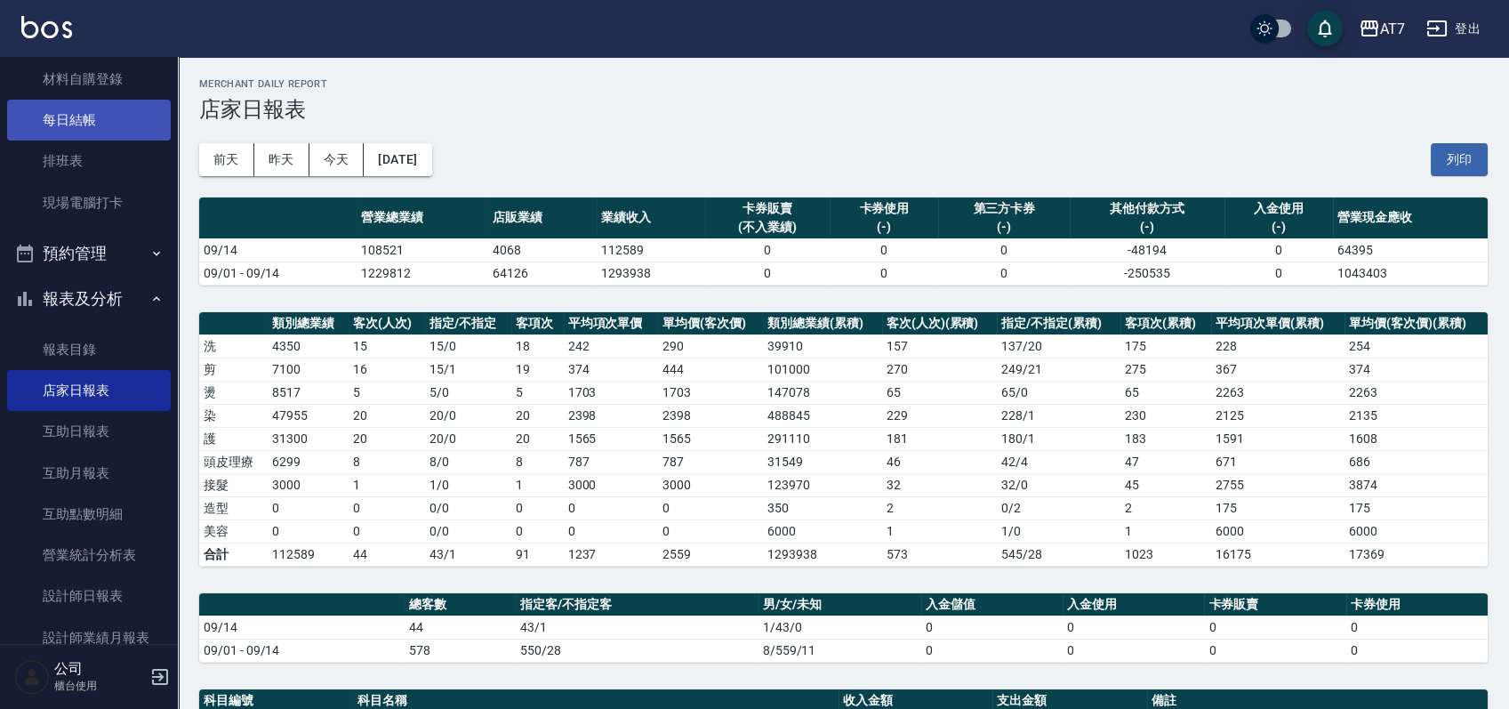
click at [84, 128] on link "每日結帳" at bounding box center [89, 120] width 164 height 41
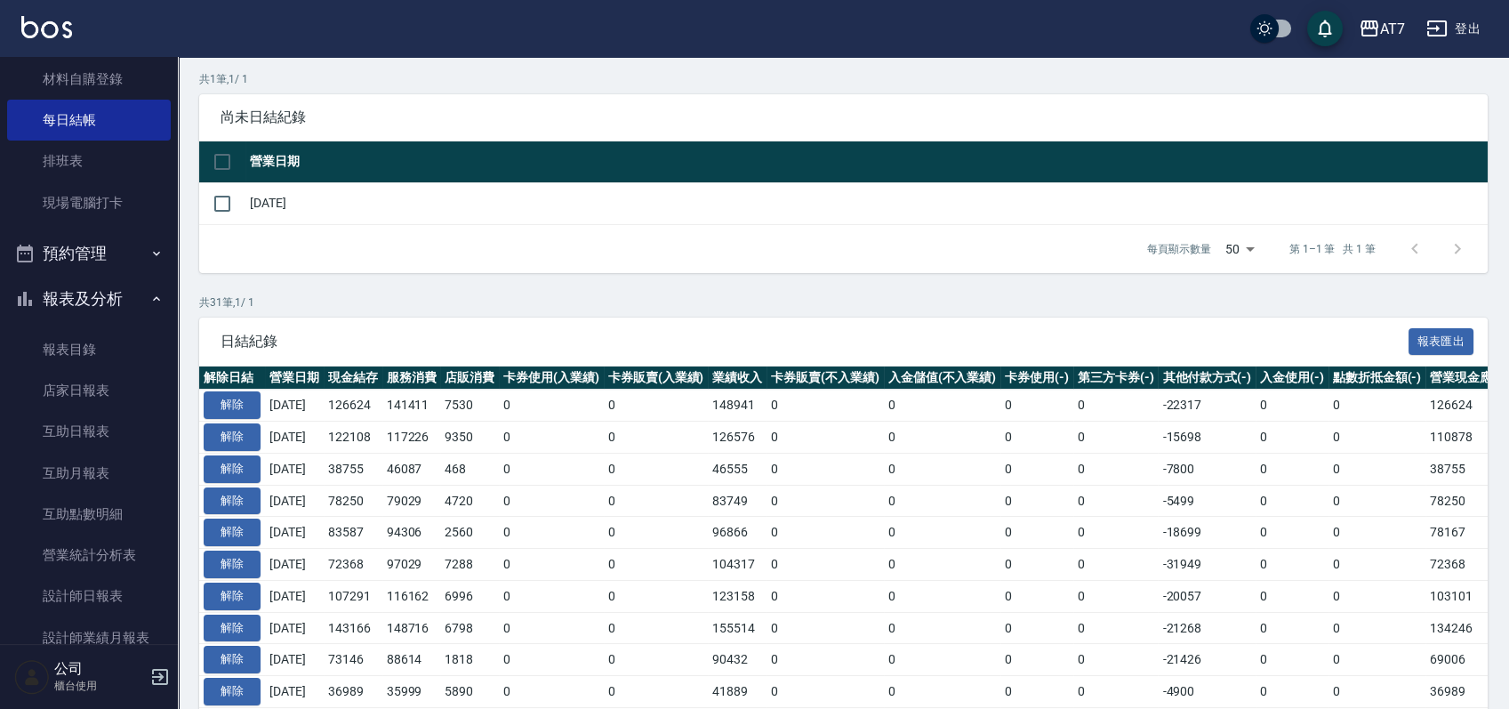
scroll to position [118, 0]
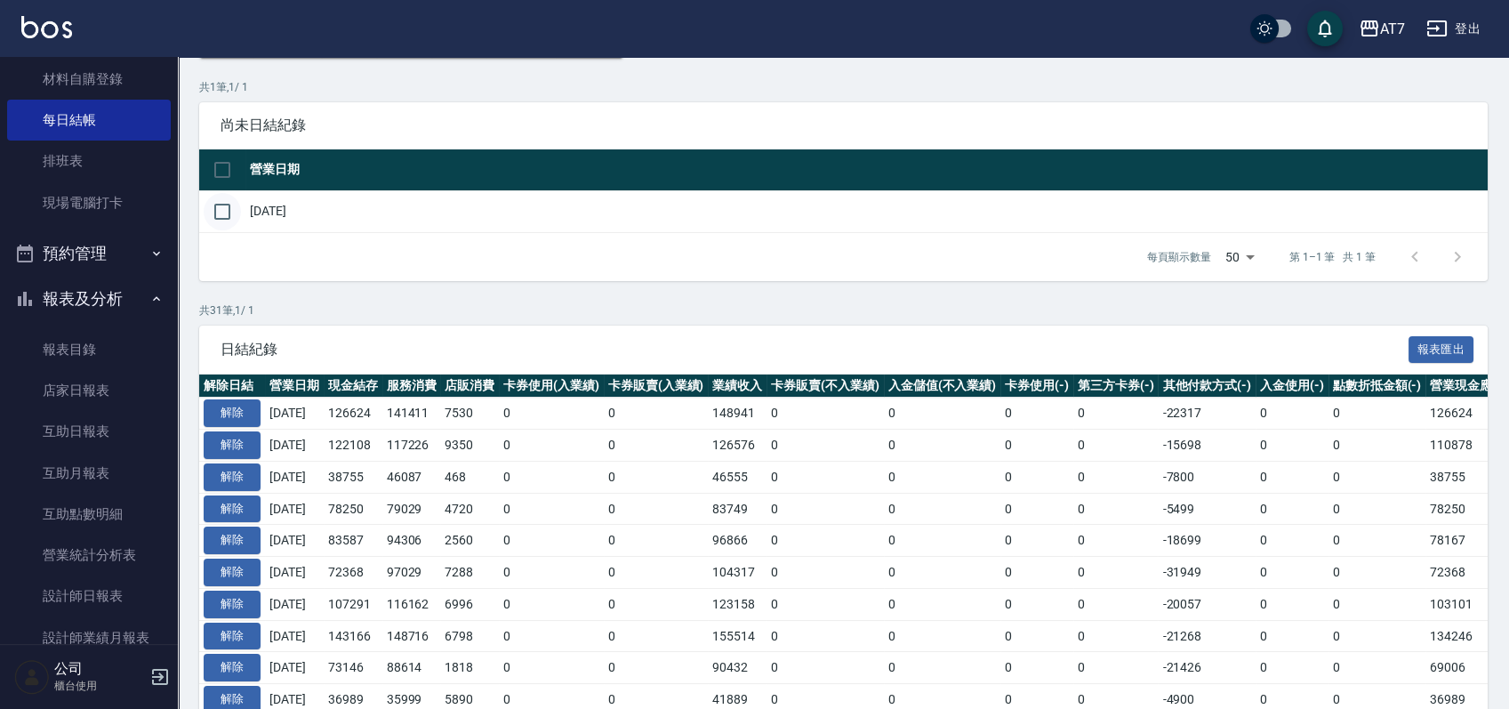
click at [228, 213] on input "checkbox" at bounding box center [222, 211] width 37 height 37
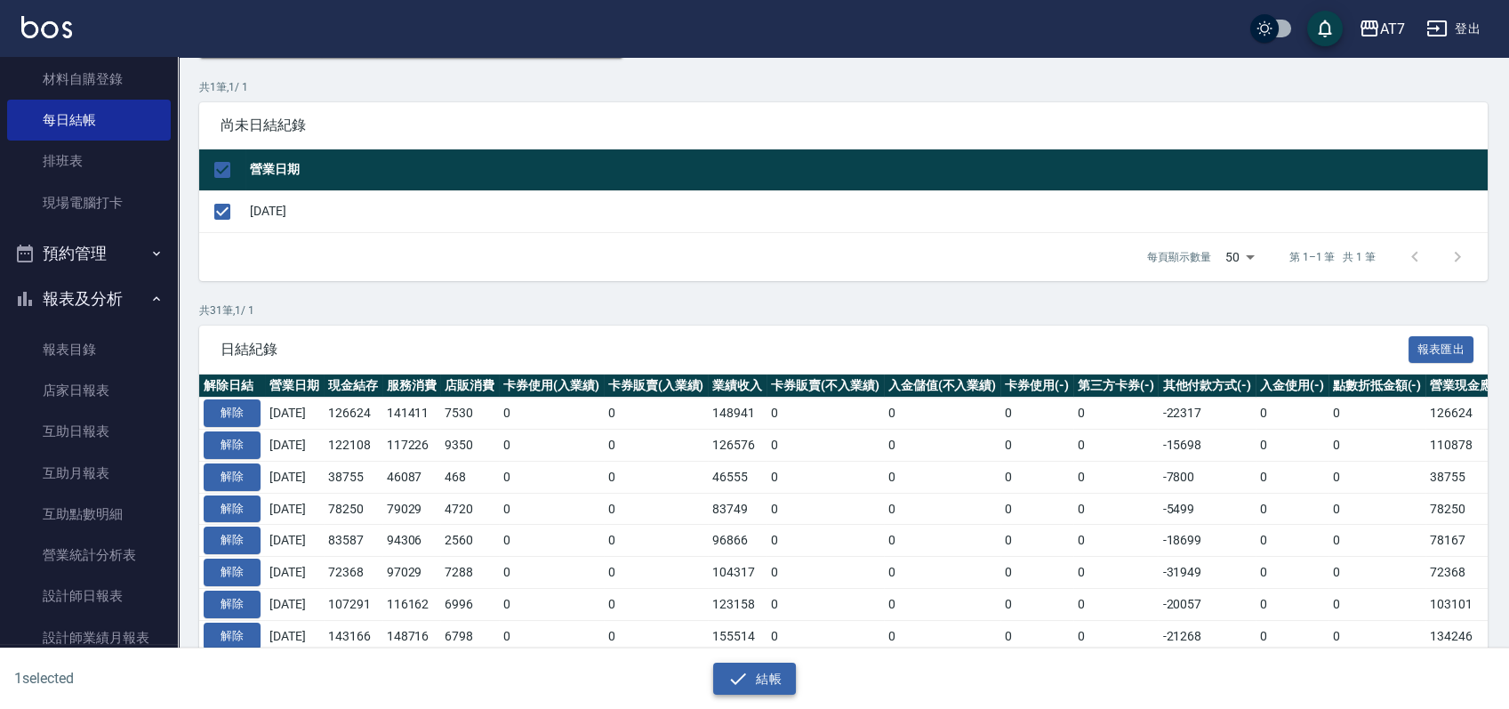
click at [758, 680] on button "結帳" at bounding box center [754, 679] width 83 height 33
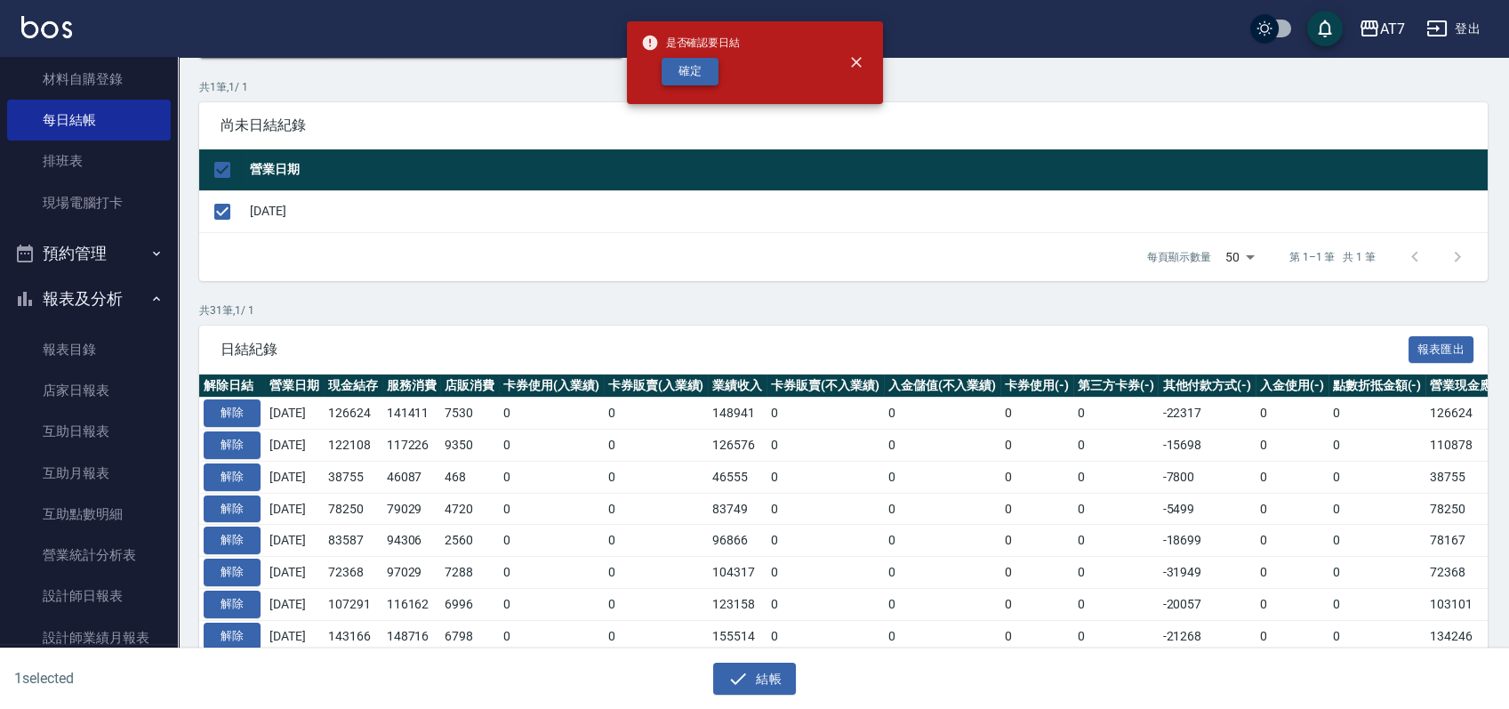
click at [699, 68] on button "確定" at bounding box center [690, 72] width 57 height 28
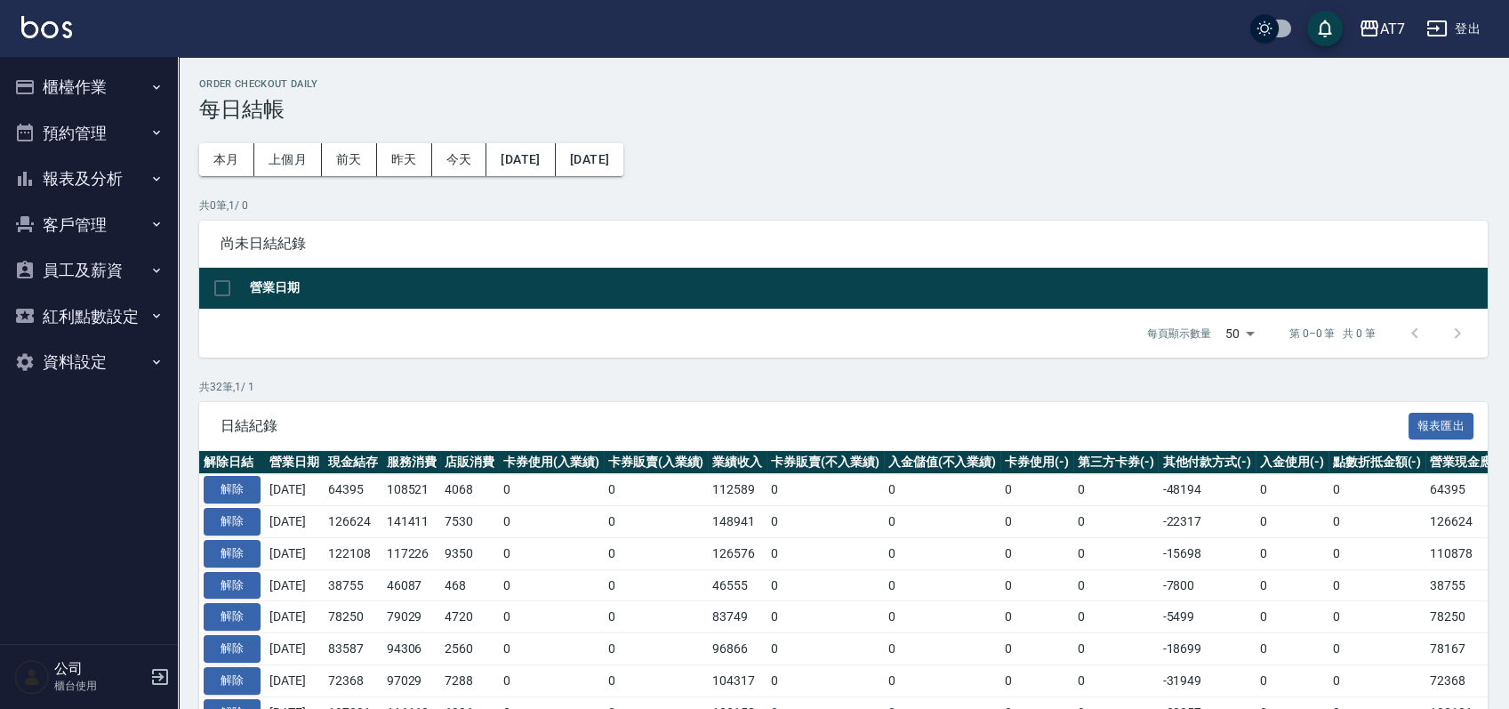
click at [105, 182] on button "報表及分析" at bounding box center [89, 179] width 164 height 46
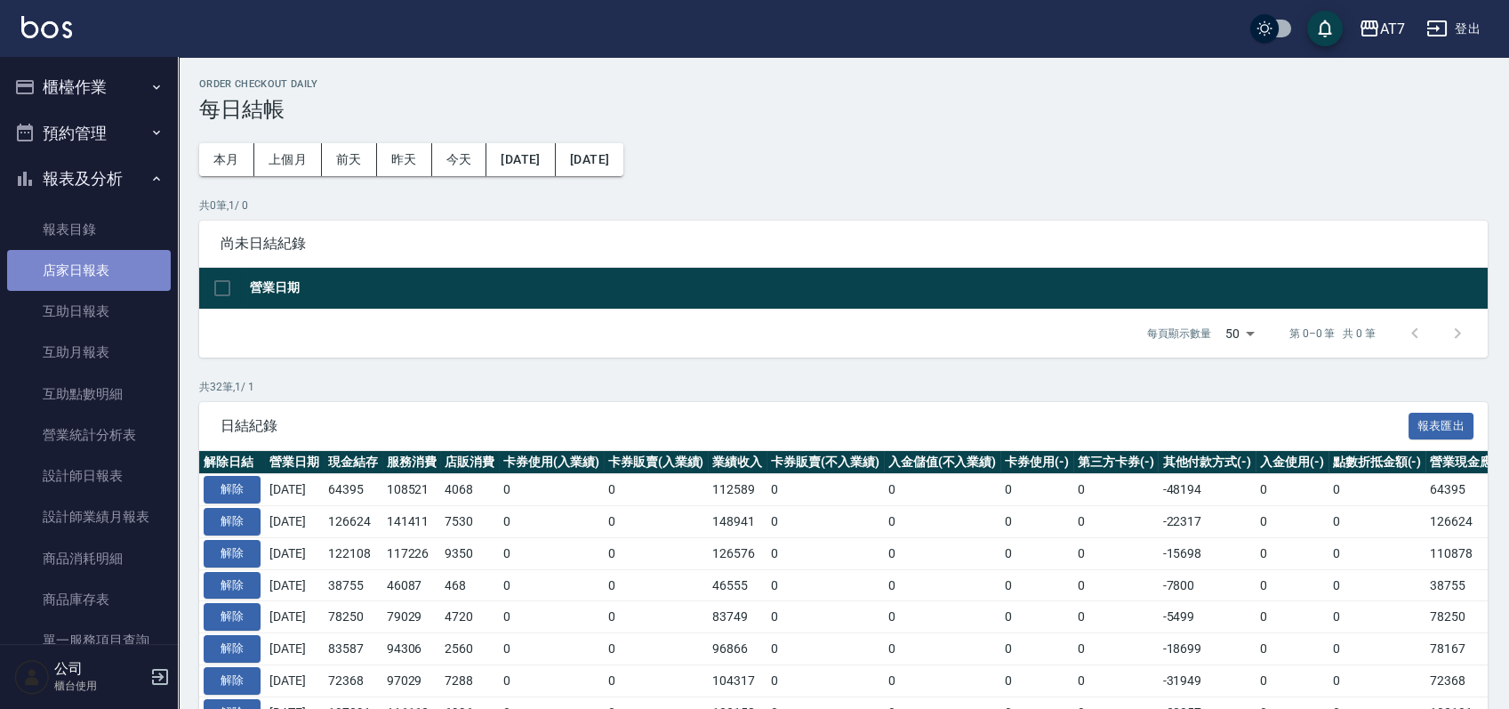
click at [105, 279] on link "店家日報表" at bounding box center [89, 270] width 164 height 41
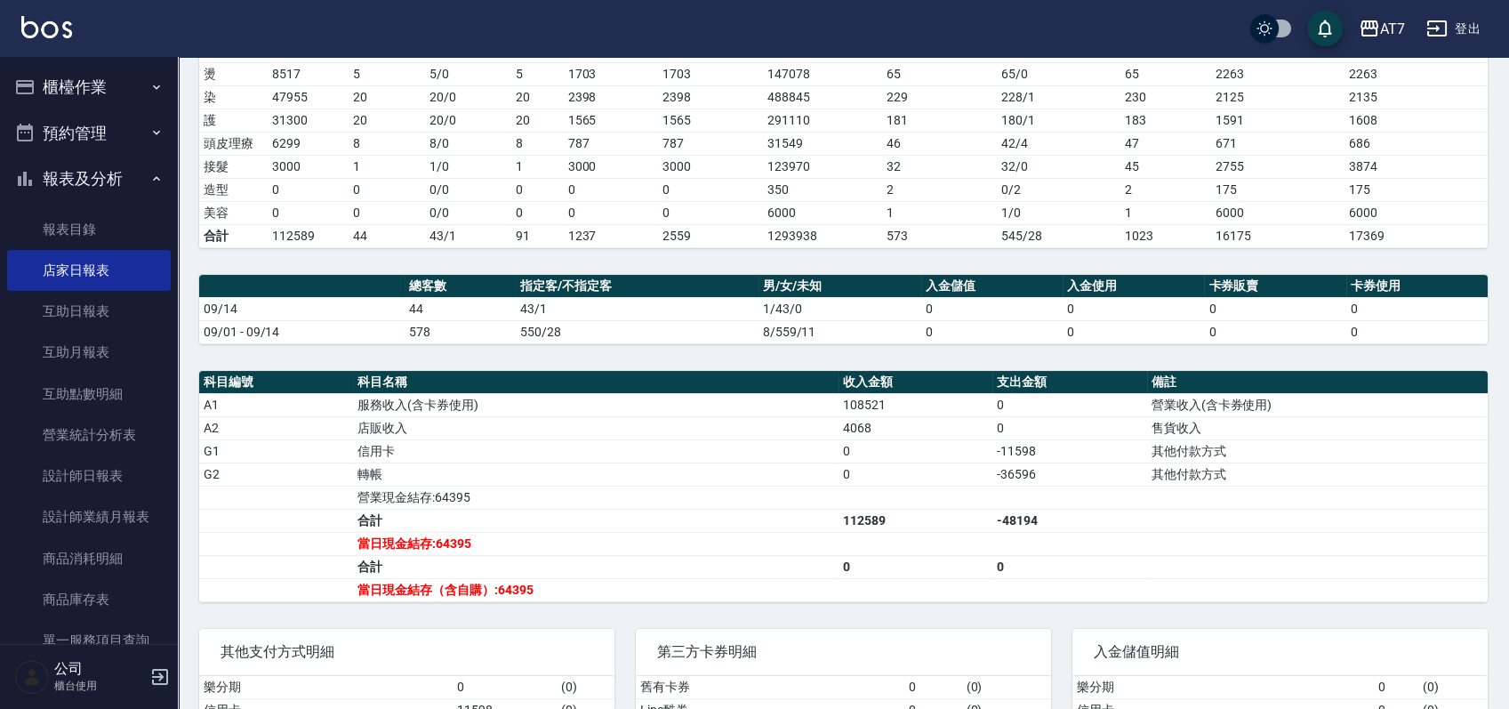
scroll to position [356, 0]
